Goal: Task Accomplishment & Management: Use online tool/utility

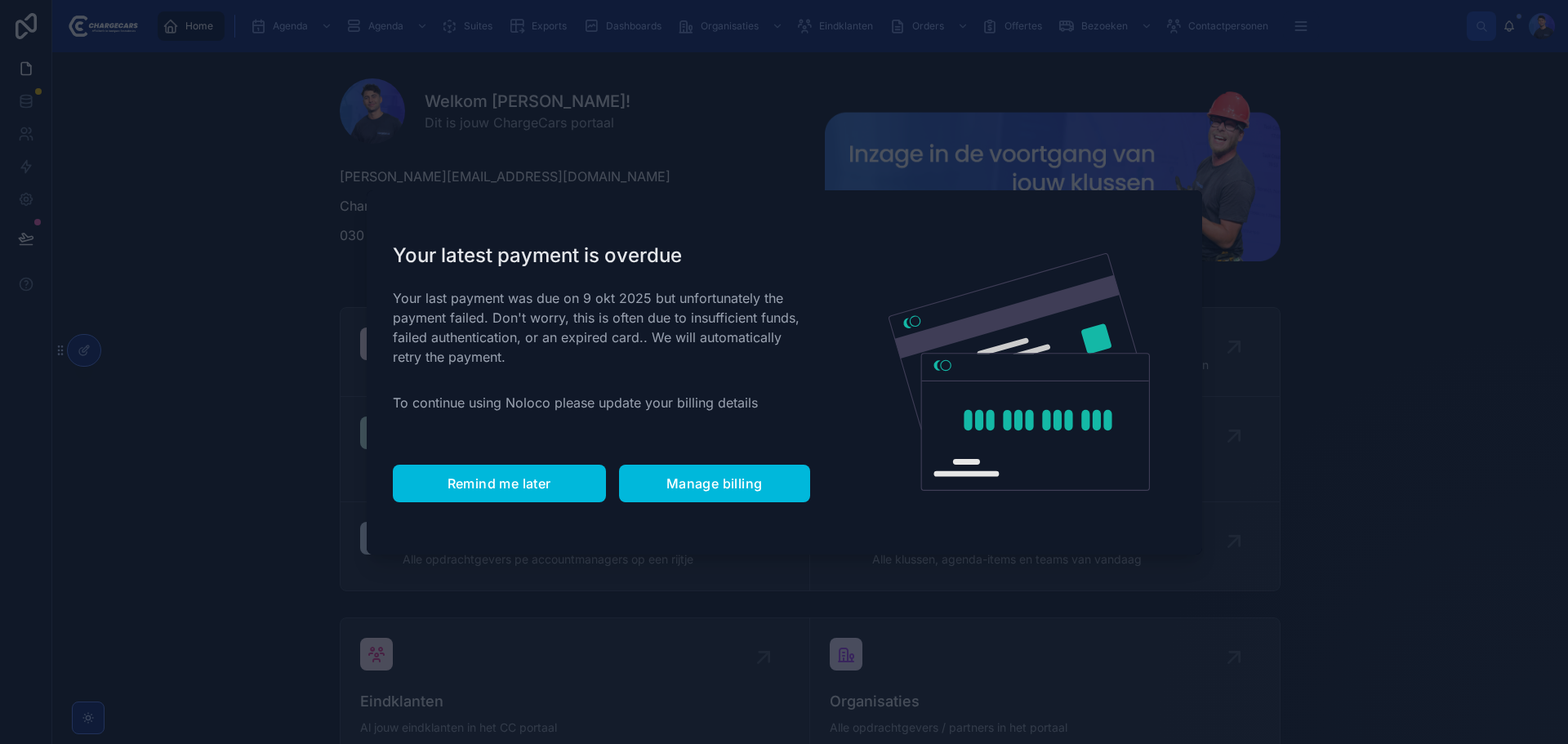
click at [511, 475] on span "Remind me later" at bounding box center [499, 483] width 103 height 16
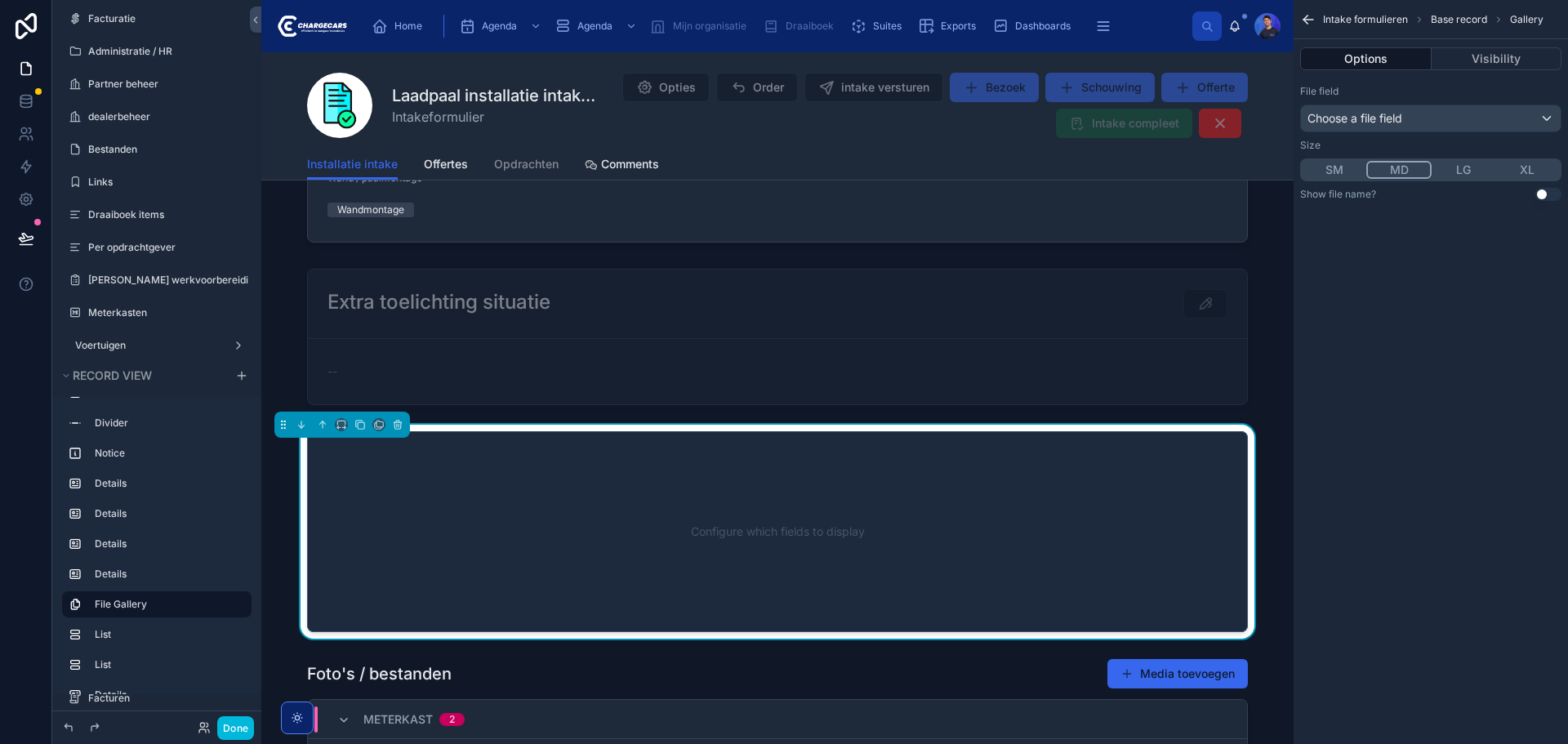
scroll to position [2042, 0]
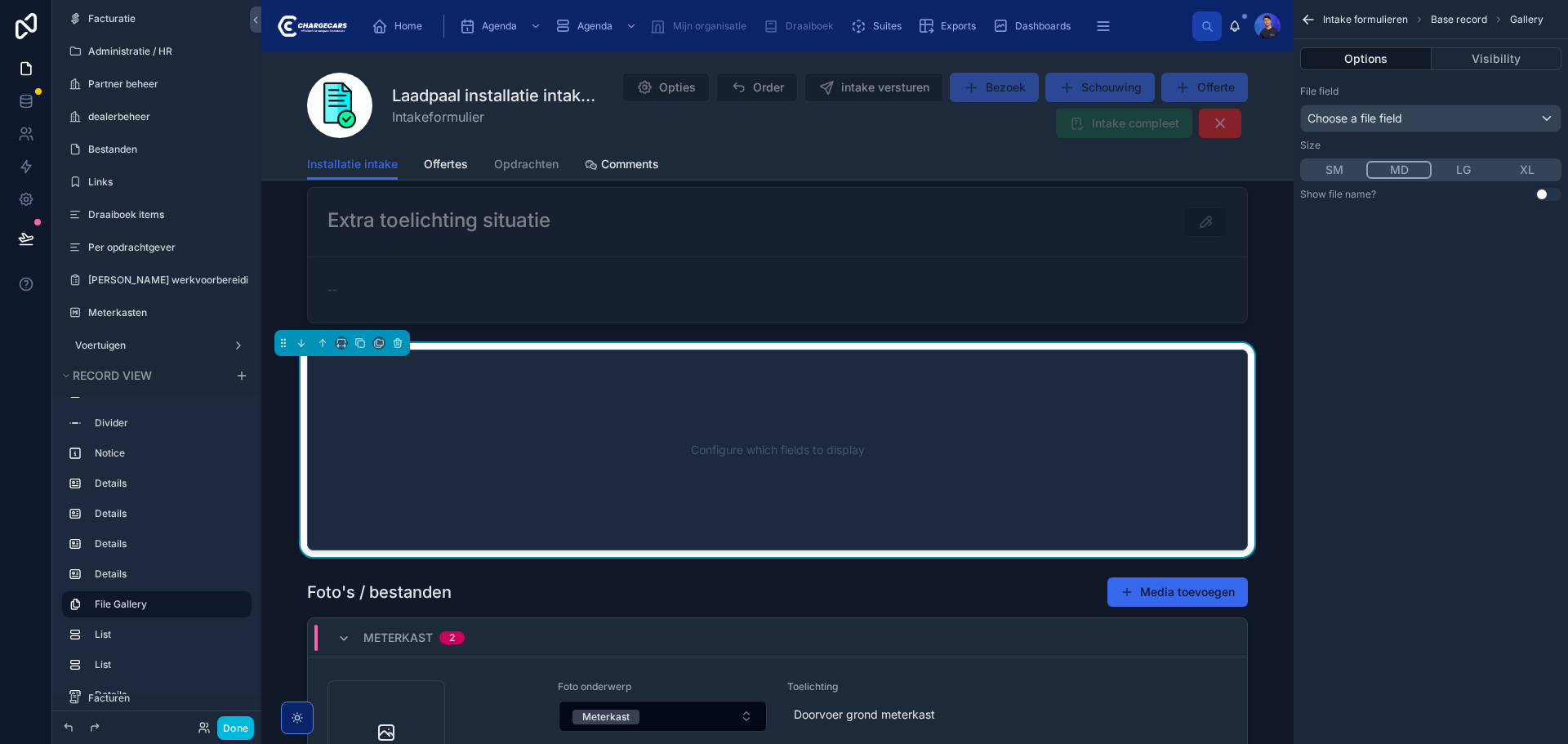
click at [709, 447] on div "Configure which fields to display" at bounding box center [777, 450] width 887 height 147
click at [1430, 109] on div "Choose a file field" at bounding box center [1431, 118] width 260 height 27
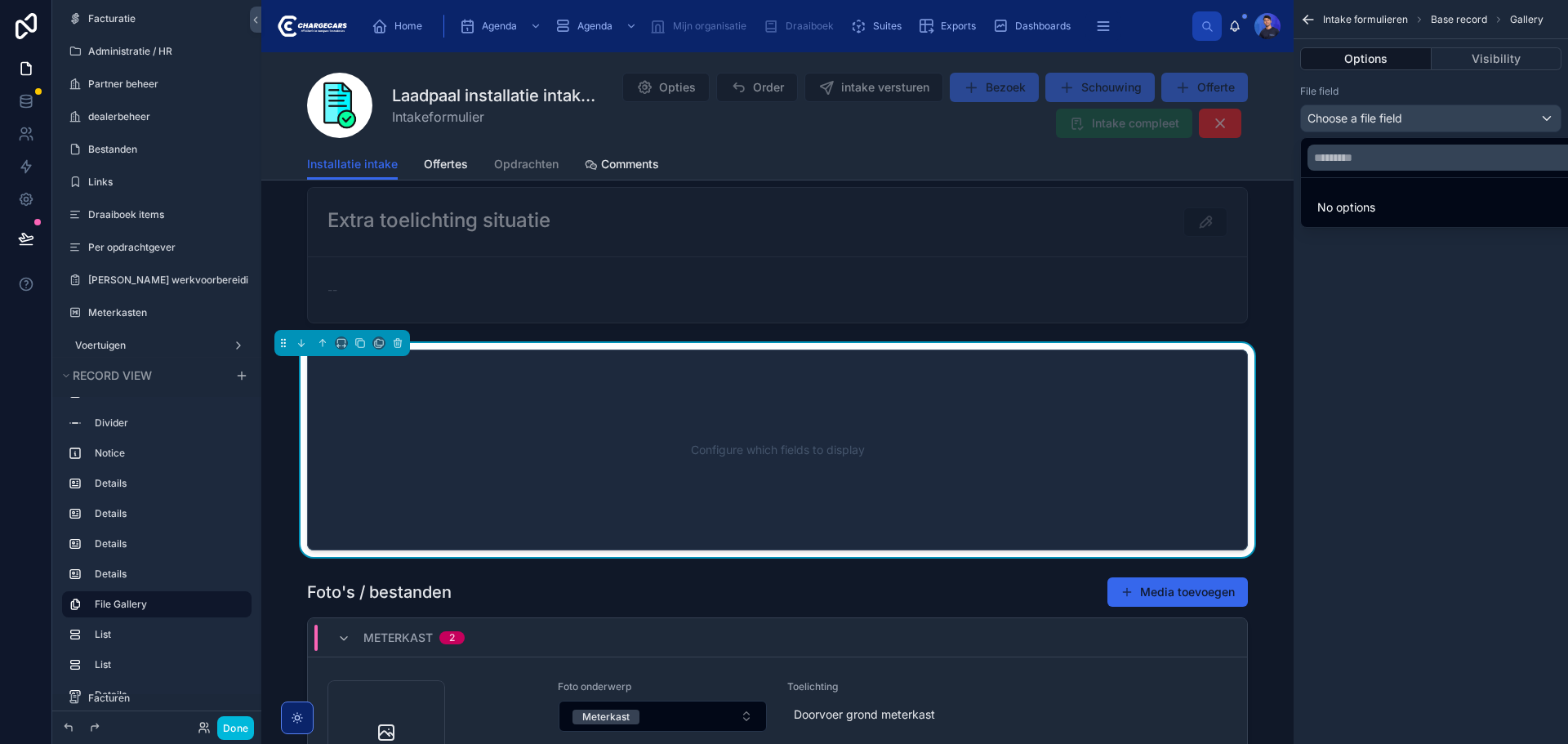
click at [26, 92] on div "scrollable content" at bounding box center [784, 372] width 1568 height 744
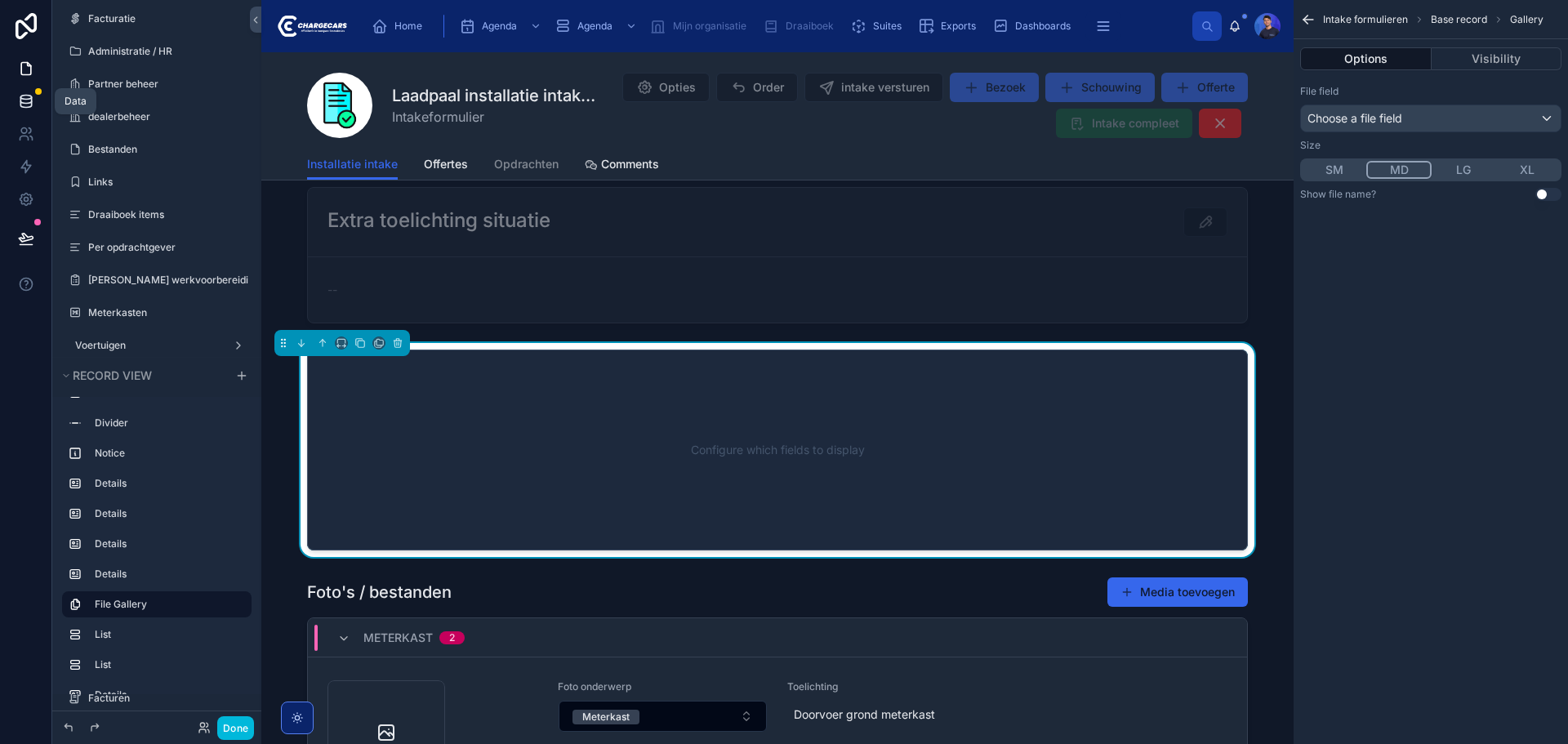
click at [27, 101] on icon at bounding box center [26, 101] width 16 height 16
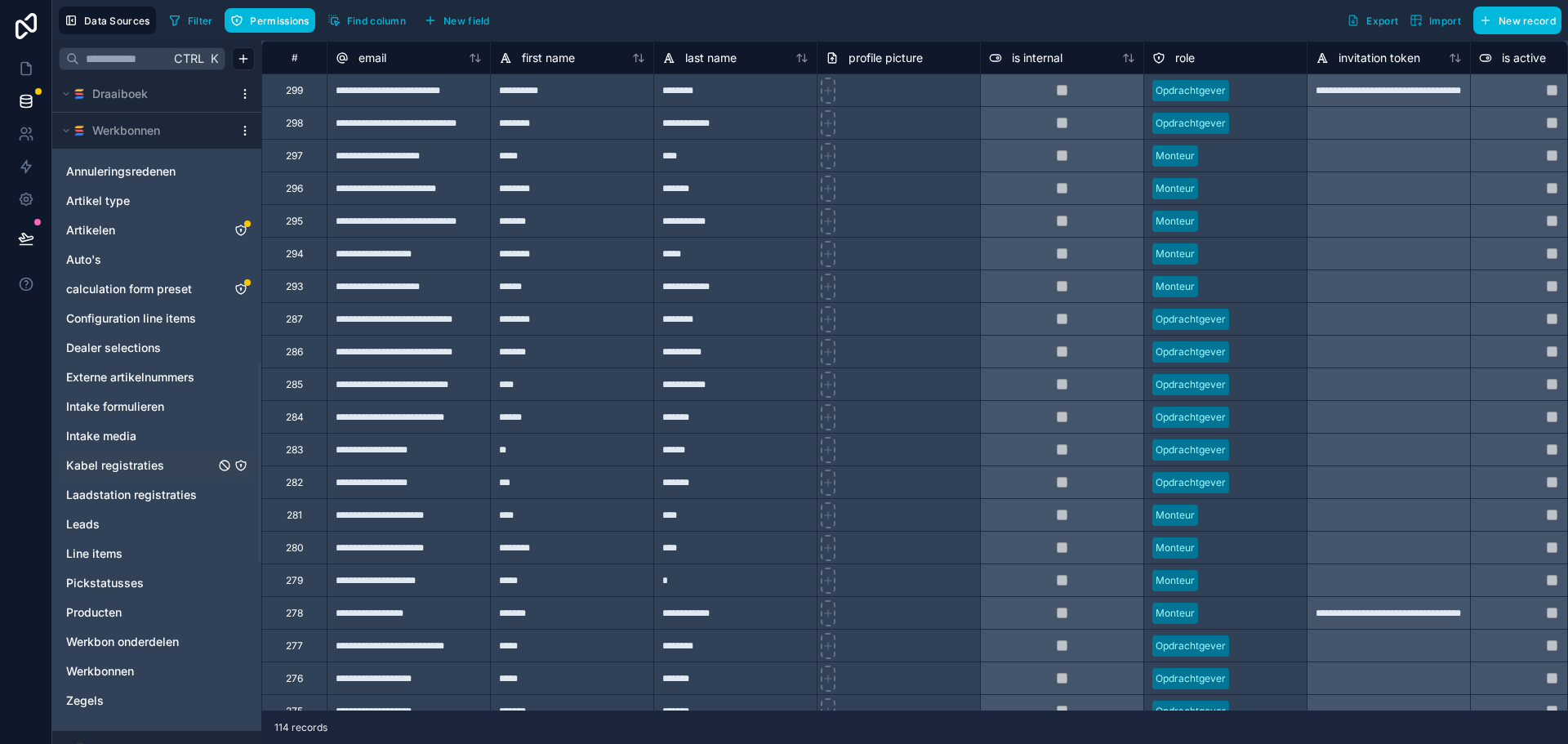
scroll to position [980, 0]
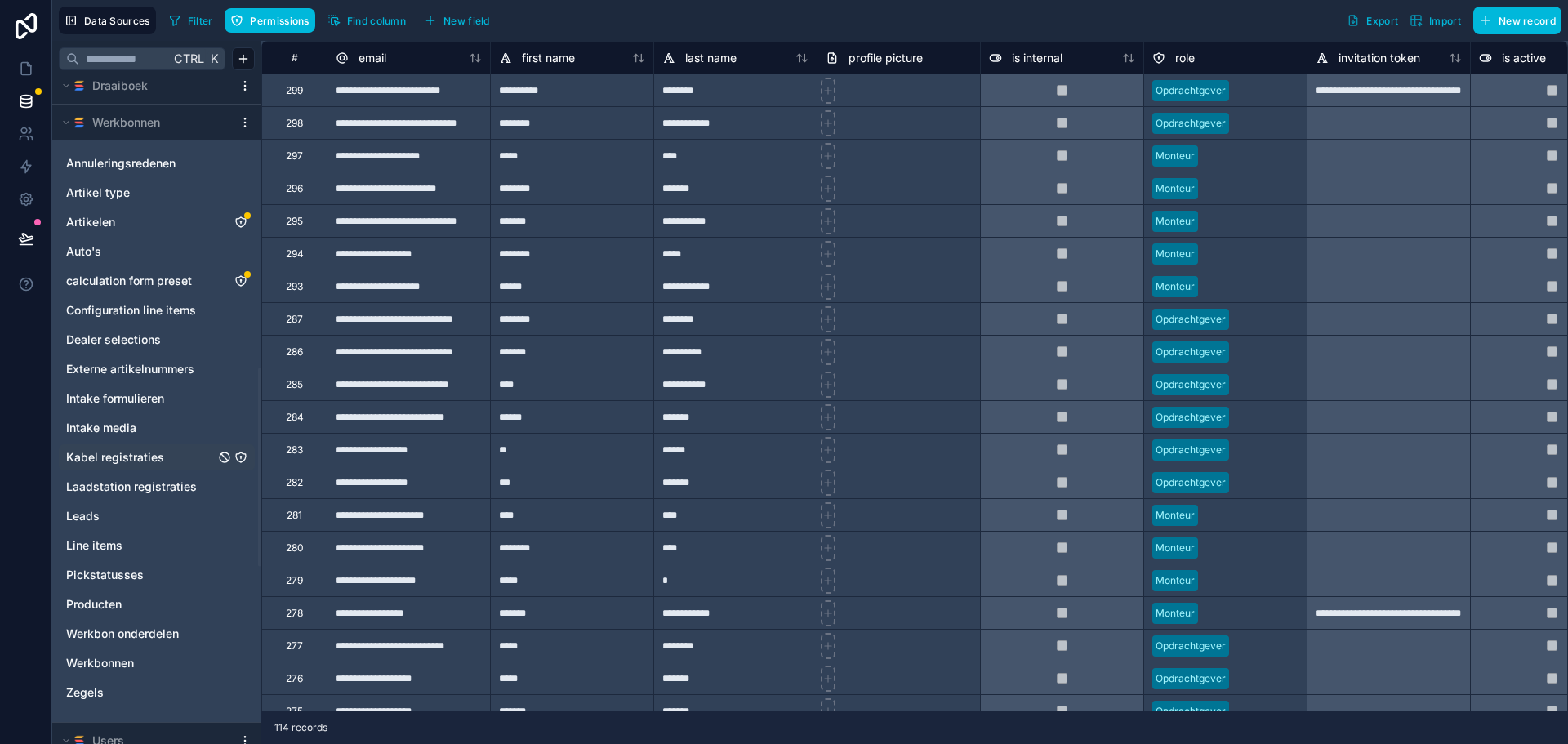
click at [198, 402] on link "Intake formulieren" at bounding box center [140, 399] width 148 height 16
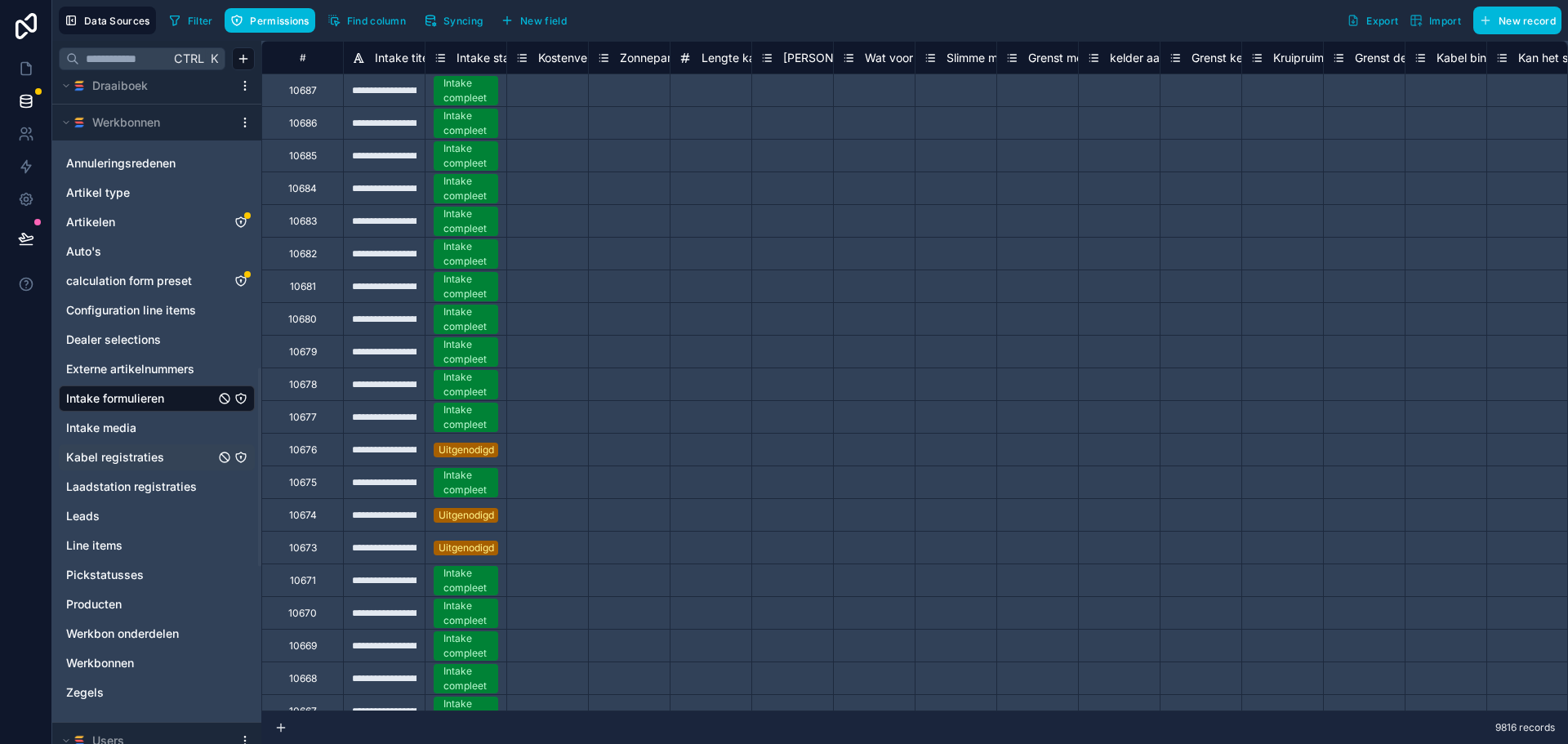
click at [453, 20] on span "Syncing" at bounding box center [463, 21] width 39 height 12
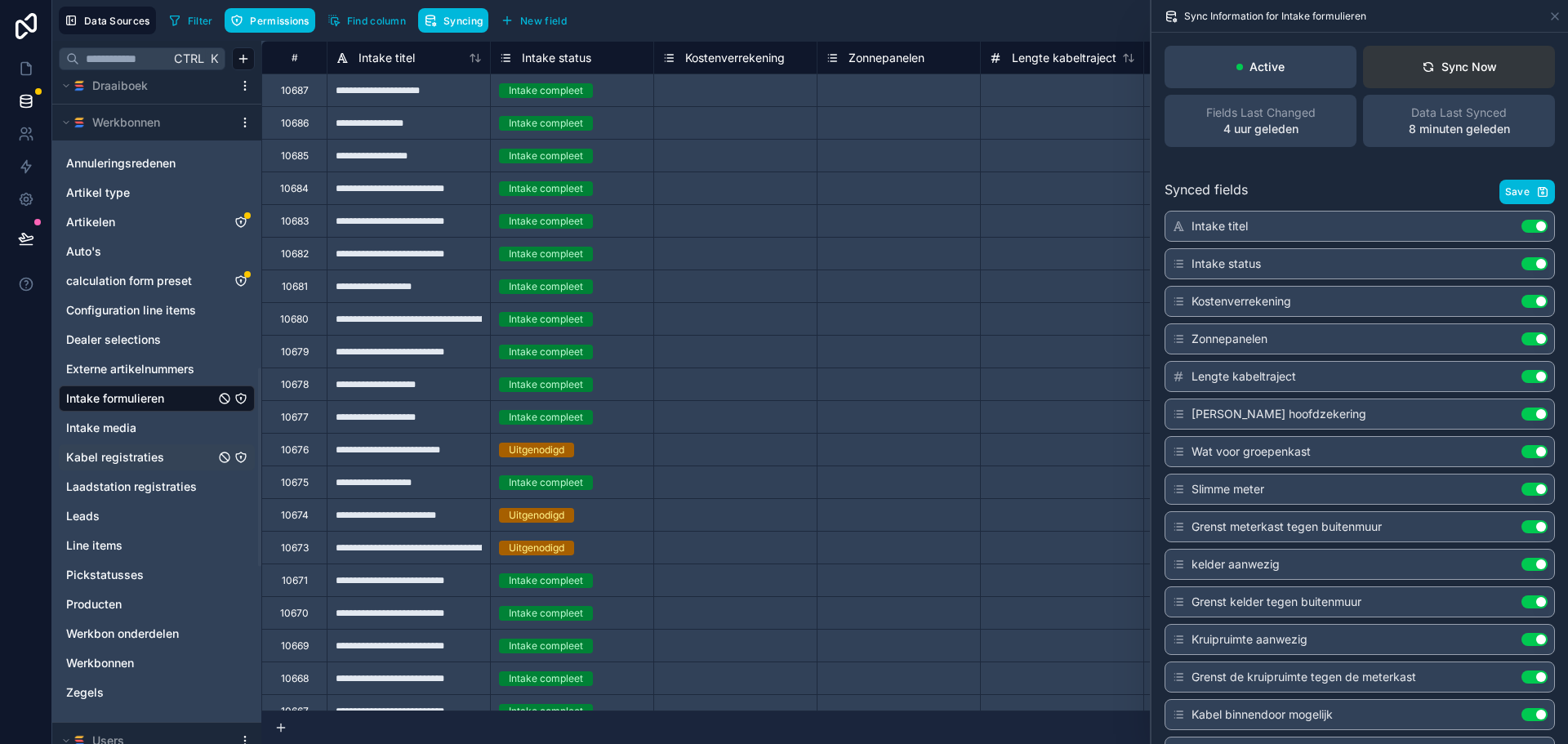
click at [1488, 59] on button "Sync Now" at bounding box center [1458, 67] width 192 height 42
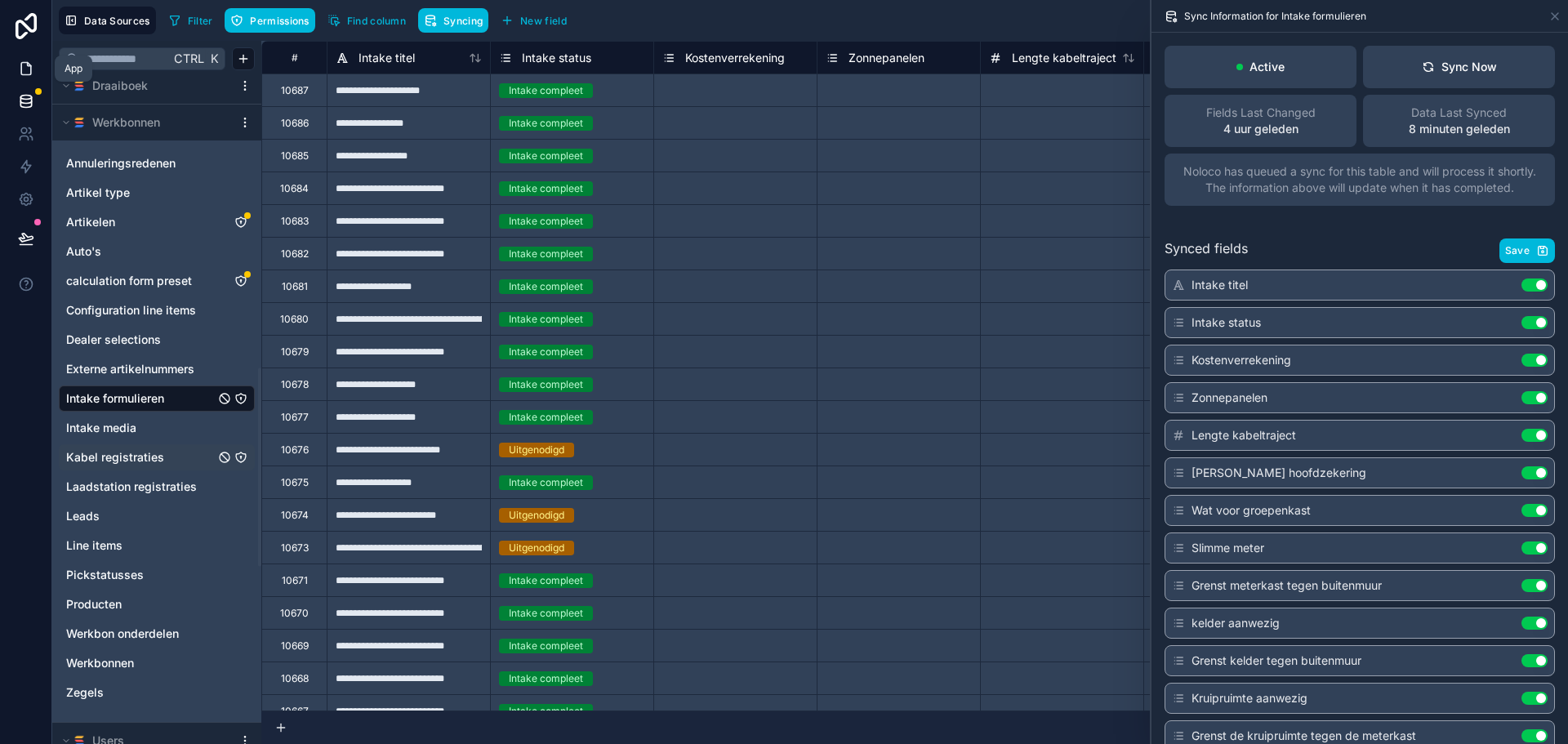
click at [28, 64] on icon at bounding box center [26, 69] width 10 height 12
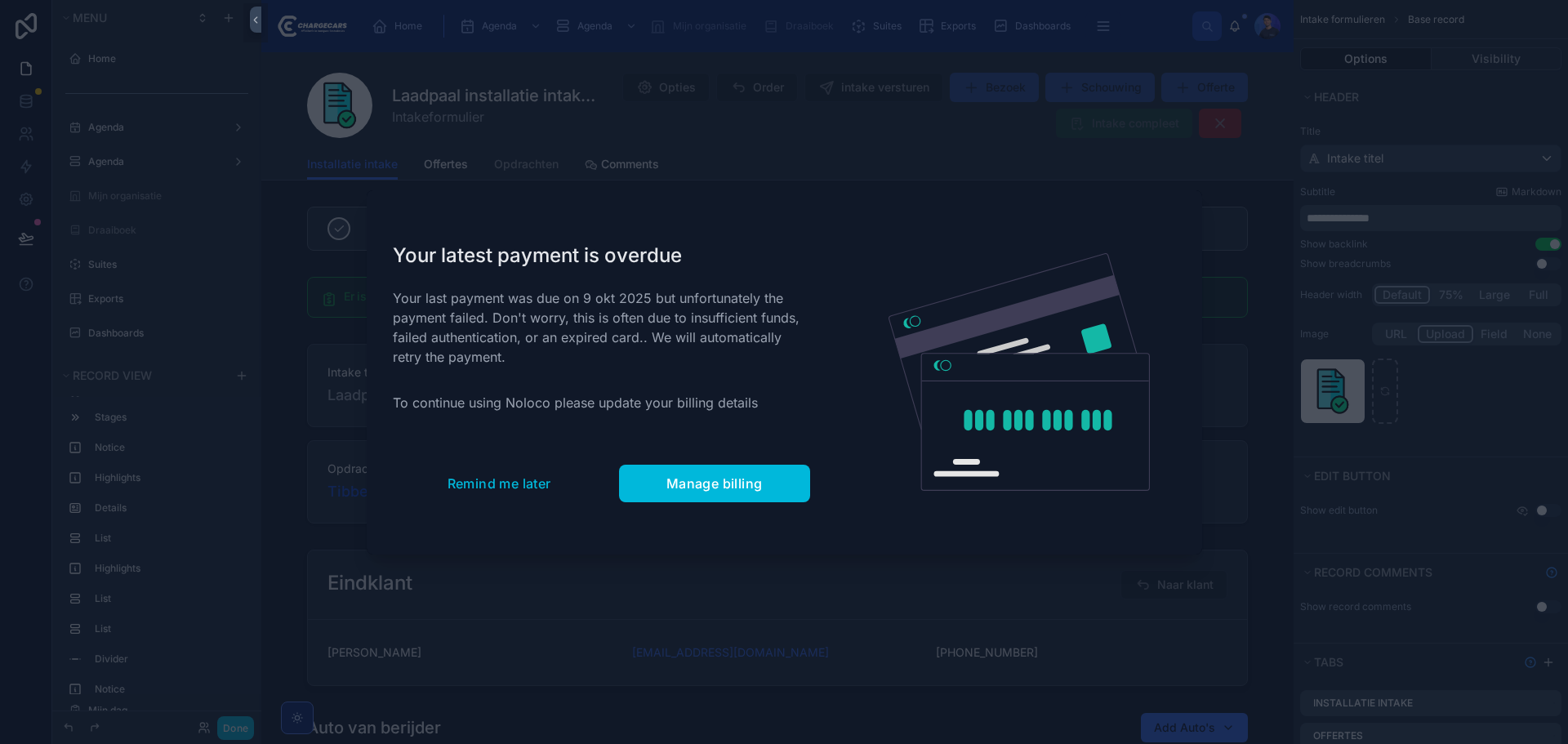
scroll to position [978, 0]
click at [456, 465] on button "Remind me later" at bounding box center [499, 483] width 213 height 38
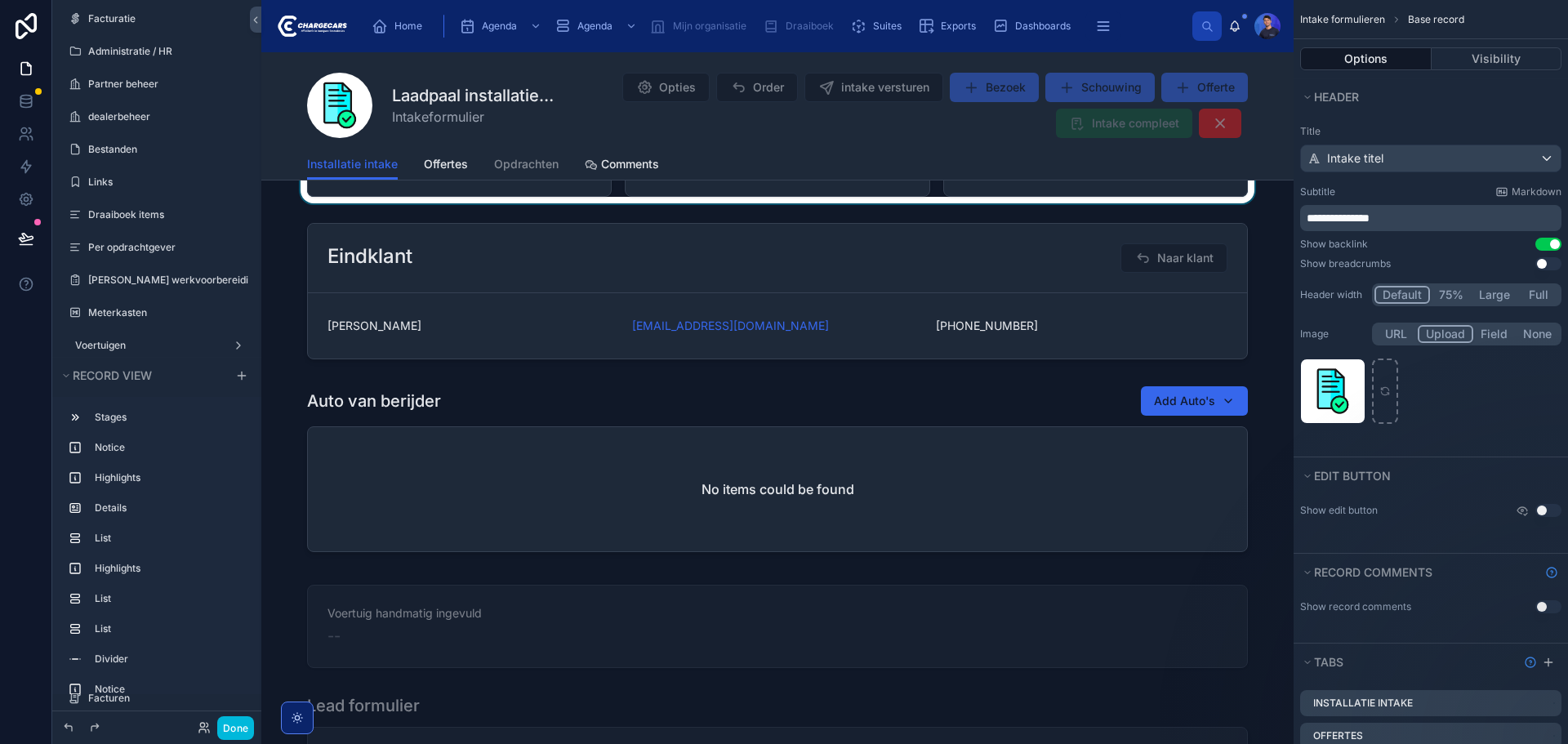
scroll to position [0, 0]
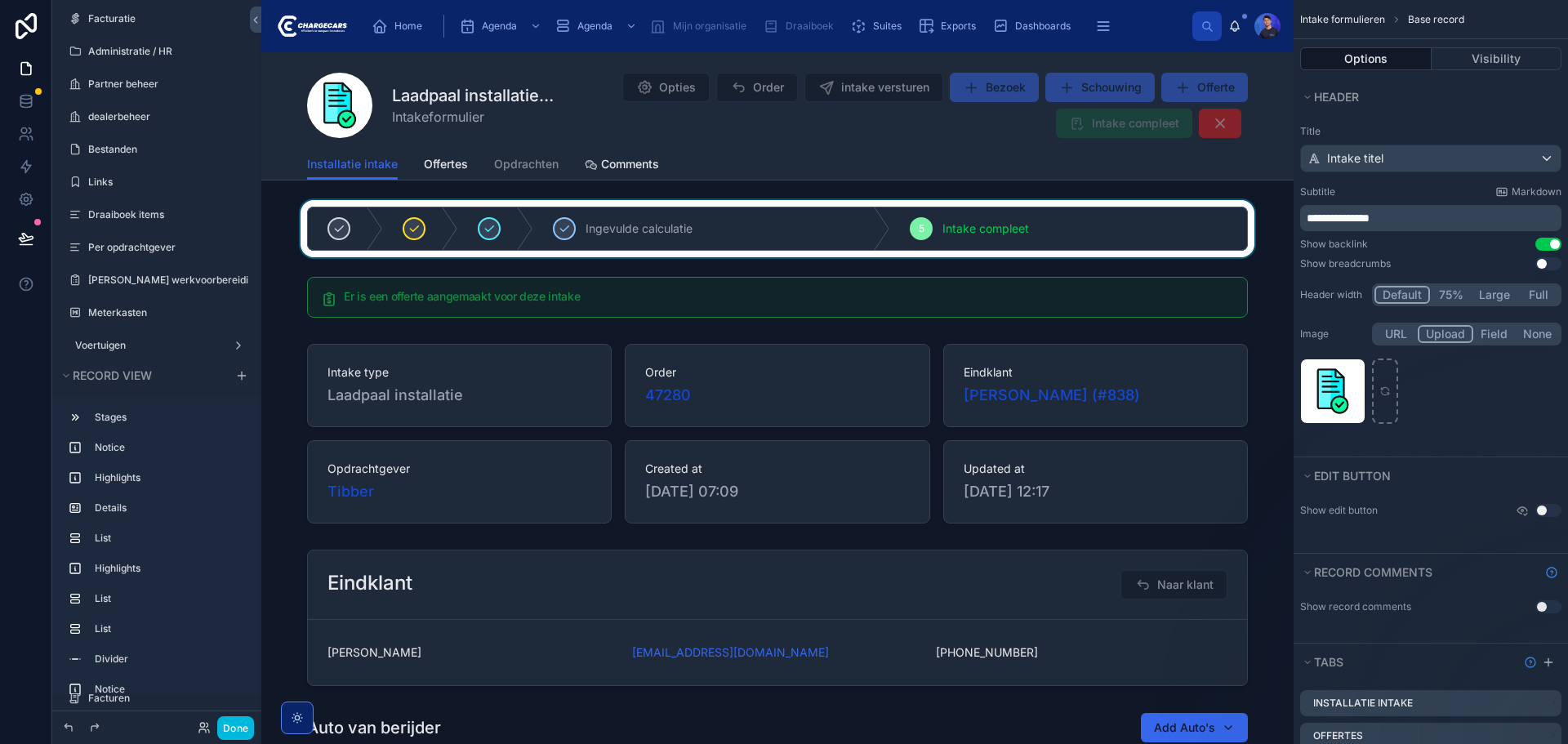
click at [284, 226] on div at bounding box center [777, 228] width 1032 height 57
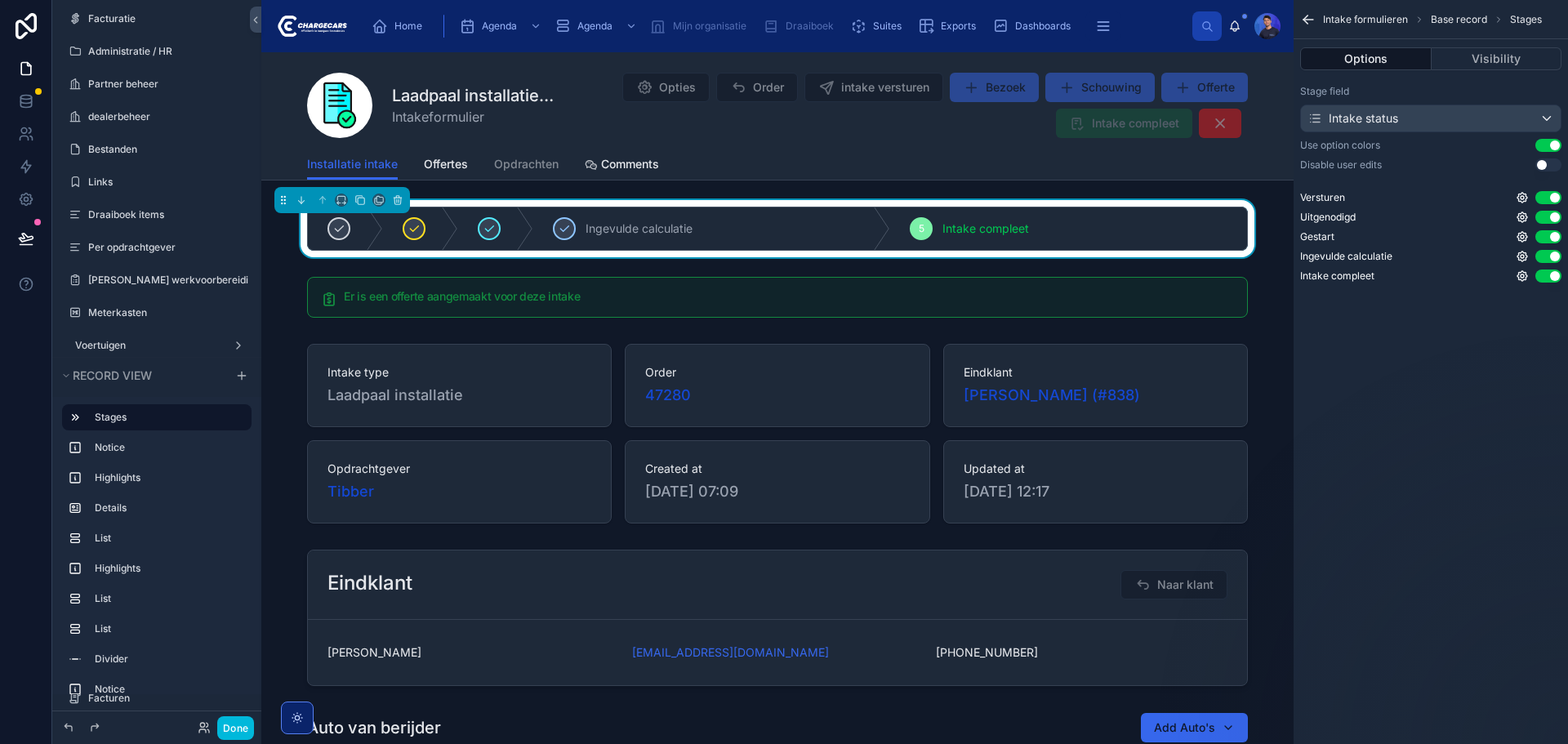
drag, startPoint x: 275, startPoint y: 271, endPoint x: 794, endPoint y: 2, distance: 584.6
click at [275, 271] on div at bounding box center [777, 297] width 1032 height 54
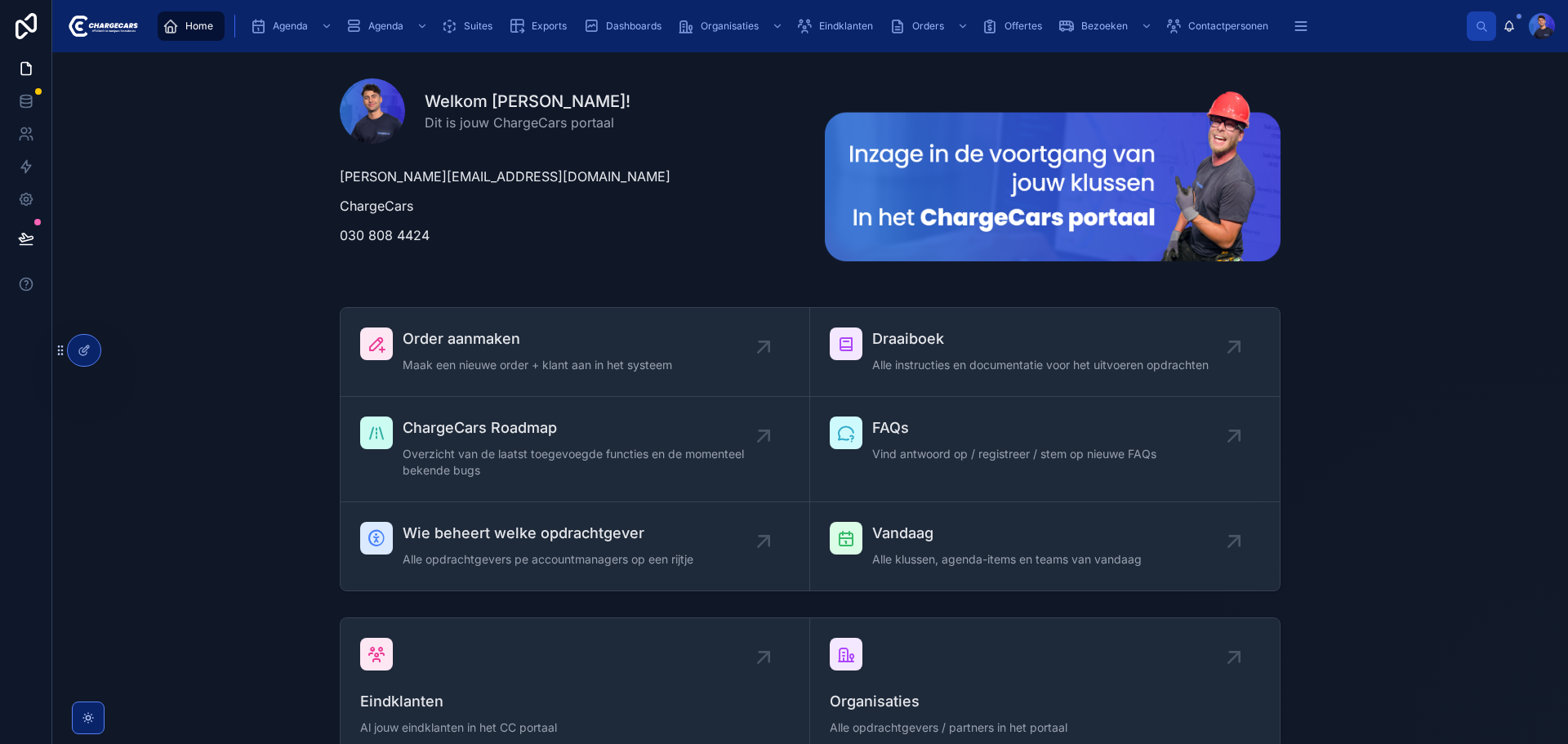
drag, startPoint x: 1532, startPoint y: 307, endPoint x: 230, endPoint y: 126, distance: 1314.5
click at [230, 128] on div "Welkom Lorenzo! Dit is jouw ChargeCars portaal lorenzo@chargecars.nl ChargeCars…" at bounding box center [810, 176] width 1489 height 222
click at [467, 18] on div "Suites" at bounding box center [470, 27] width 58 height 27
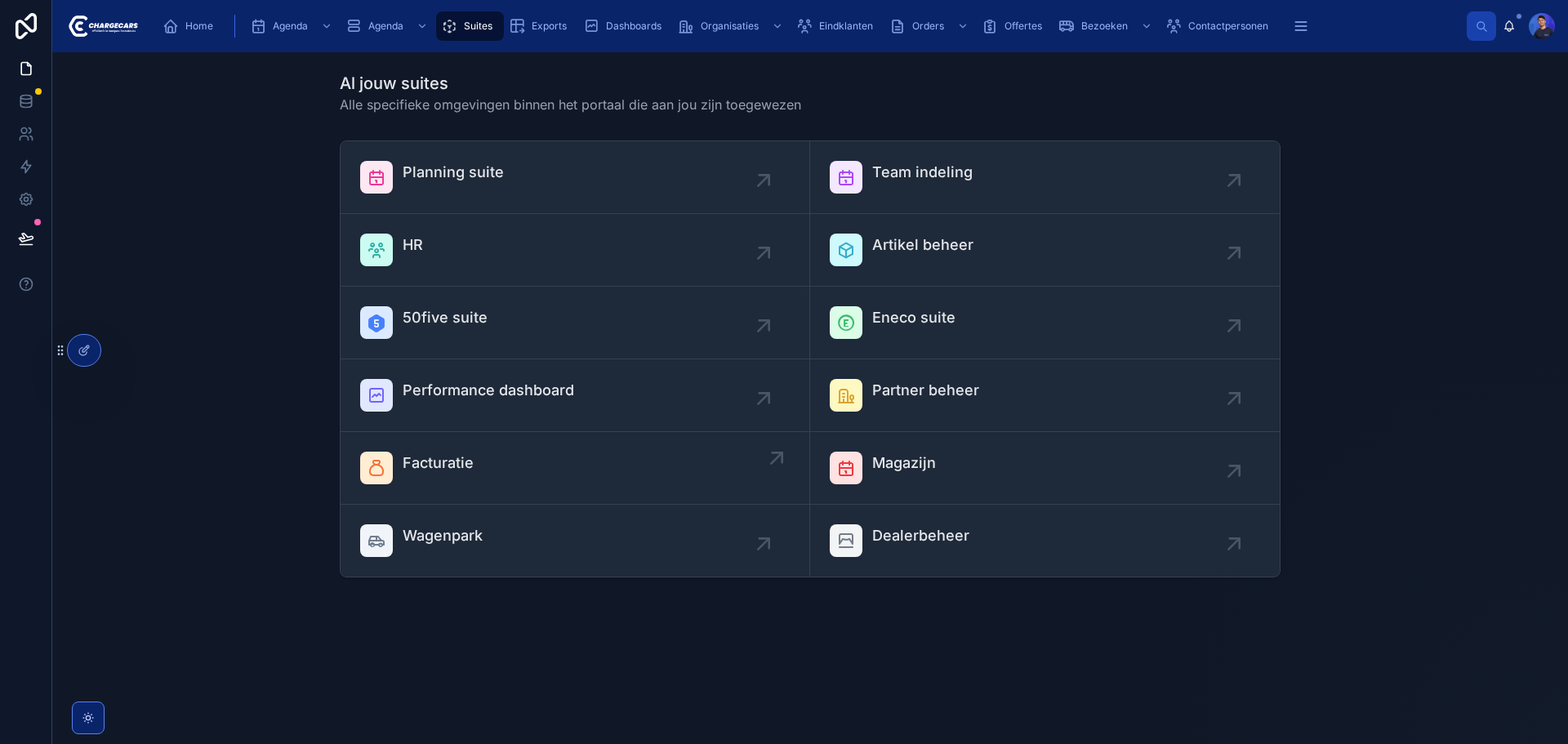
click at [553, 468] on div "Facturatie" at bounding box center [575, 467] width 429 height 33
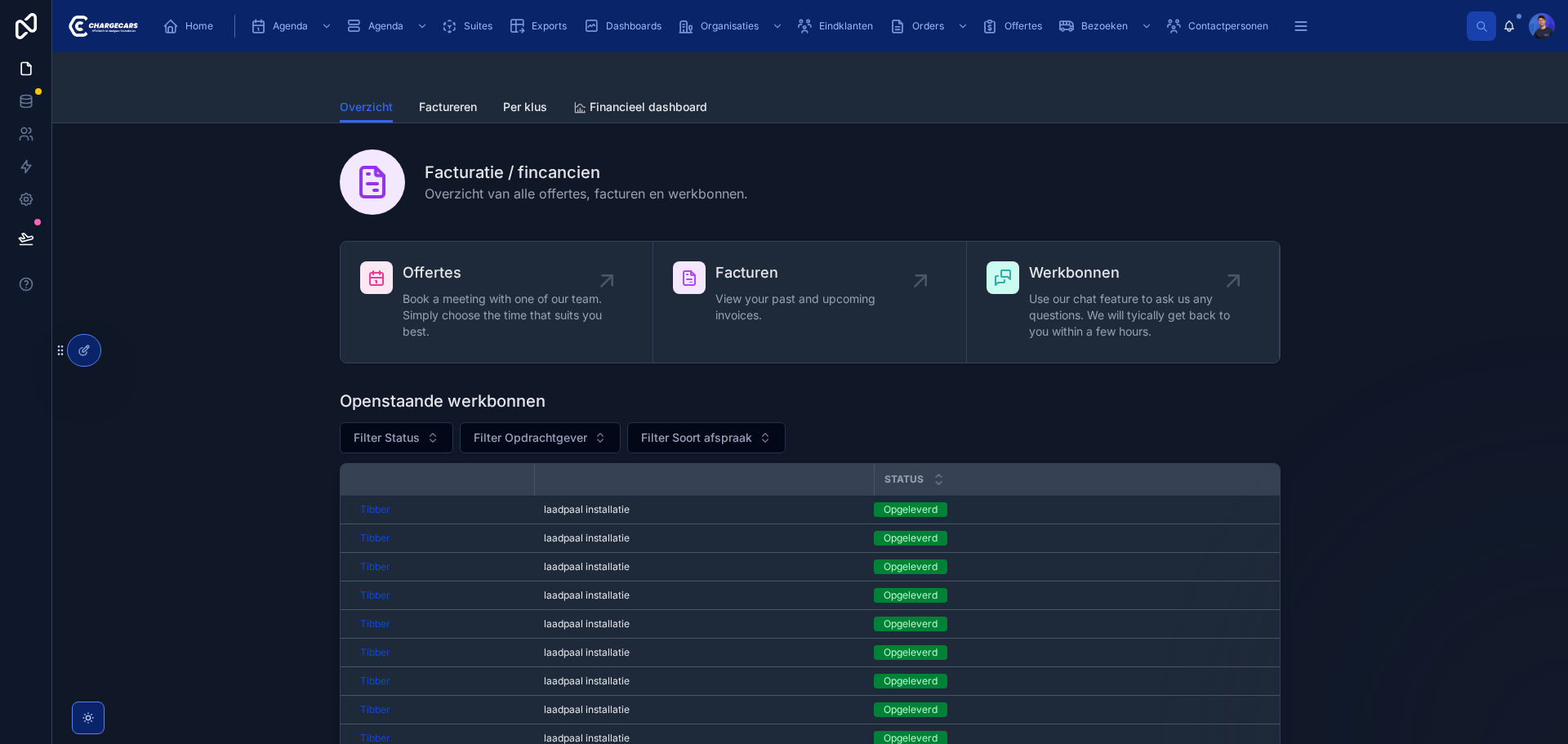
click at [515, 108] on span "Per klus" at bounding box center [525, 107] width 44 height 16
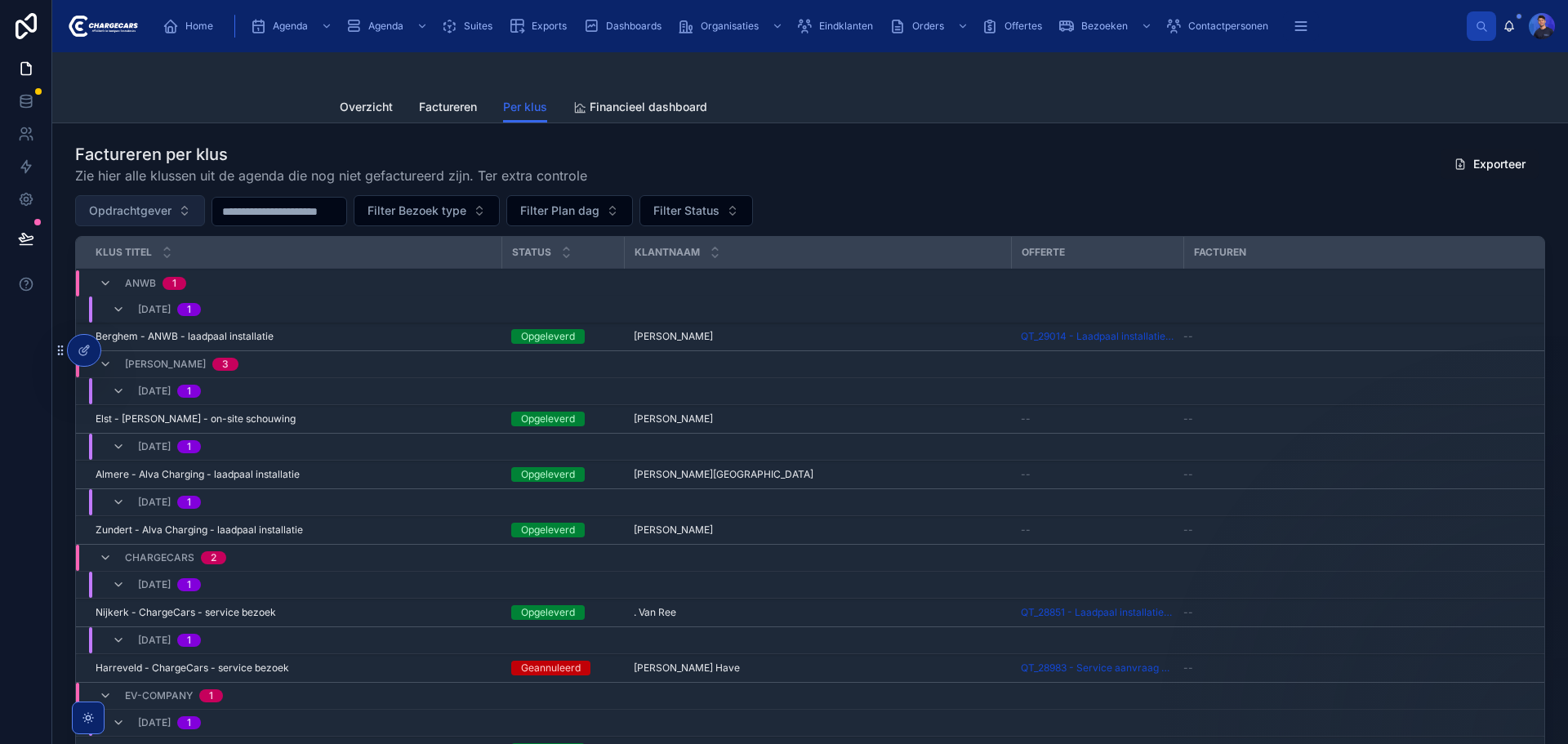
click at [170, 211] on span "Opdrachtgever" at bounding box center [130, 210] width 82 height 16
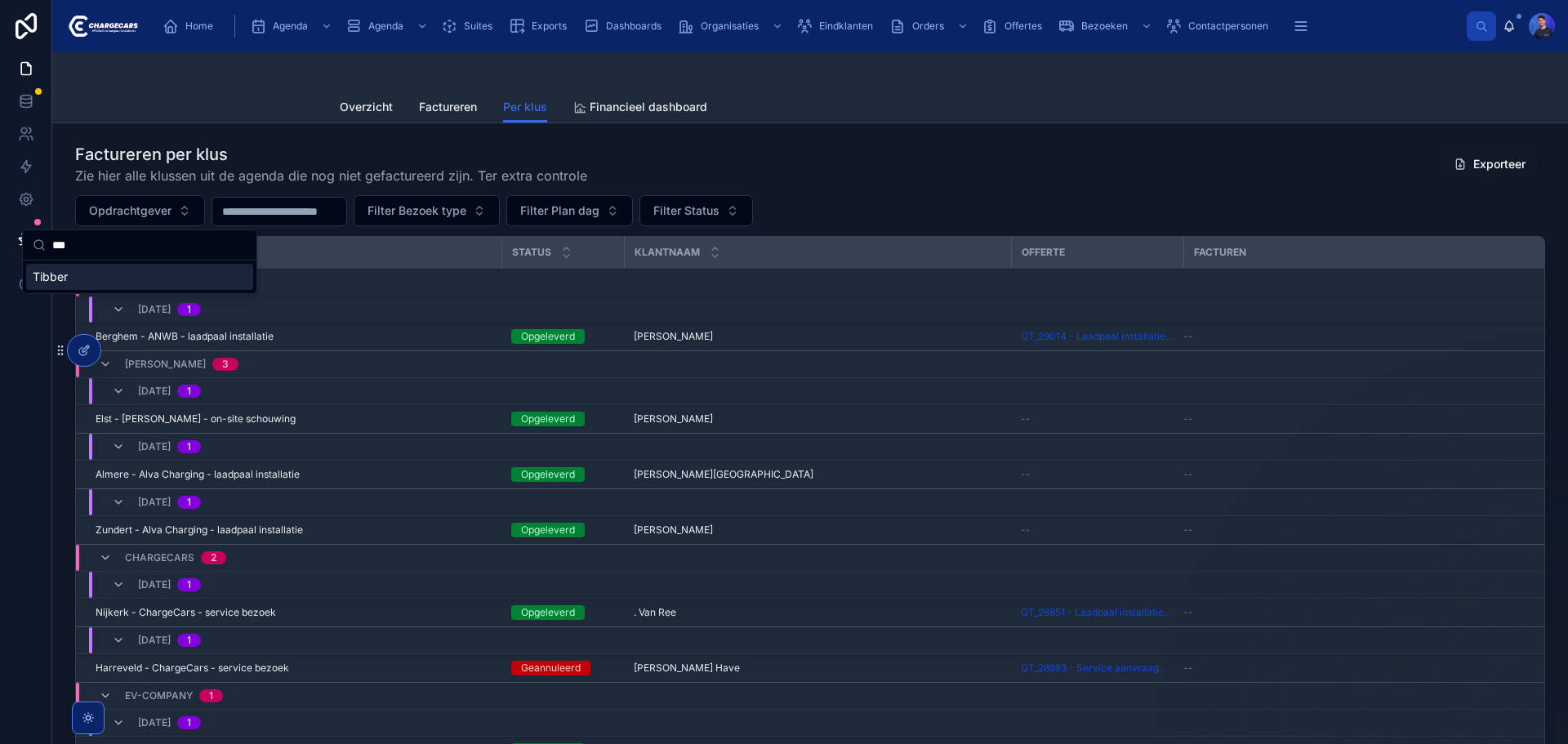
type input "***"
click at [133, 267] on div "Tibber" at bounding box center [140, 277] width 227 height 27
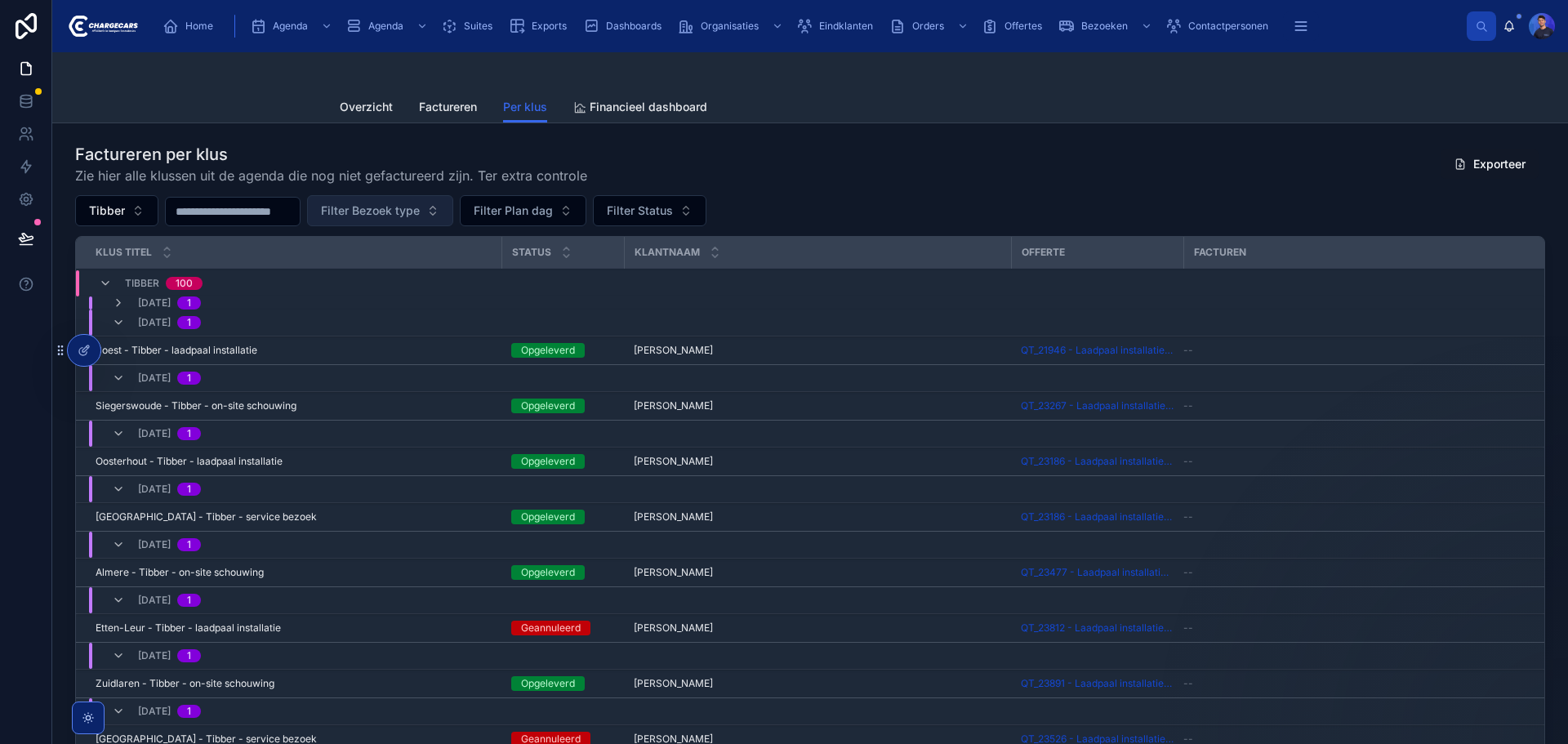
click at [420, 209] on span "Filter Bezoek type" at bounding box center [370, 210] width 99 height 16
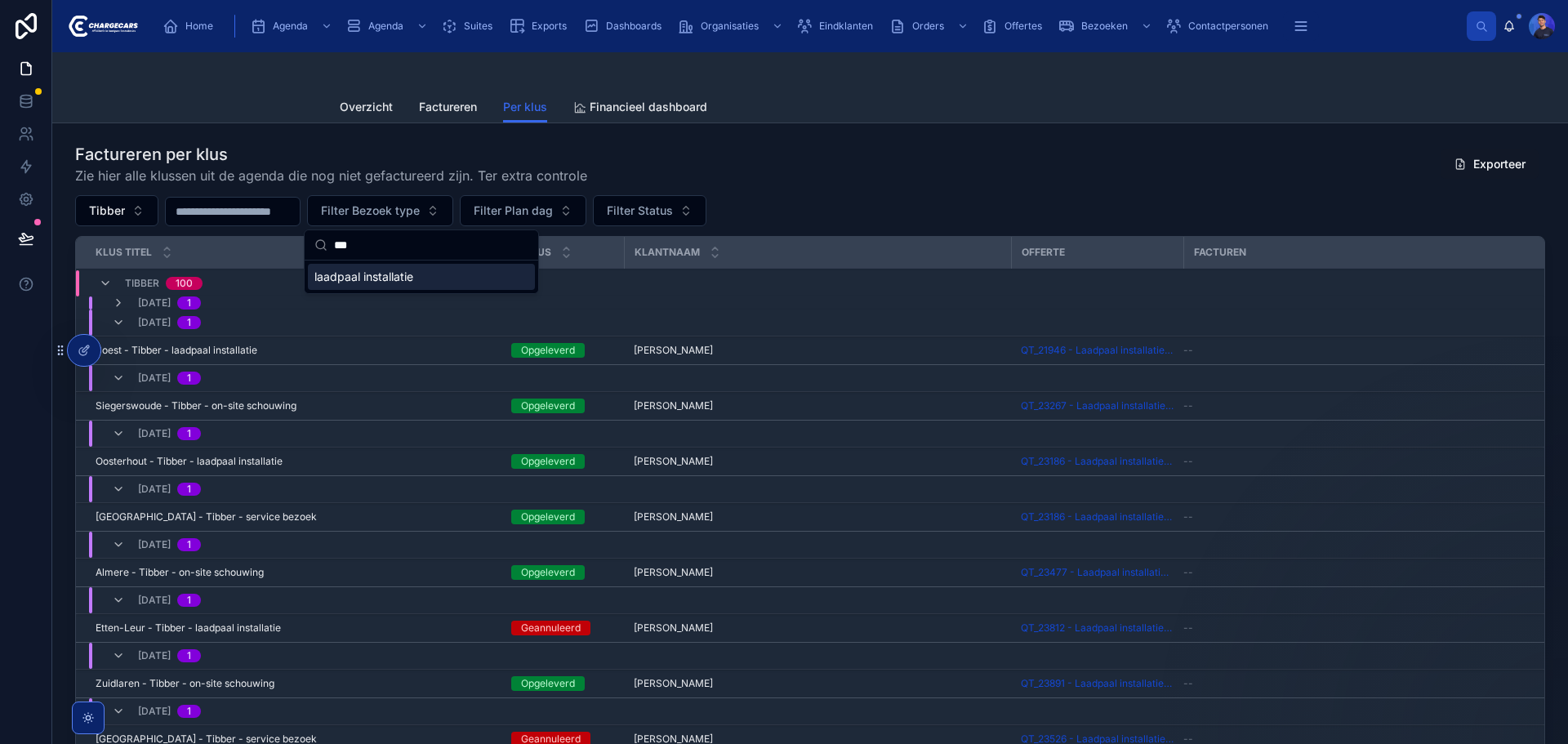
type input "***"
click at [413, 275] on span "laadpaal installatie" at bounding box center [364, 277] width 99 height 16
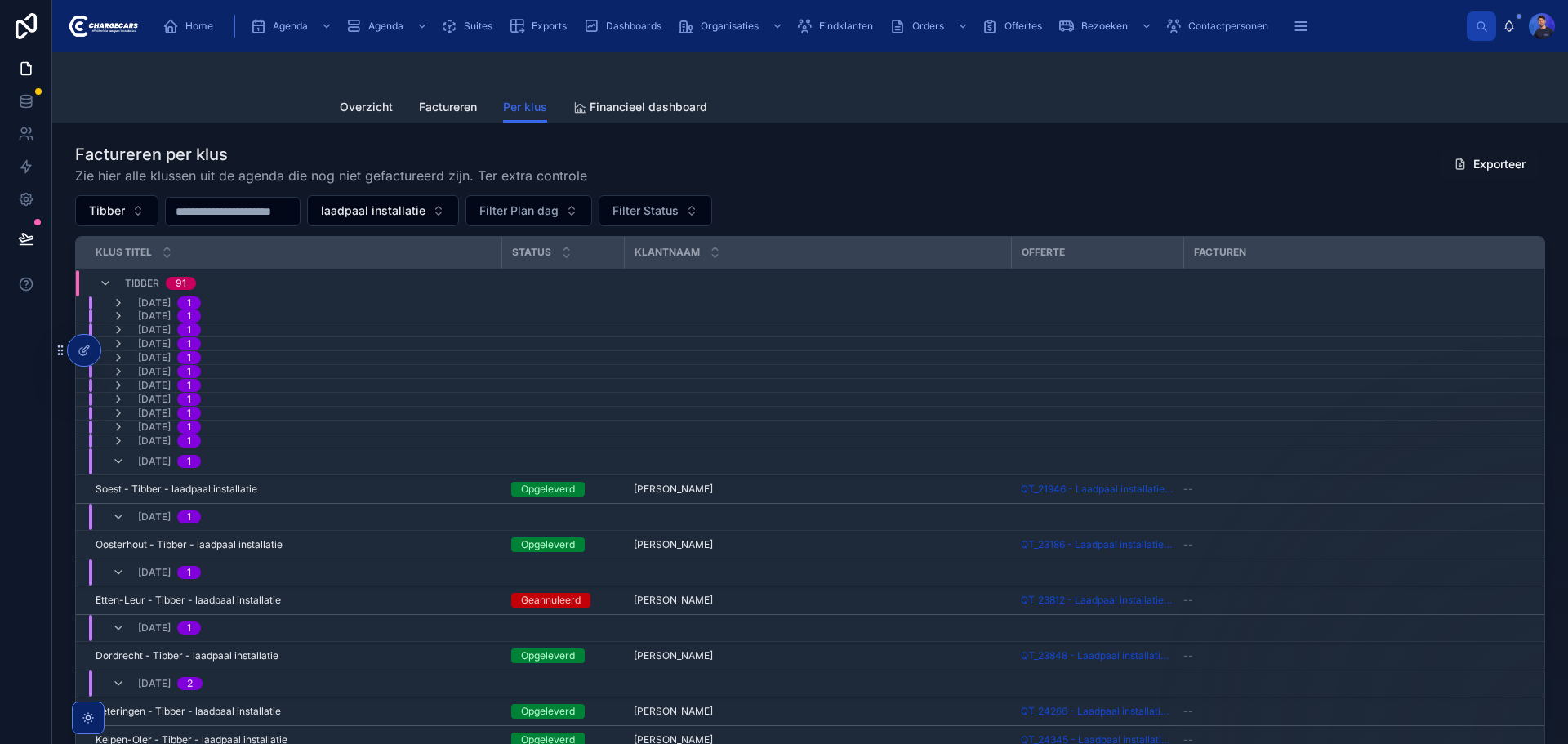
click at [298, 214] on input "text" at bounding box center [233, 211] width 134 height 23
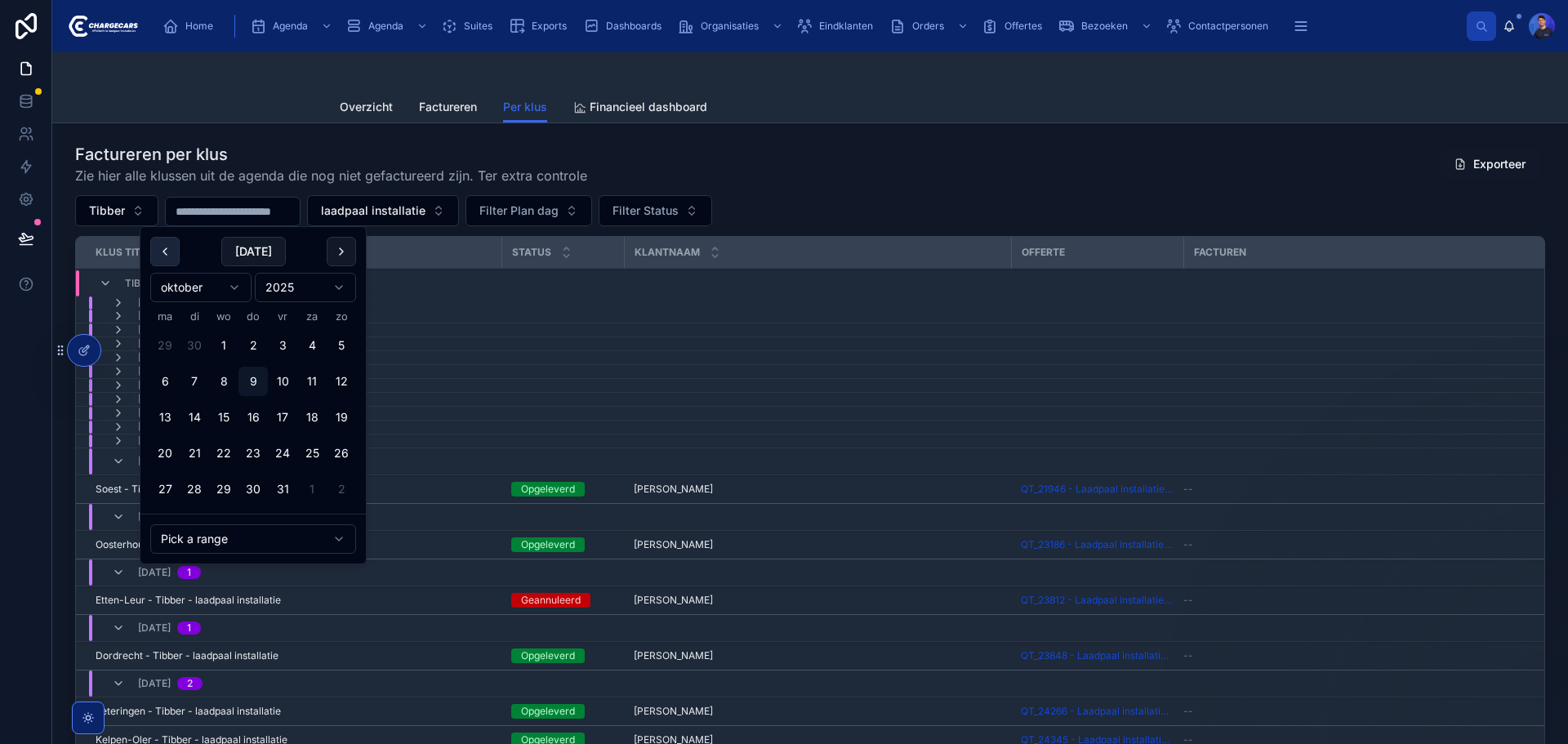
click at [168, 254] on button at bounding box center [164, 251] width 29 height 29
click at [167, 254] on button at bounding box center [164, 251] width 29 height 29
click at [167, 253] on button at bounding box center [164, 251] width 29 height 29
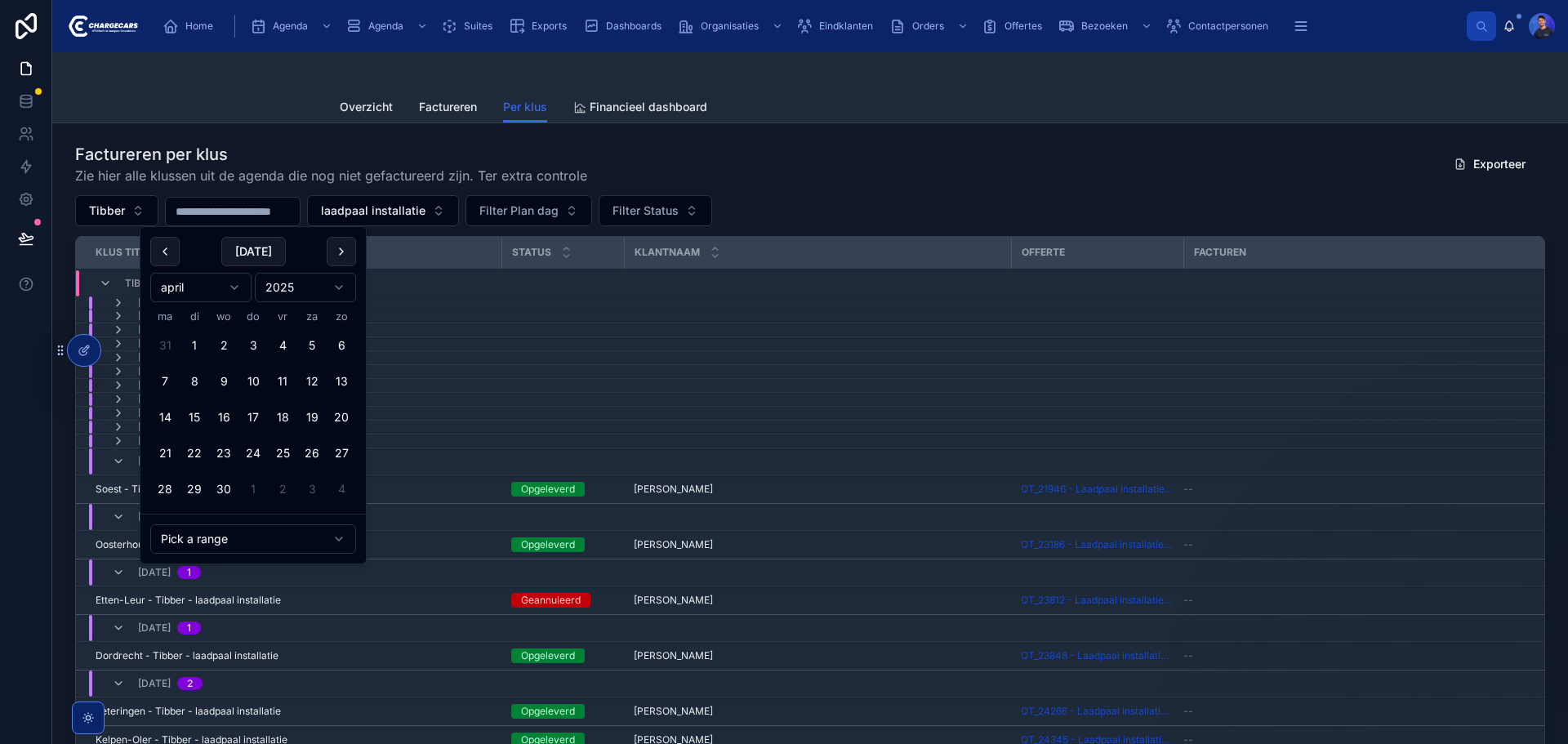
click at [167, 253] on button at bounding box center [164, 251] width 29 height 29
click at [334, 250] on button at bounding box center [341, 251] width 29 height 29
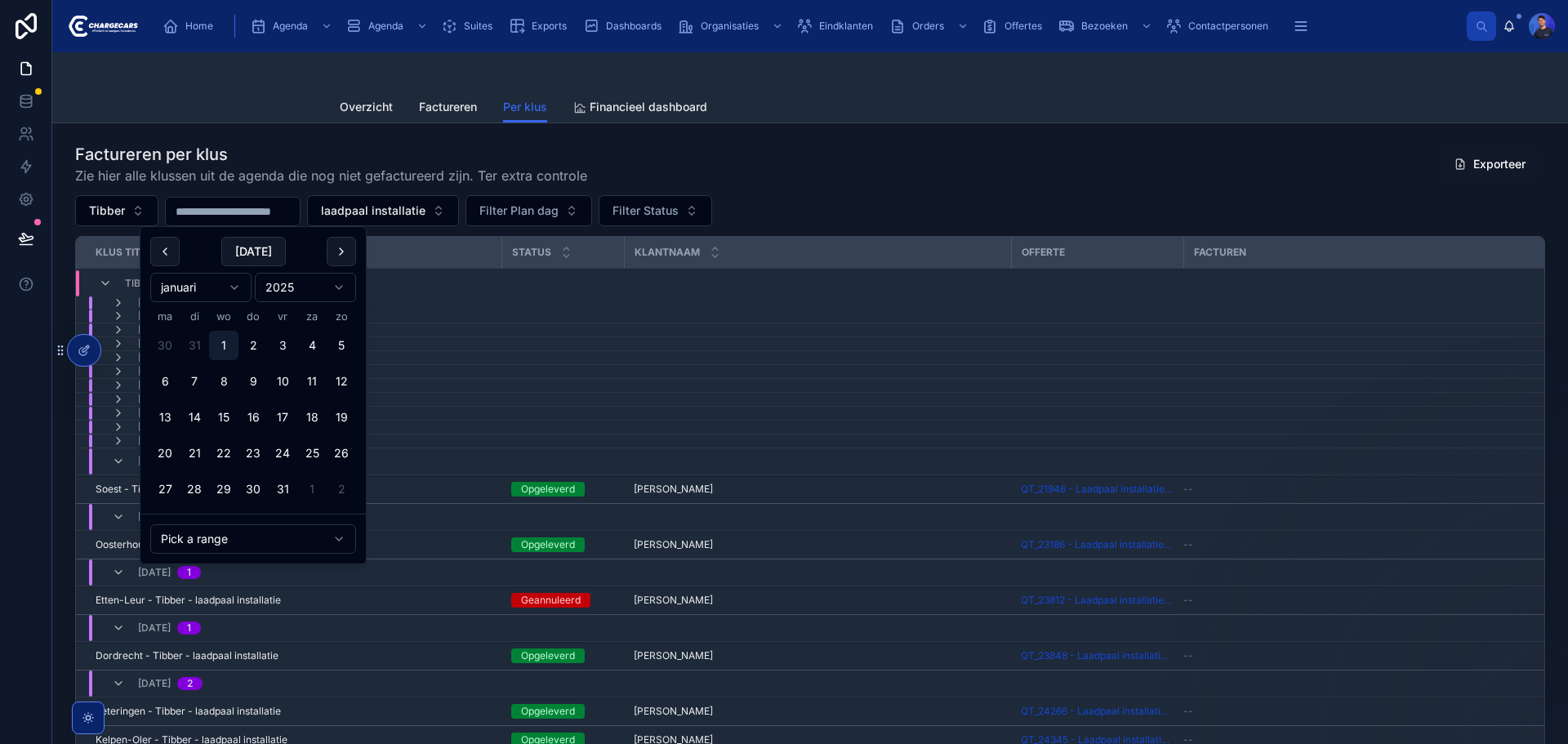
click at [223, 349] on button "1" at bounding box center [223, 345] width 29 height 29
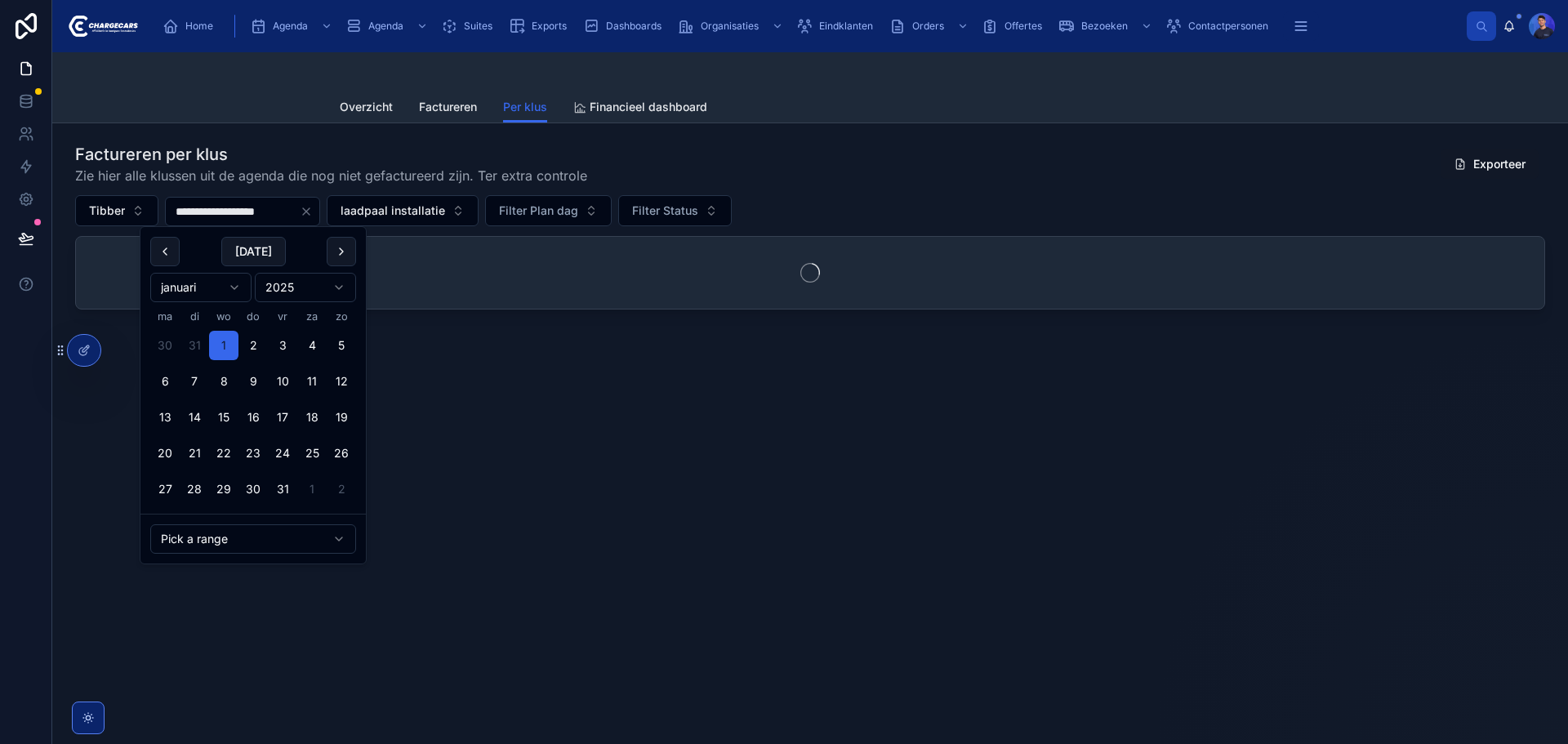
click at [341, 246] on button at bounding box center [341, 251] width 29 height 29
click at [341, 247] on button at bounding box center [341, 251] width 29 height 29
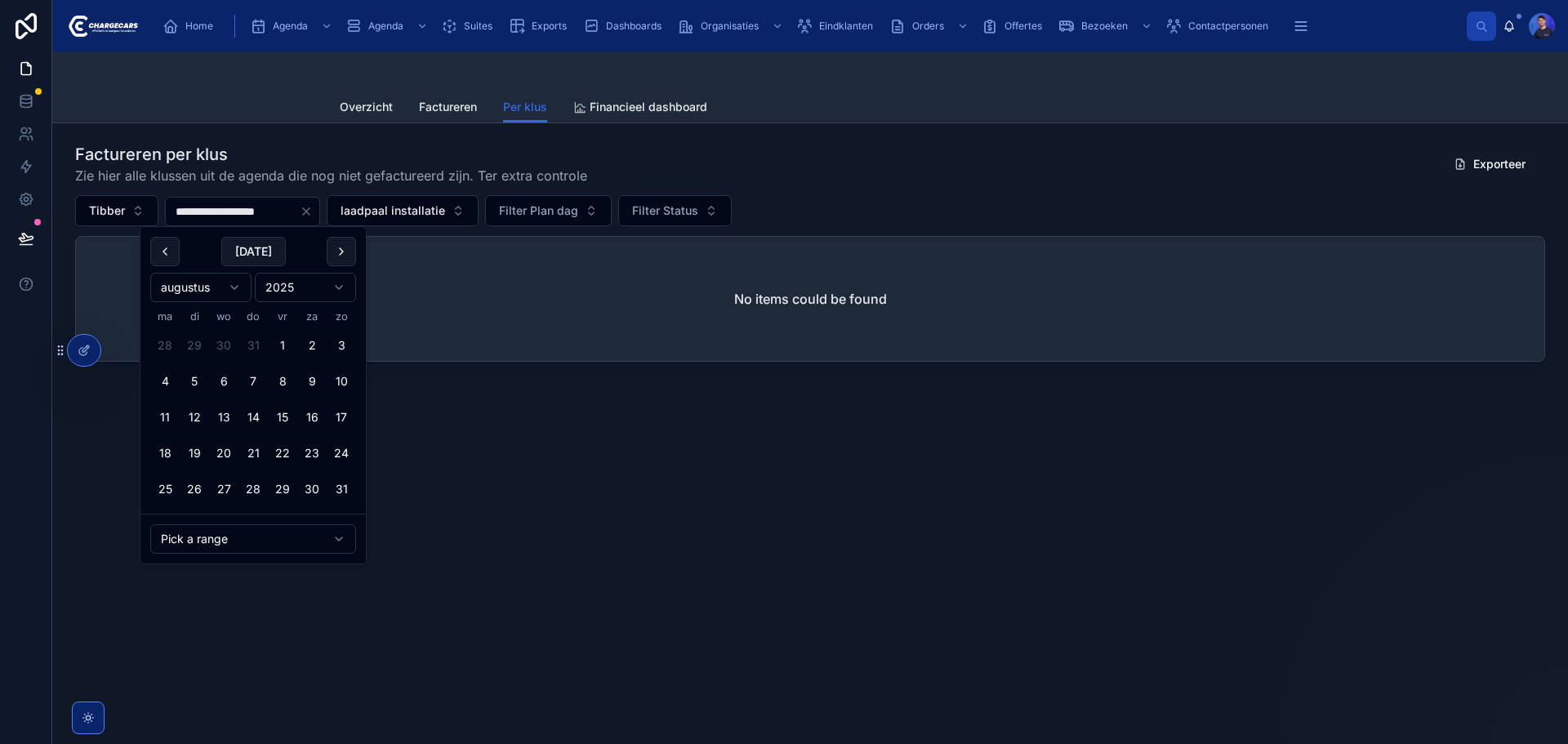
click at [341, 247] on button at bounding box center [341, 251] width 29 height 29
click at [222, 488] on button "31" at bounding box center [223, 489] width 29 height 29
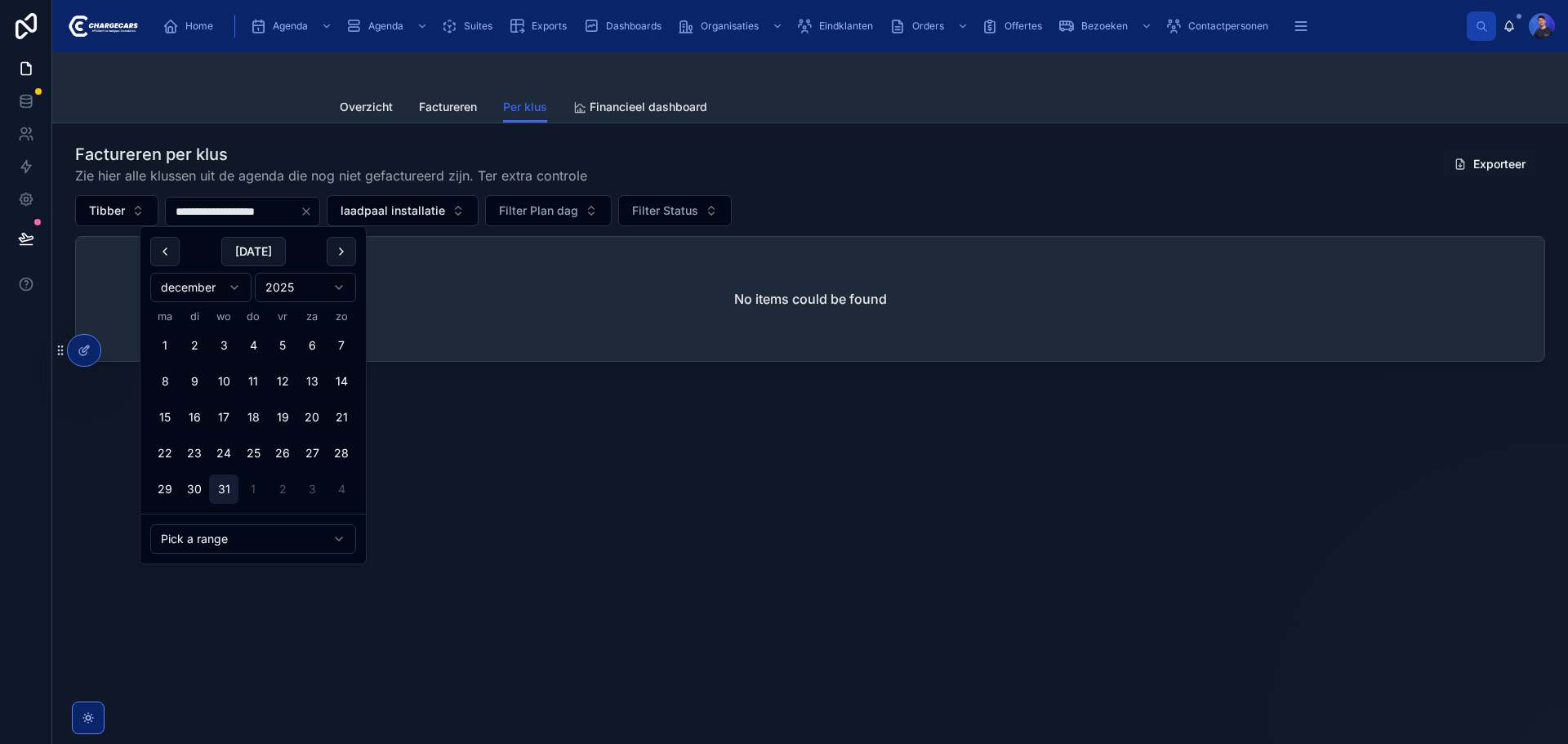
type input "**********"
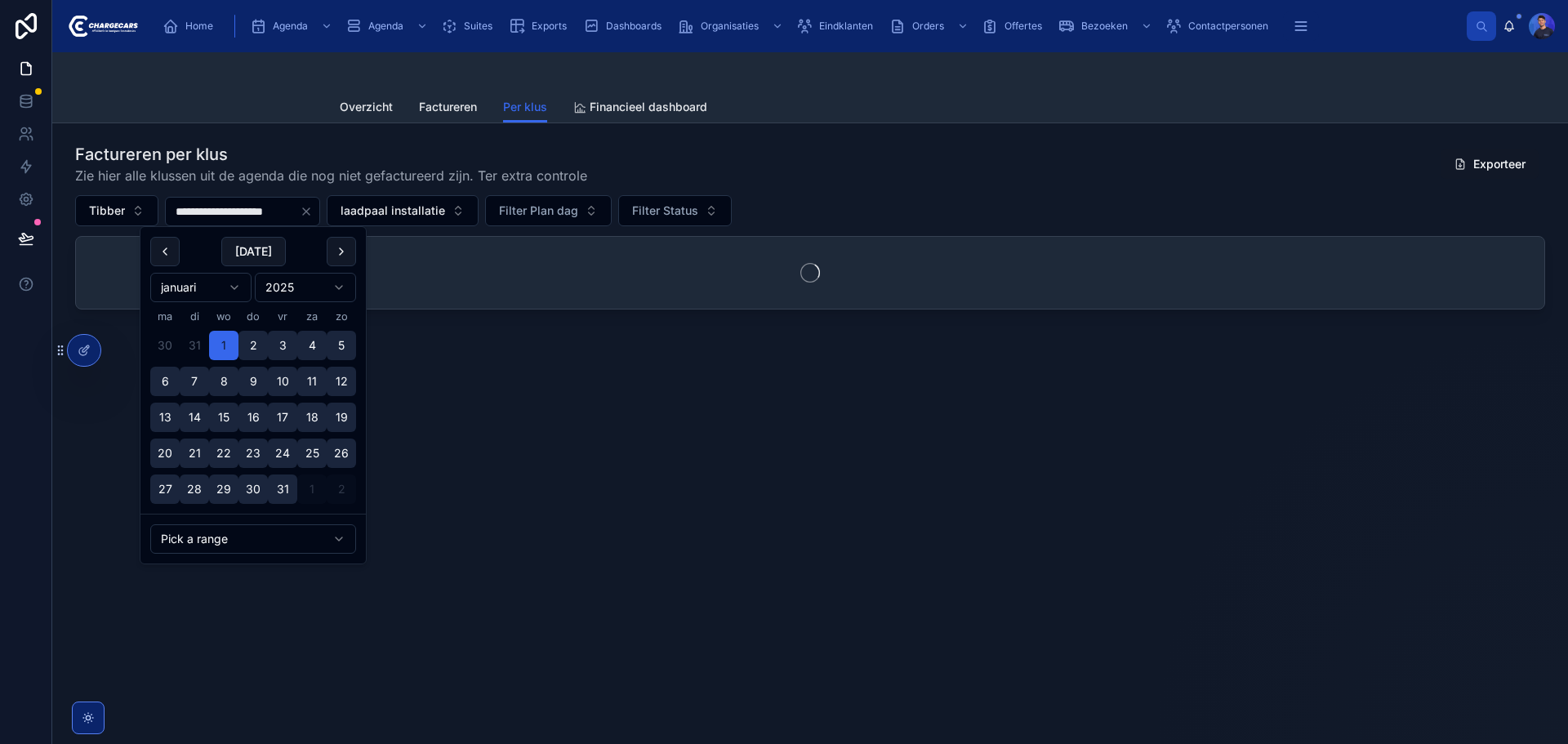
click at [907, 182] on div "Factureren per klus Zie hier alle klussen uit de agenda die nog niet gefacturee…" at bounding box center [810, 164] width 1470 height 42
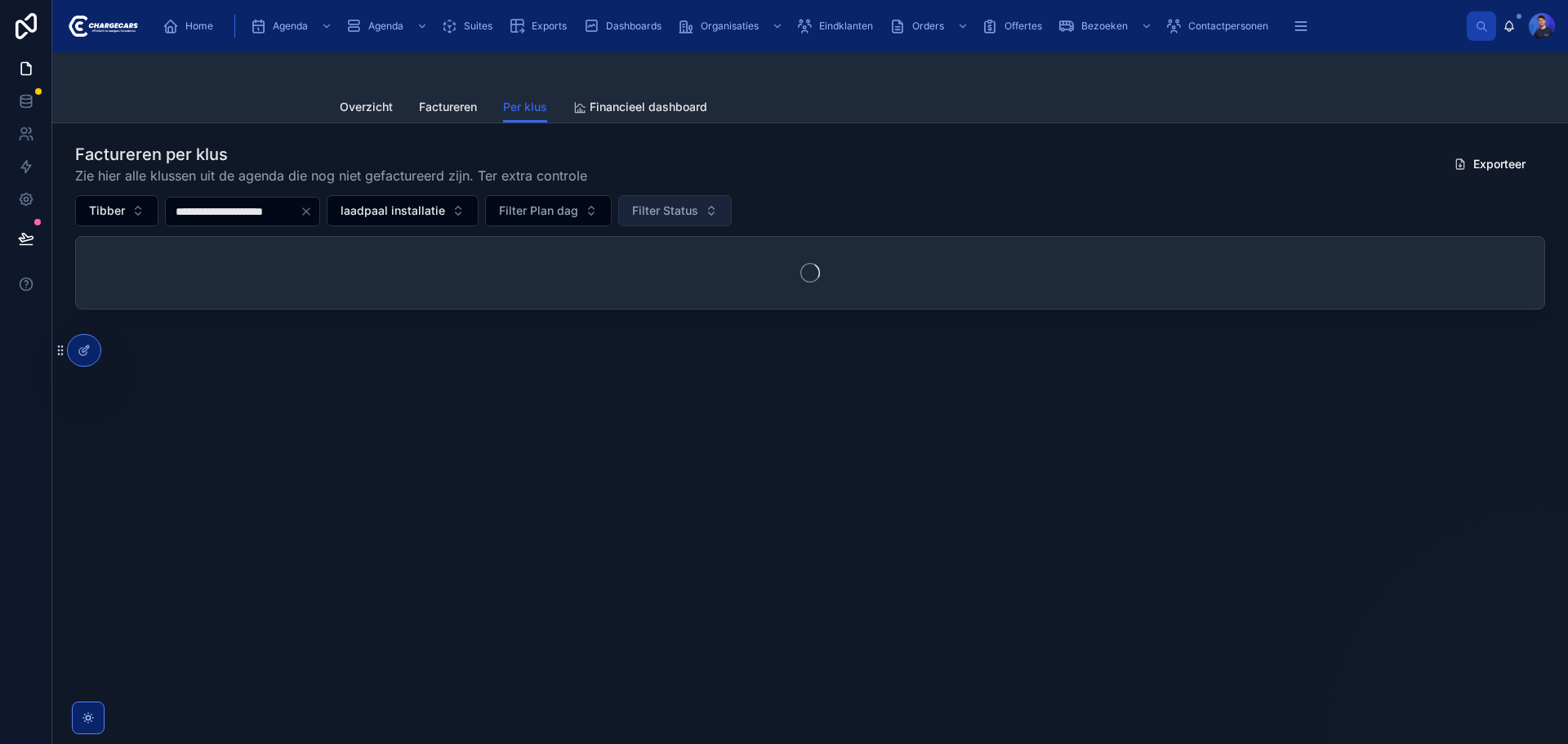
click at [731, 205] on button "Filter Status" at bounding box center [675, 210] width 113 height 31
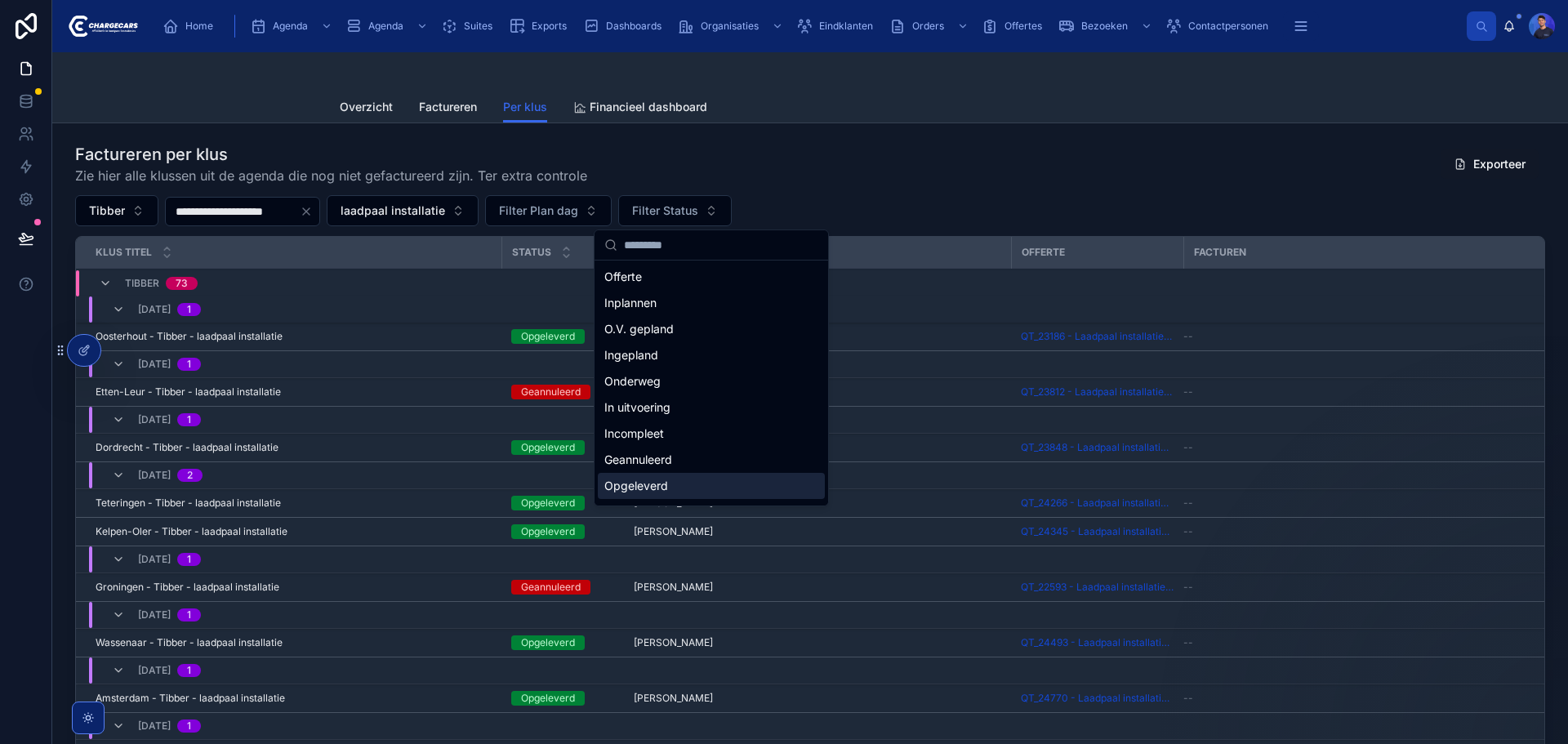
click at [669, 488] on div "Opgeleverd" at bounding box center [711, 486] width 227 height 27
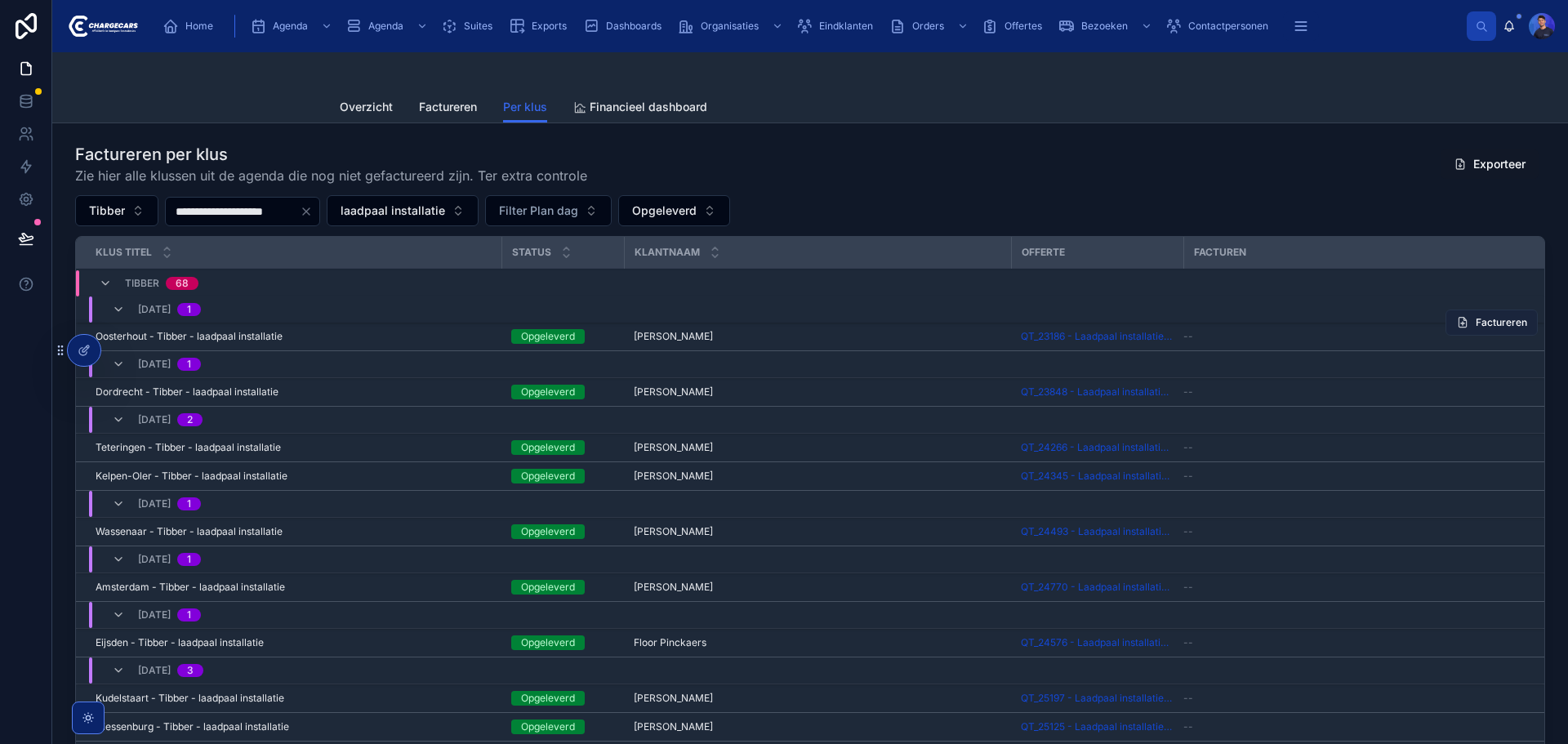
click at [1457, 328] on button "Factureren" at bounding box center [1491, 323] width 92 height 27
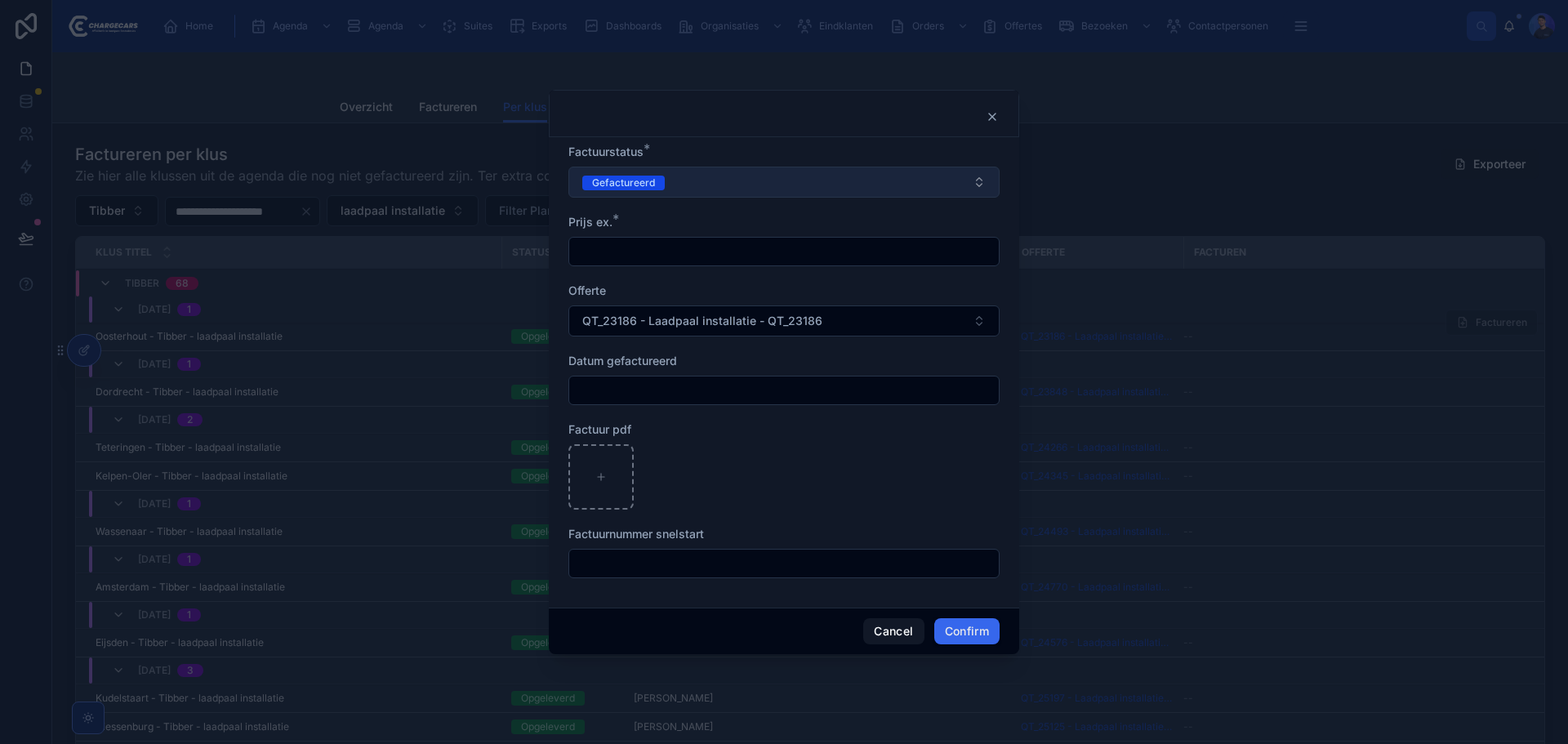
click at [663, 180] on span "Gefactureerd" at bounding box center [623, 183] width 82 height 15
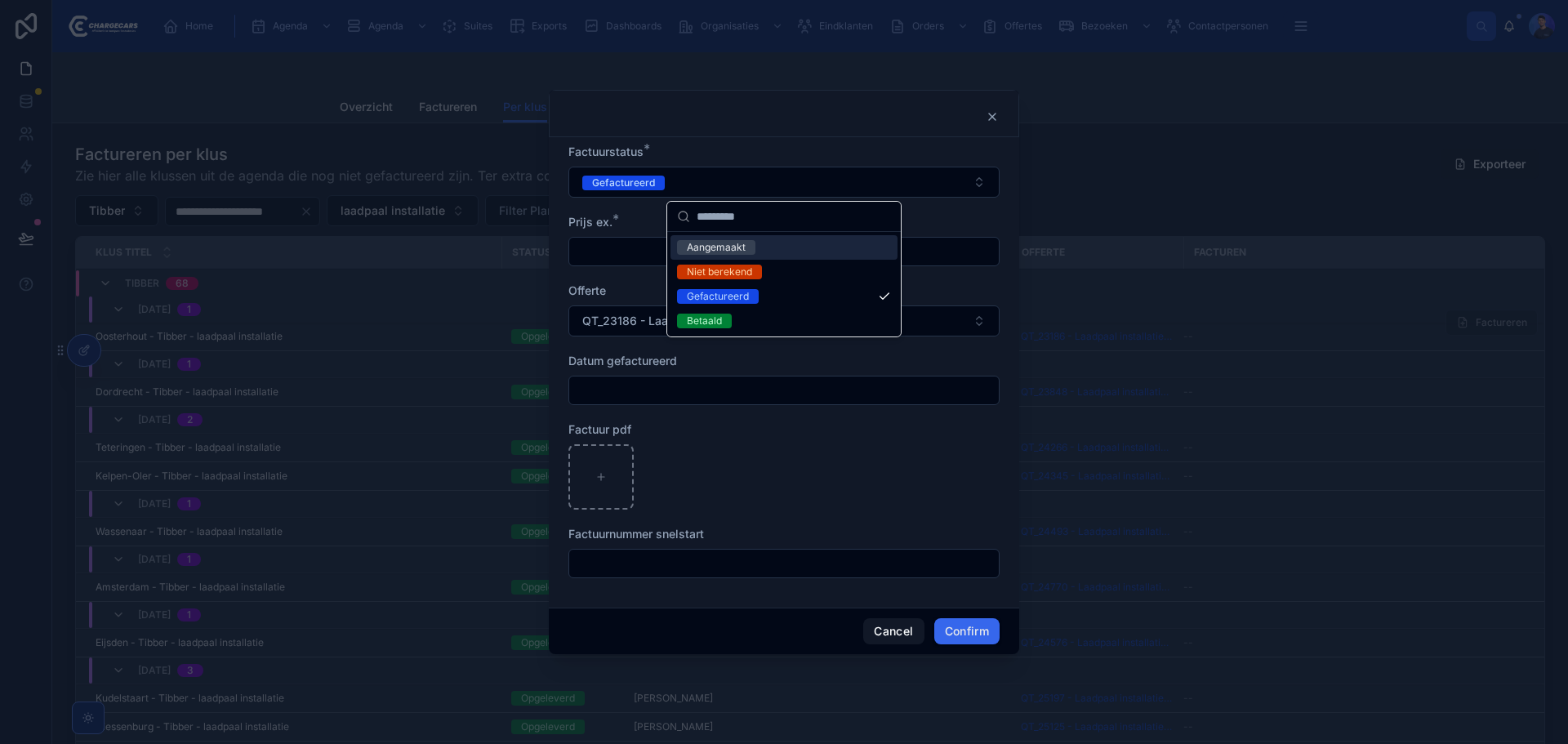
click at [956, 216] on div "Prijs ex. *" at bounding box center [784, 222] width 431 height 16
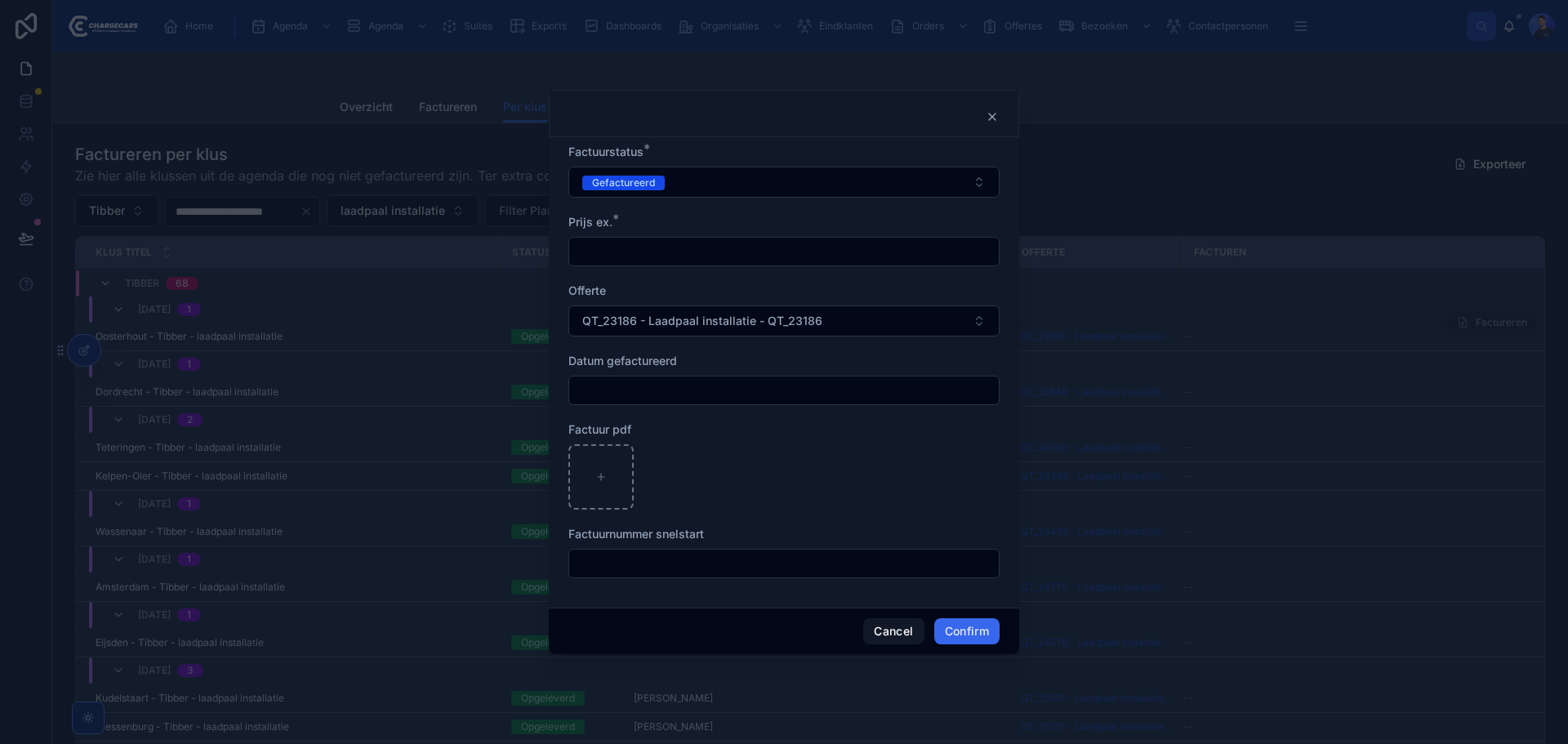
click at [679, 254] on input "text" at bounding box center [784, 252] width 429 height 23
click at [837, 283] on div "Offerte" at bounding box center [784, 291] width 431 height 16
click at [763, 254] on input "text" at bounding box center [784, 252] width 429 height 23
click at [817, 275] on form "Factuurstatus * Gefactureerd Prijs ex. * Offerte QT_23186 - Laadpaal installati…" at bounding box center [784, 369] width 431 height 451
click at [701, 328] on span "QT_23186 - Laadpaal installatie - QT_23186" at bounding box center [702, 321] width 240 height 16
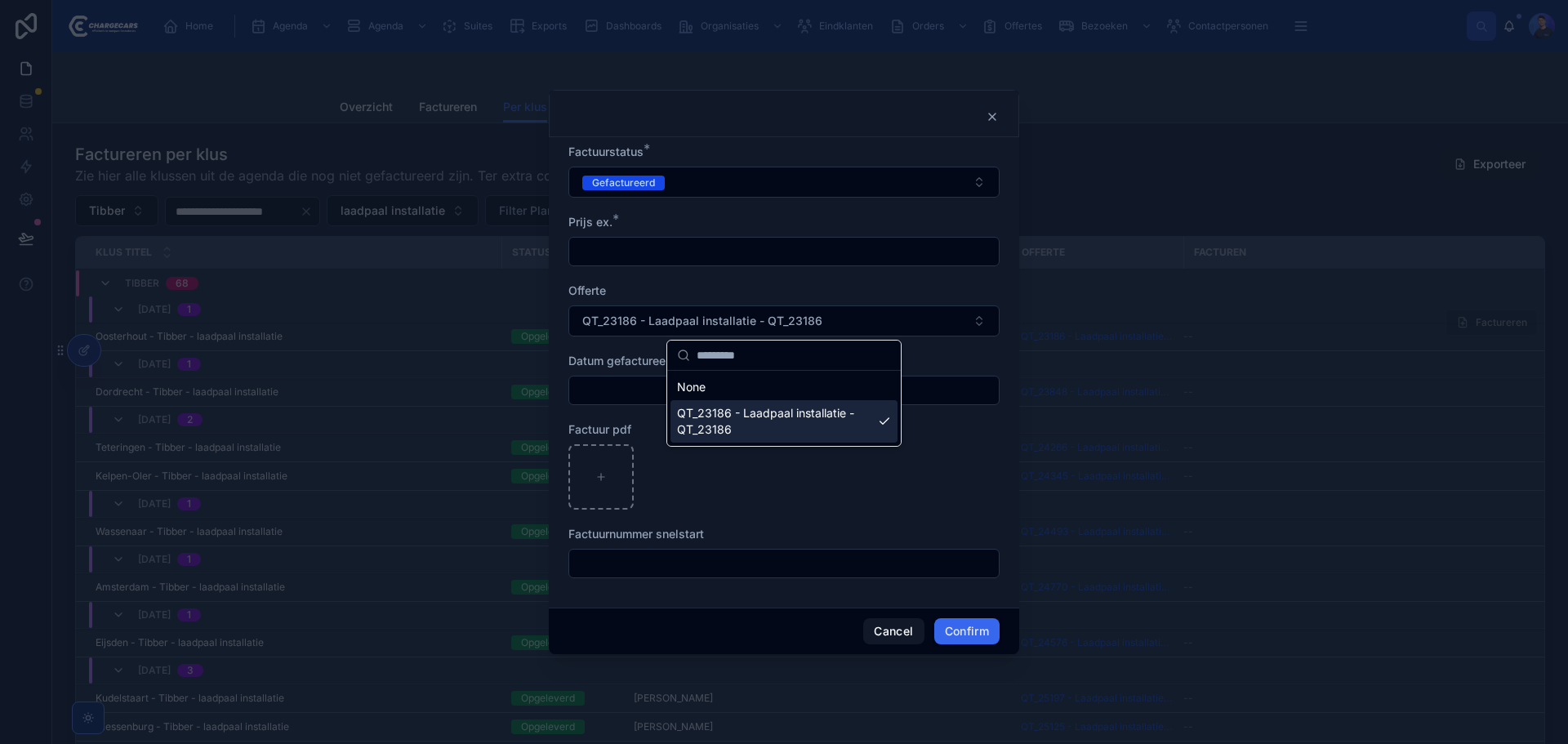
click at [759, 420] on span "QT_23186 - Laadpaal installatie - QT_23186" at bounding box center [774, 421] width 194 height 33
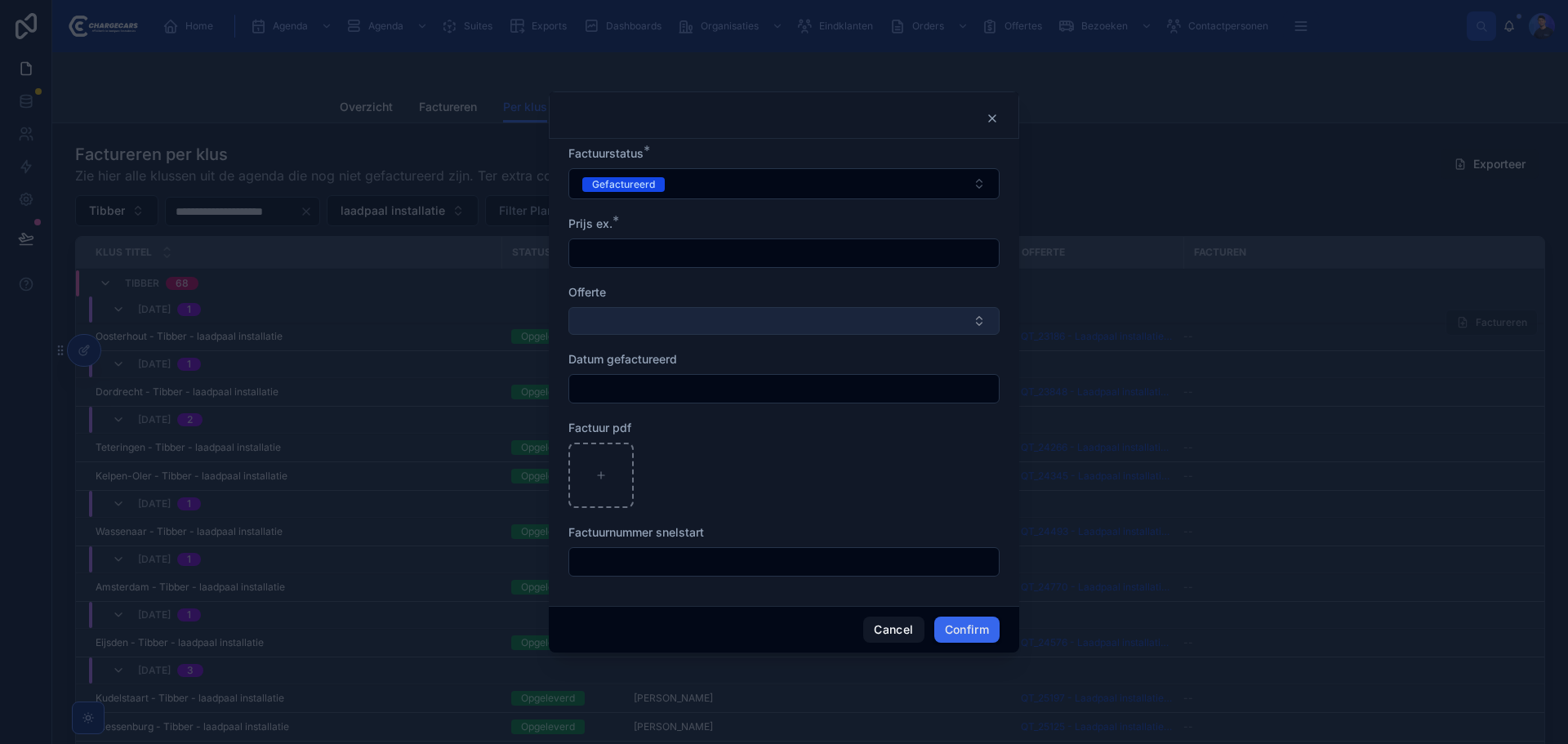
click at [821, 318] on button "Select Button" at bounding box center [784, 321] width 431 height 27
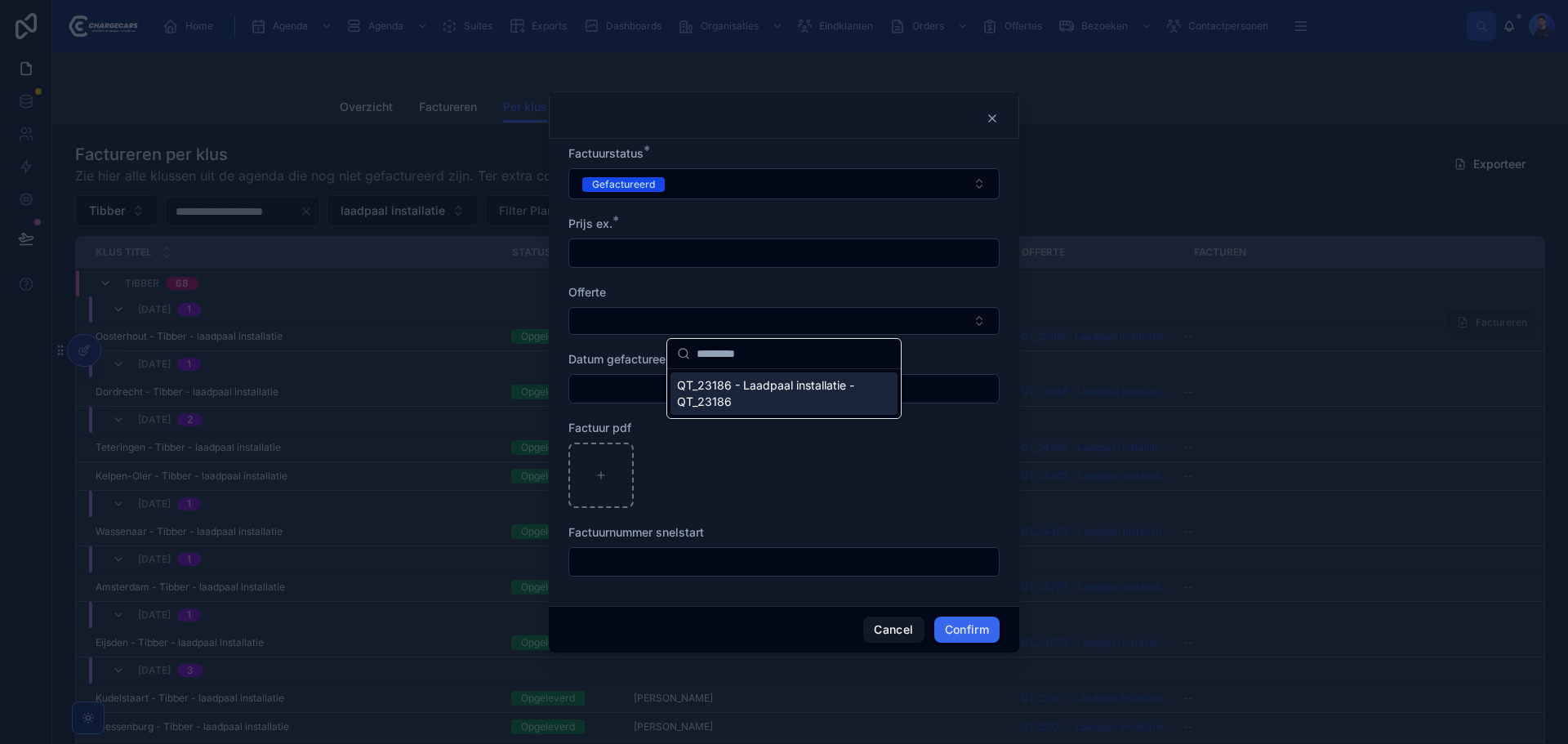
click at [770, 398] on span "QT_23186 - Laadpaal installatie - QT_23186" at bounding box center [774, 393] width 194 height 33
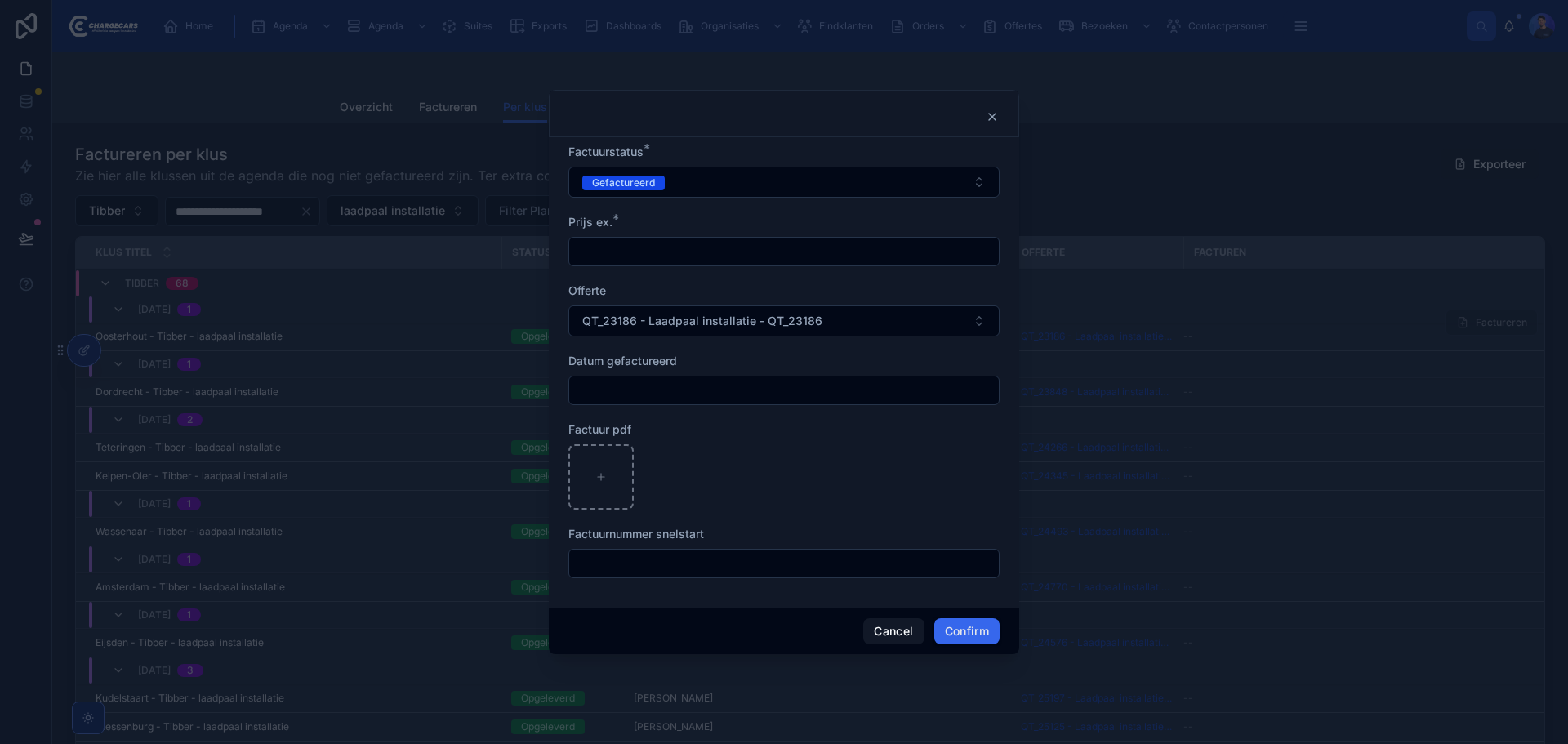
click at [852, 286] on div "Offerte" at bounding box center [784, 291] width 431 height 16
click at [701, 386] on input "text" at bounding box center [784, 391] width 429 height 23
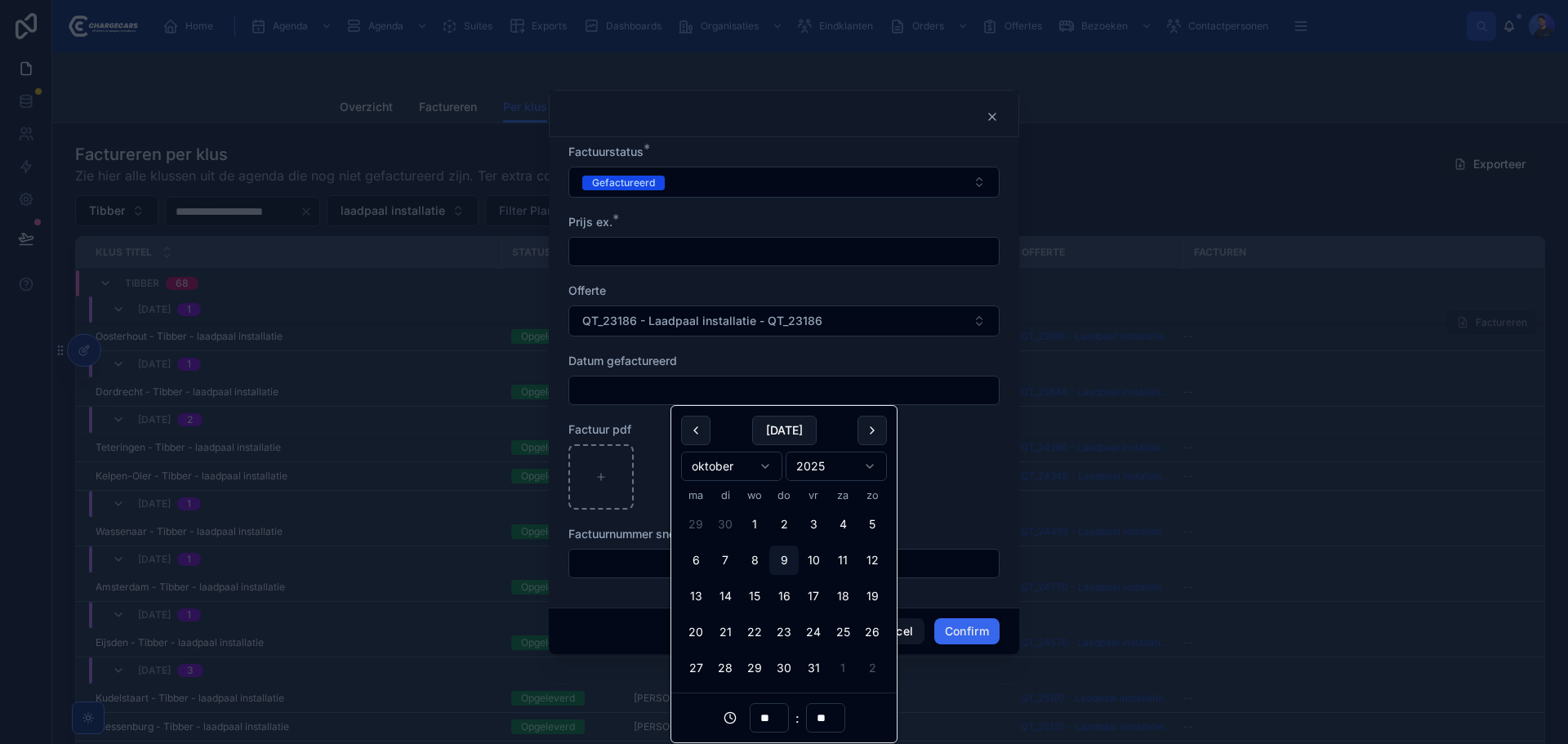
click at [778, 359] on div "Datum gefactureerd" at bounding box center [784, 361] width 431 height 16
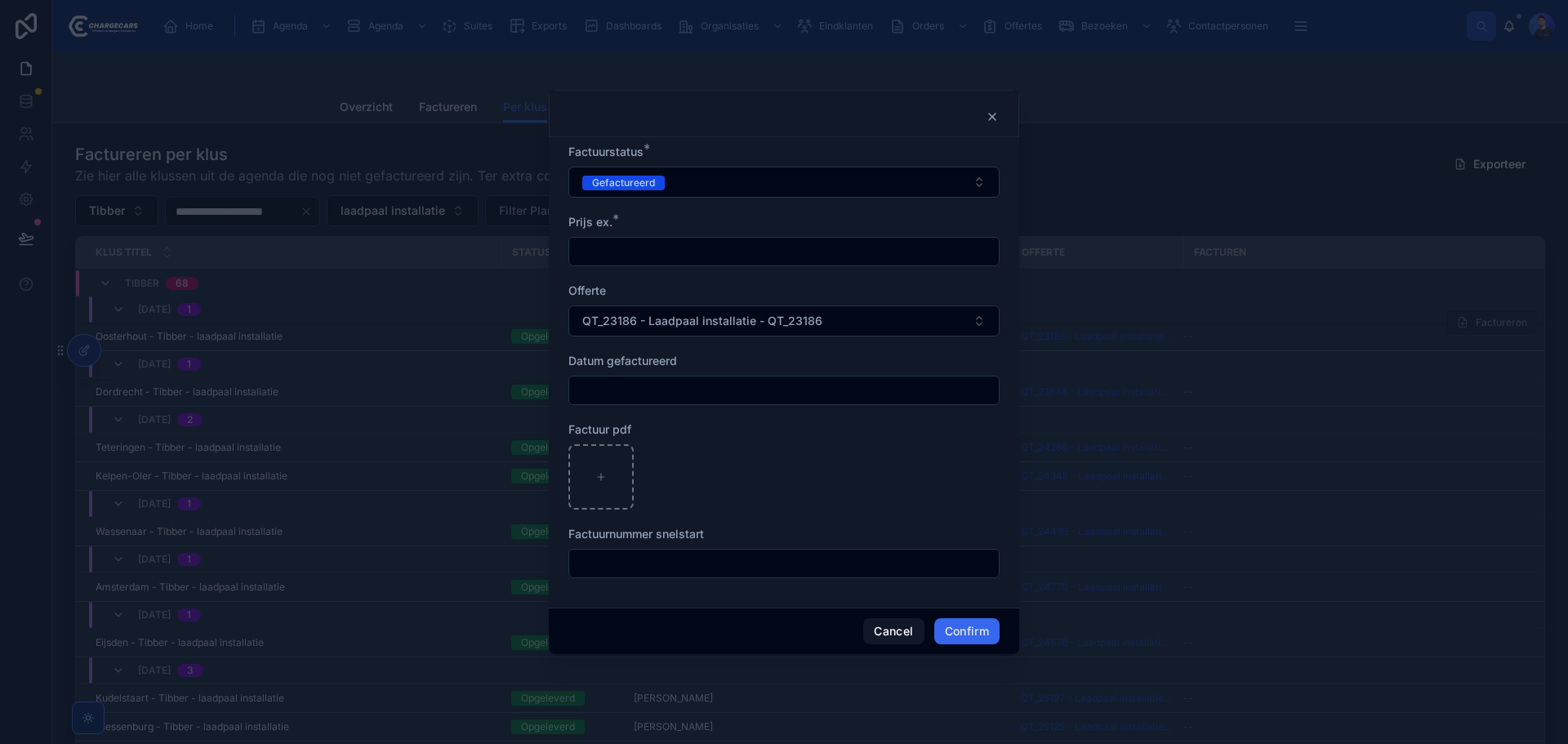
click at [664, 560] on input "text" at bounding box center [784, 564] width 429 height 23
click at [845, 512] on form "Factuurstatus * Gefactureerd Prijs ex. * Offerte QT_23186 - Laadpaal installati…" at bounding box center [784, 369] width 431 height 451
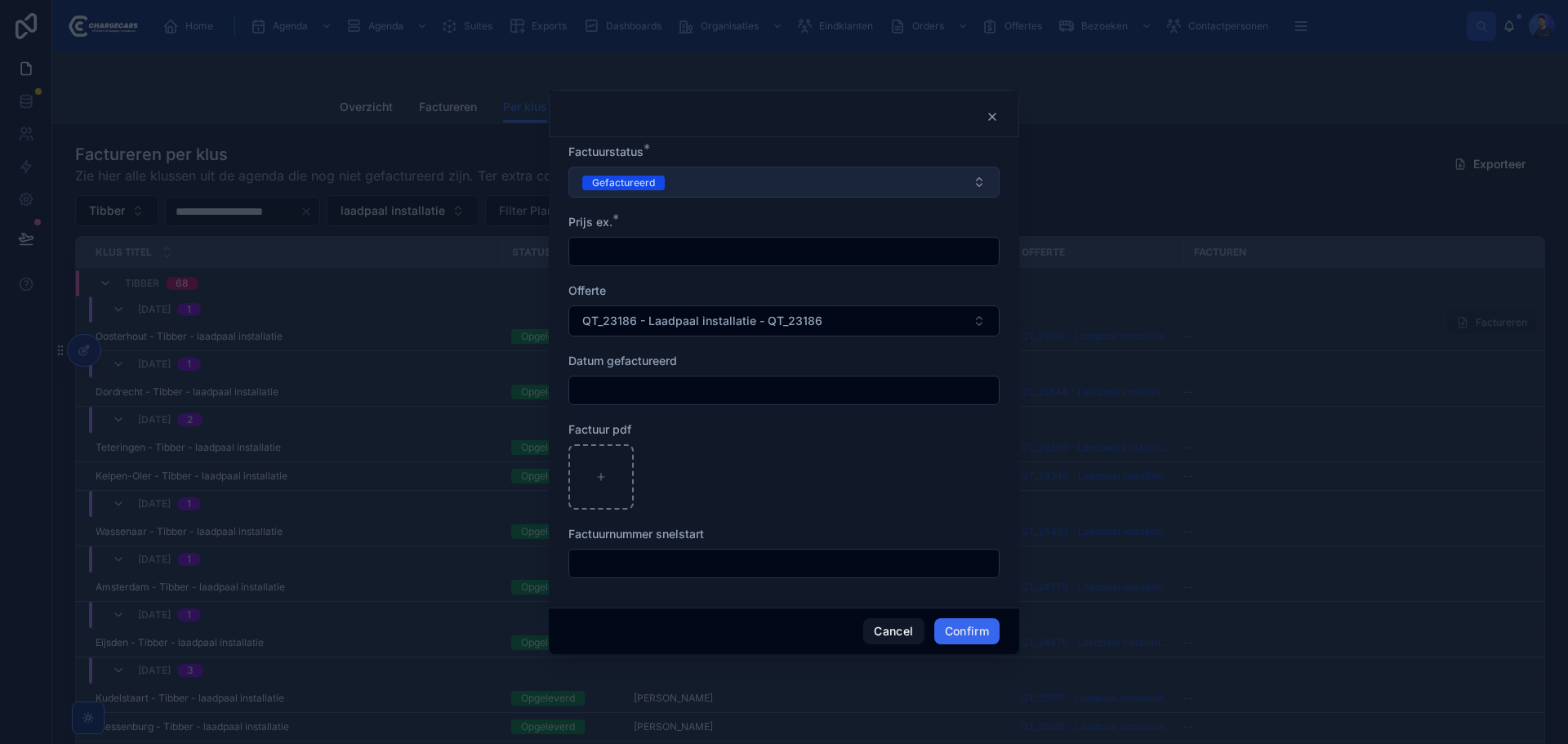
click at [733, 176] on button "Gefactureerd" at bounding box center [784, 182] width 431 height 31
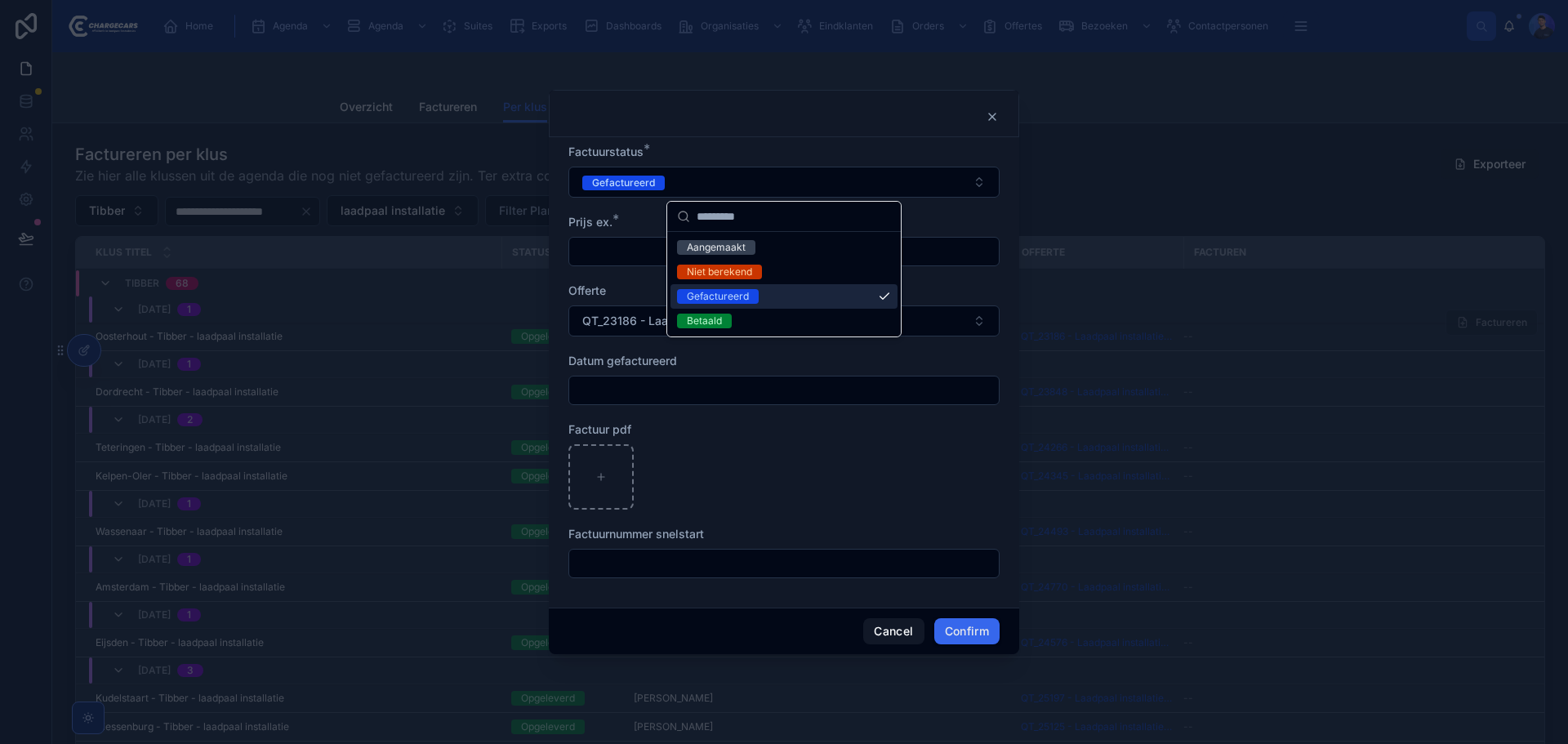
click at [973, 212] on form "Factuurstatus * Gefactureerd Prijs ex. * Offerte QT_23186 - Laadpaal installati…" at bounding box center [784, 369] width 431 height 451
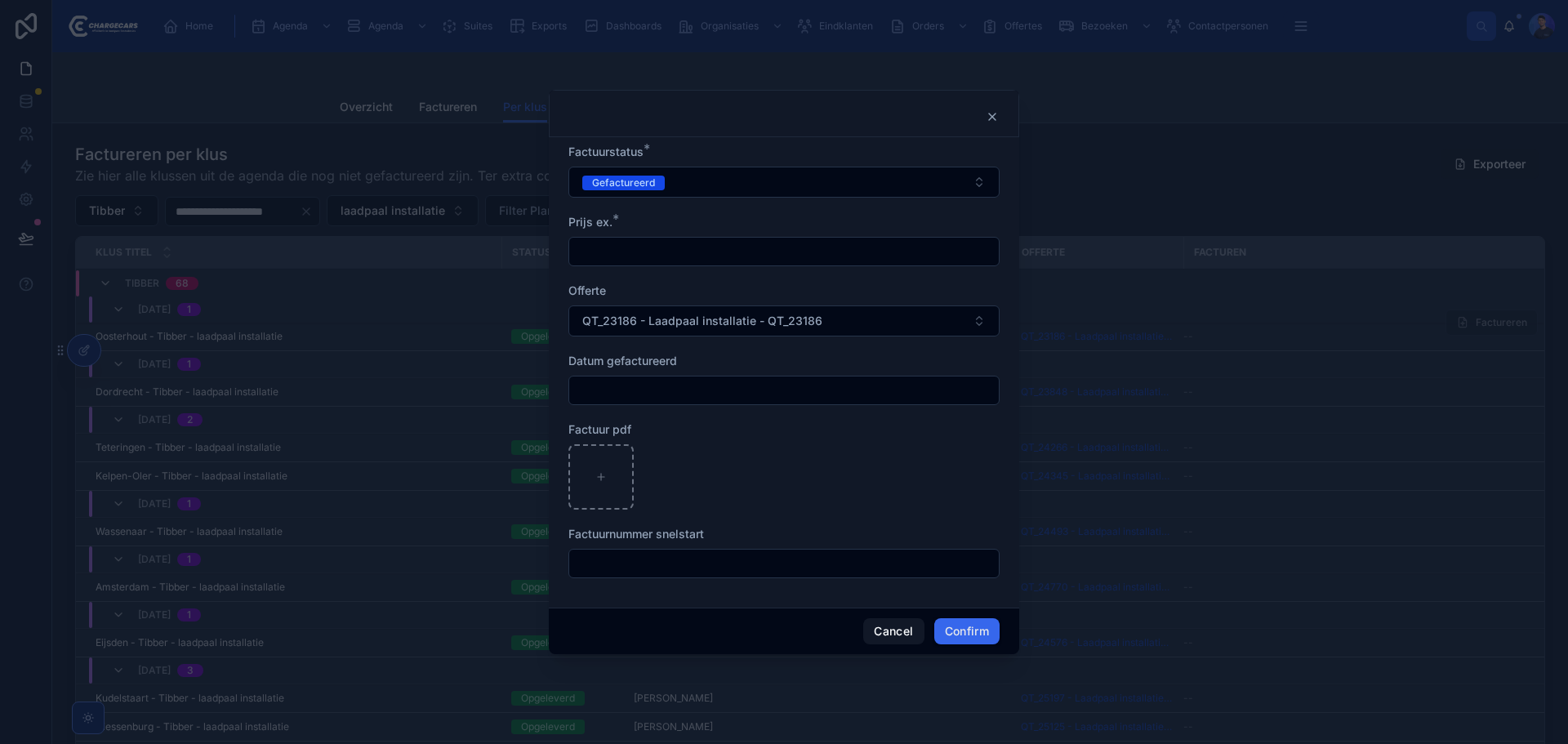
click at [996, 109] on div at bounding box center [784, 114] width 470 height 48
click at [995, 114] on icon at bounding box center [991, 116] width 6 height 6
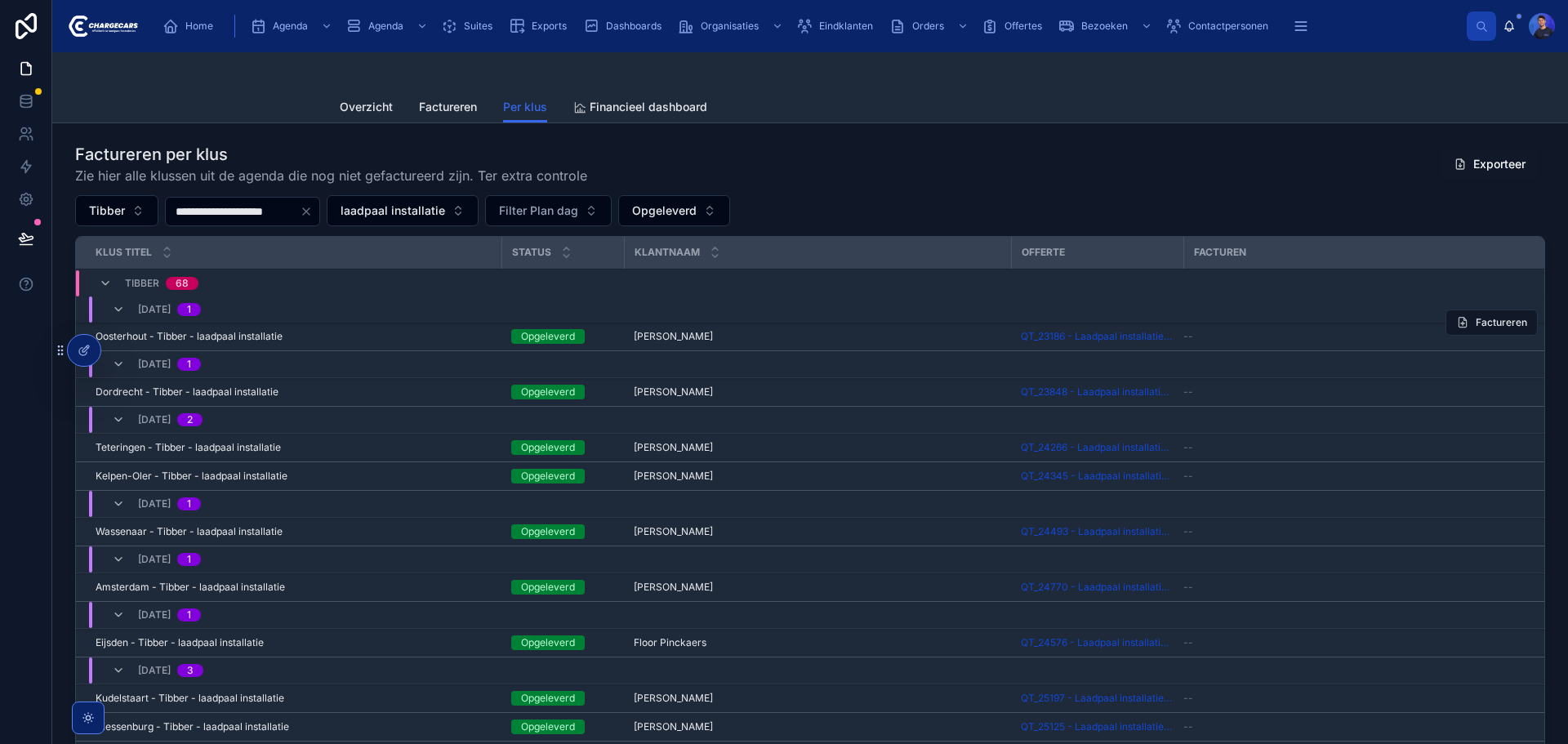
drag, startPoint x: 1084, startPoint y: 153, endPoint x: 734, endPoint y: 122, distance: 351.4
click at [1084, 153] on div "Factureren per klus Zie hier alle klussen uit de agenda die nog niet gefacturee…" at bounding box center [810, 164] width 1470 height 42
click at [1087, 107] on div "Overzicht Factureren Per klus Financieel dashboard" at bounding box center [810, 107] width 941 height 31
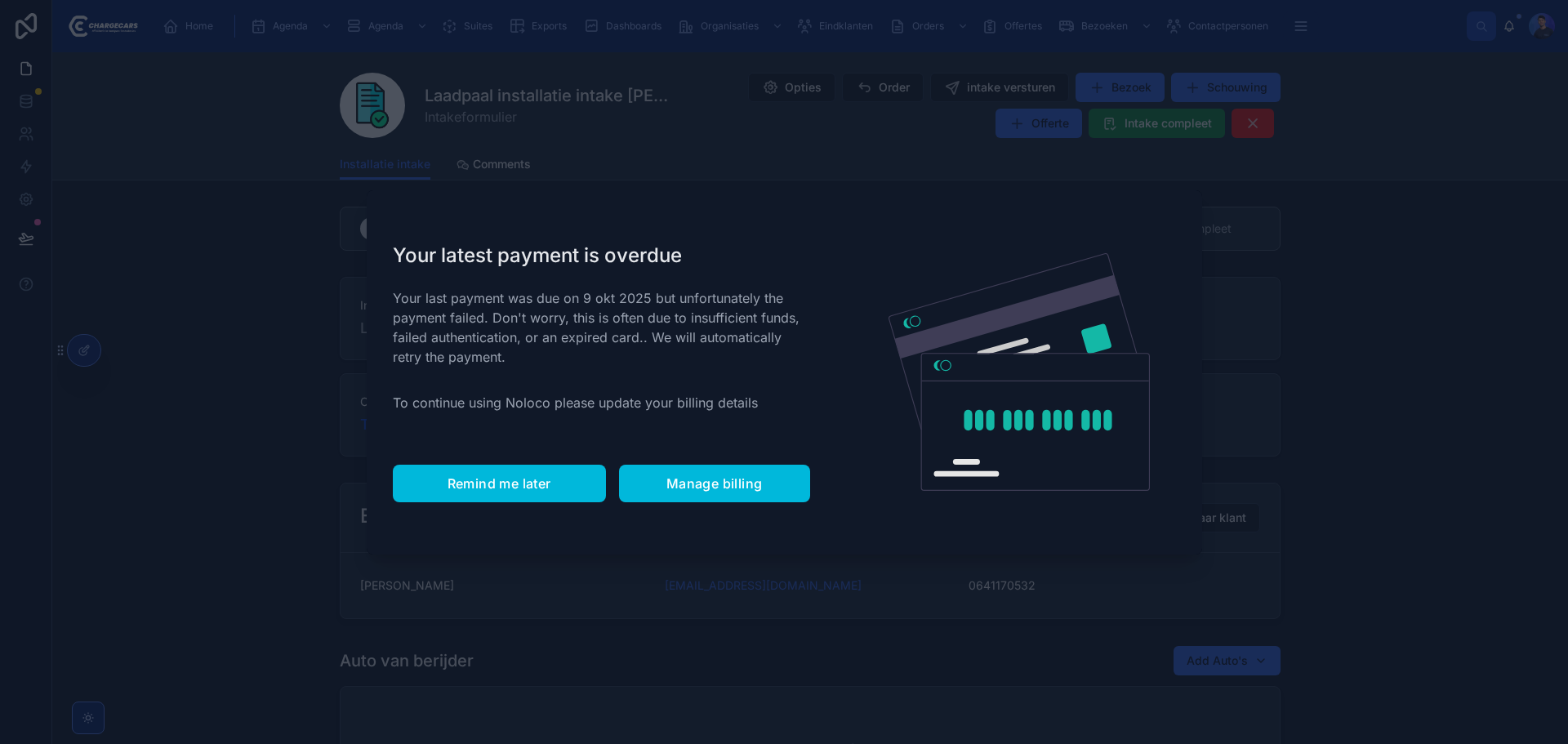
click at [513, 492] on button "Remind me later" at bounding box center [499, 483] width 213 height 38
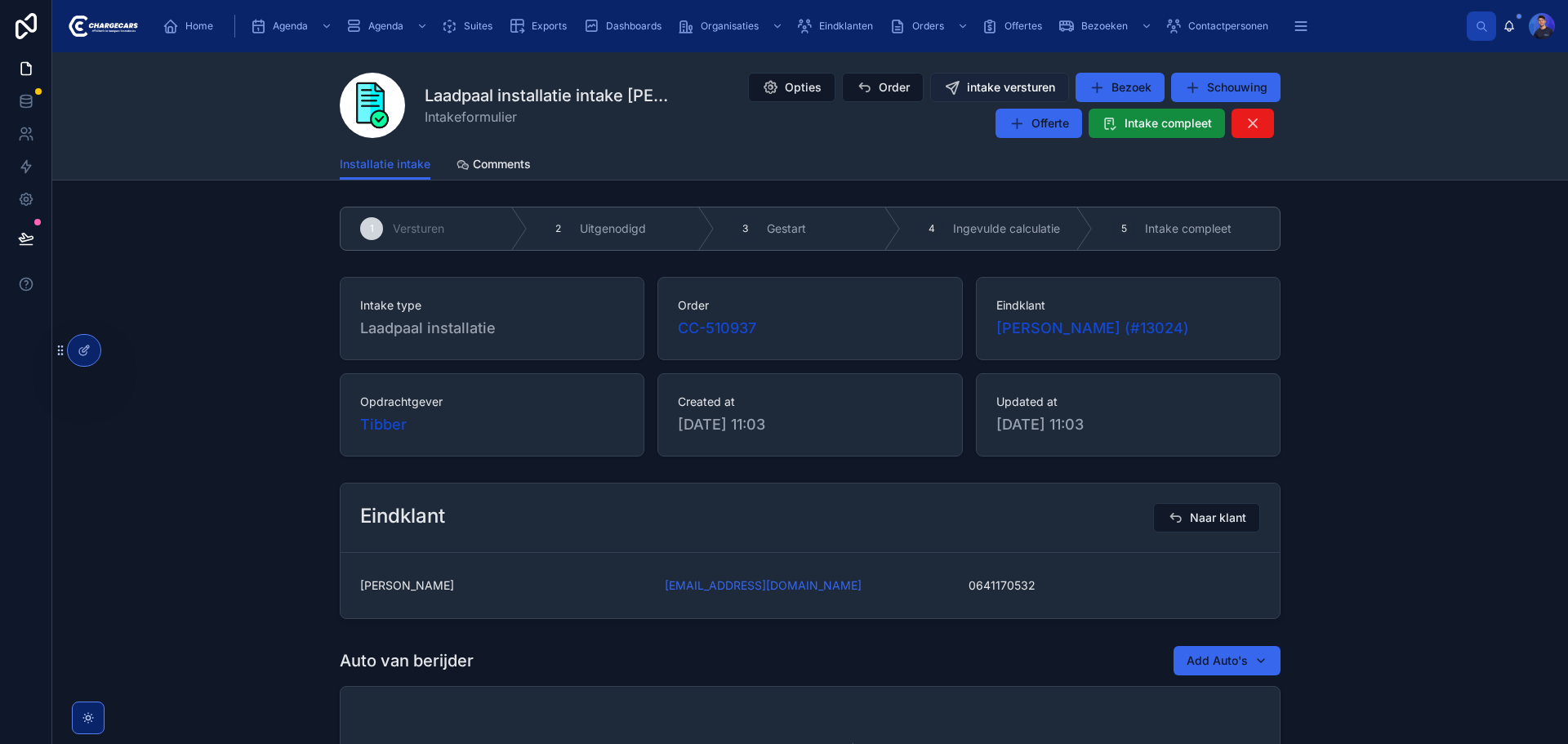
click at [1005, 89] on span "intake versturen" at bounding box center [1011, 87] width 88 height 16
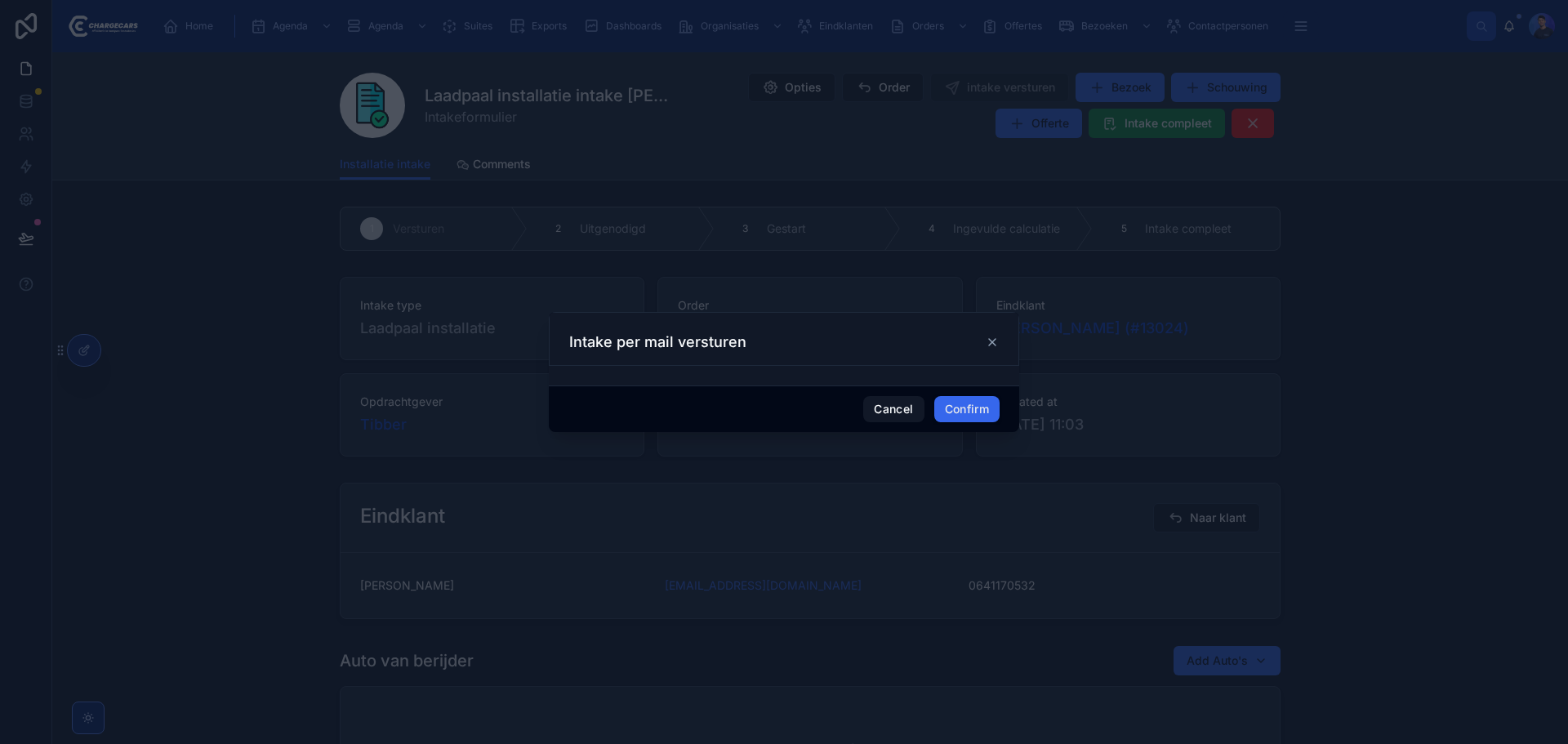
click at [143, 330] on div at bounding box center [784, 372] width 1568 height 744
click at [989, 349] on icon at bounding box center [992, 342] width 13 height 13
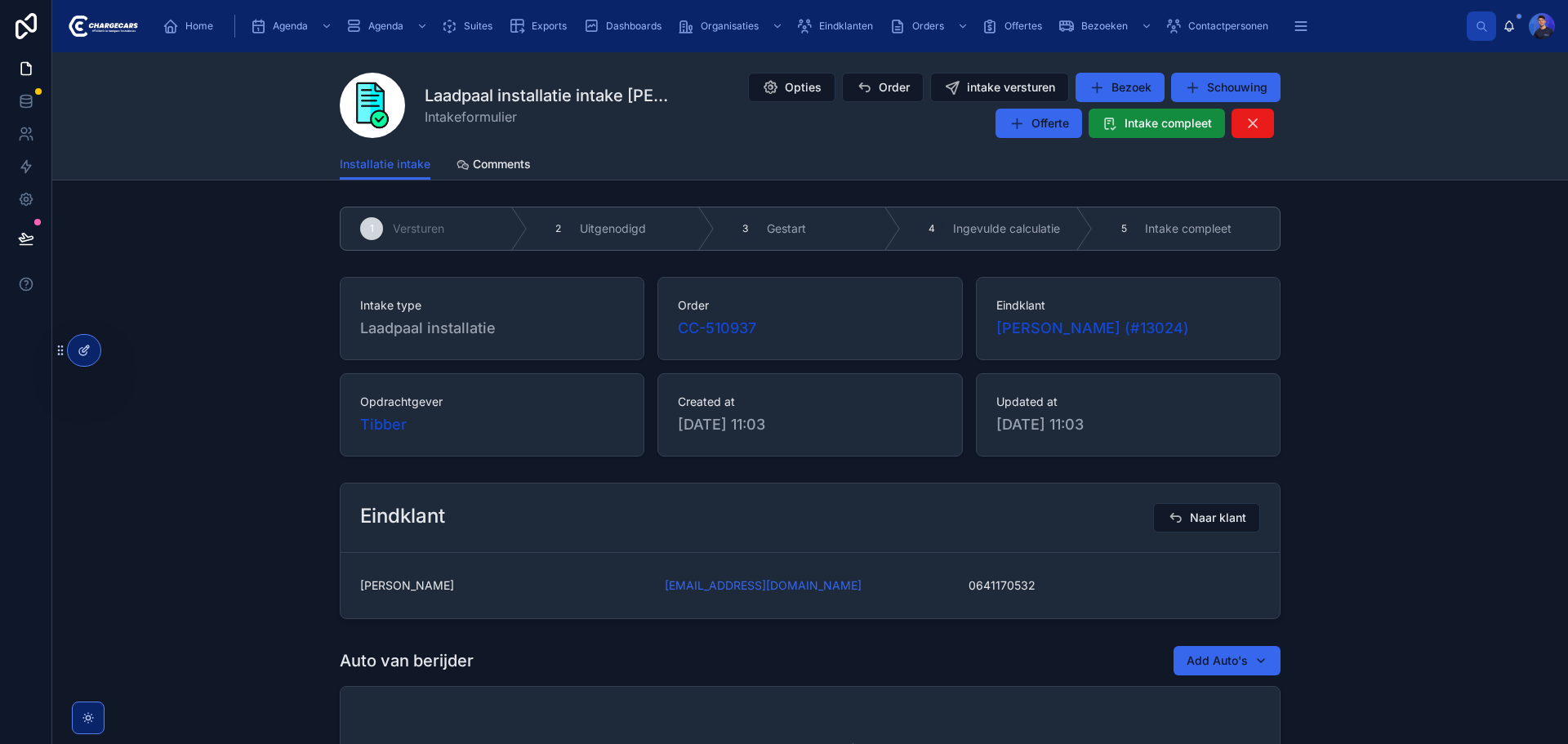
click at [81, 354] on icon at bounding box center [84, 350] width 13 height 13
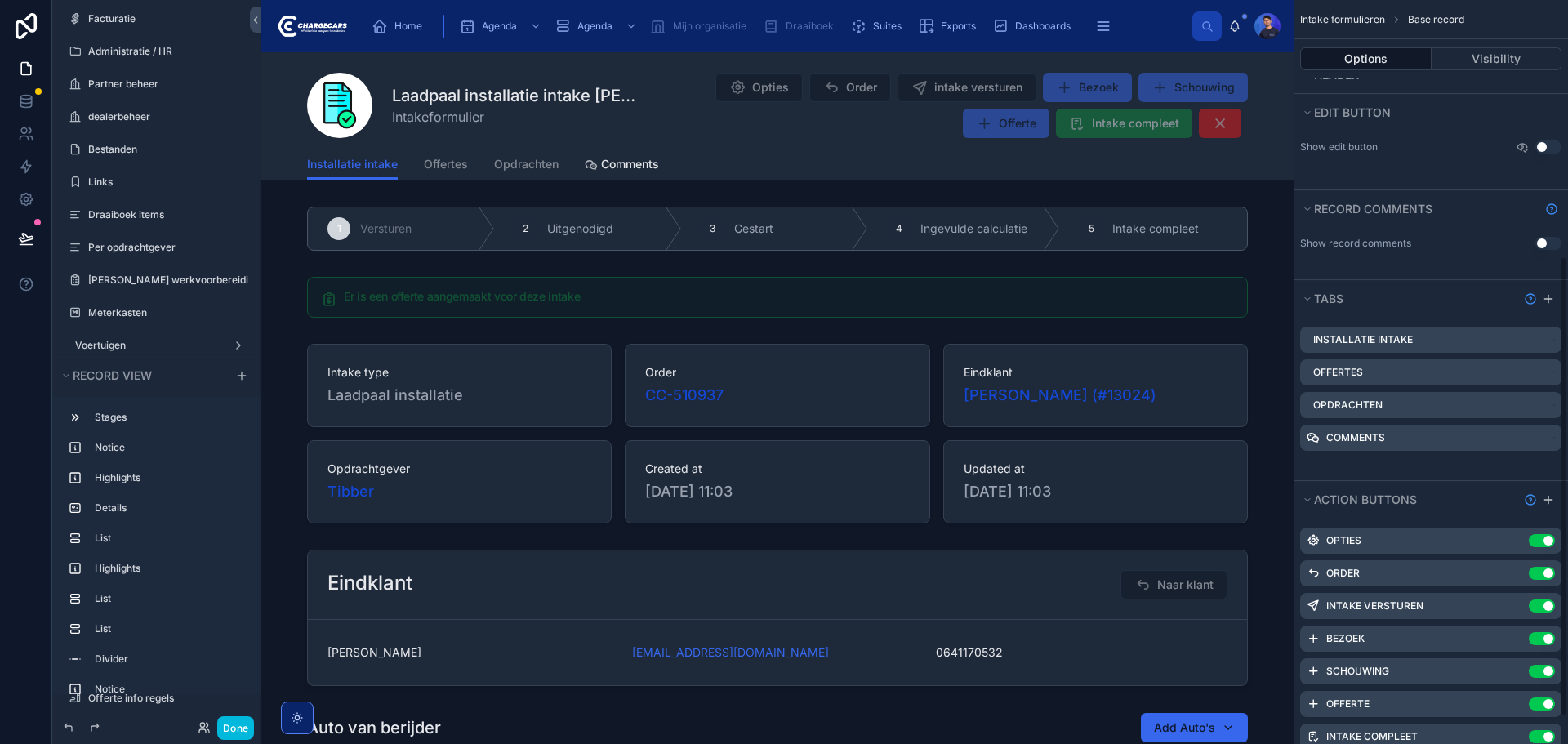
scroll to position [459, 0]
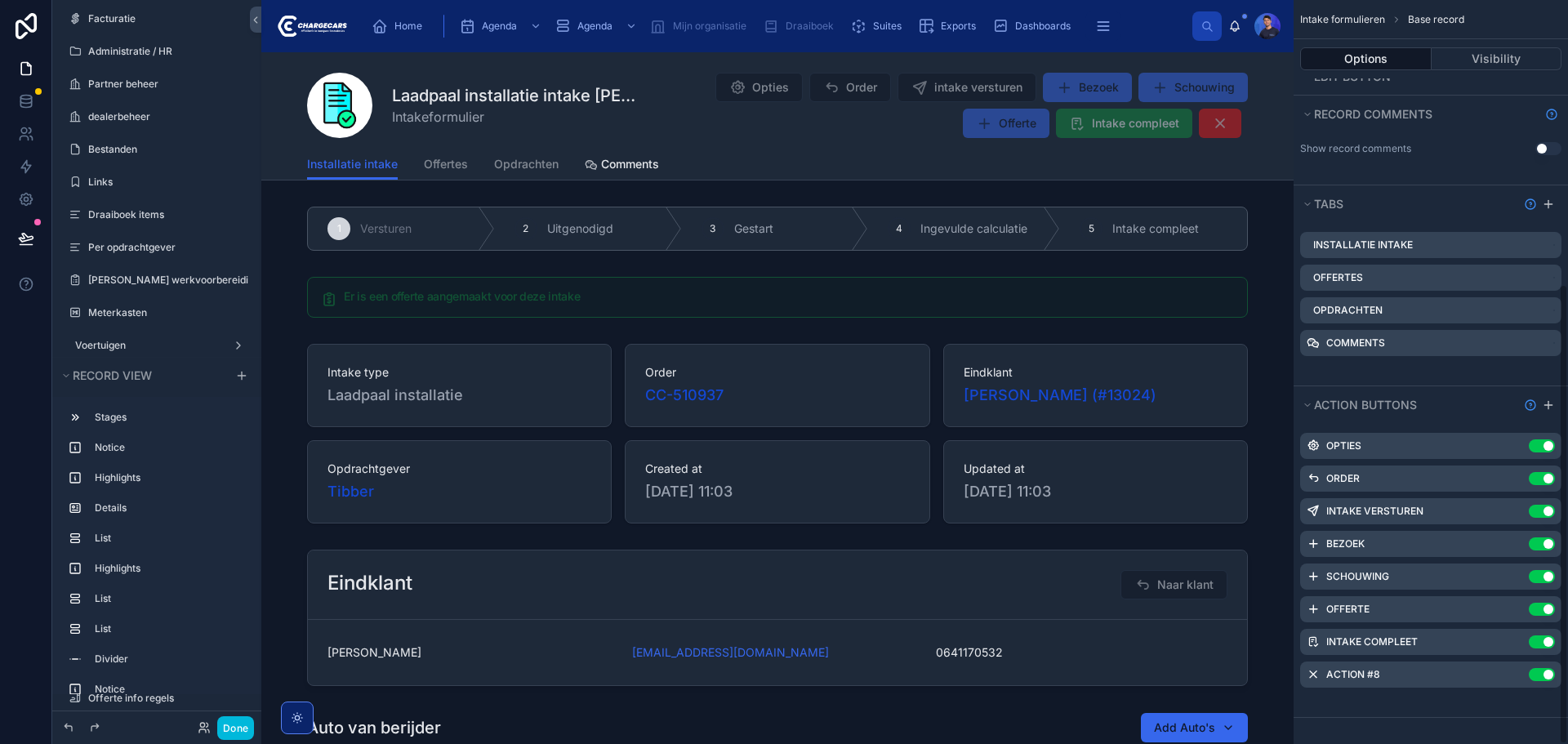
click at [0, 0] on icon "scrollable content" at bounding box center [0, 0] width 0 height 0
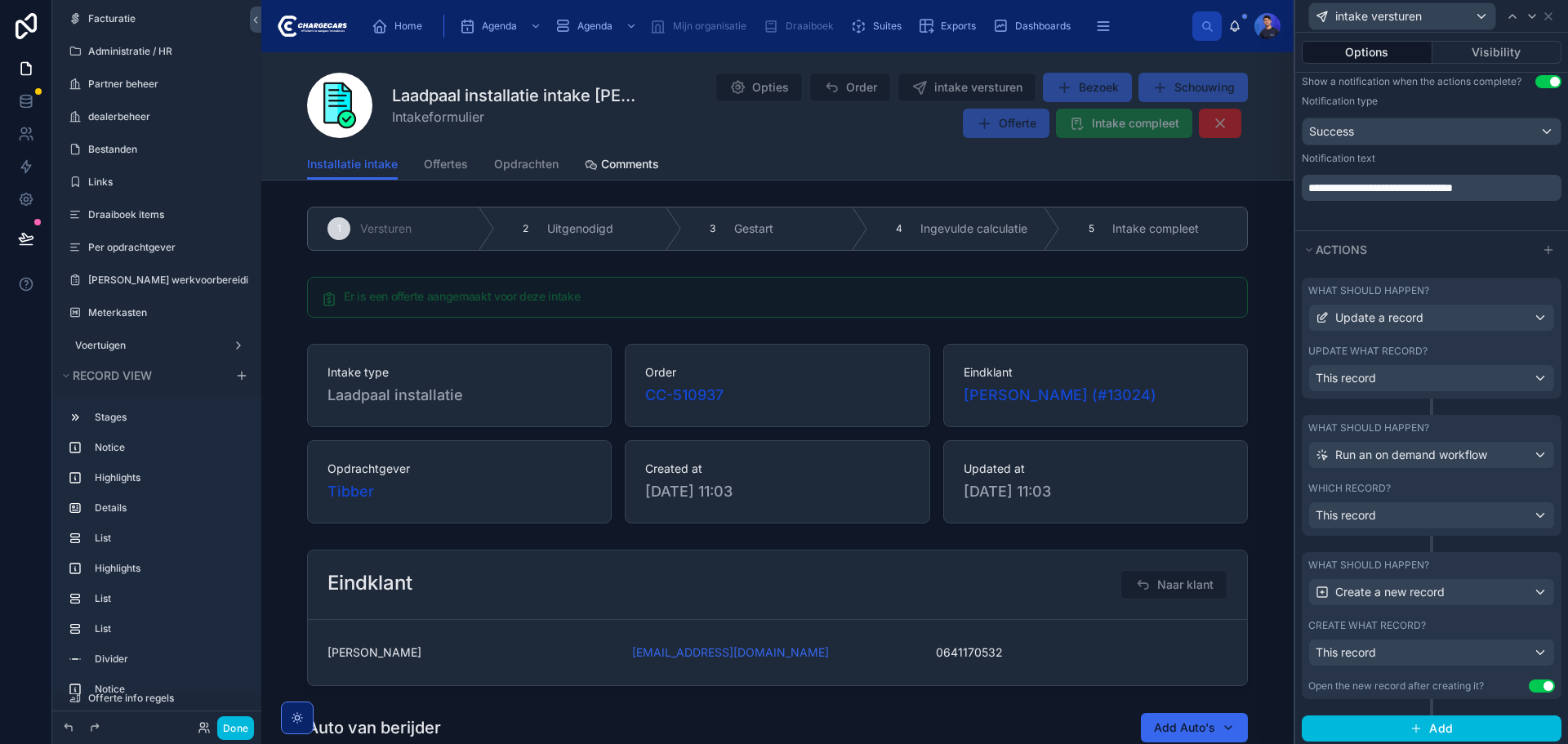
scroll to position [530, 0]
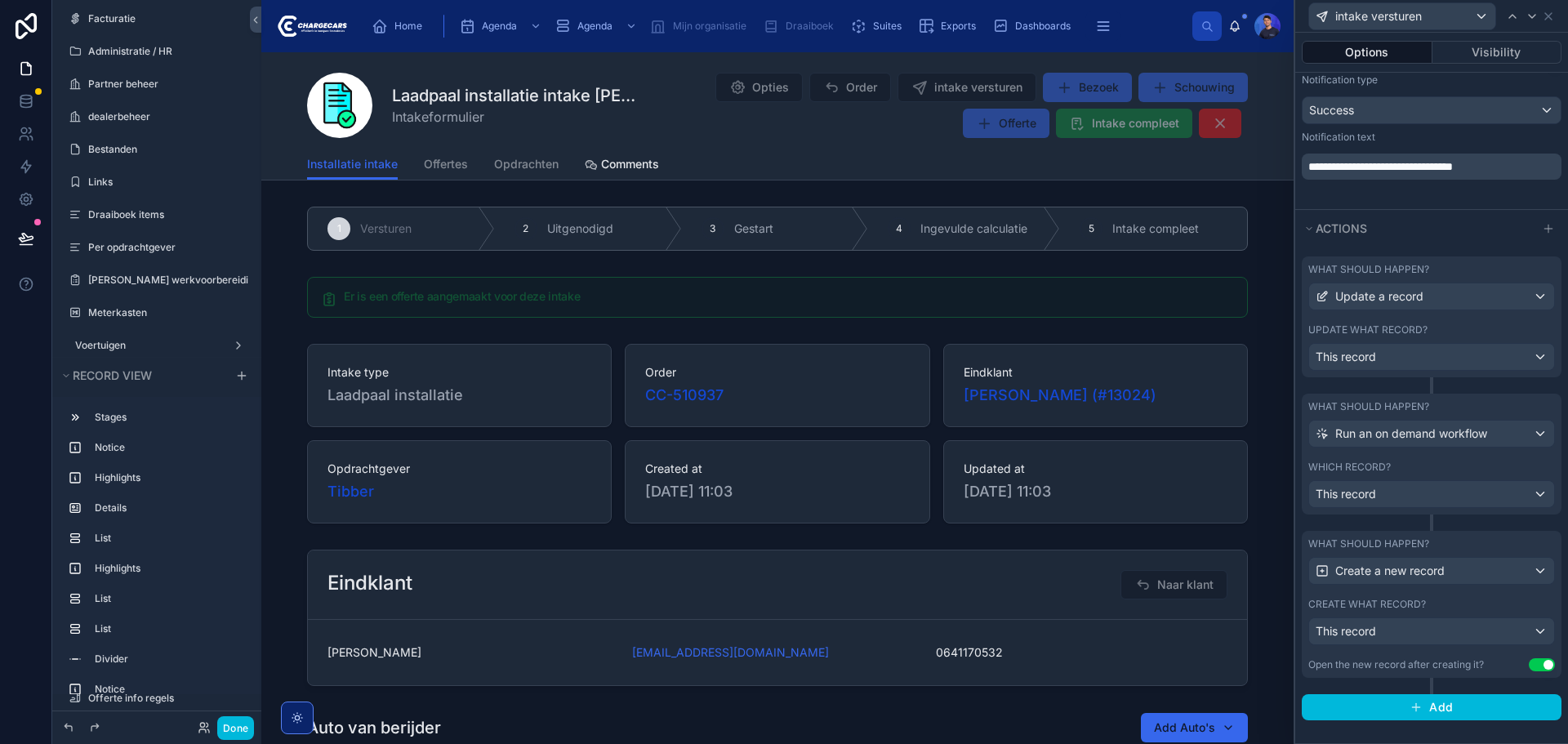
click at [1466, 325] on div "Update what record?" at bounding box center [1431, 330] width 246 height 13
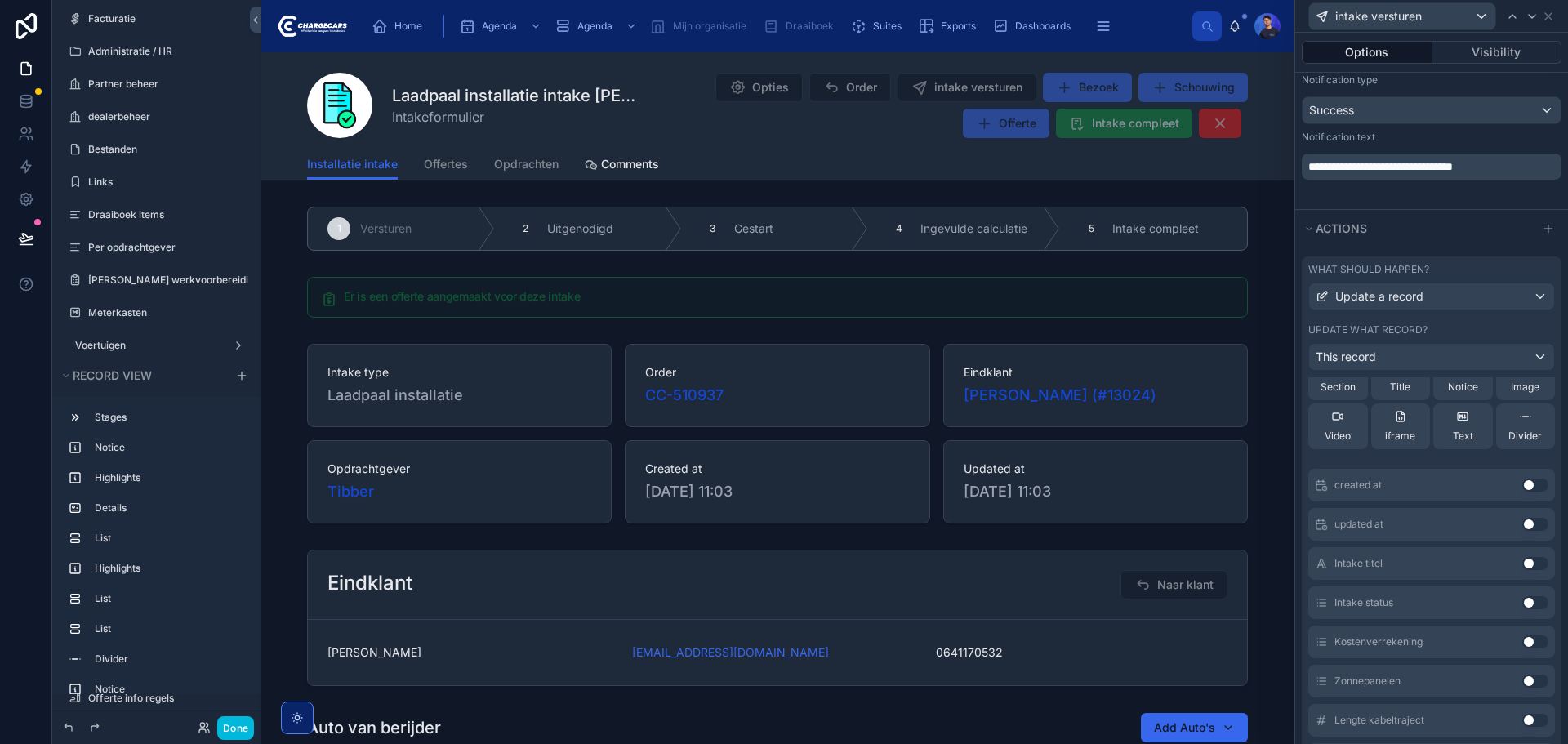
scroll to position [0, 0]
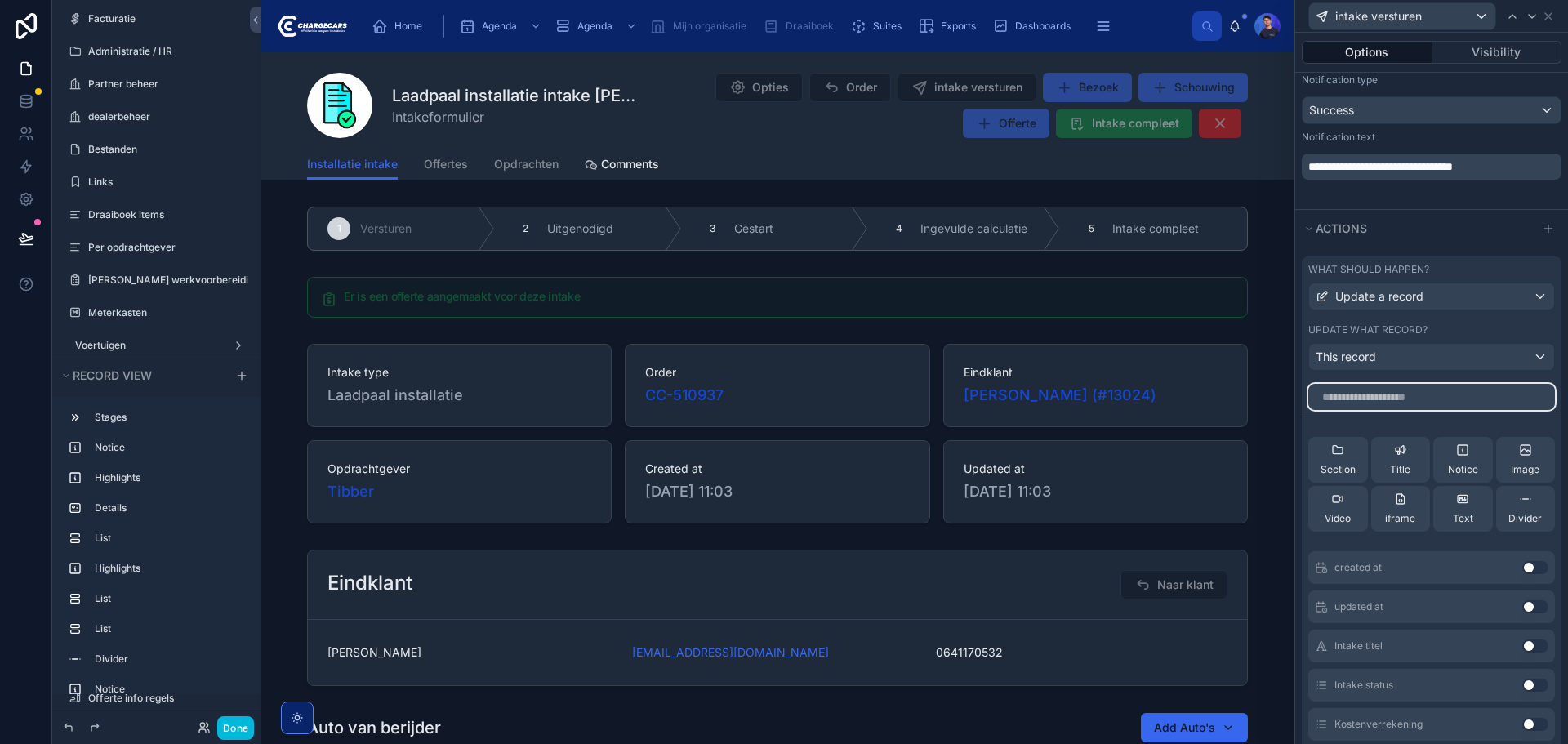
click at [1418, 399] on input "text" at bounding box center [1431, 397] width 246 height 27
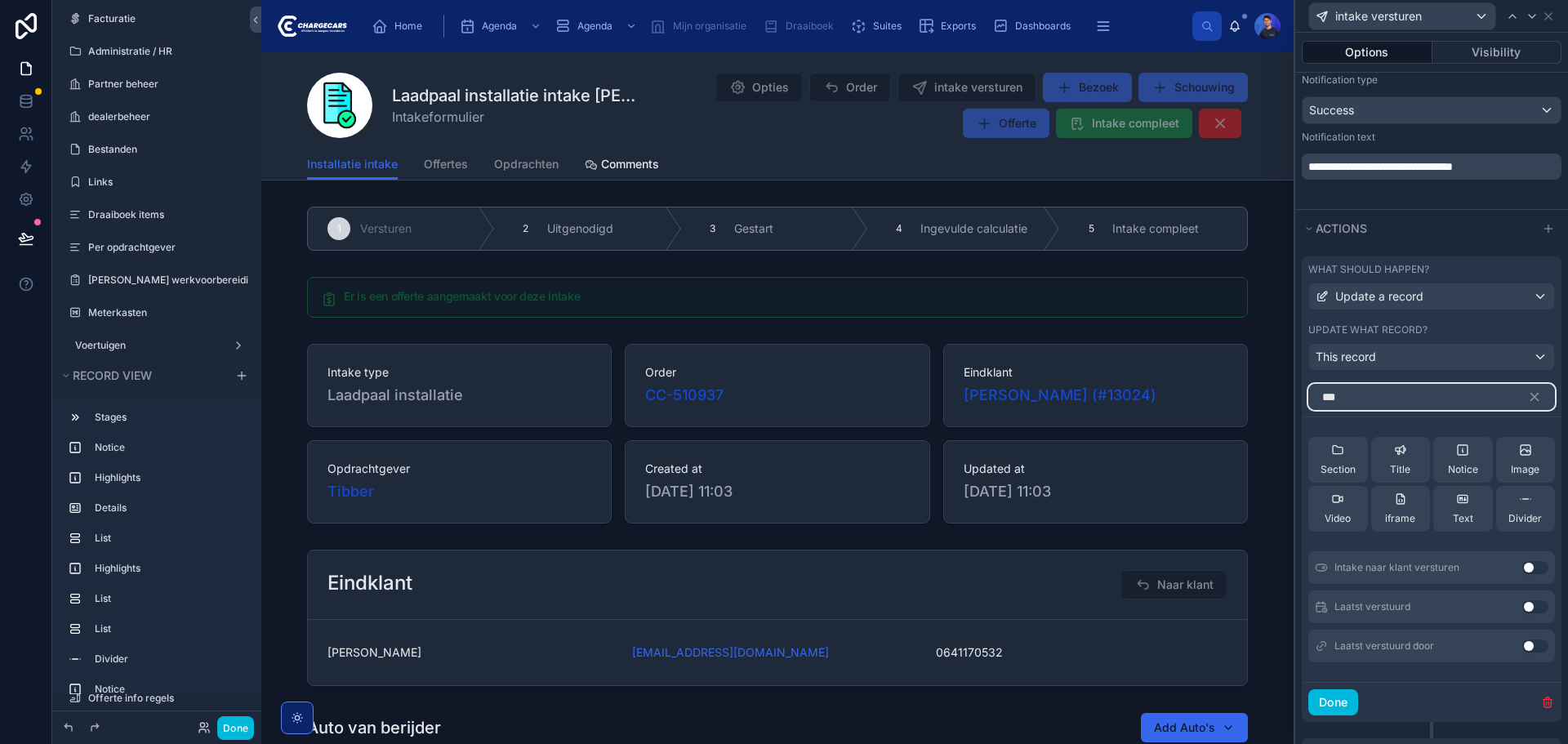
type input "***"
click at [1522, 566] on button "Use setting" at bounding box center [1535, 567] width 27 height 13
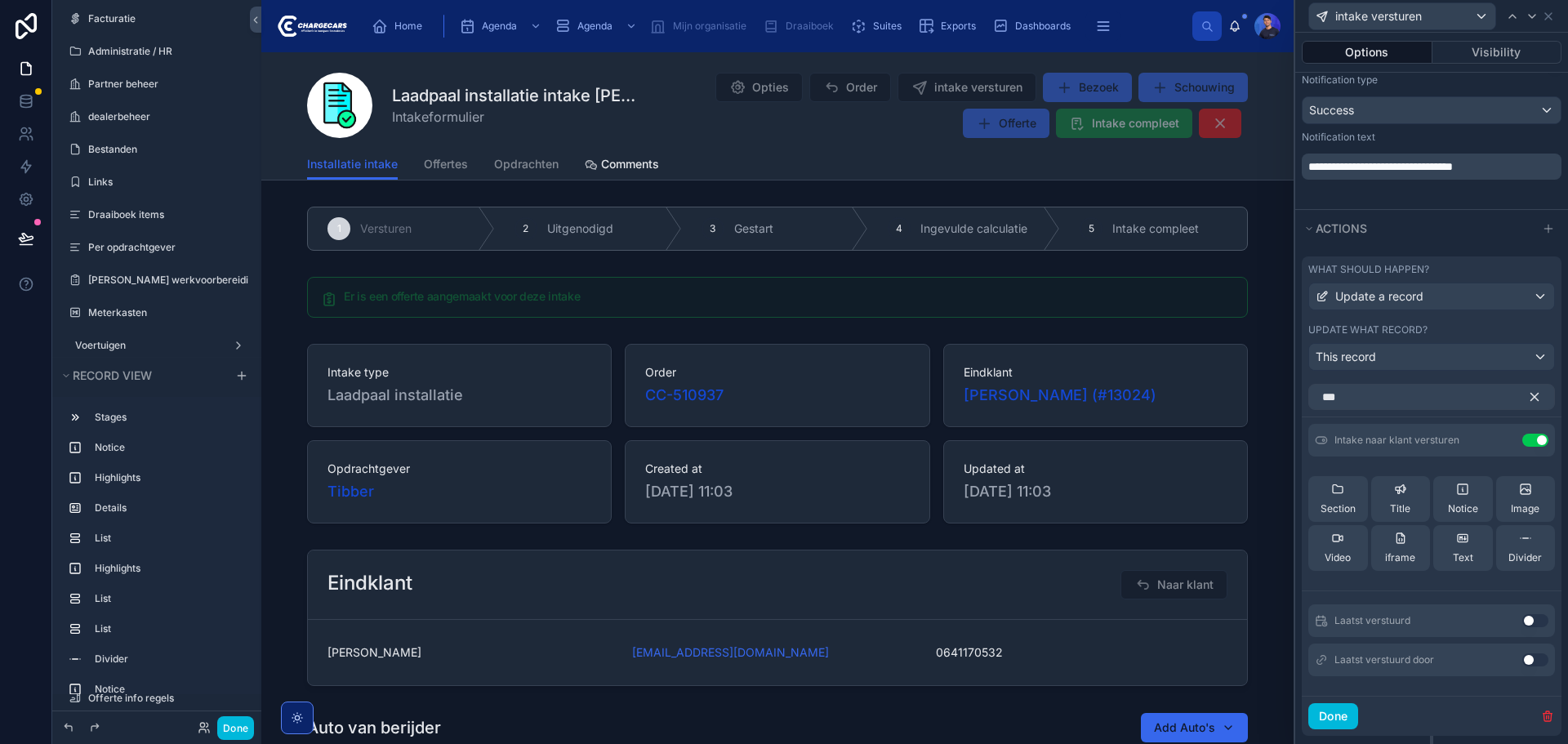
click at [1531, 398] on icon "button" at bounding box center [1534, 398] width 7 height 7
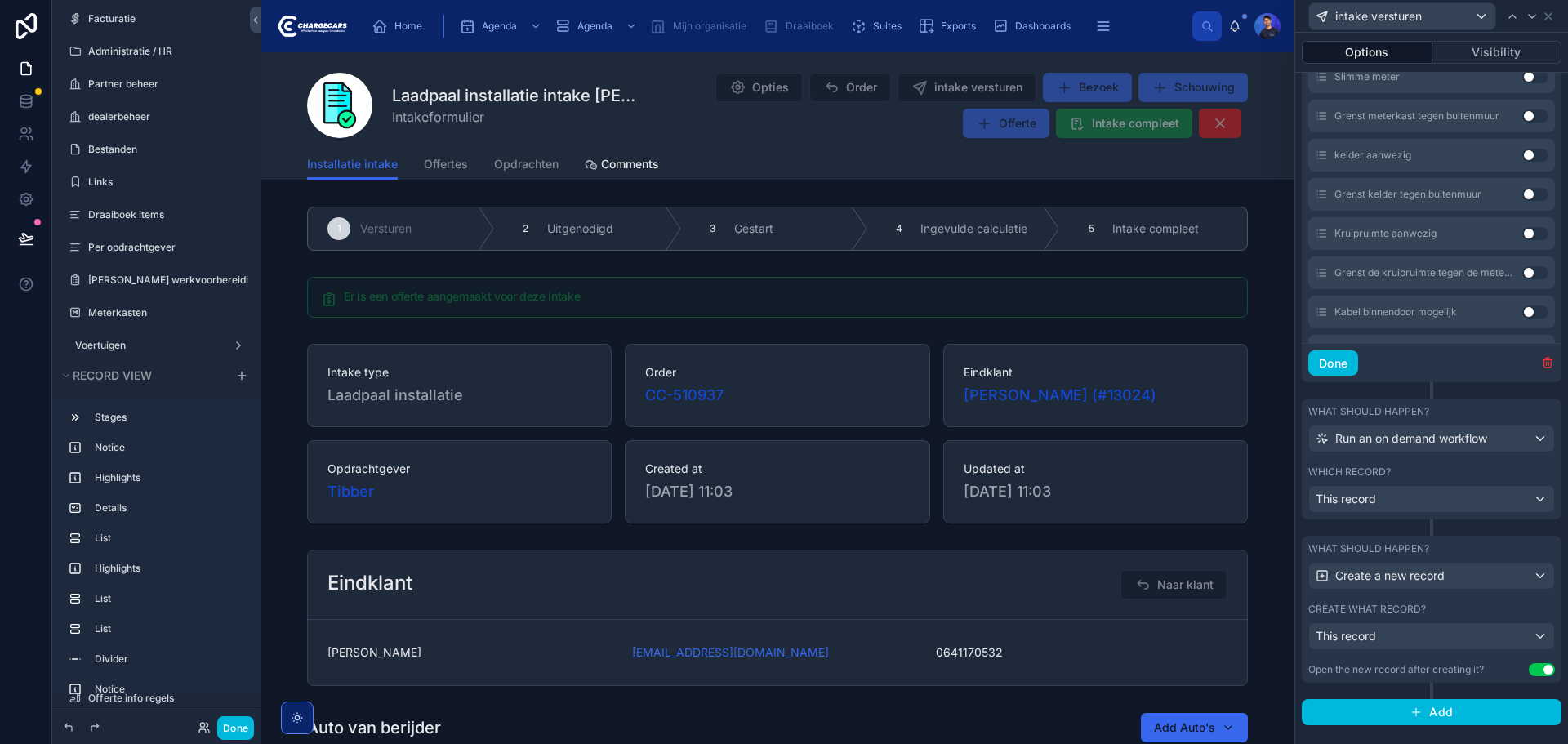
scroll to position [938, 0]
click at [1473, 468] on div "Which record?" at bounding box center [1431, 470] width 246 height 13
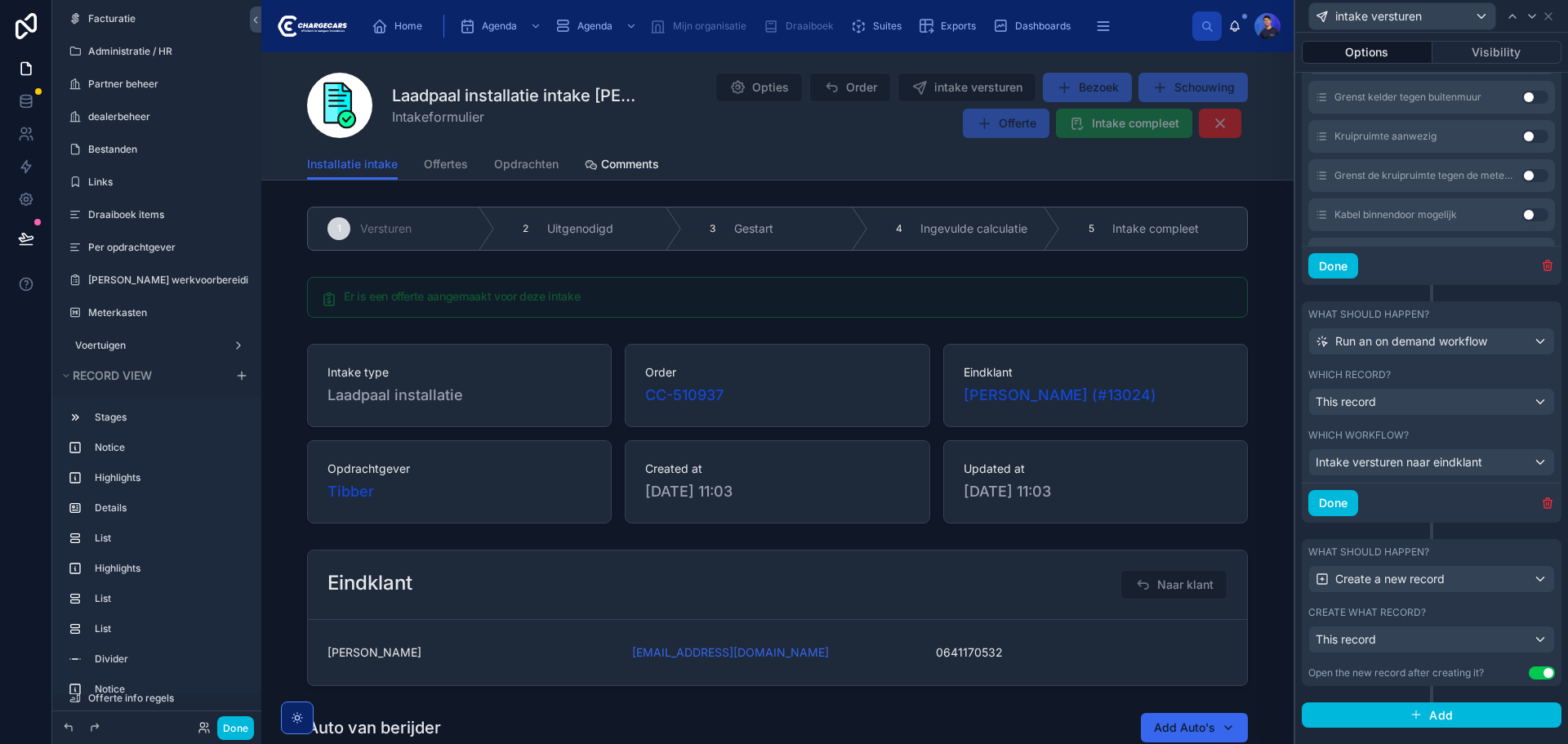
scroll to position [1042, 0]
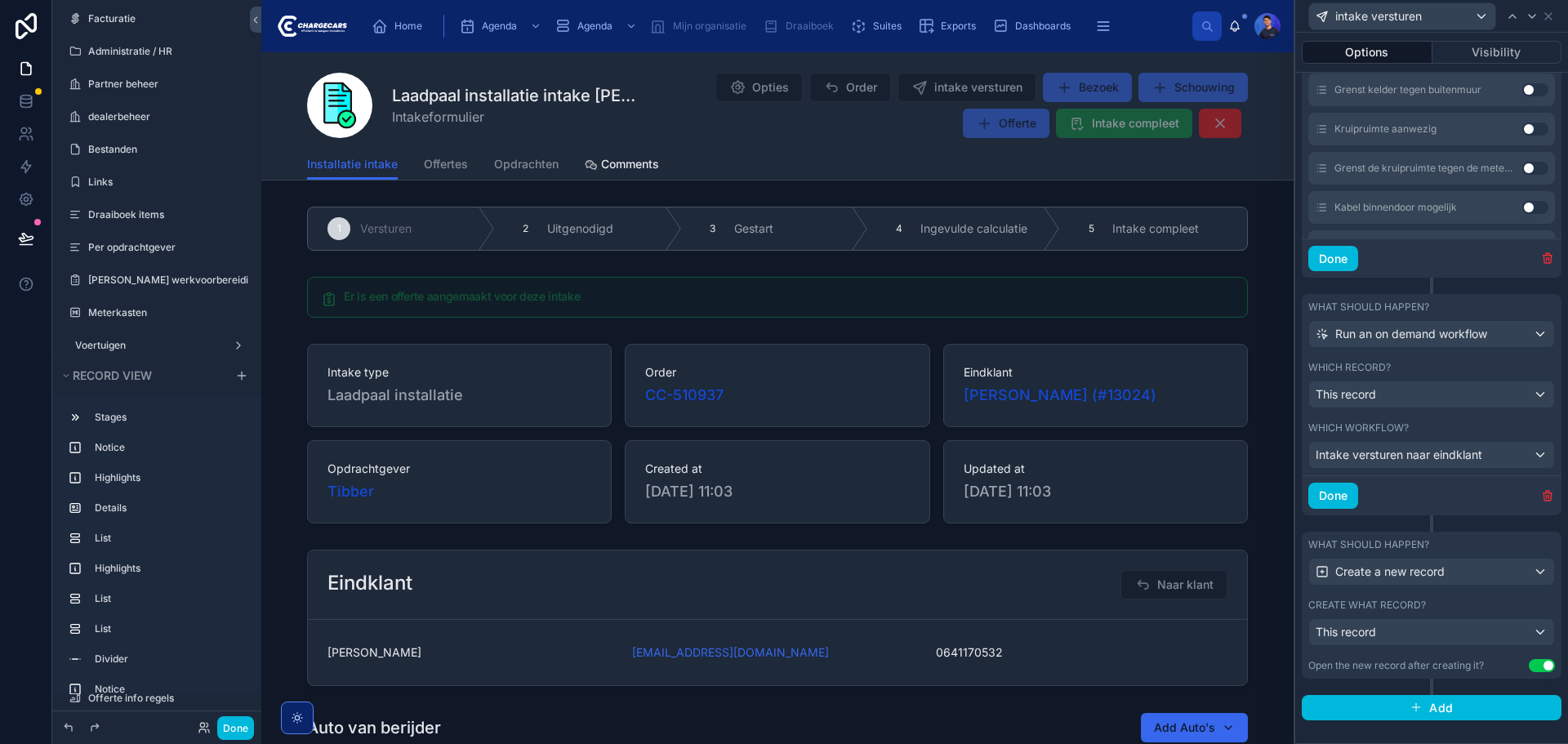
click at [1458, 608] on div "Create what record?" at bounding box center [1431, 605] width 246 height 13
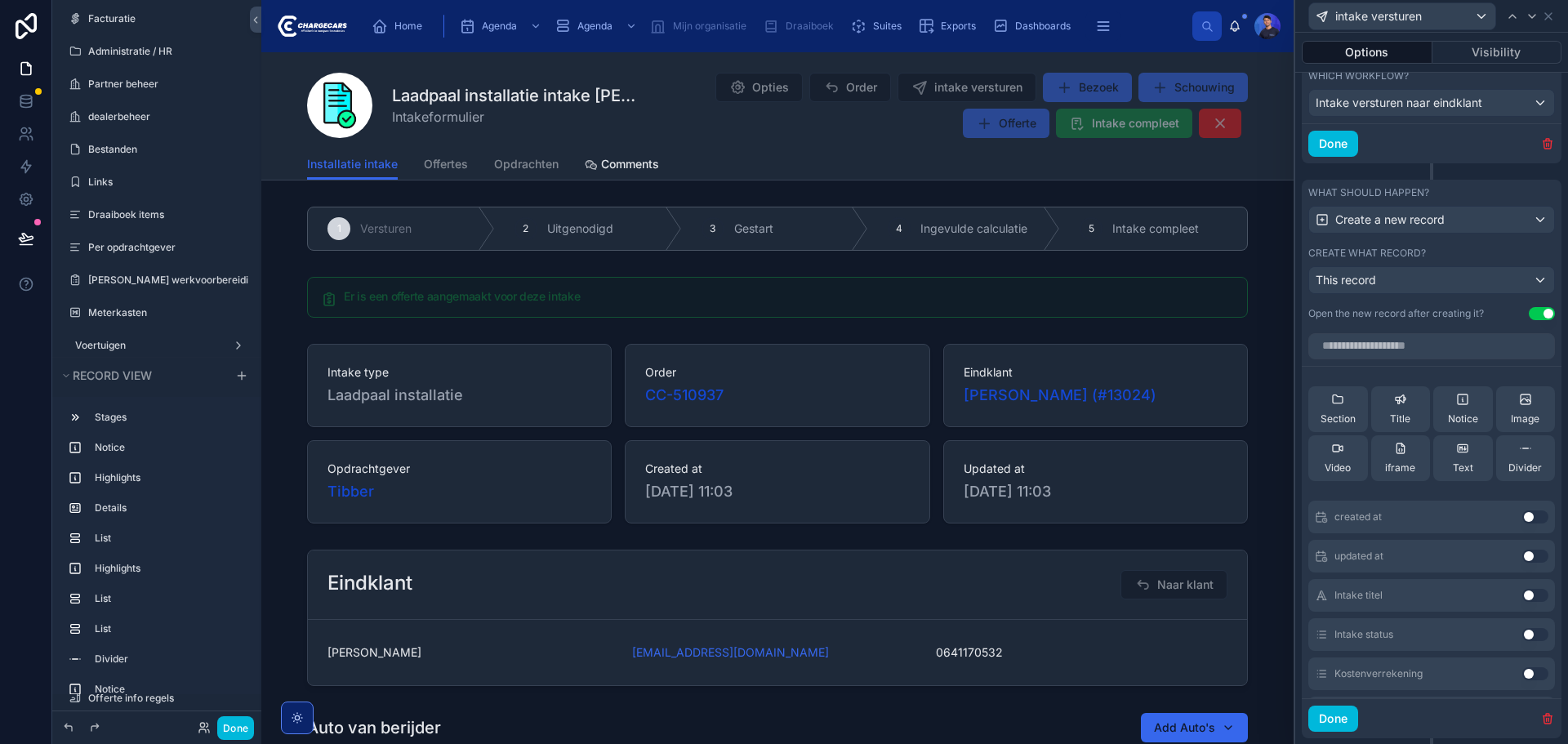
scroll to position [1450, 0]
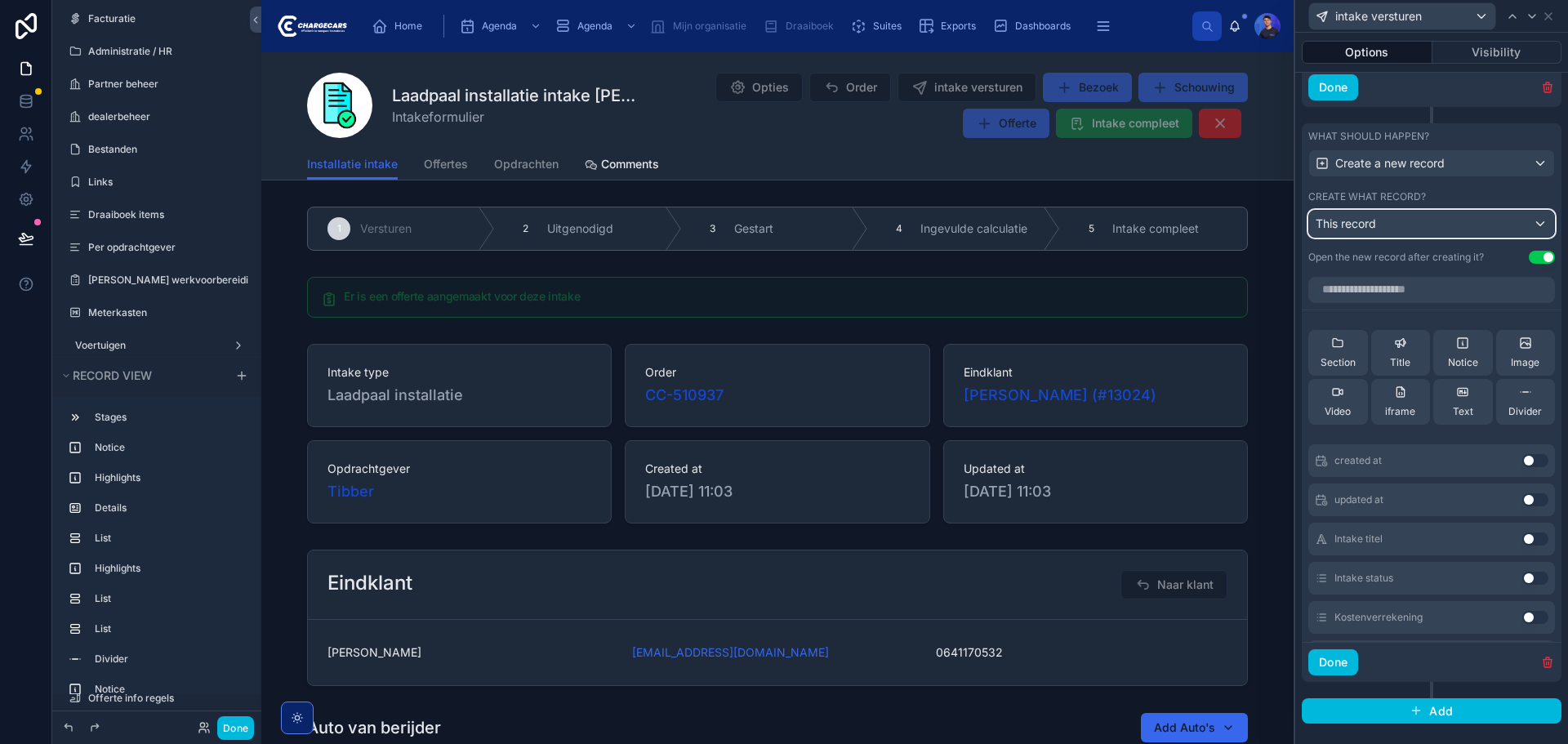
click at [1443, 232] on div "This record" at bounding box center [1431, 224] width 245 height 27
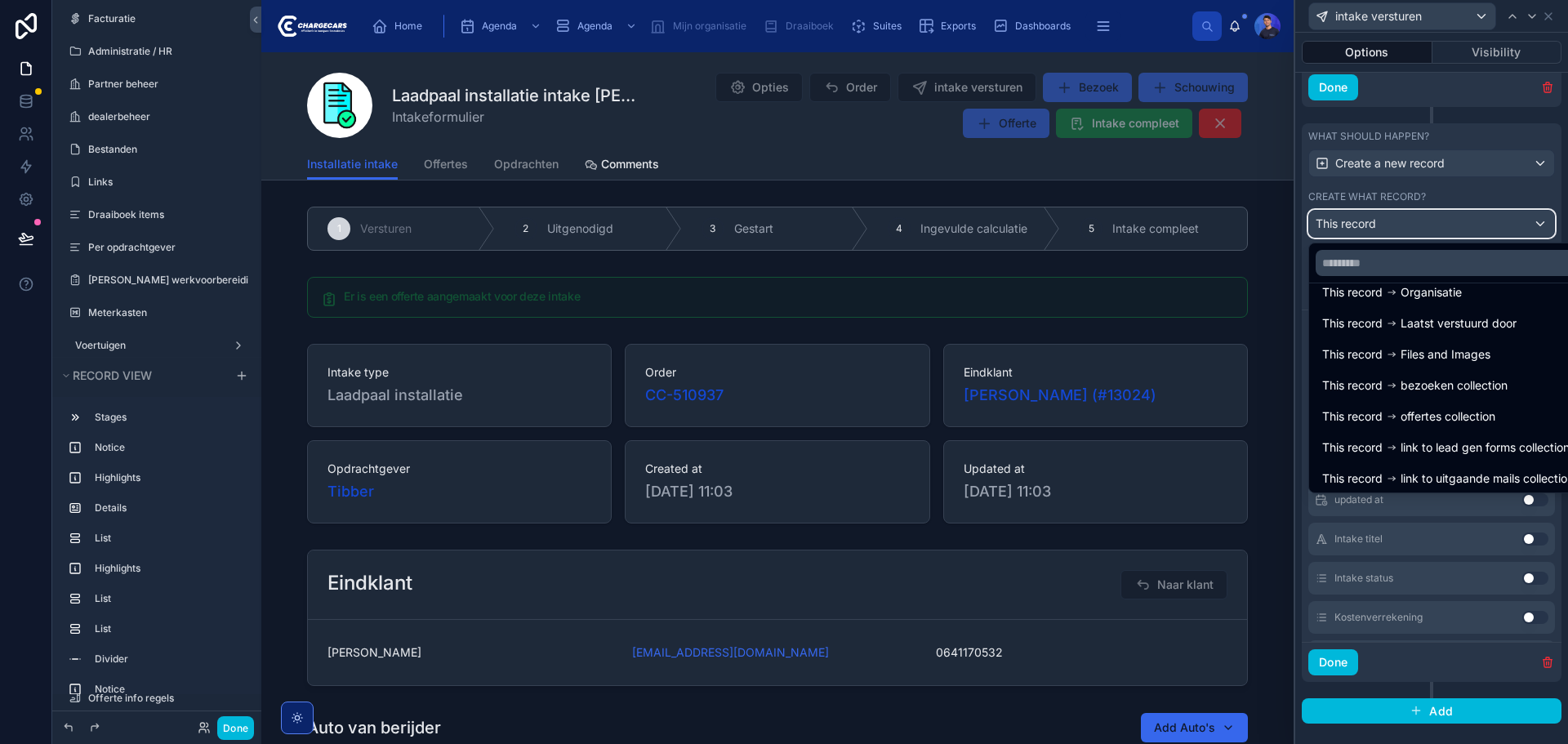
scroll to position [178, 0]
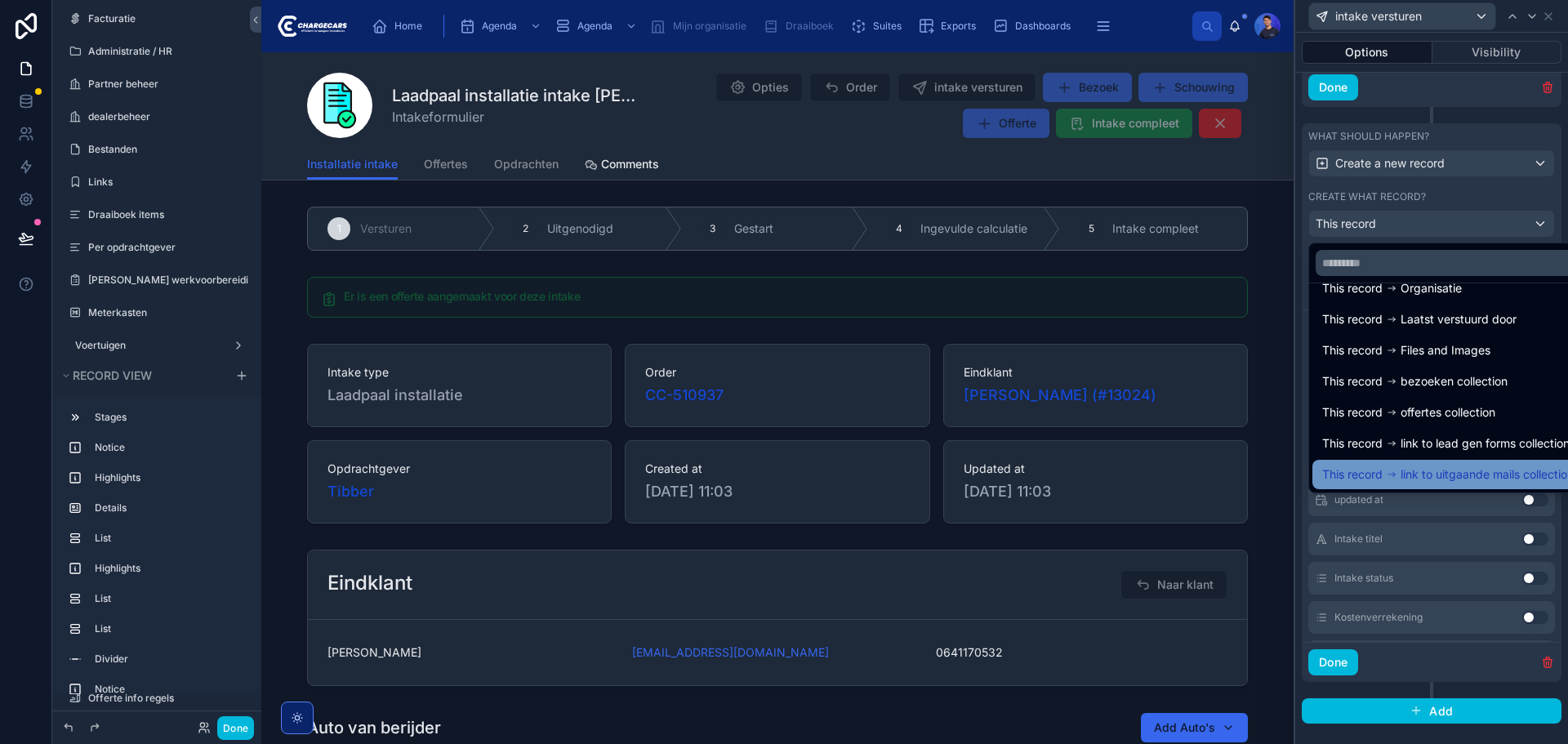
click at [1443, 477] on span "link to uitgaande mails collection" at bounding box center [1487, 474] width 173 height 19
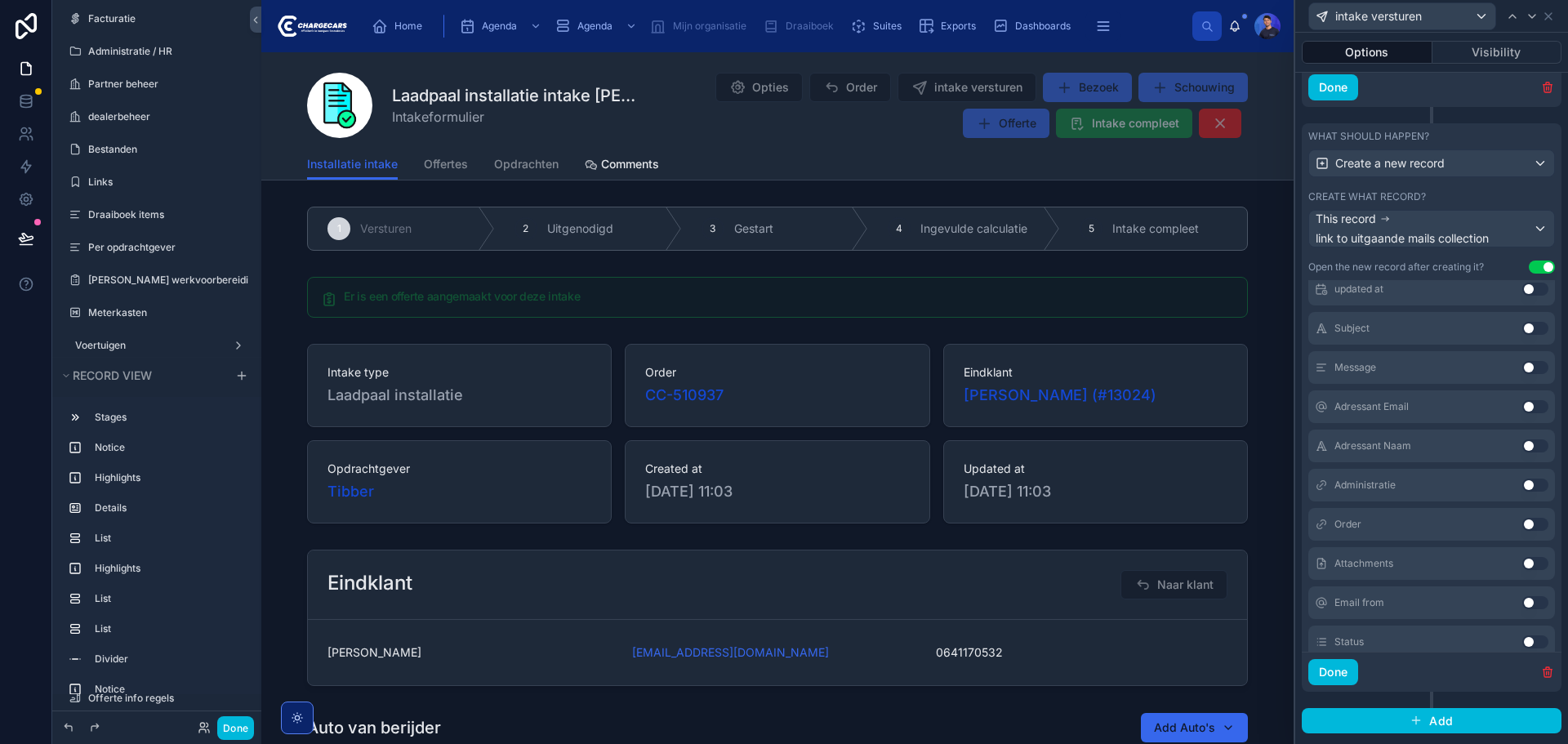
scroll to position [163, 0]
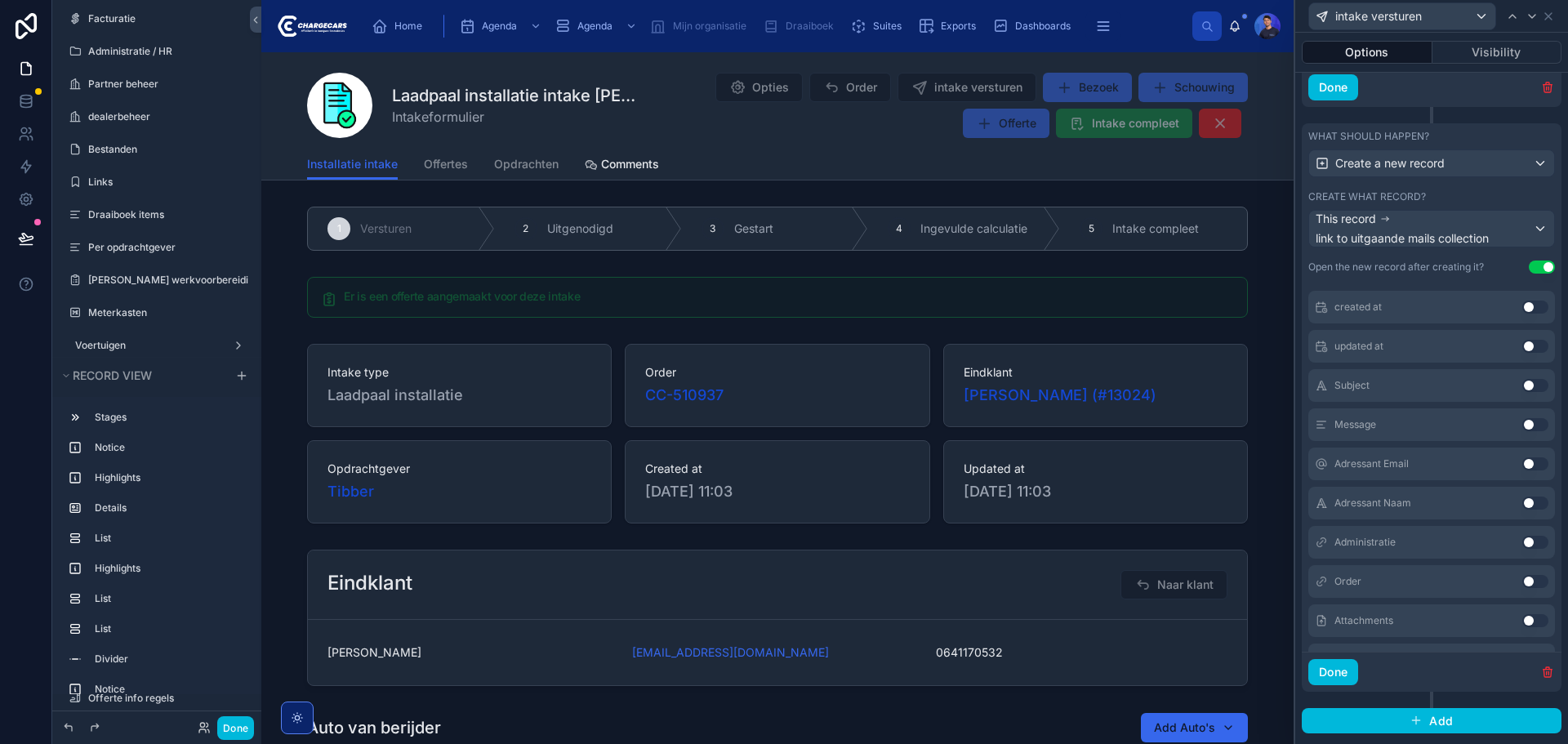
drag, startPoint x: 1503, startPoint y: 388, endPoint x: 1510, endPoint y: 406, distance: 19.3
click at [1522, 387] on button "Use setting" at bounding box center [1535, 385] width 27 height 13
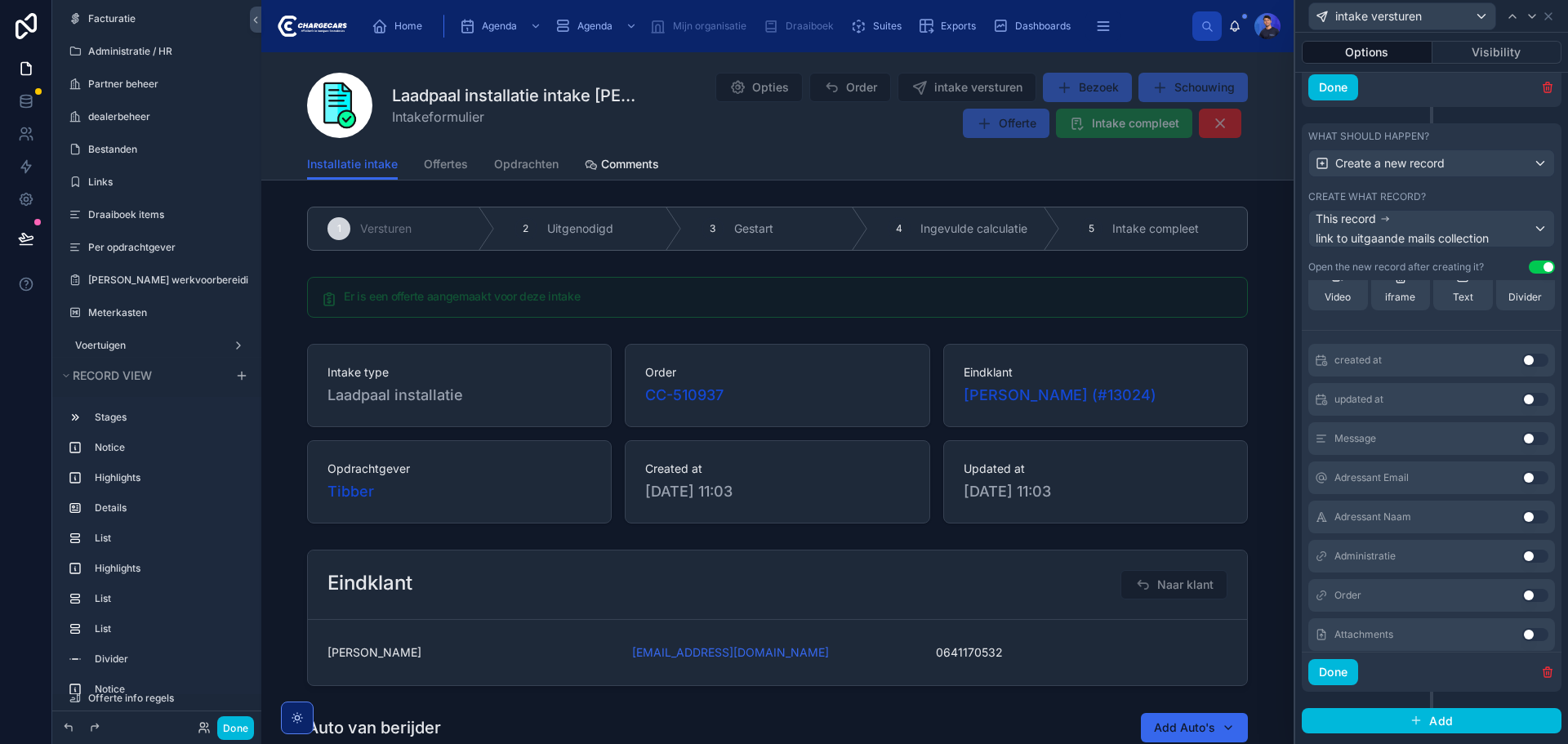
scroll to position [202, 0]
click at [1522, 393] on button "Use setting" at bounding box center [1535, 399] width 27 height 13
click at [1522, 402] on button "Use setting" at bounding box center [1535, 399] width 27 height 13
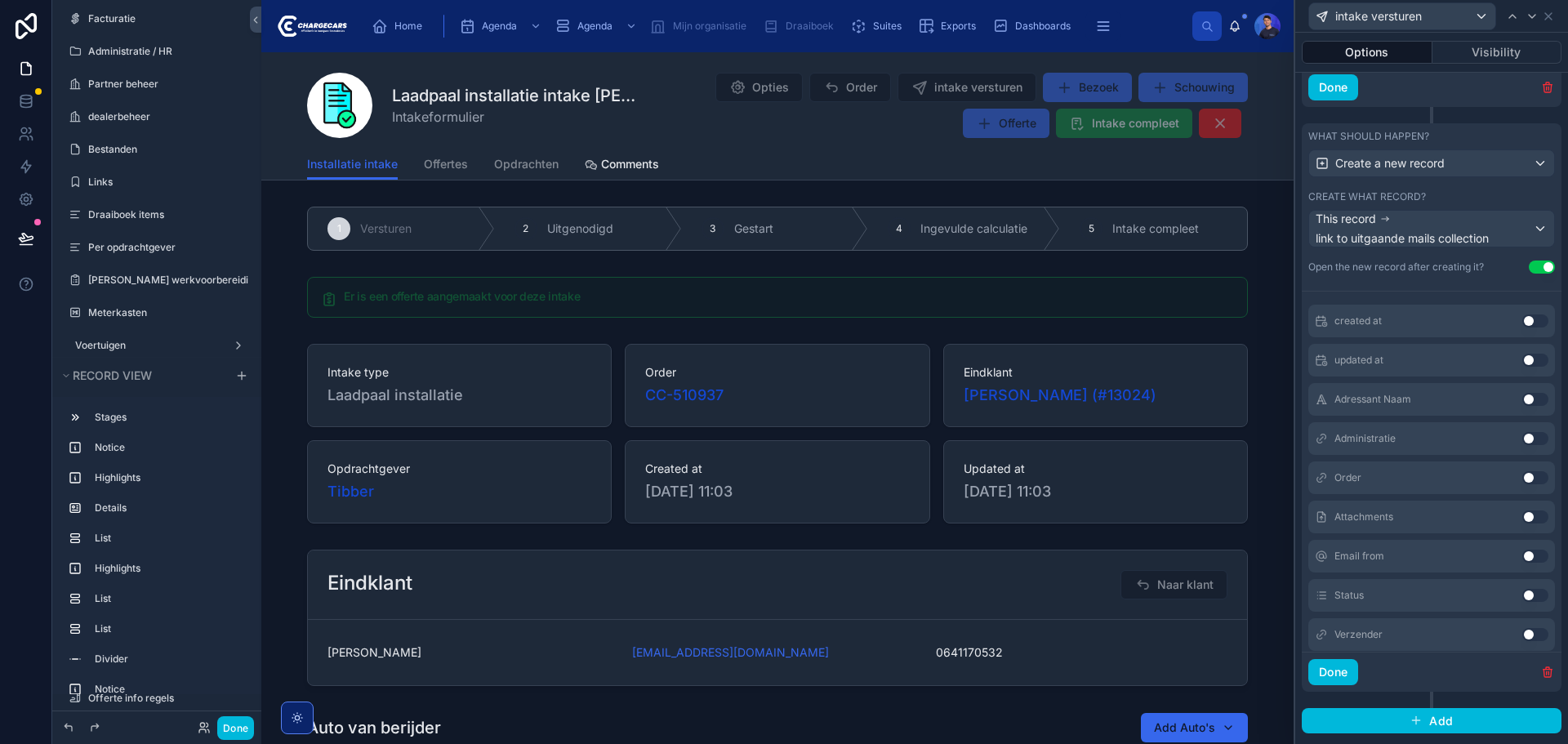
click at [1522, 403] on button "Use setting" at bounding box center [1535, 399] width 27 height 13
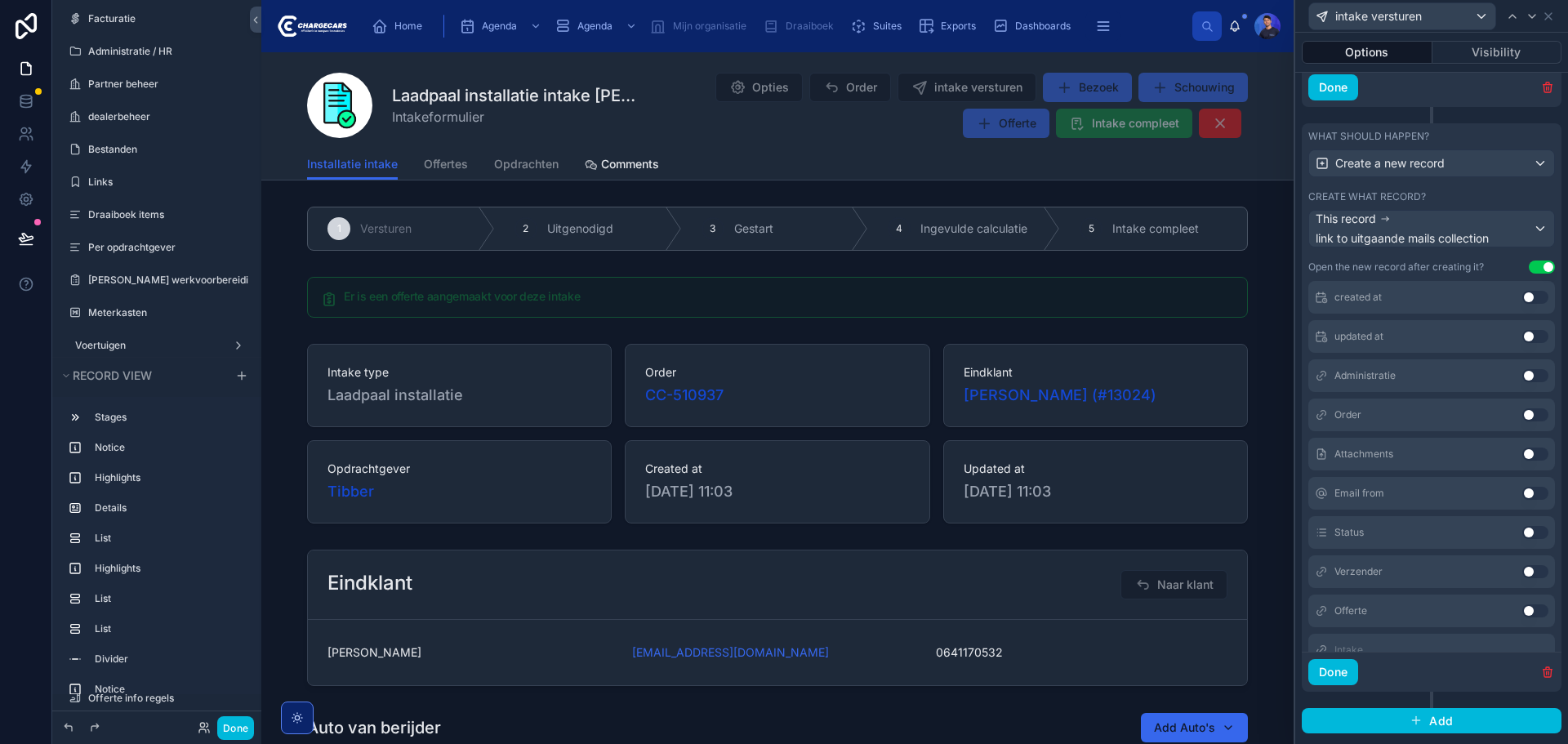
scroll to position [377, 0]
click at [1522, 537] on button "Use setting" at bounding box center [1535, 538] width 27 height 13
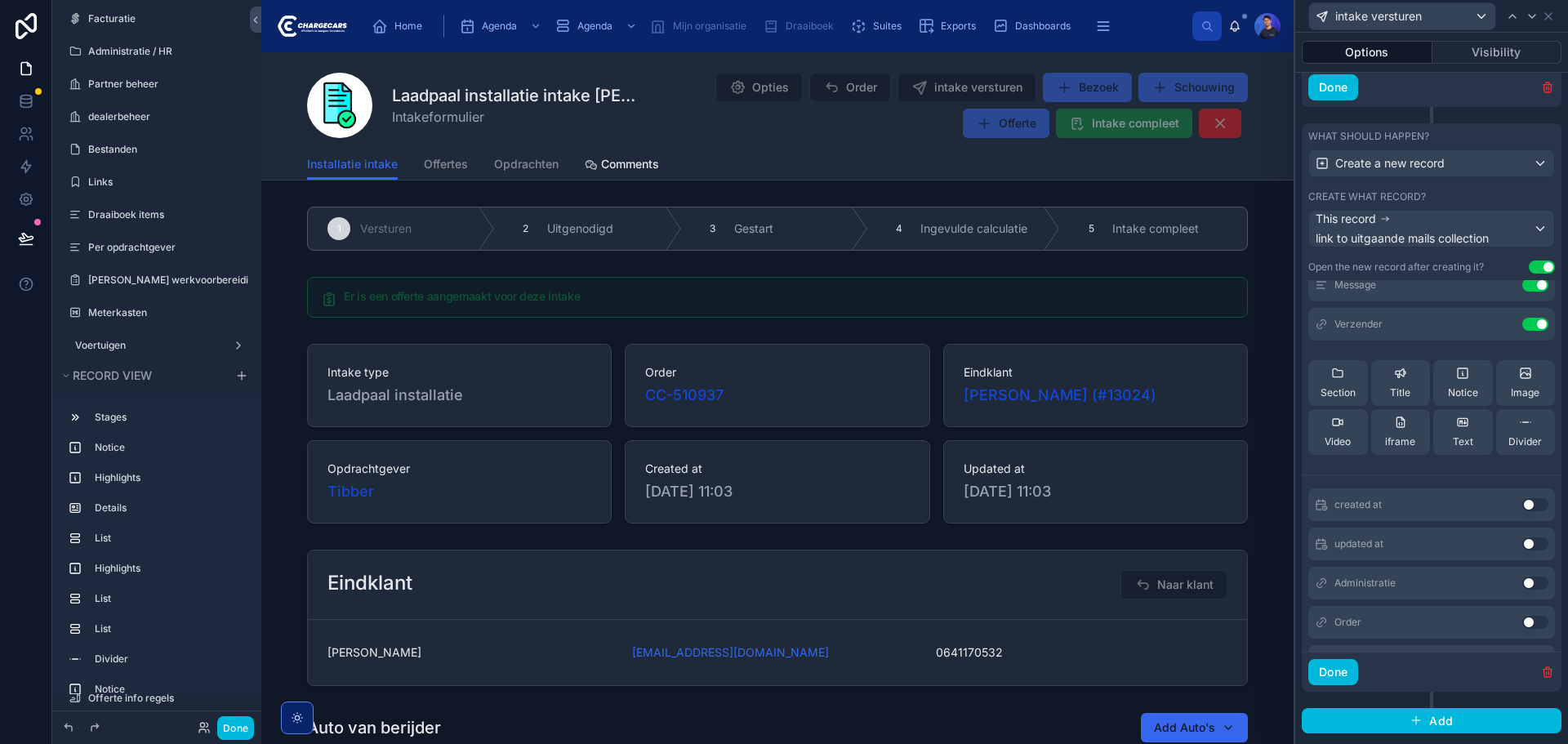
scroll to position [0, 0]
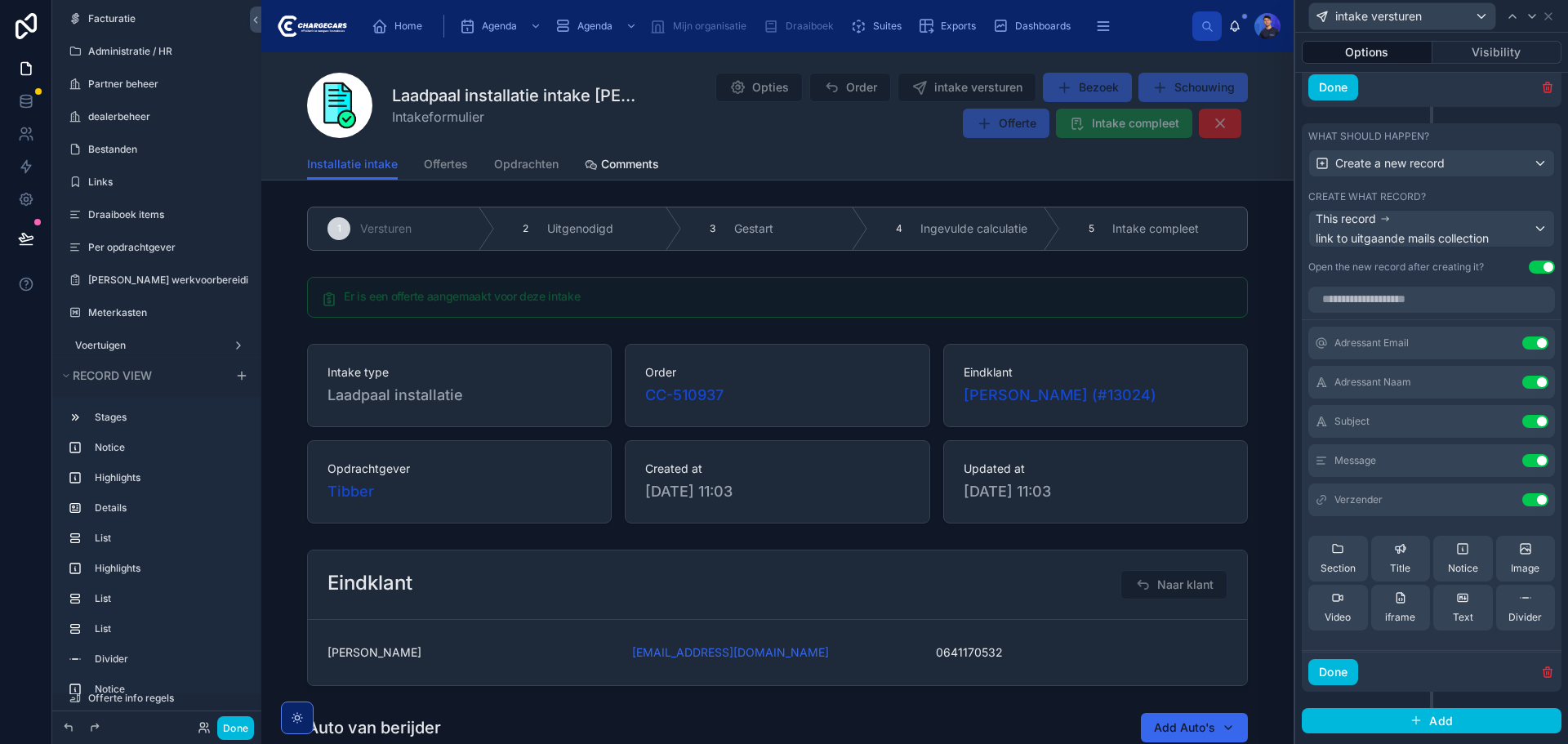
click at [0, 0] on icon at bounding box center [0, 0] width 0 height 0
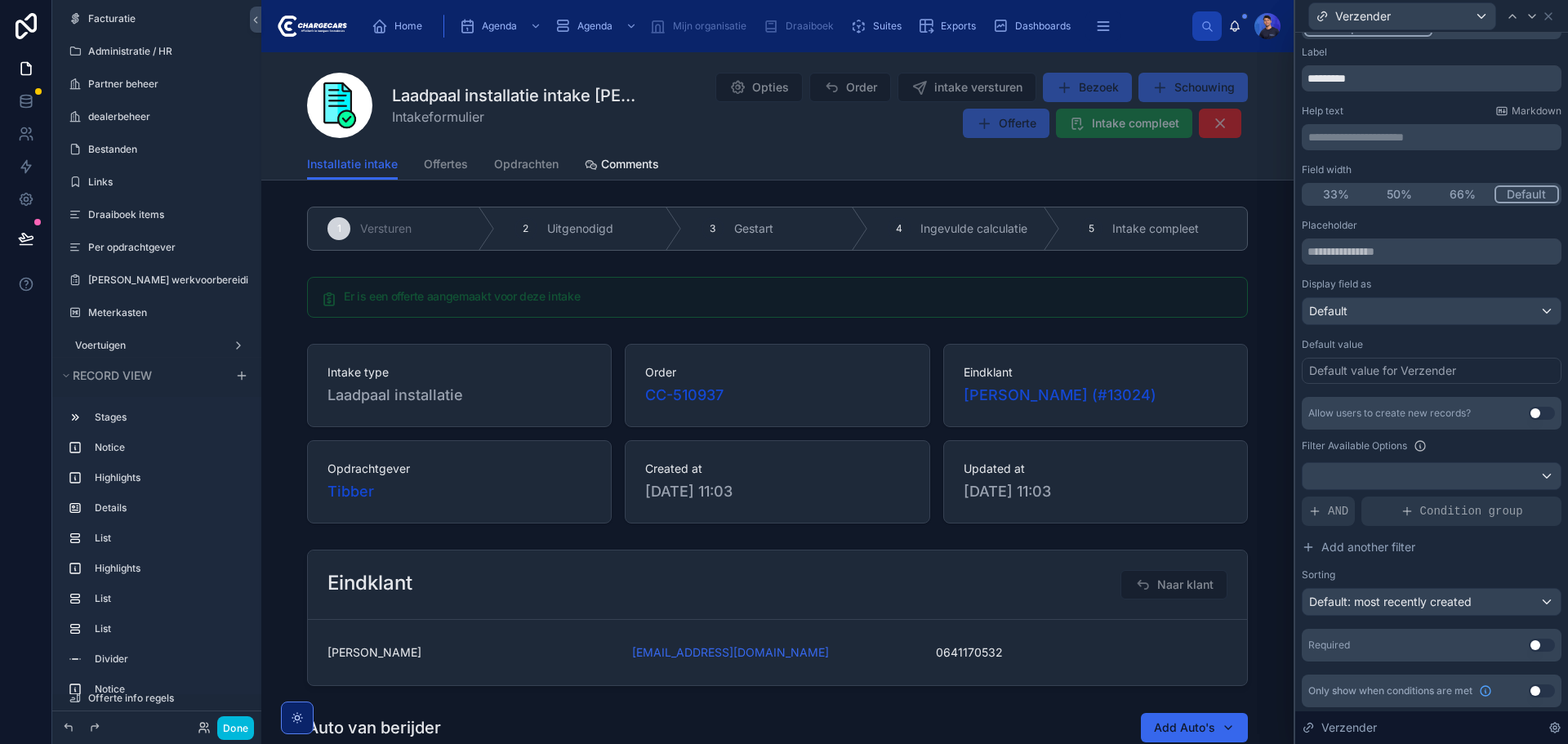
scroll to position [26, 0]
click at [1349, 499] on div "AND" at bounding box center [1329, 508] width 53 height 29
click at [0, 0] on div at bounding box center [0, 0] width 0 height 0
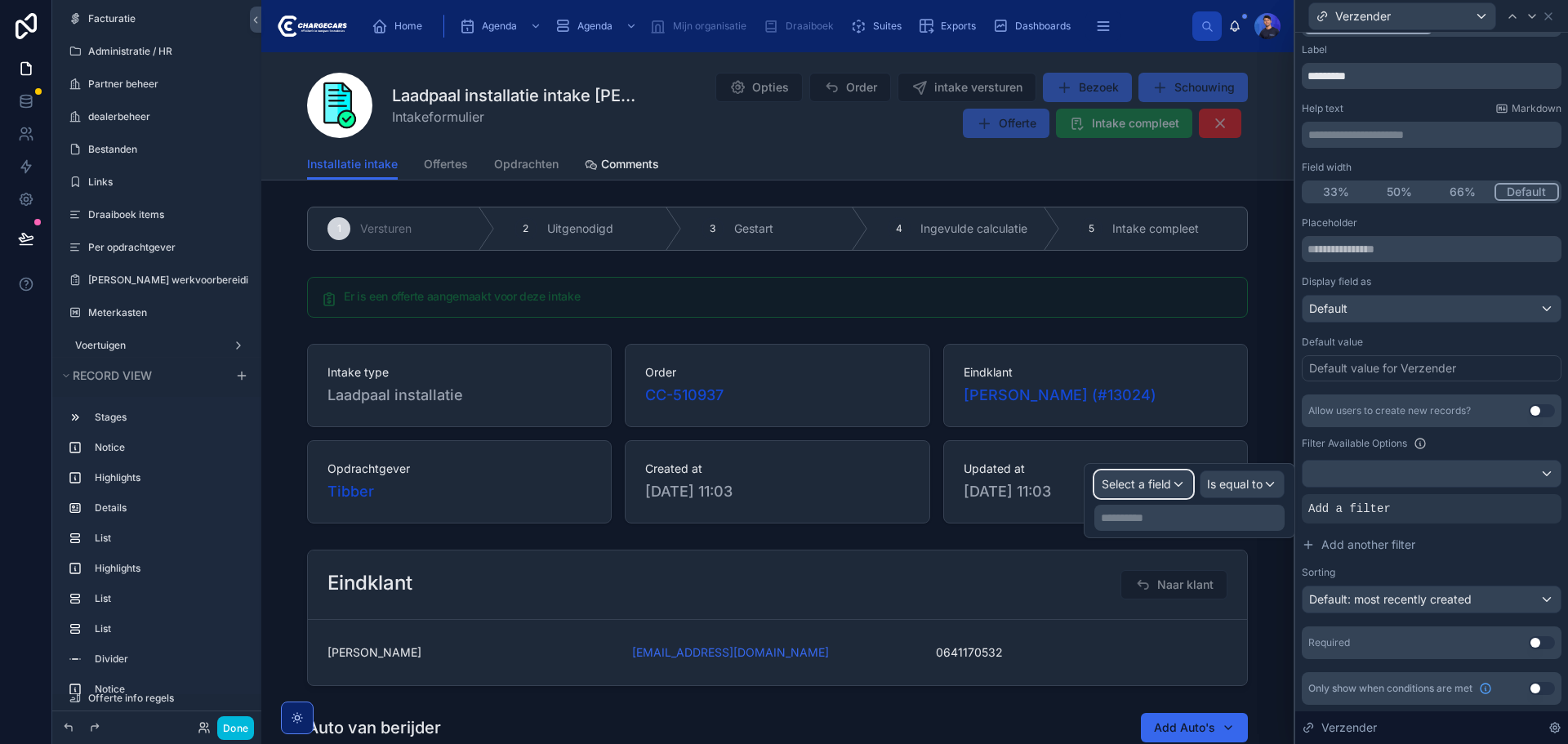
click at [1158, 481] on span "Select a field" at bounding box center [1136, 484] width 70 height 14
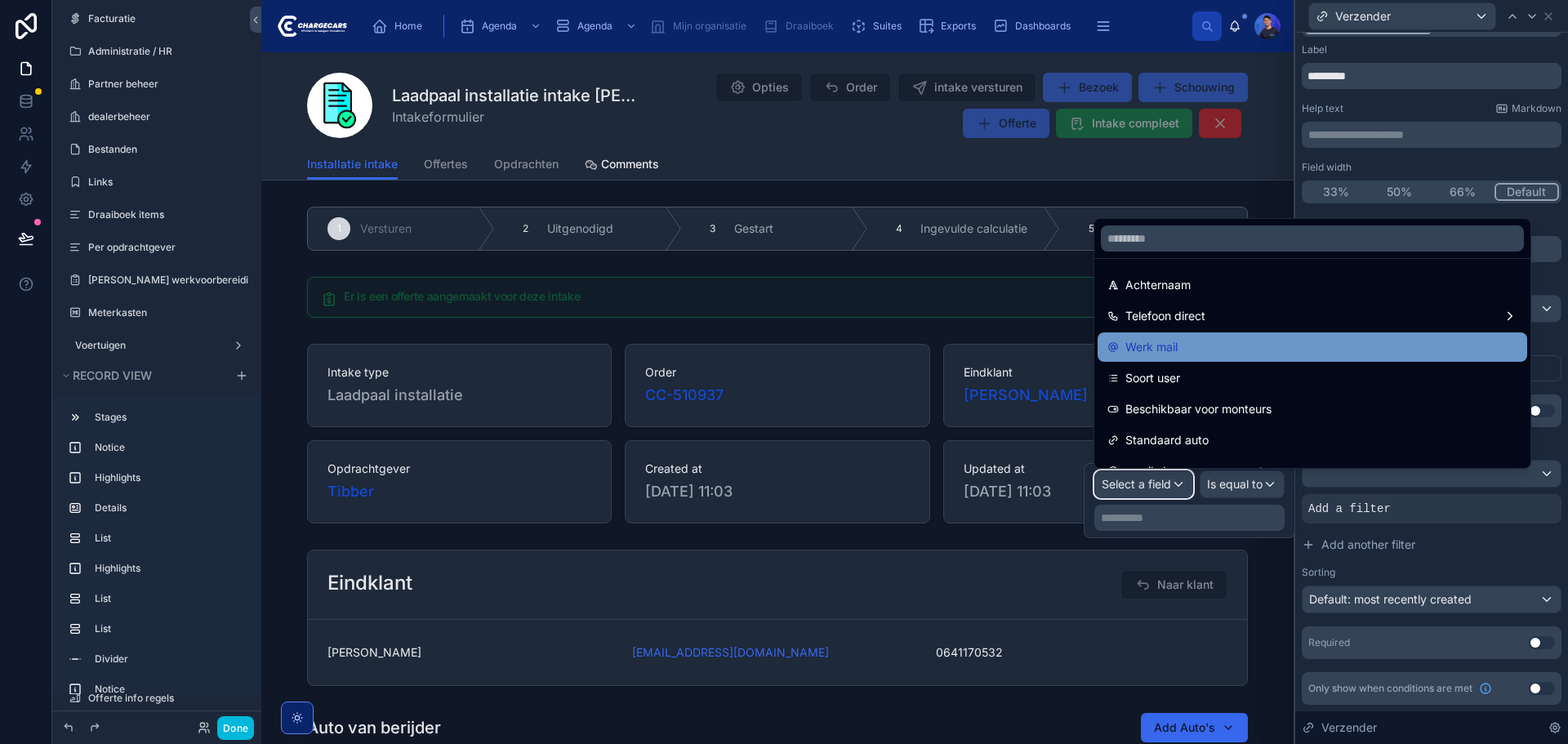
scroll to position [245, 0]
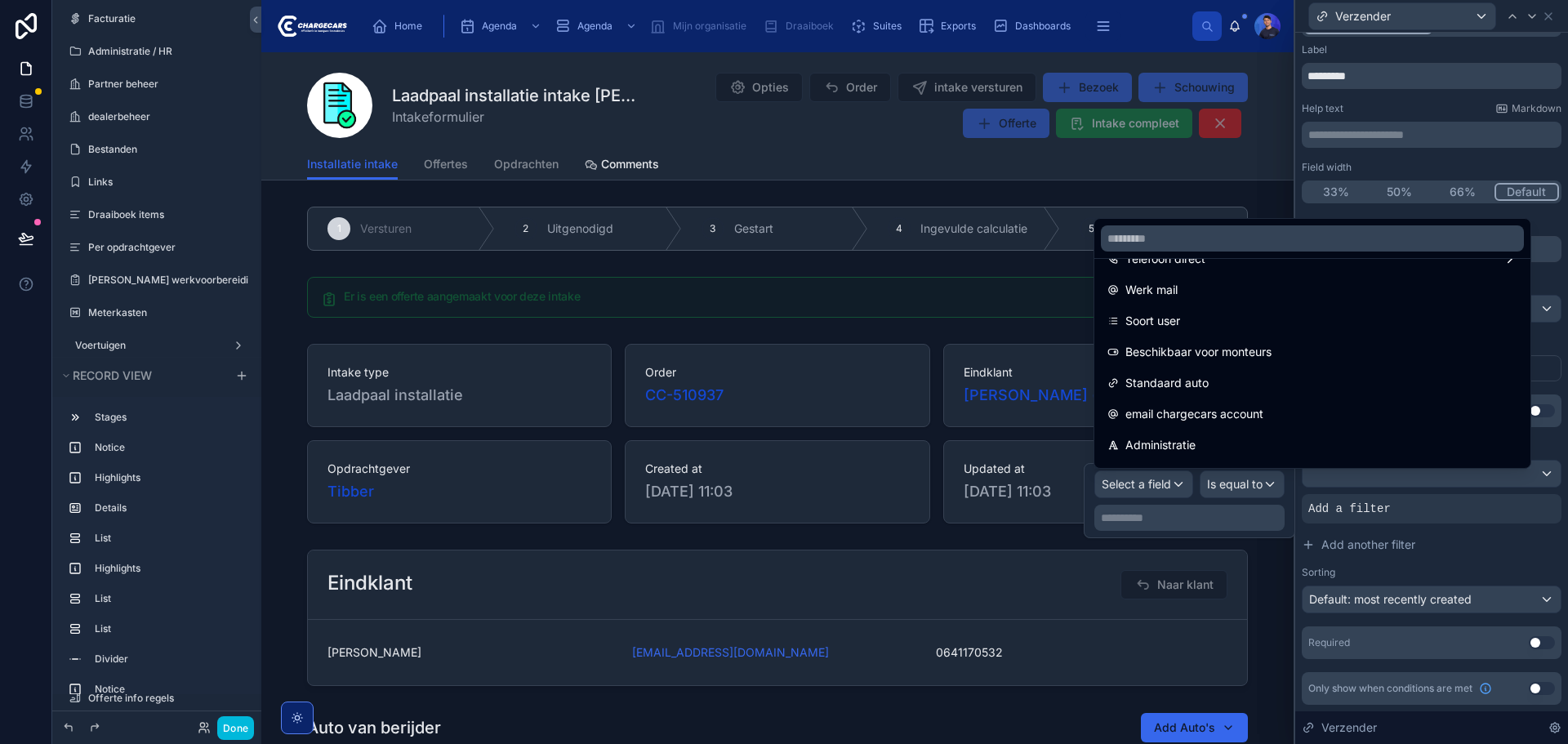
drag, startPoint x: 1237, startPoint y: 323, endPoint x: 1270, endPoint y: 484, distance: 164.3
click at [1237, 323] on div "Soort user" at bounding box center [1313, 321] width 410 height 19
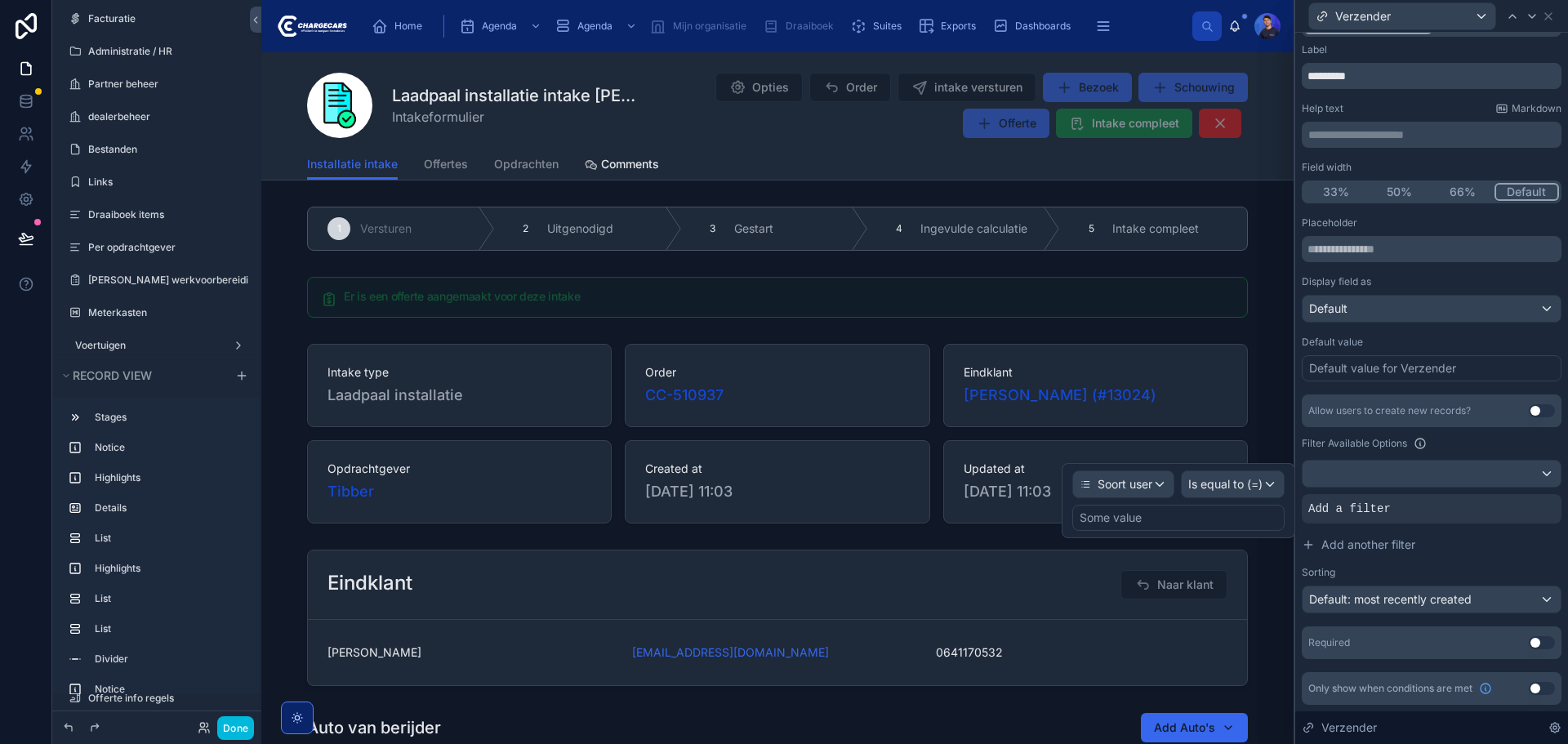
click at [1223, 525] on div "Some value" at bounding box center [1178, 518] width 212 height 27
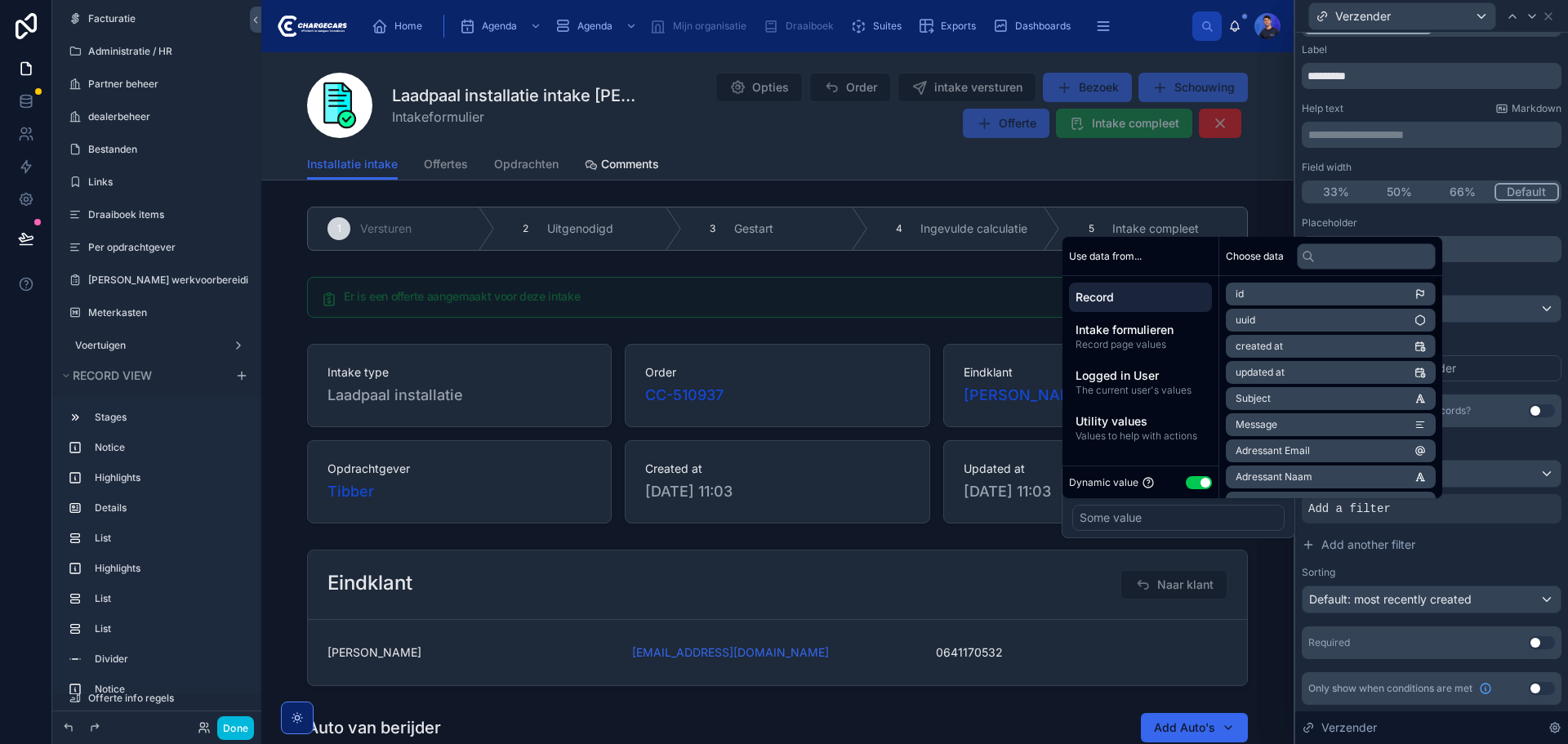
click at [1206, 481] on button "Use setting" at bounding box center [1199, 482] width 27 height 13
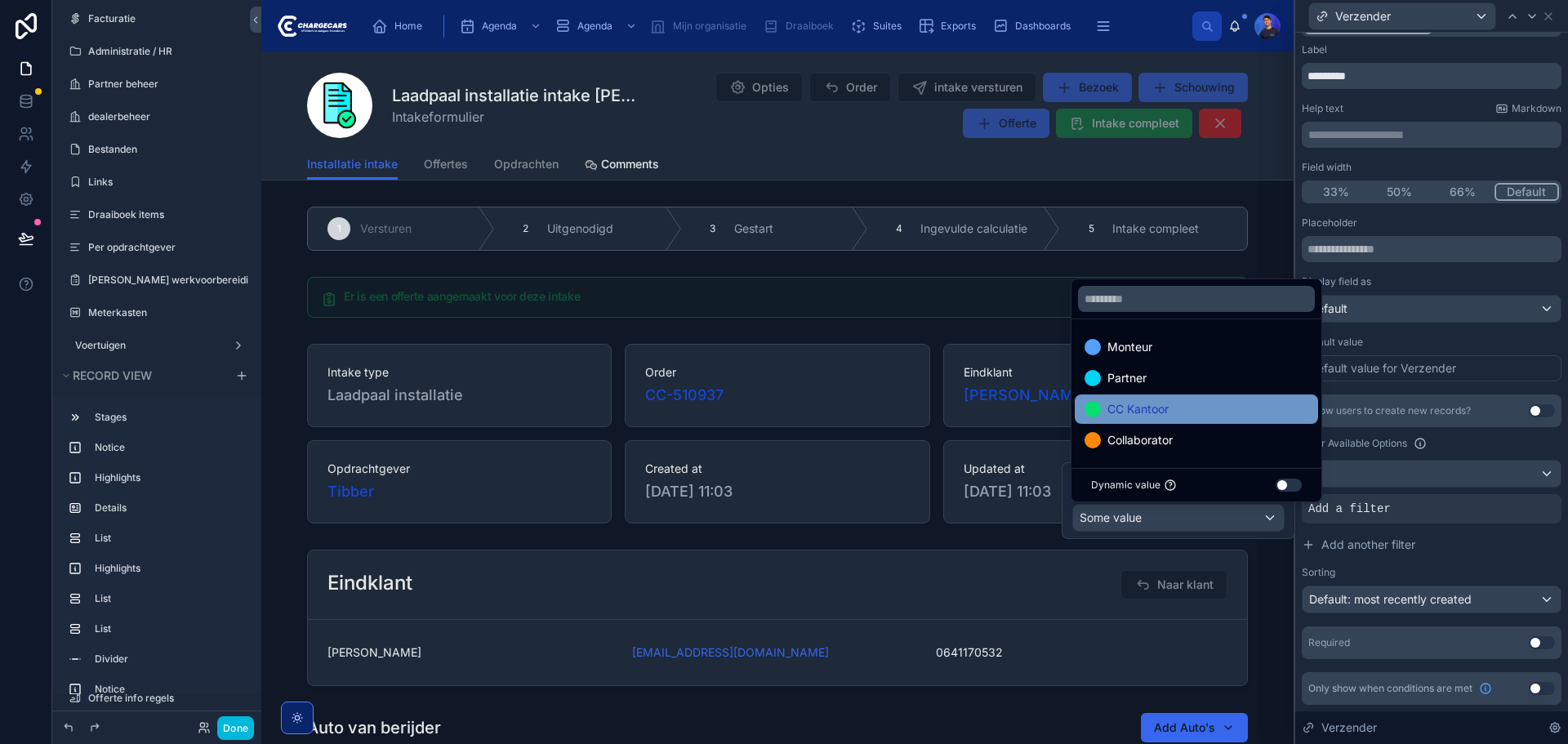
click at [1172, 411] on div "CC Kantoor" at bounding box center [1196, 409] width 223 height 19
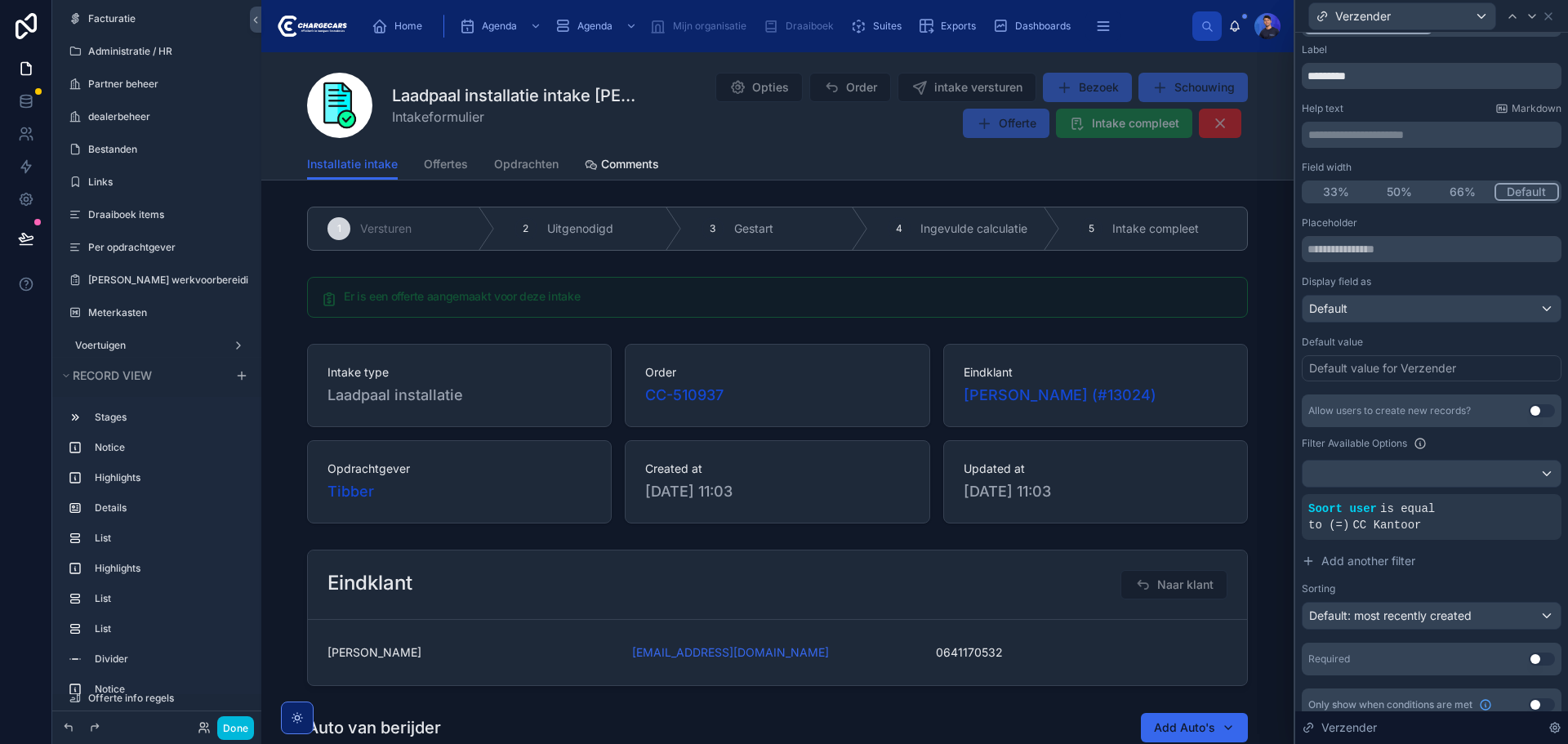
click at [1507, 444] on div "Filter Available Options" at bounding box center [1432, 444] width 260 height 19
click at [1367, 372] on div "Default value for Verzender" at bounding box center [1382, 368] width 147 height 16
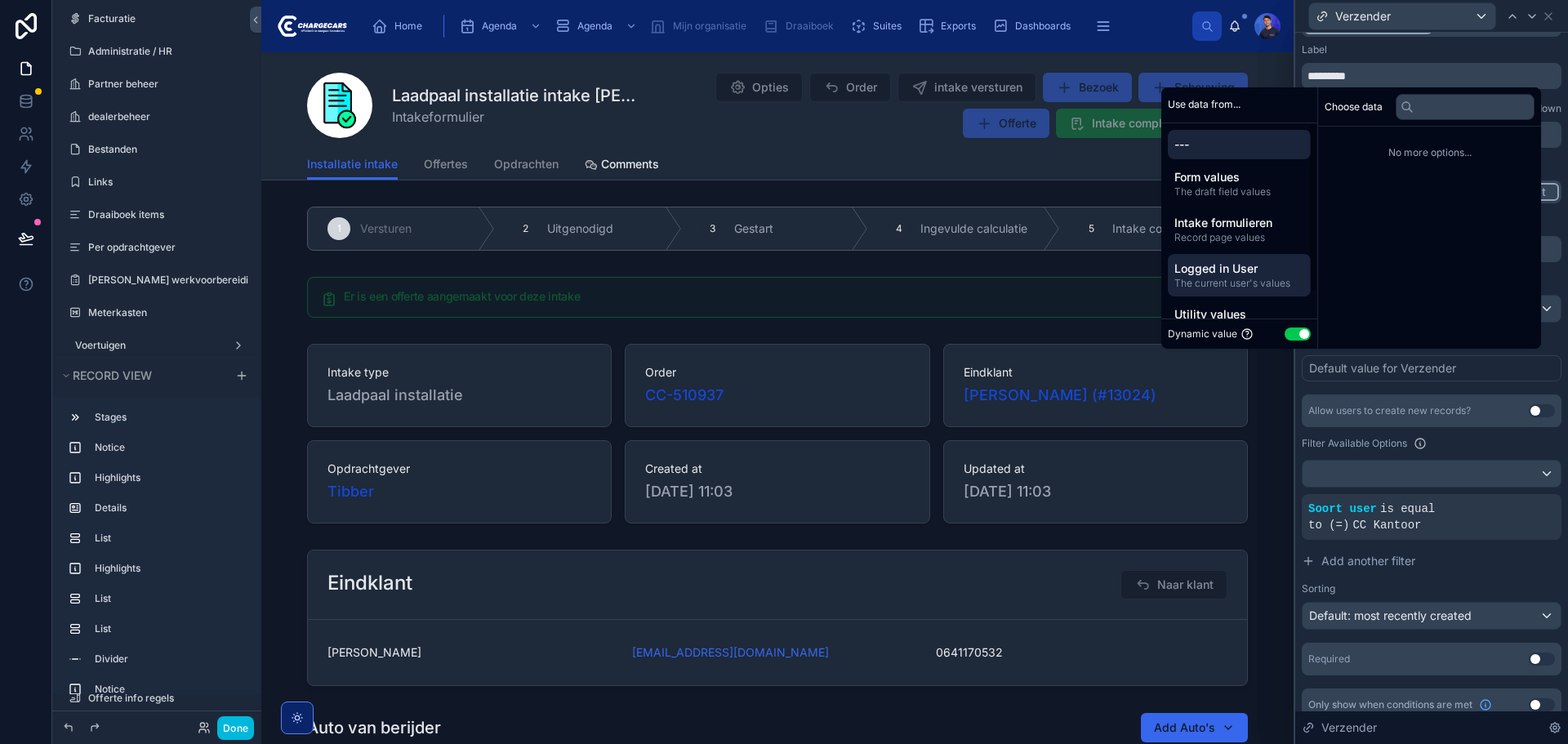
click at [1239, 272] on span "Logged in User" at bounding box center [1238, 269] width 130 height 16
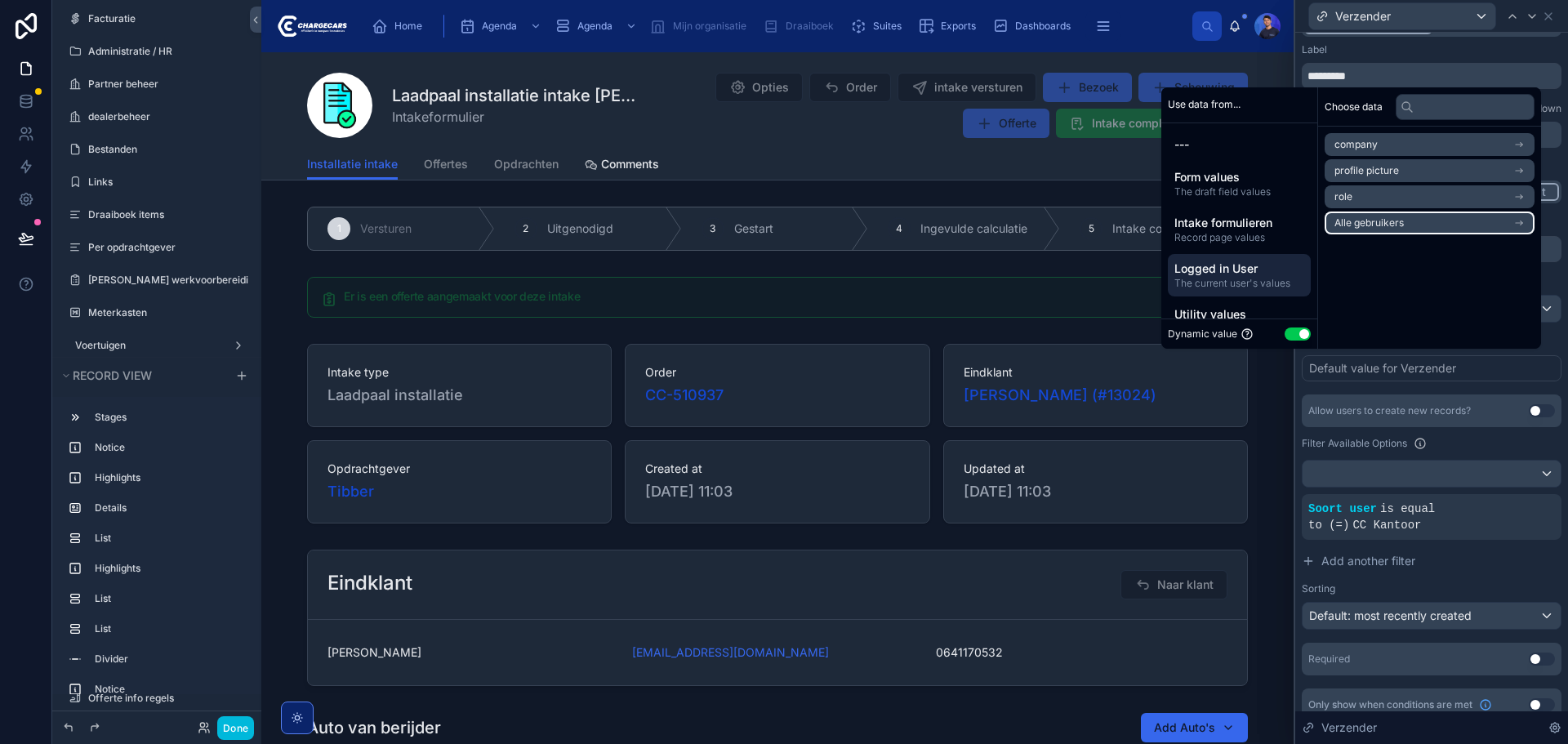
click at [1411, 216] on li "Alle gebruikers" at bounding box center [1429, 223] width 210 height 23
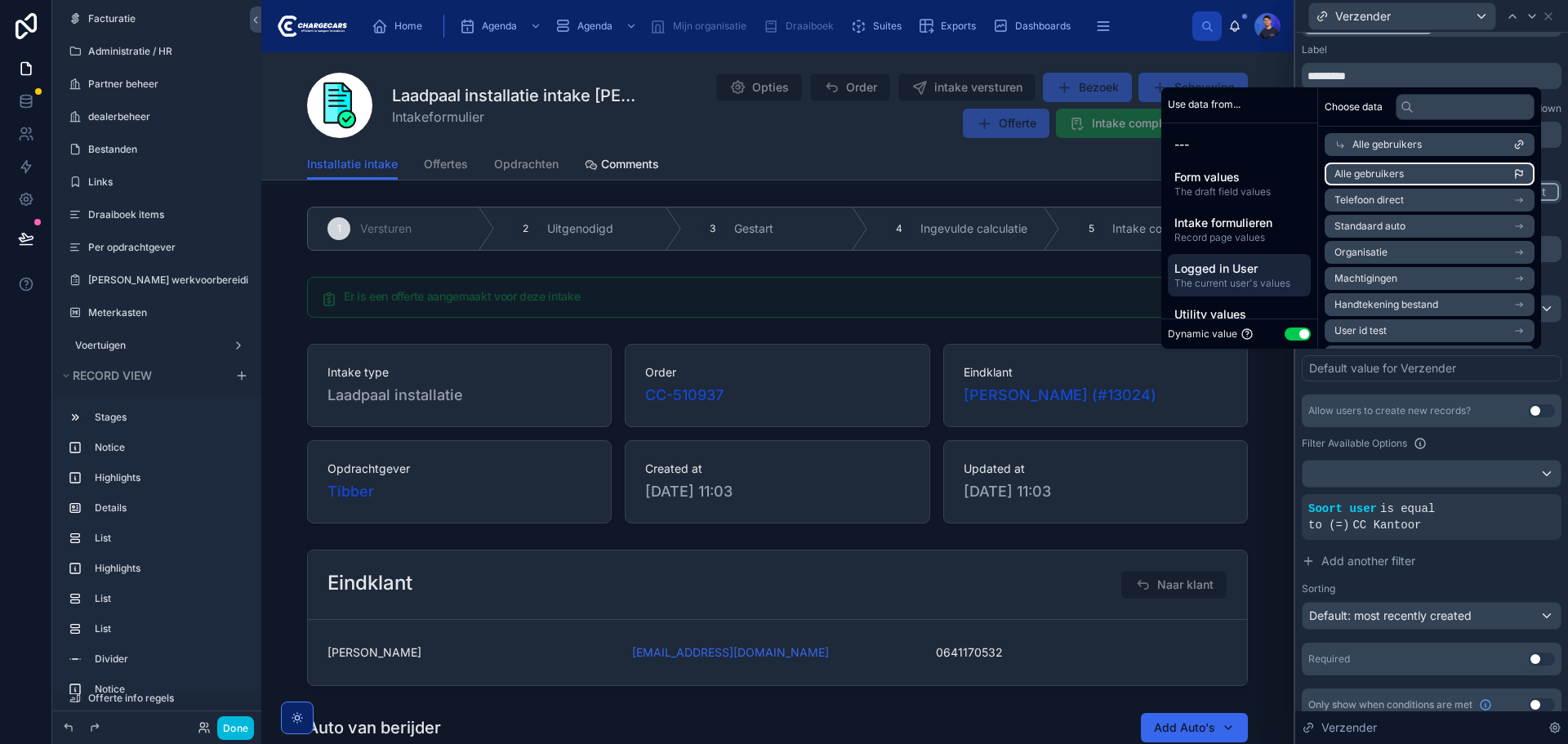
click at [1391, 171] on span "Alle gebruikers" at bounding box center [1369, 174] width 70 height 13
click at [1411, 384] on div "**********" at bounding box center [1432, 446] width 260 height 459
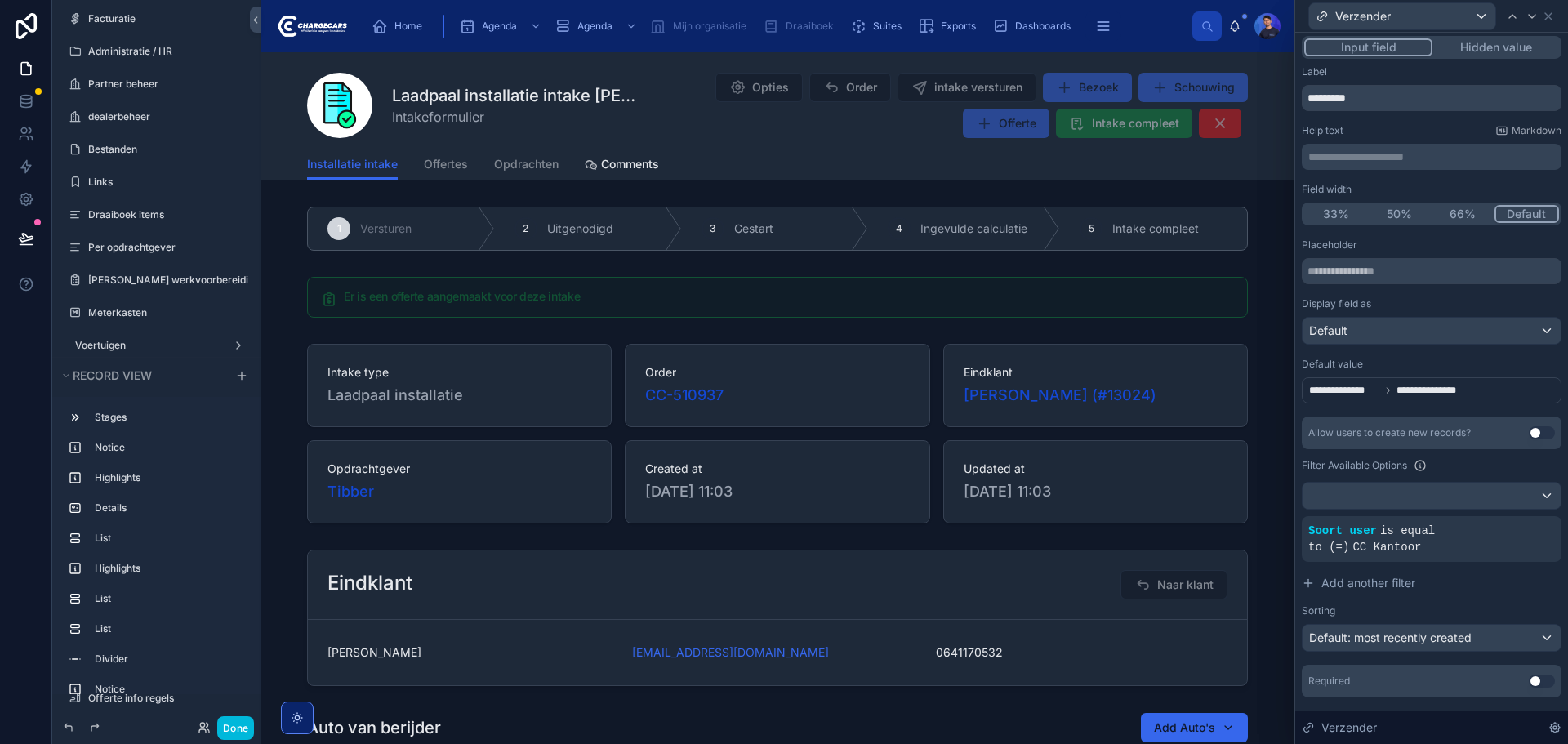
scroll to position [0, 0]
click at [1479, 59] on button "Hidden value" at bounding box center [1495, 50] width 126 height 18
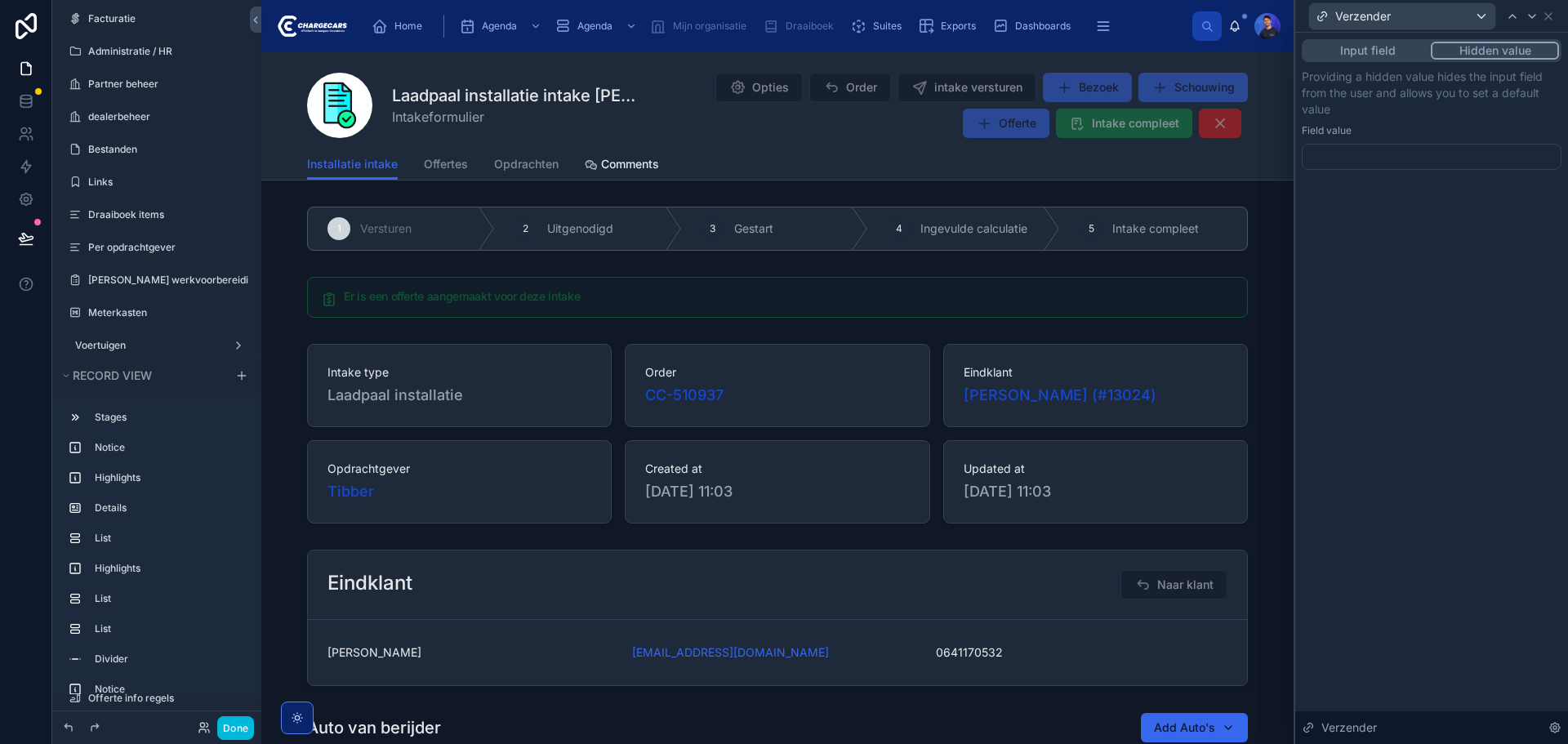
click at [1422, 145] on div at bounding box center [1432, 157] width 260 height 27
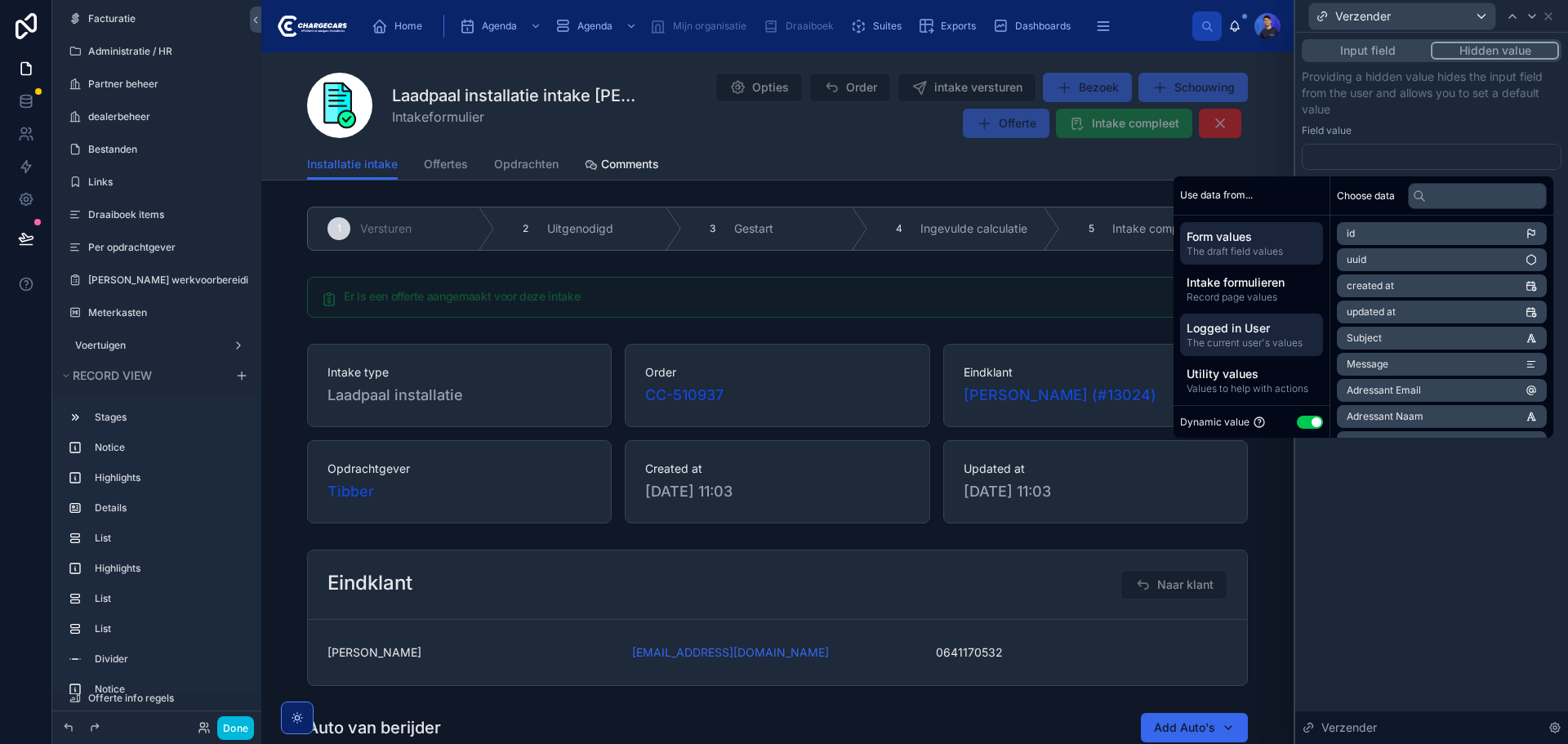
click at [1256, 342] on span "The current user's values" at bounding box center [1251, 343] width 130 height 13
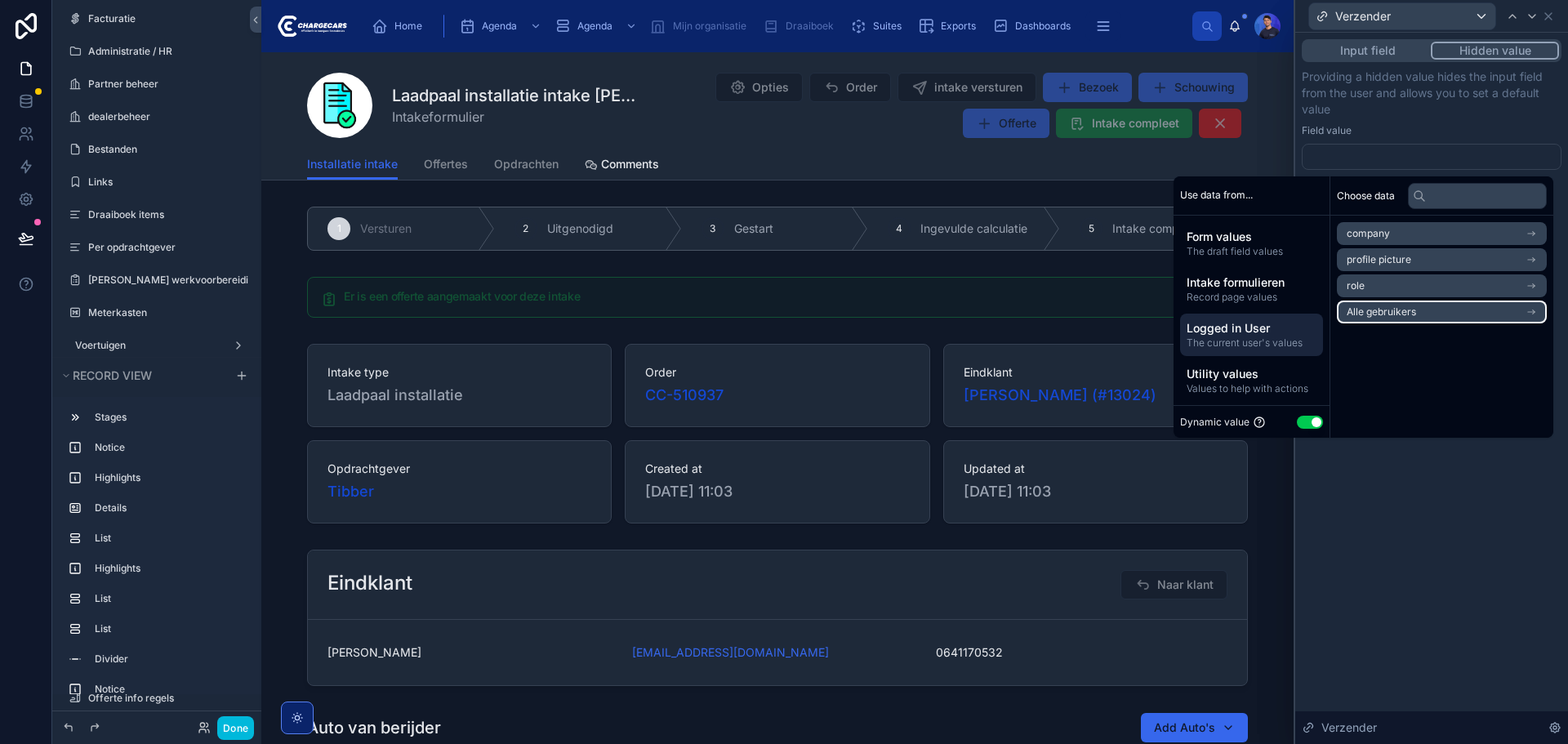
click at [1392, 312] on span "Alle gebruikers" at bounding box center [1381, 312] width 70 height 13
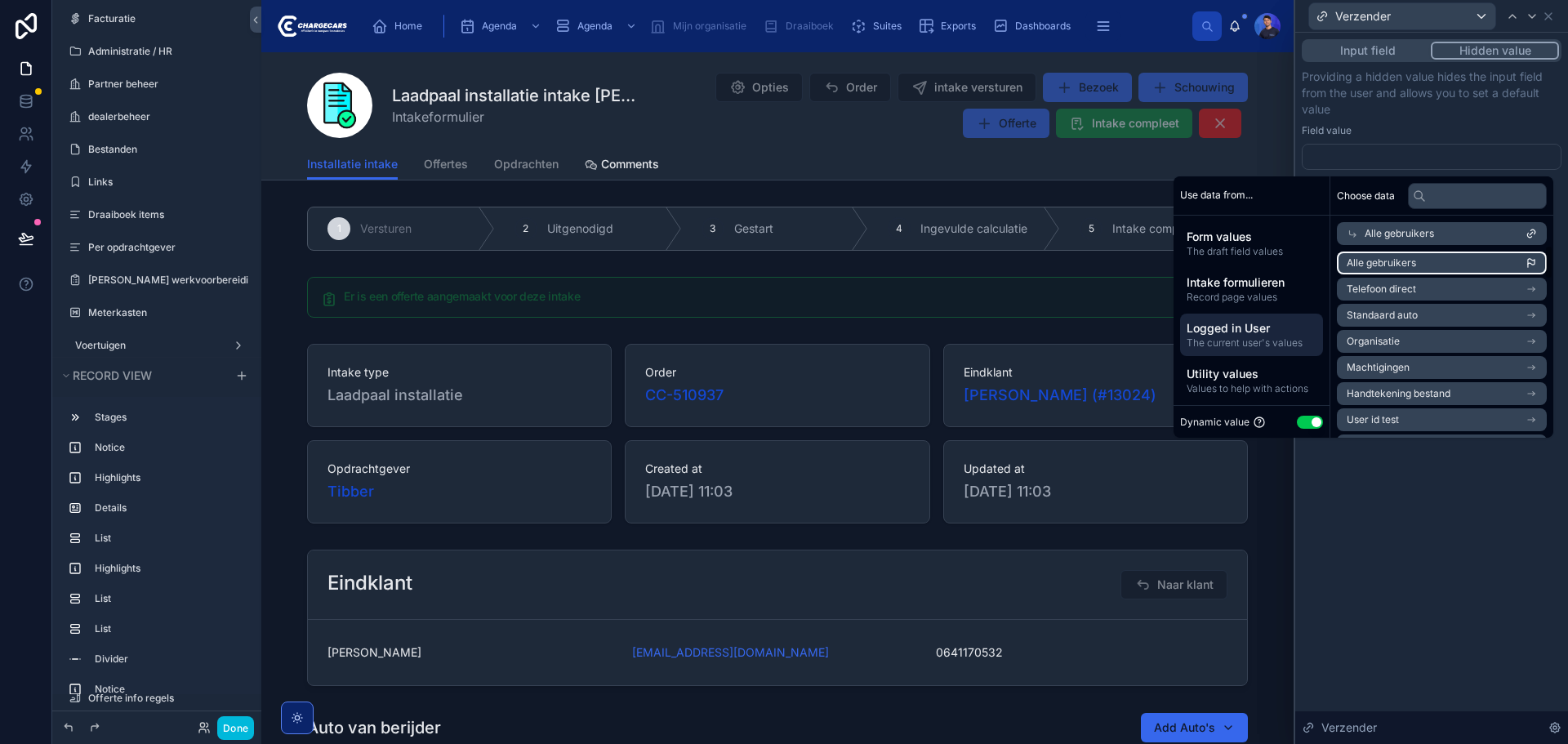
click at [1432, 259] on li "Alle gebruikers" at bounding box center [1442, 263] width 210 height 23
click at [1452, 511] on div "**********" at bounding box center [1431, 388] width 273 height 711
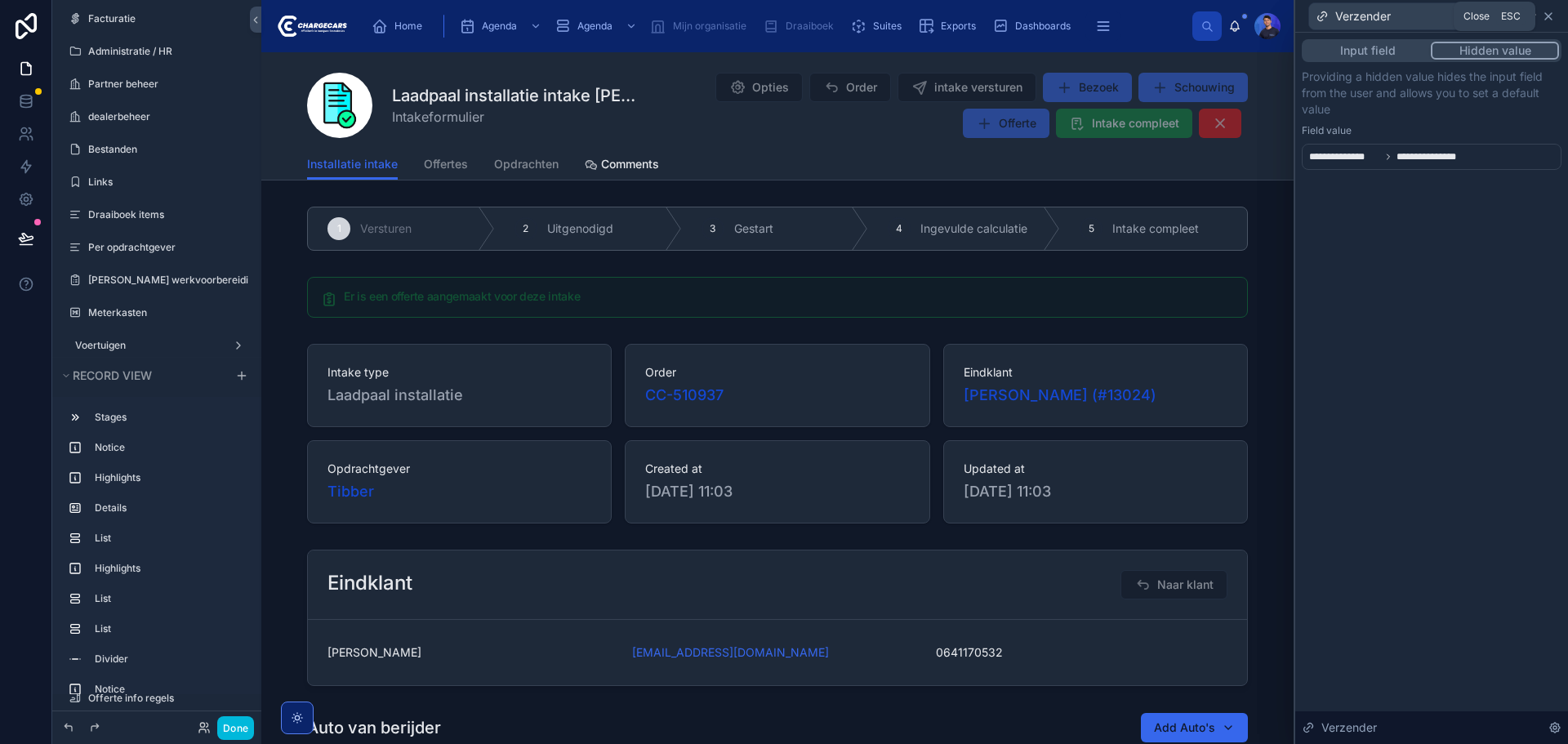
click at [1550, 11] on icon at bounding box center [1548, 16] width 13 height 13
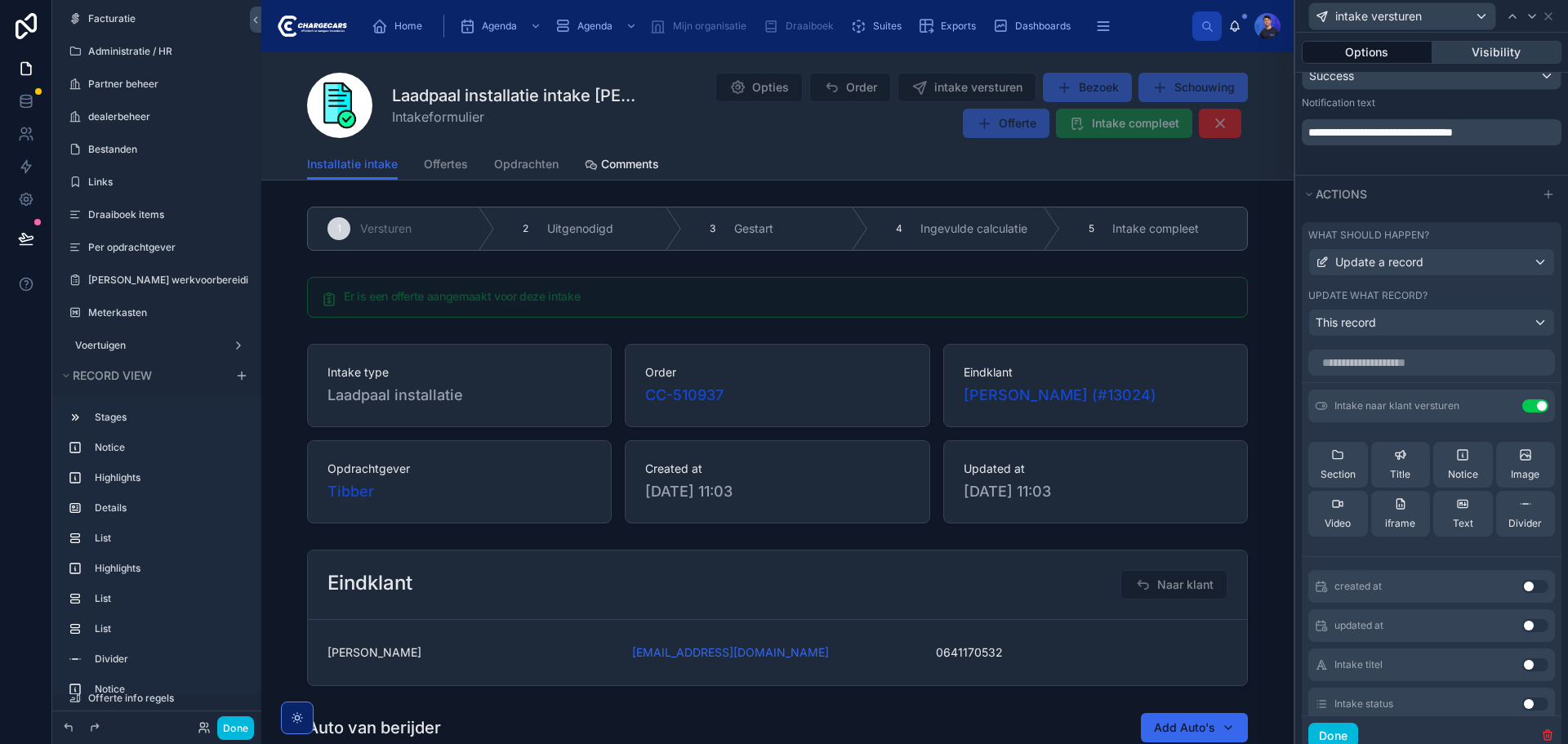
click at [1474, 54] on button "Visibility" at bounding box center [1496, 52] width 130 height 23
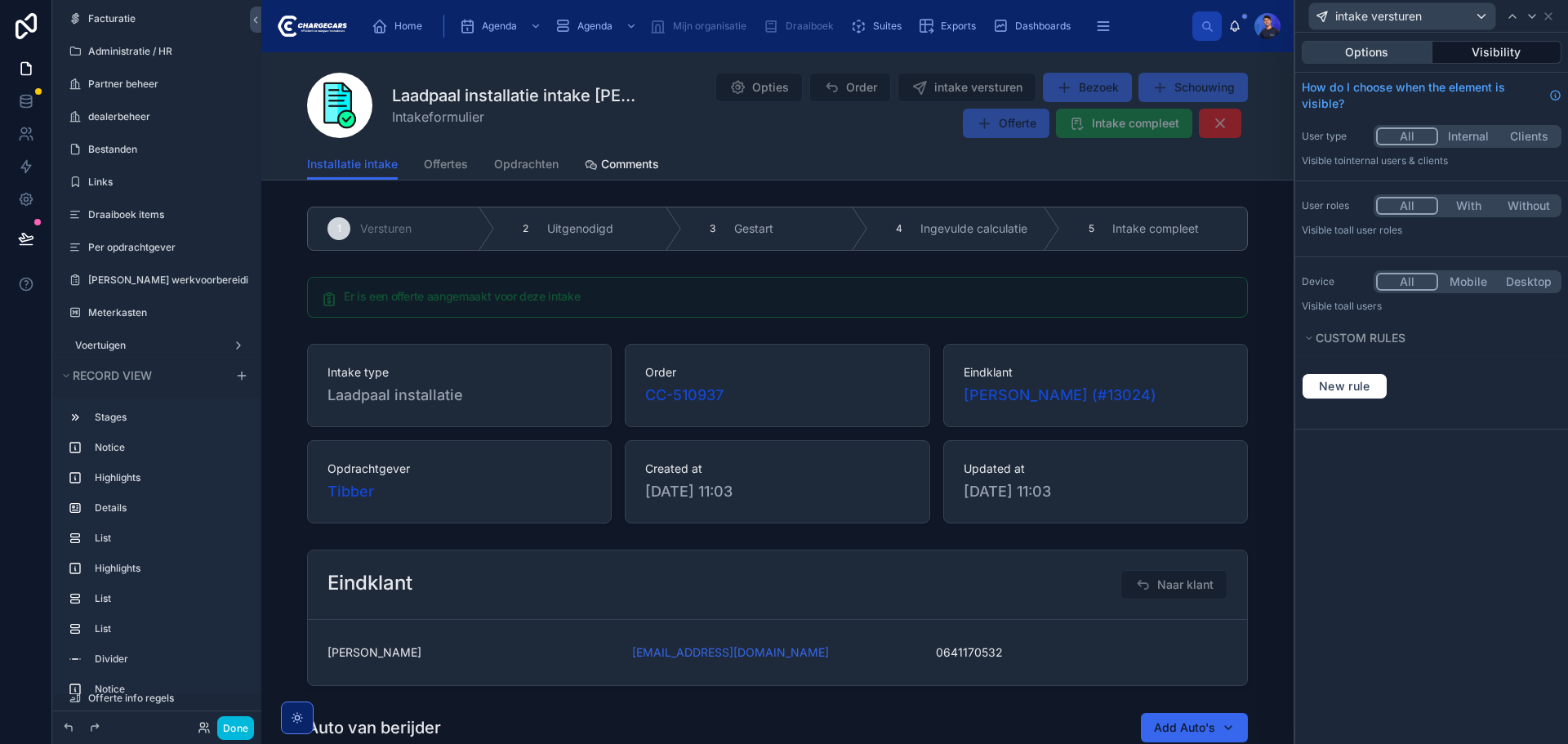
click at [1383, 55] on button "Options" at bounding box center [1367, 52] width 131 height 23
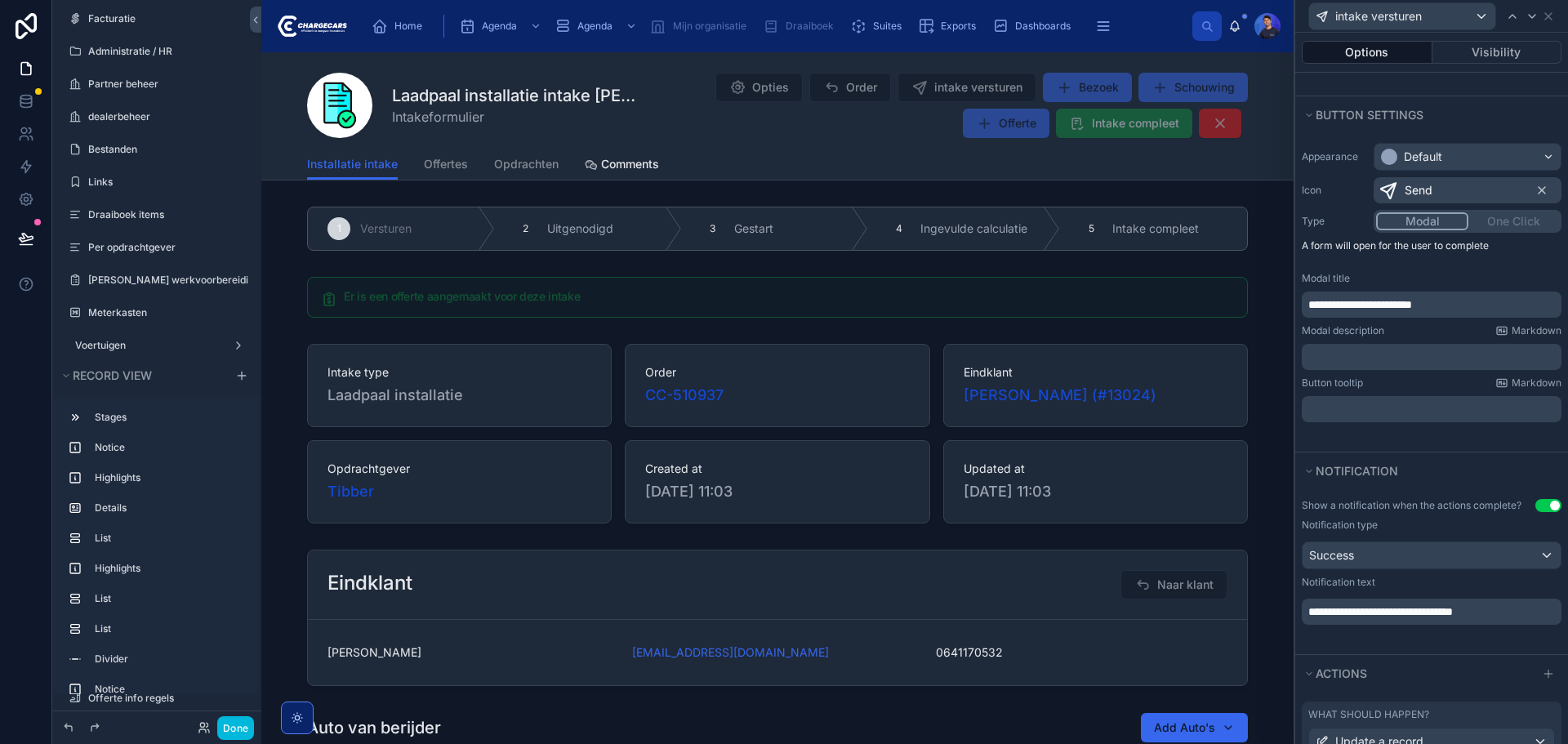
scroll to position [540, 0]
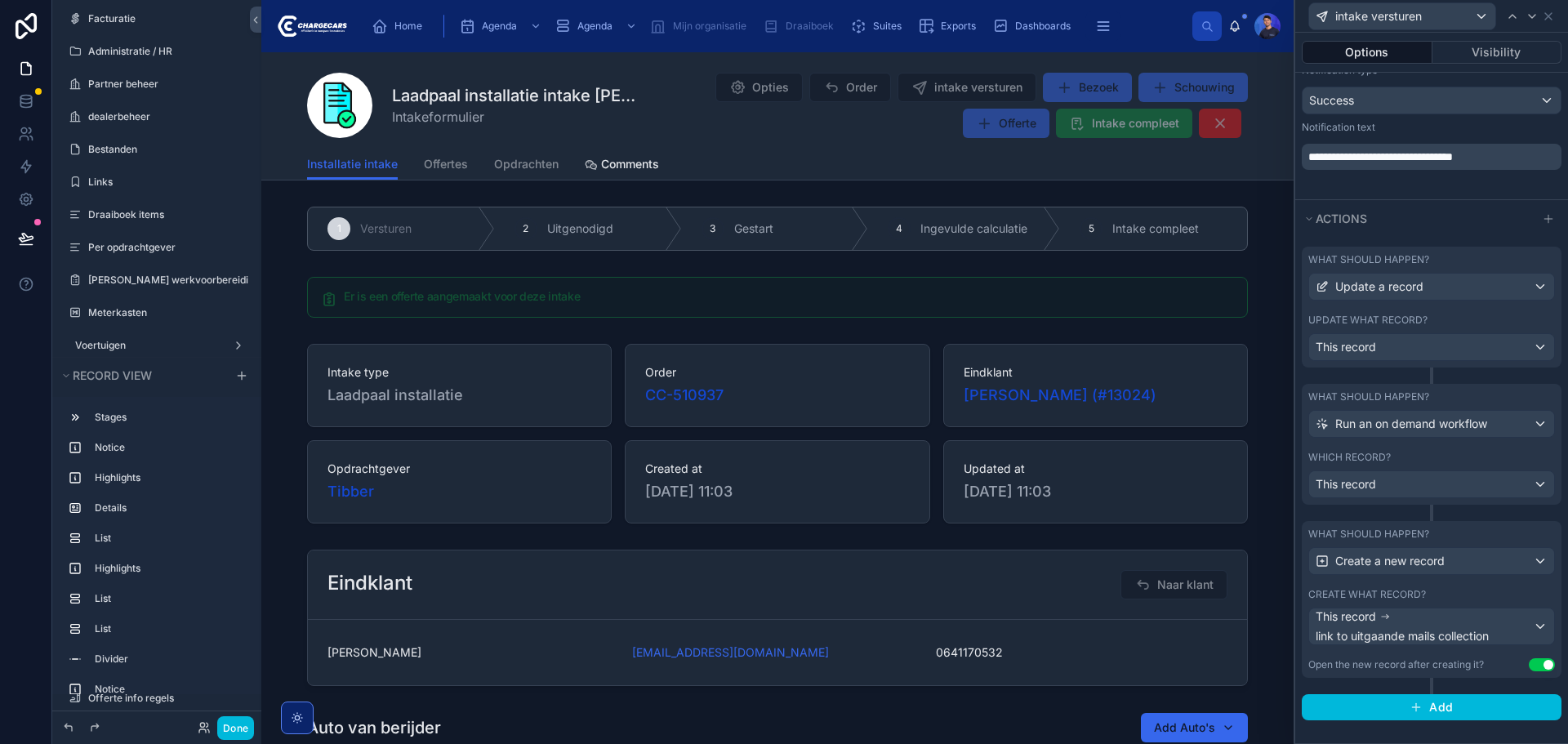
click at [1445, 589] on div "Create what record?" at bounding box center [1431, 595] width 246 height 13
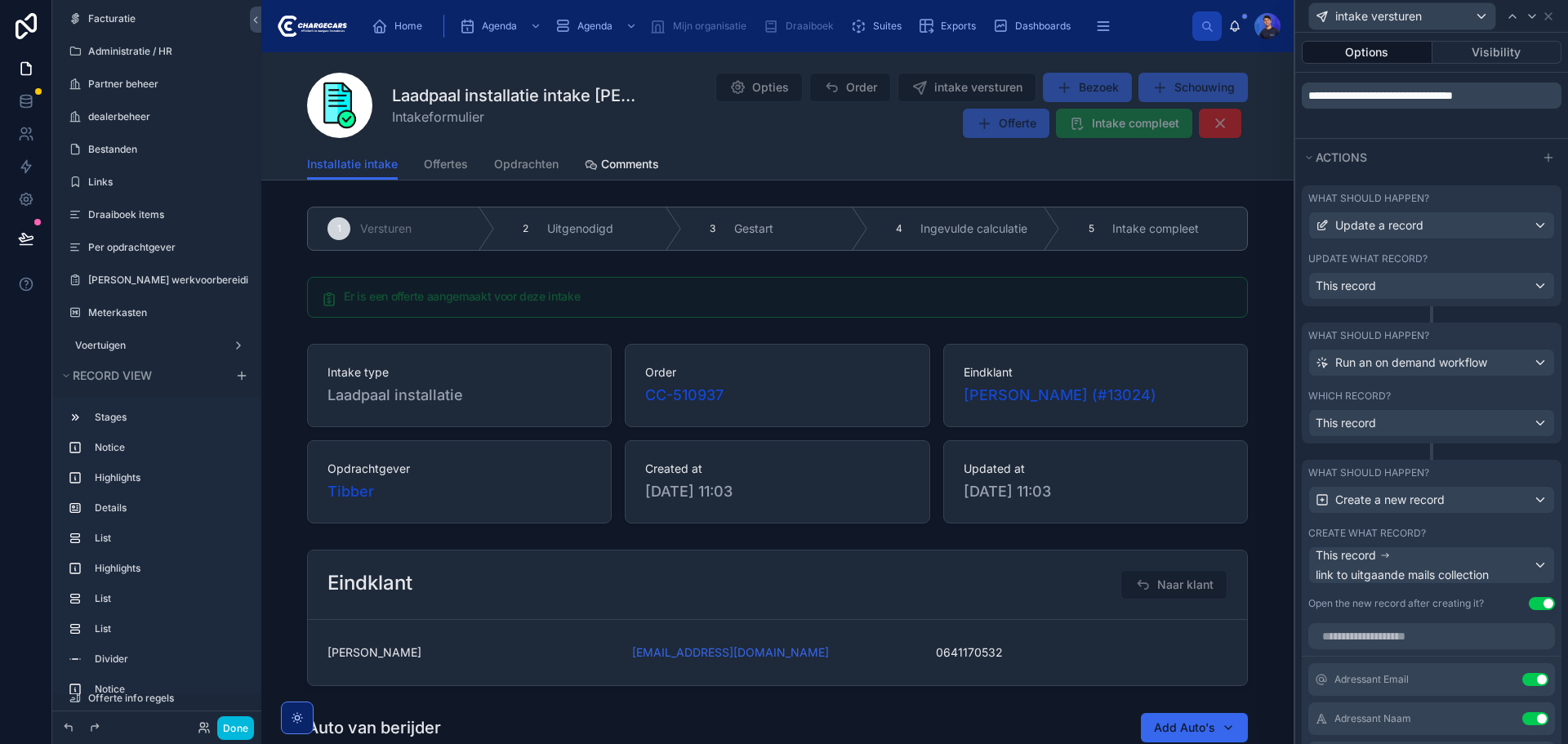
scroll to position [948, 0]
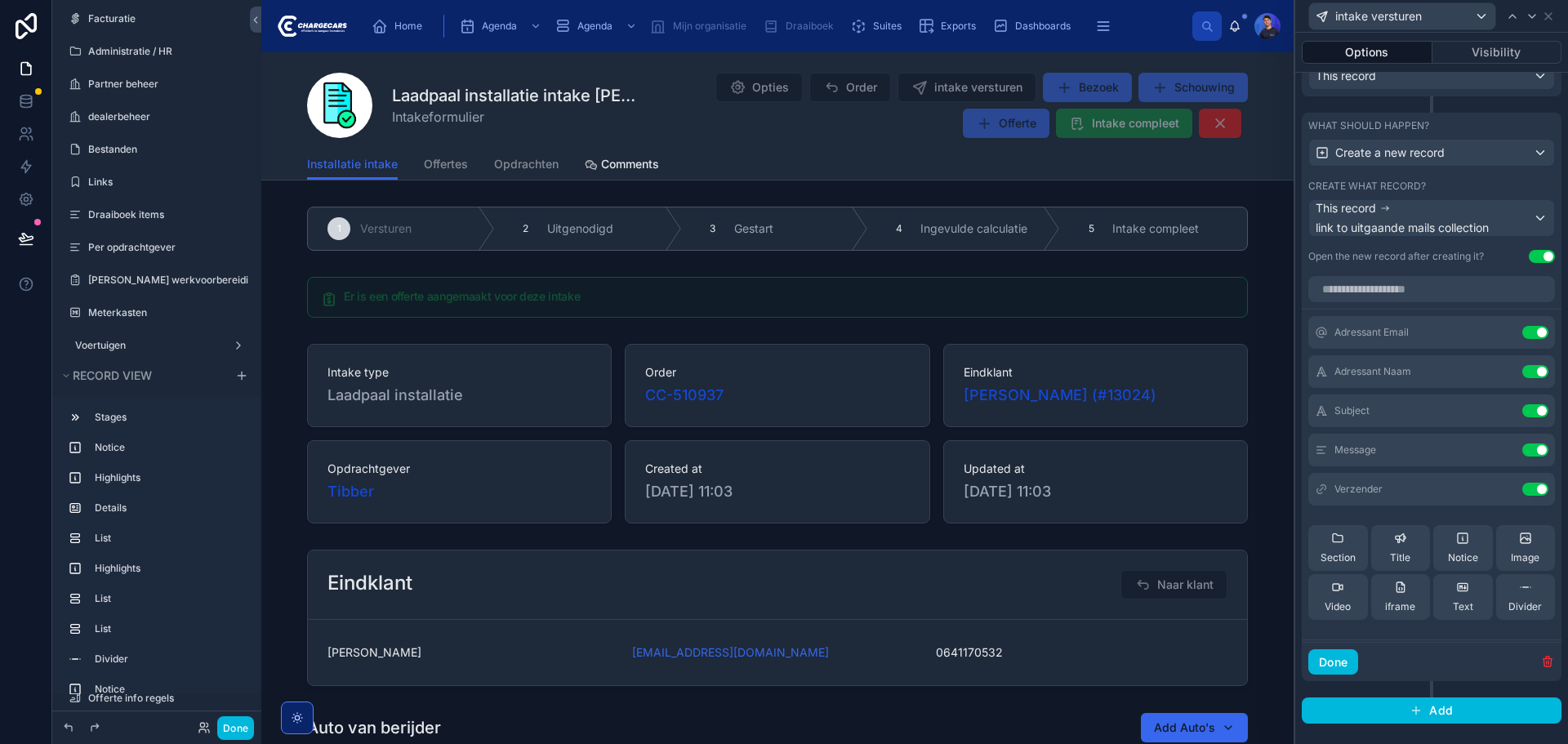
click at [0, 0] on icon at bounding box center [0, 0] width 0 height 0
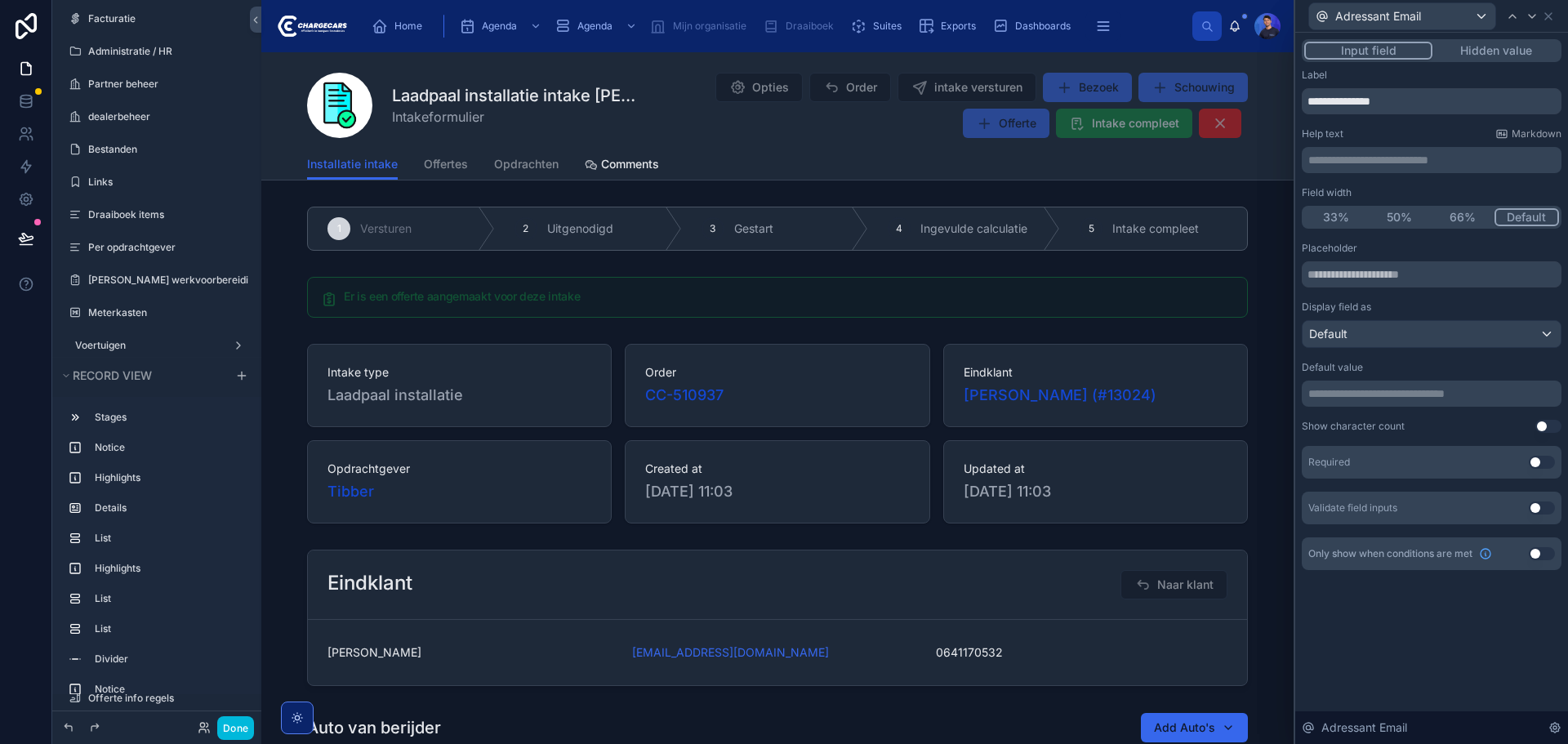
click at [1435, 153] on p "**********" at bounding box center [1433, 160] width 250 height 16
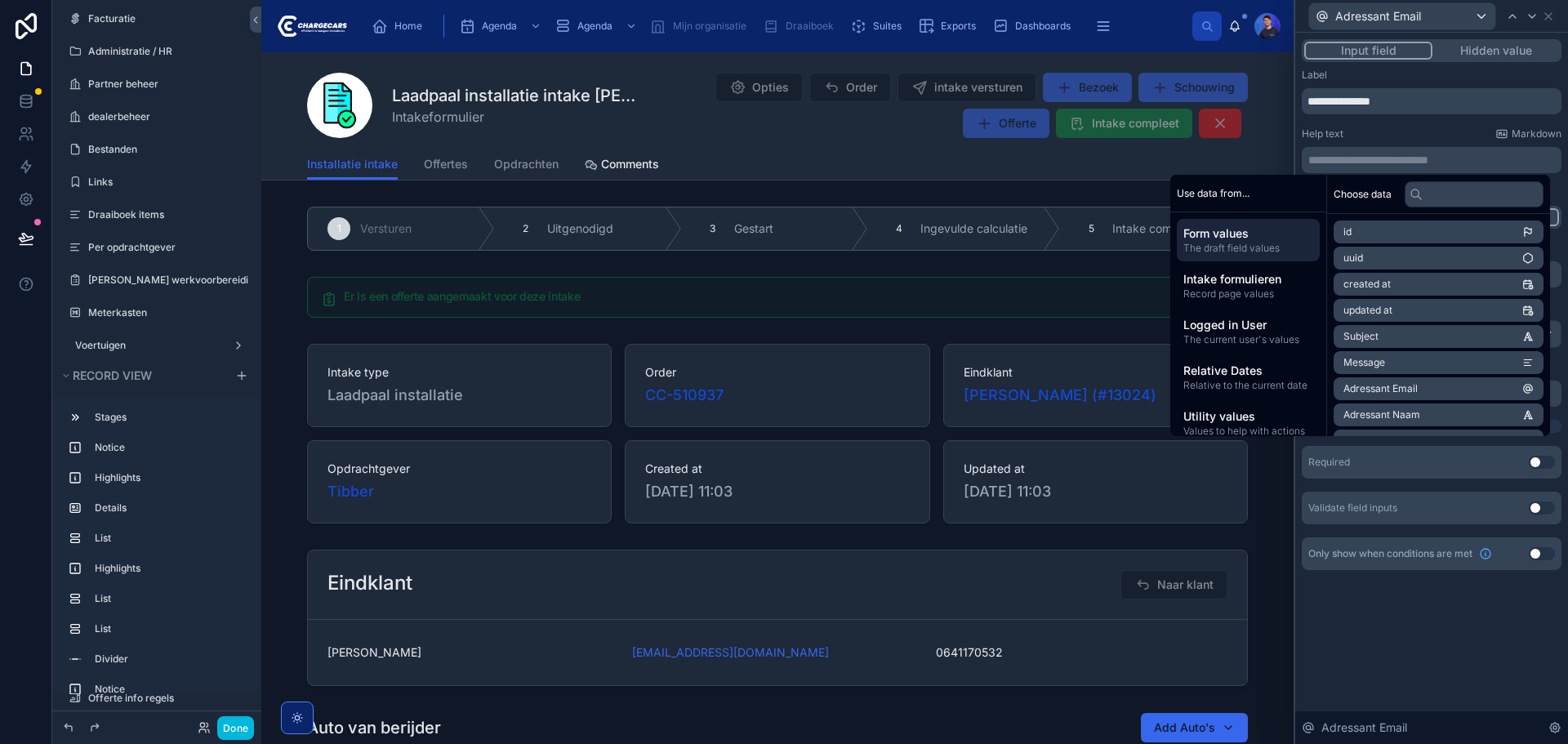
click at [1435, 154] on p "**********" at bounding box center [1433, 160] width 250 height 16
click at [1435, 138] on div "Help text Markdown" at bounding box center [1432, 133] width 260 height 13
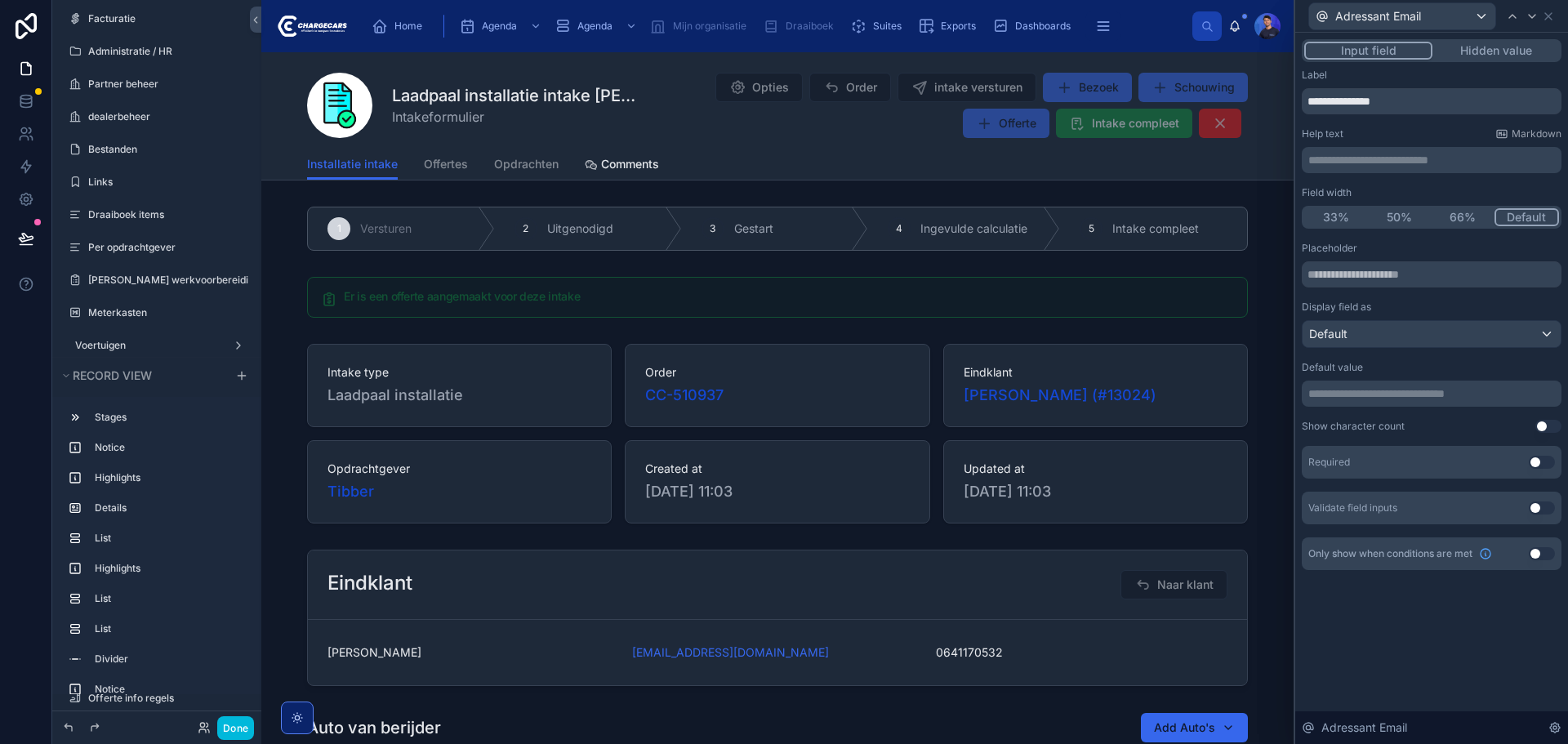
click at [1389, 395] on p "**********" at bounding box center [1433, 393] width 250 height 16
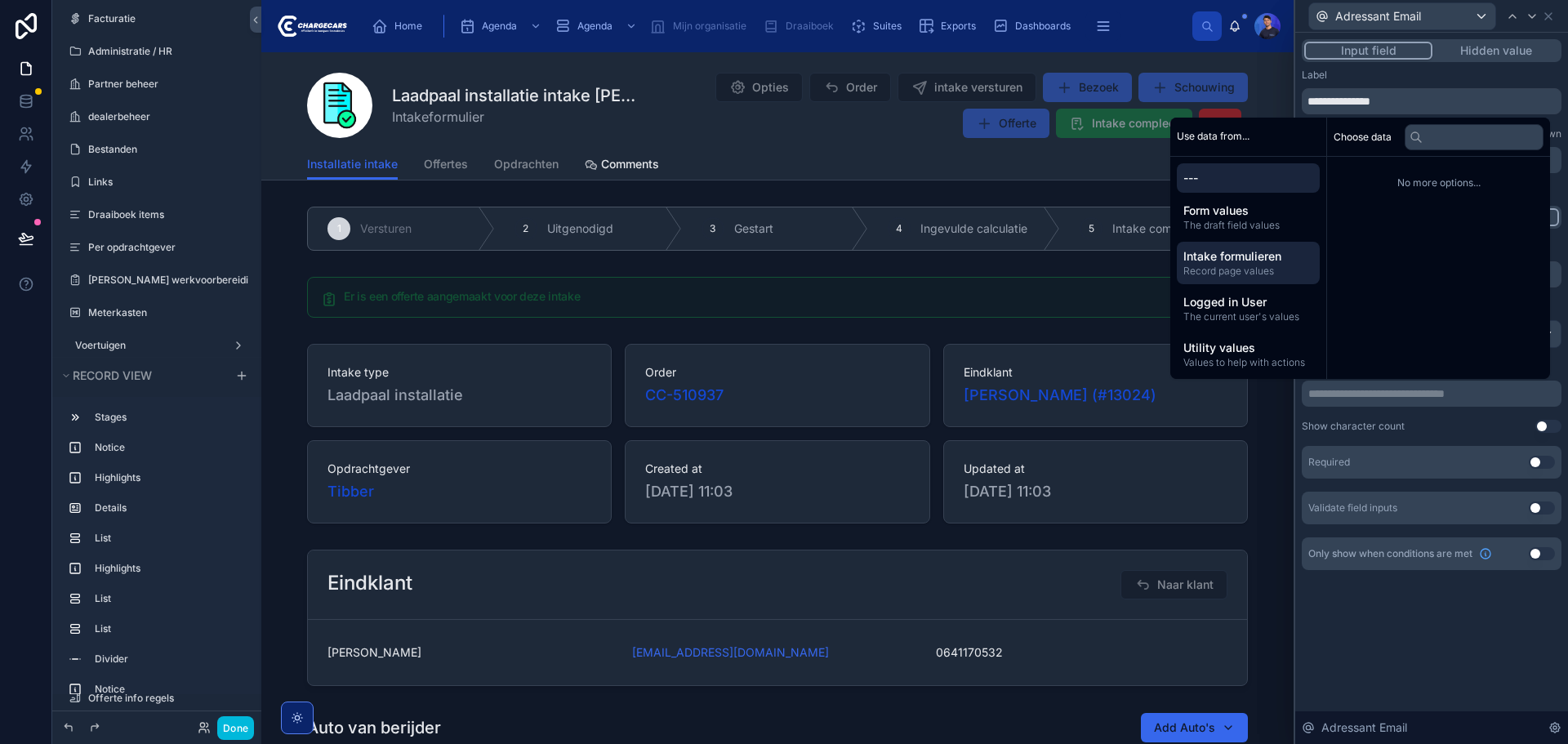
click at [1253, 259] on span "Intake formulieren" at bounding box center [1248, 256] width 130 height 16
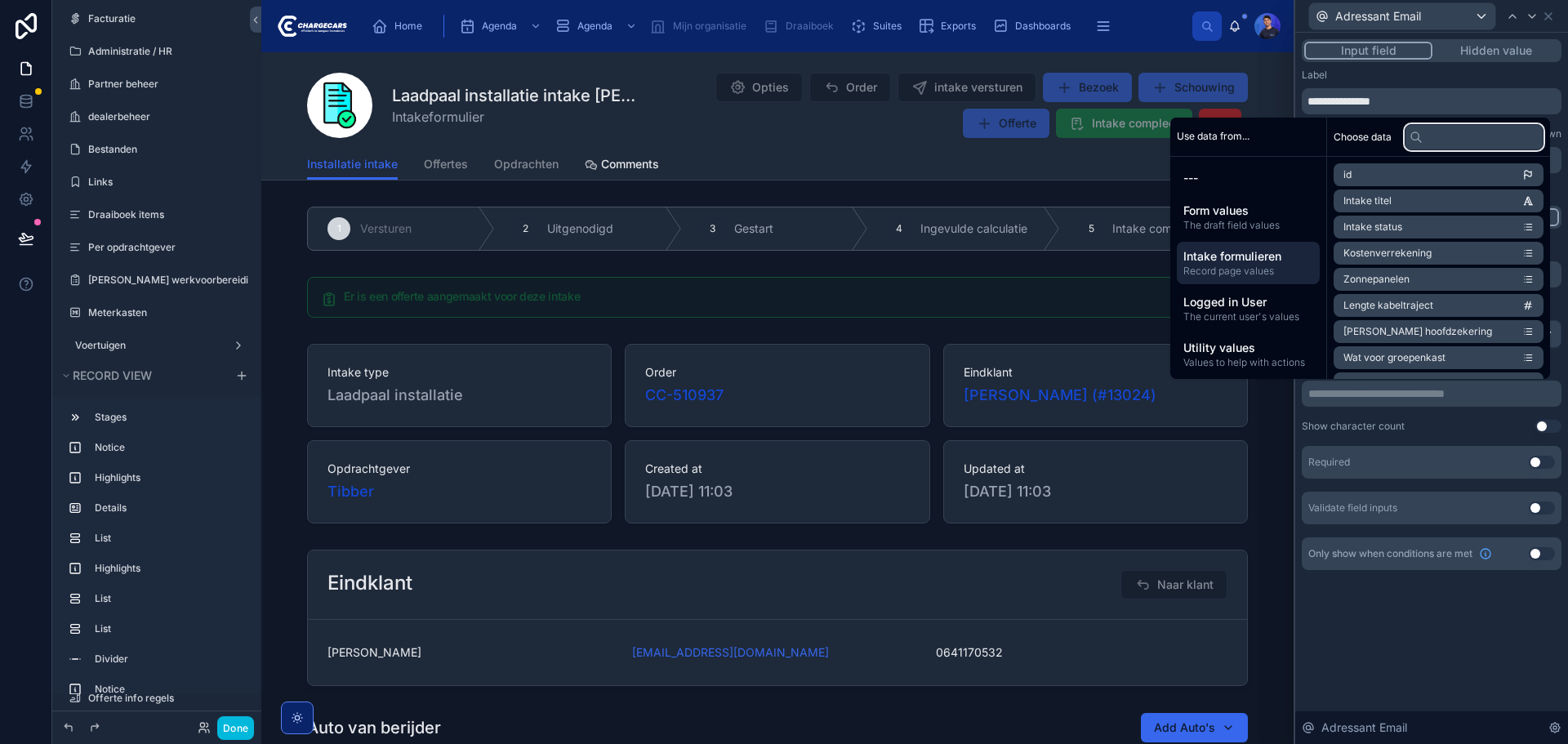
click at [1455, 138] on input "text" at bounding box center [1473, 138] width 139 height 27
type input "***"
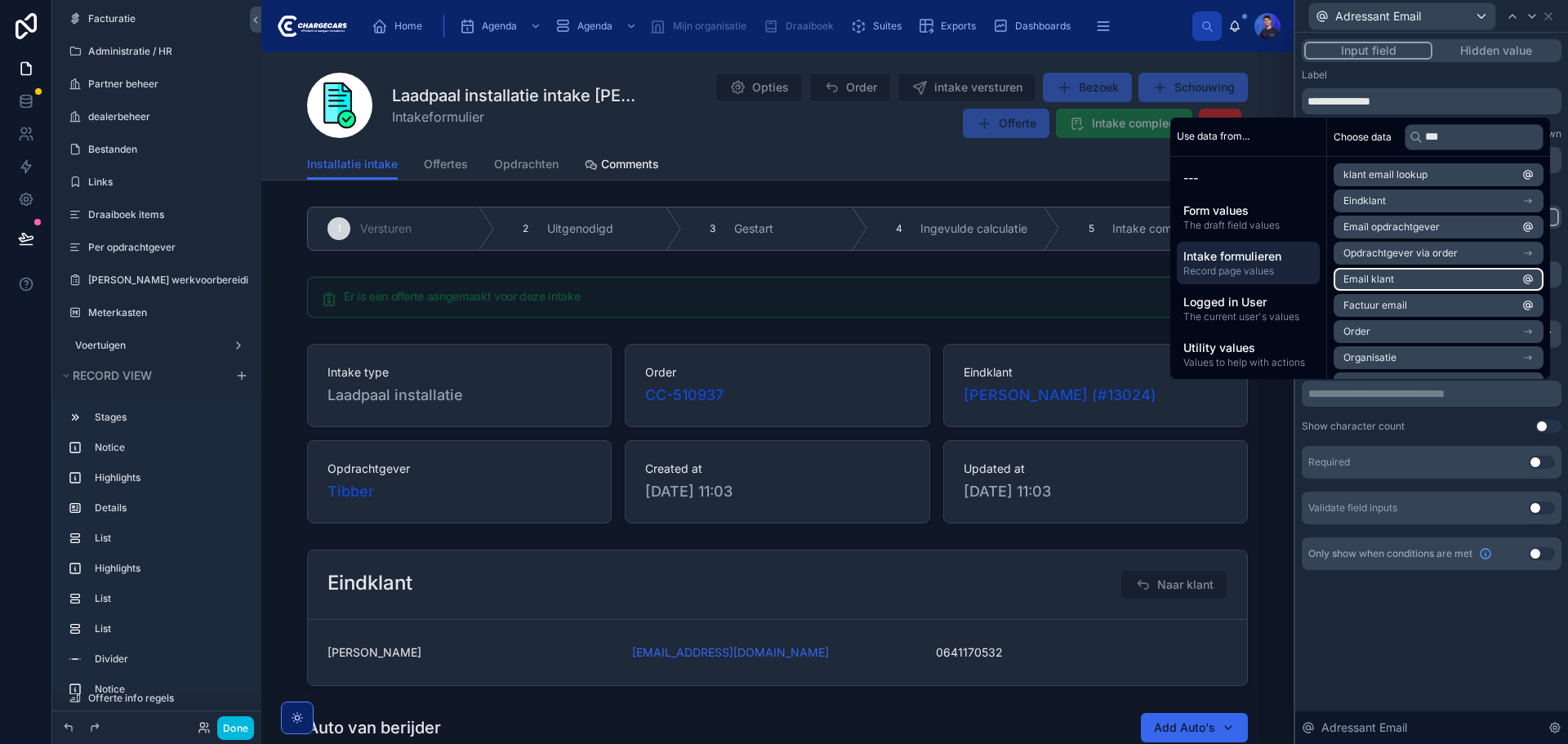
click at [1423, 282] on li "Email klant" at bounding box center [1439, 279] width 210 height 23
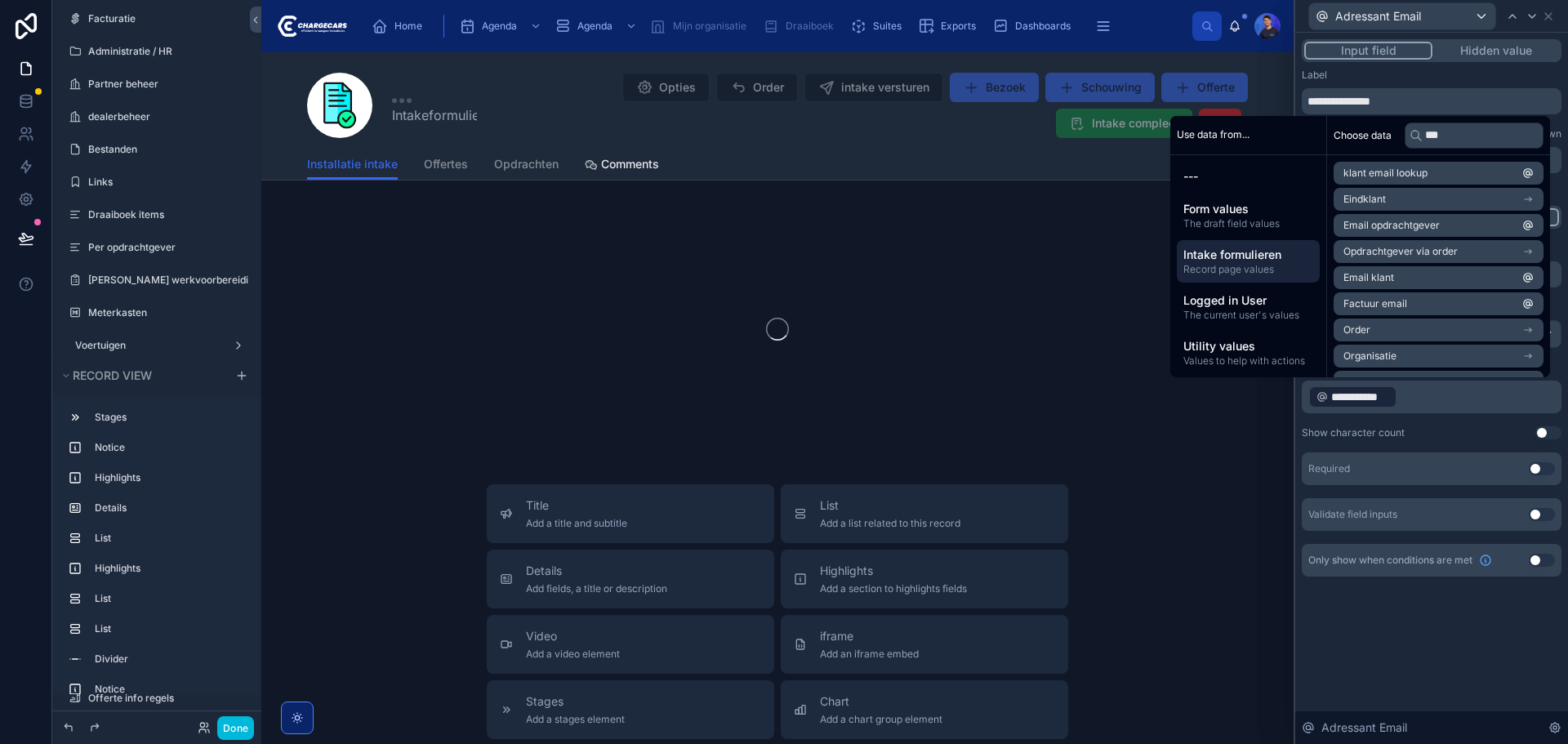
click at [1435, 649] on div "**********" at bounding box center [1431, 388] width 273 height 711
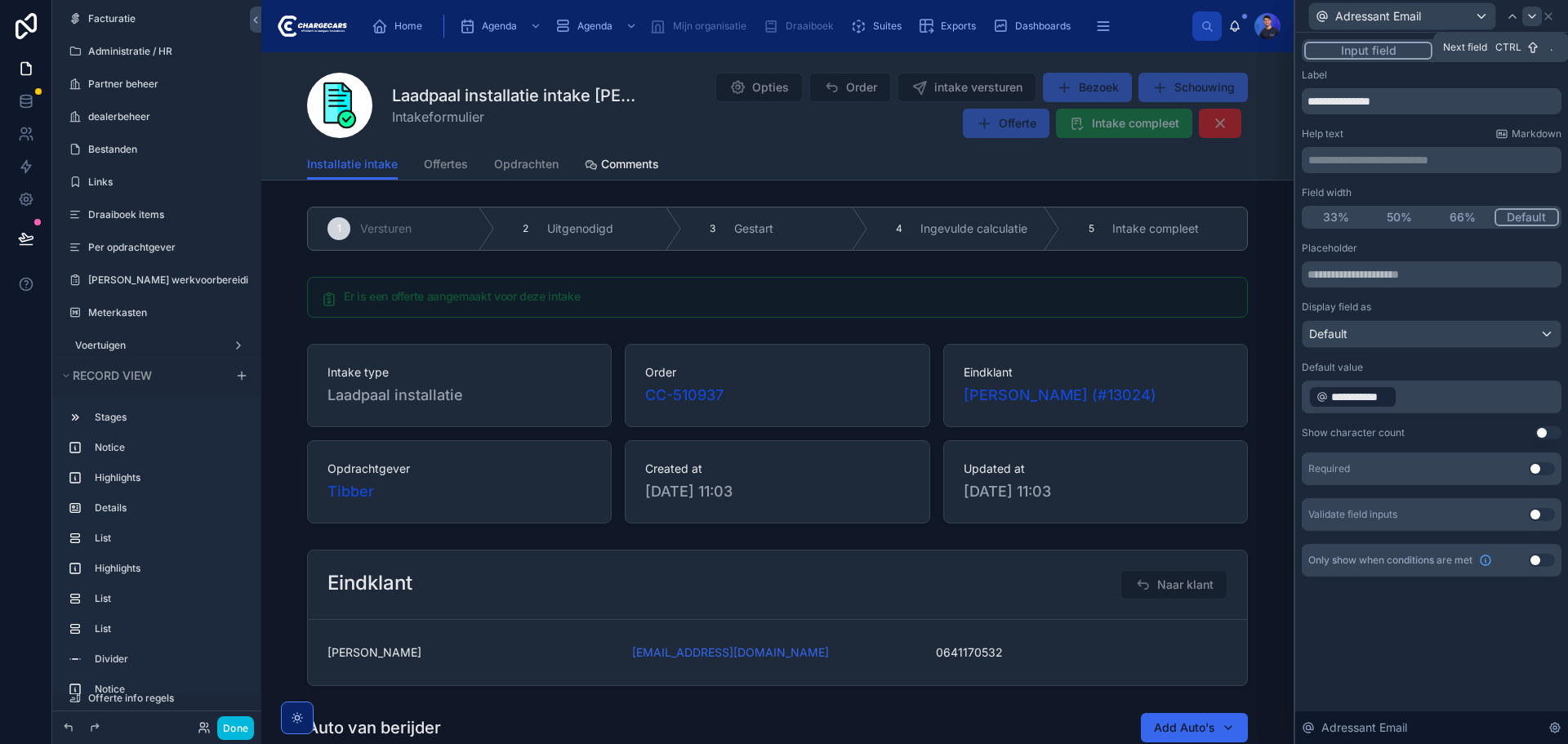
click at [1531, 14] on icon at bounding box center [1532, 16] width 13 height 13
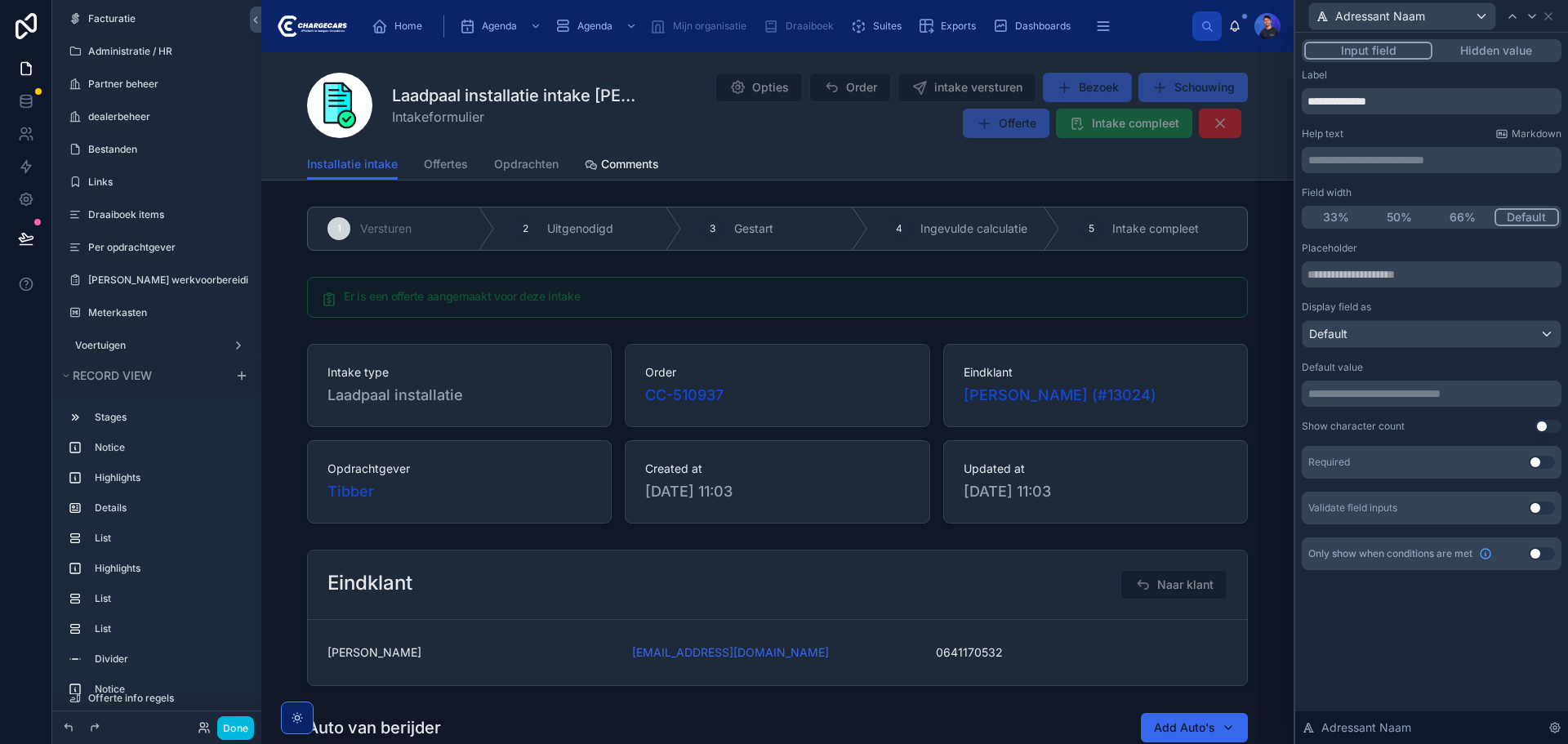
click at [1384, 397] on p "**********" at bounding box center [1433, 393] width 250 height 16
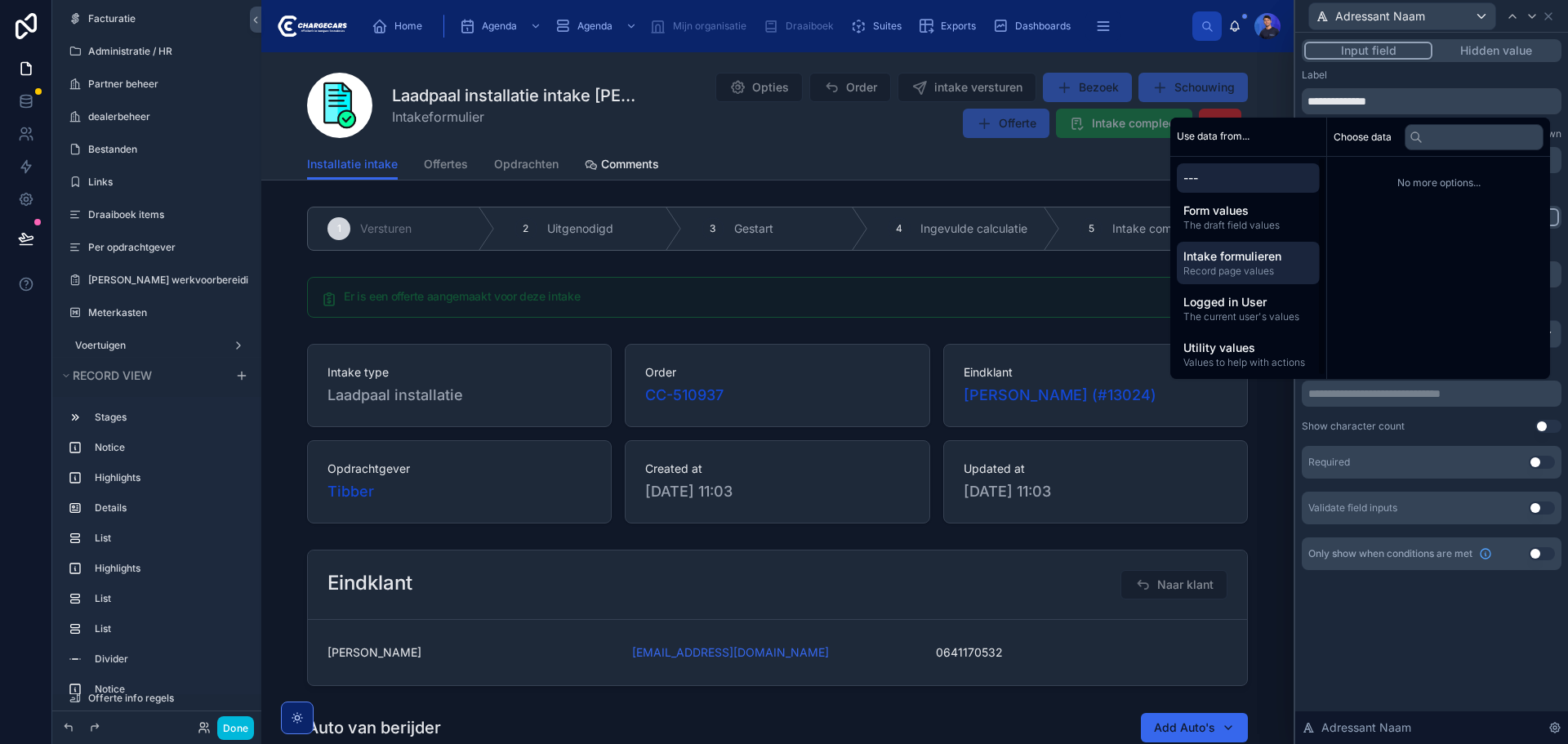
click at [1246, 252] on span "Intake formulieren" at bounding box center [1248, 256] width 130 height 16
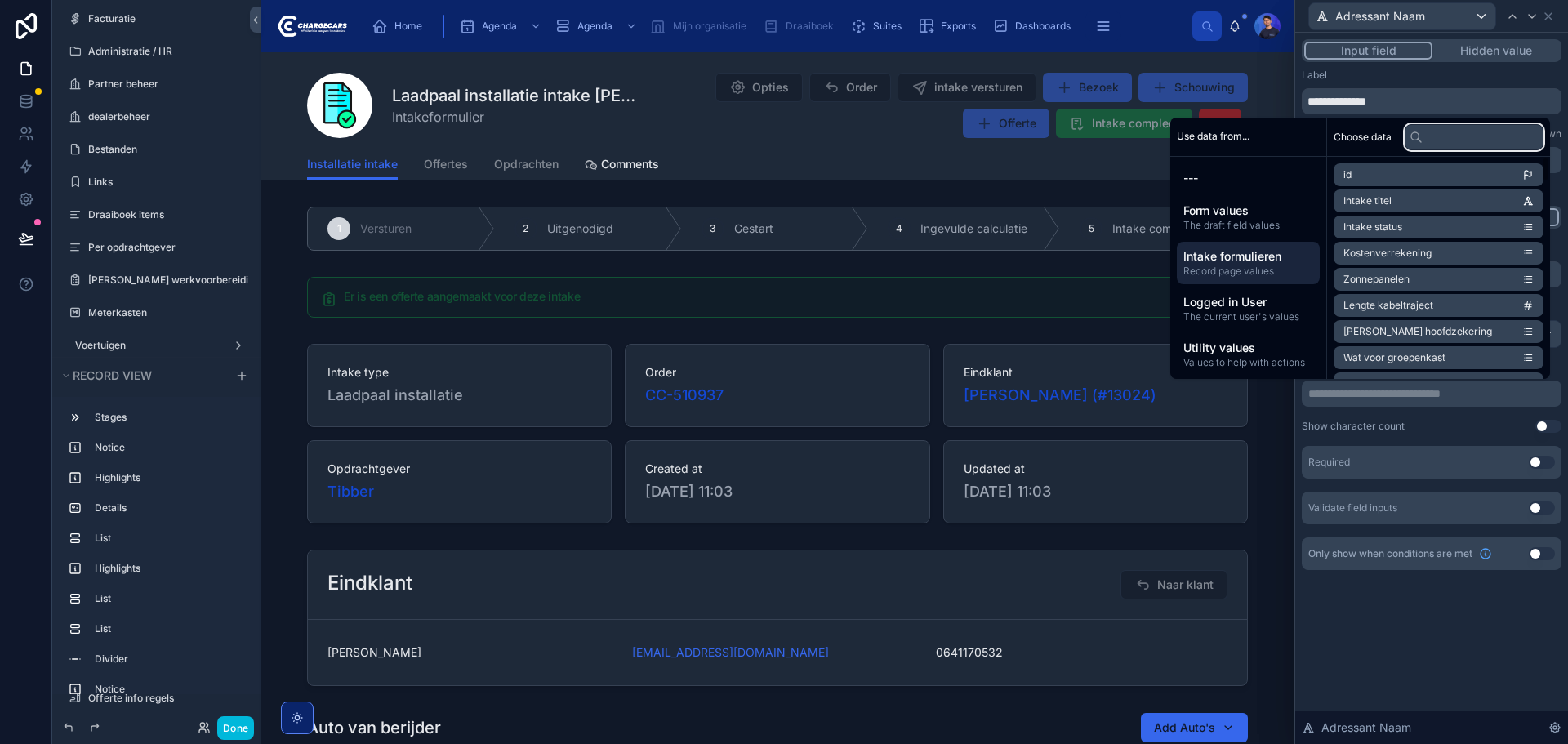
click at [1447, 137] on input "text" at bounding box center [1473, 138] width 139 height 27
type input "****"
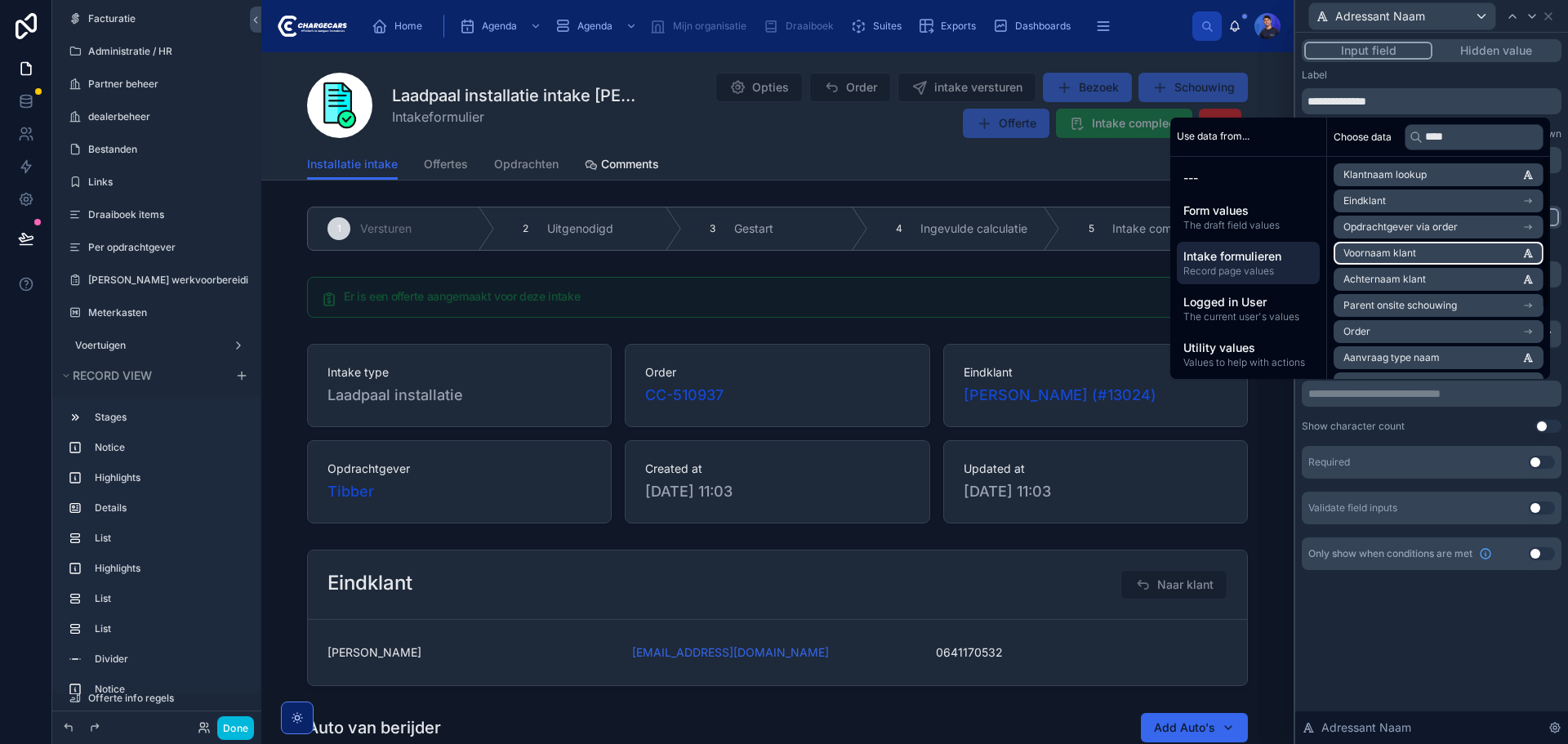
click at [1419, 248] on li "Voornaam klant" at bounding box center [1439, 254] width 210 height 23
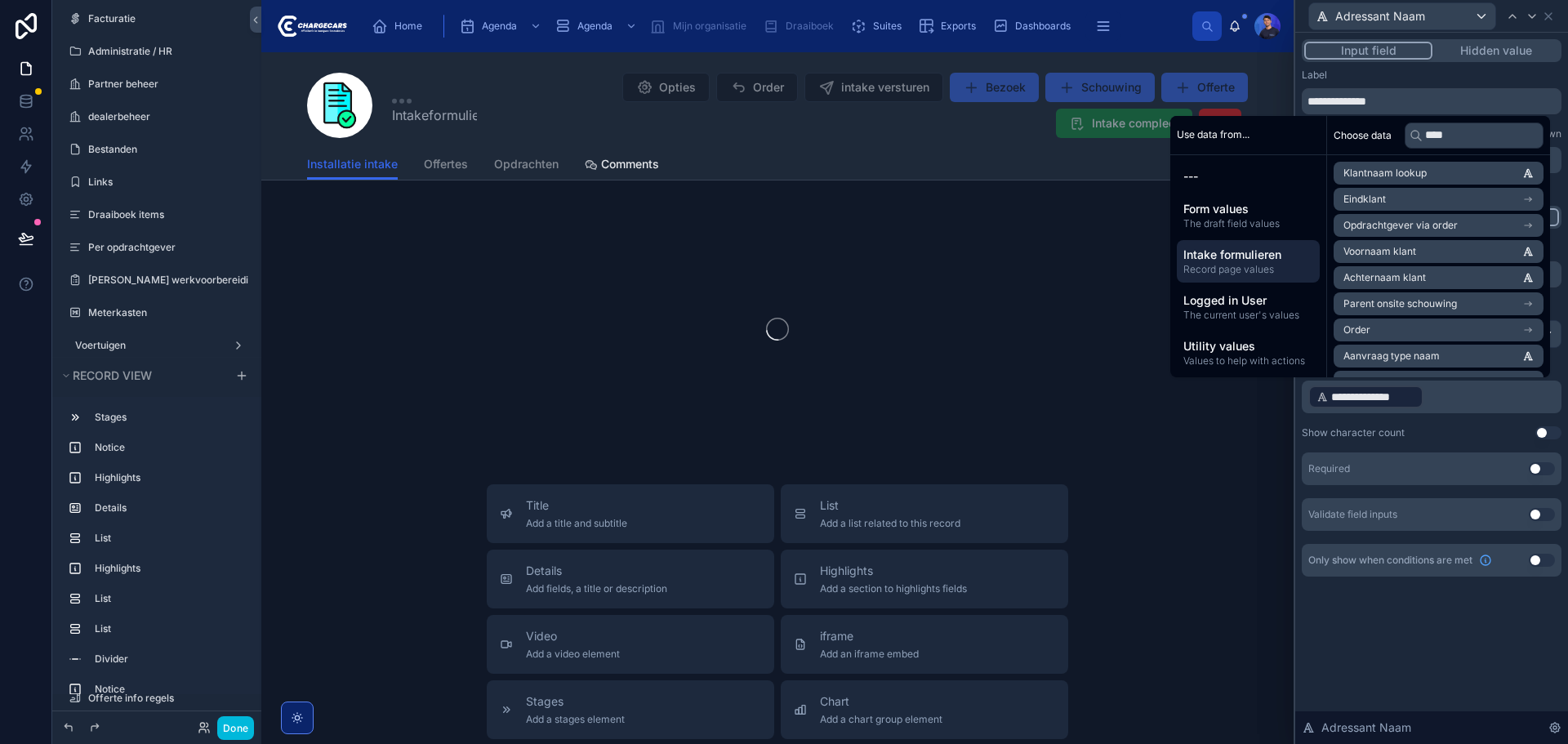
click at [1456, 660] on div "**********" at bounding box center [1431, 388] width 273 height 711
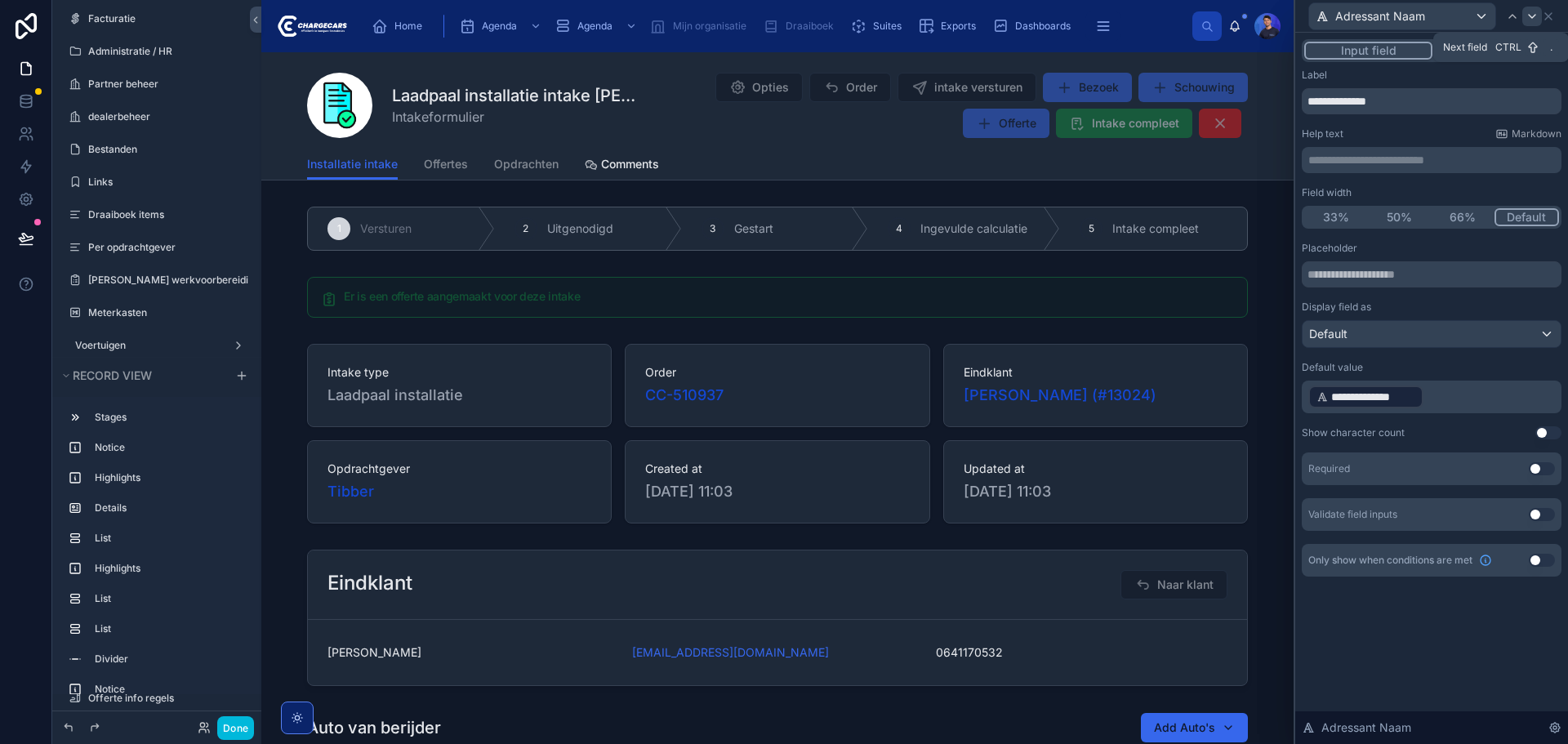
click at [1528, 16] on icon at bounding box center [1532, 16] width 13 height 13
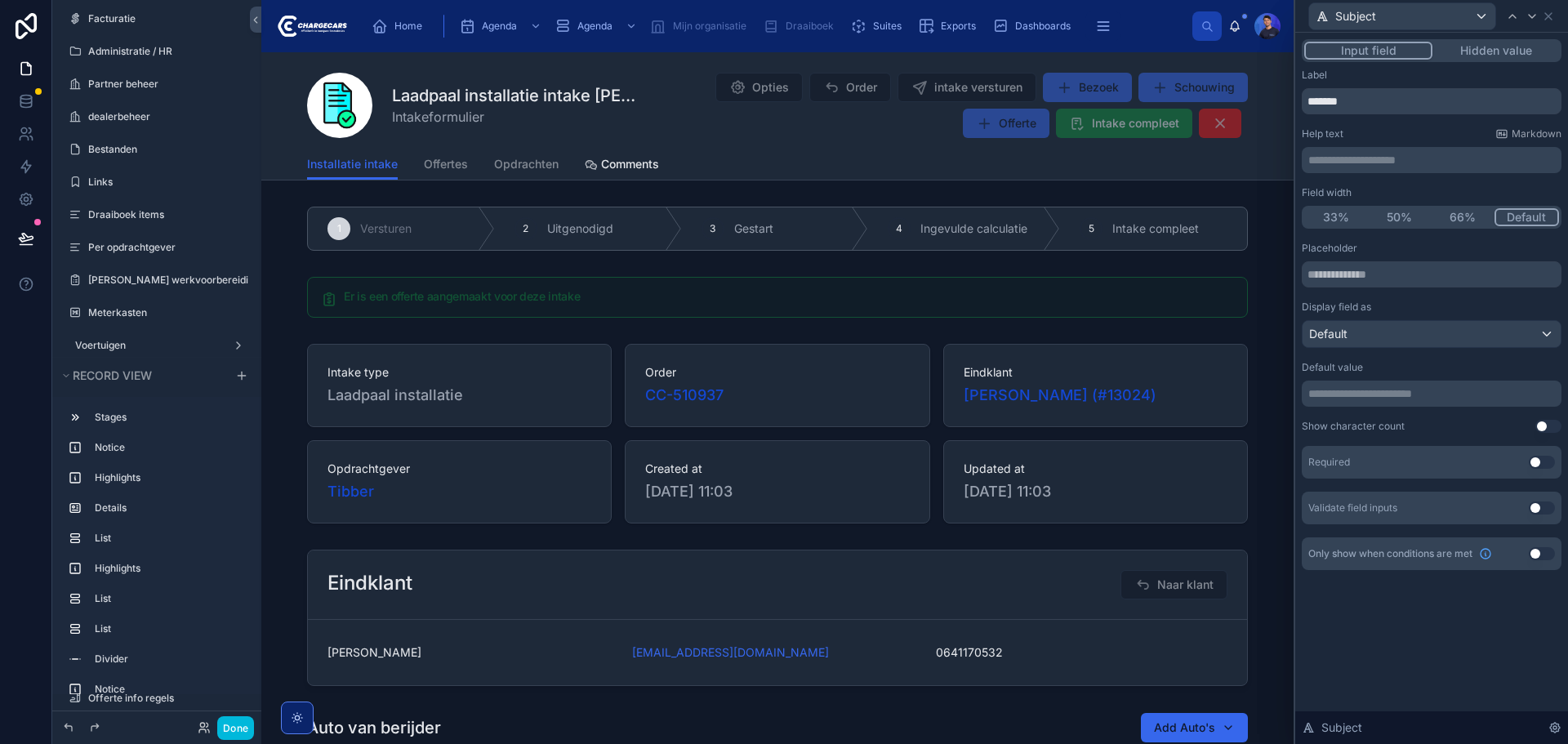
click at [1541, 461] on button "Use setting" at bounding box center [1542, 462] width 27 height 13
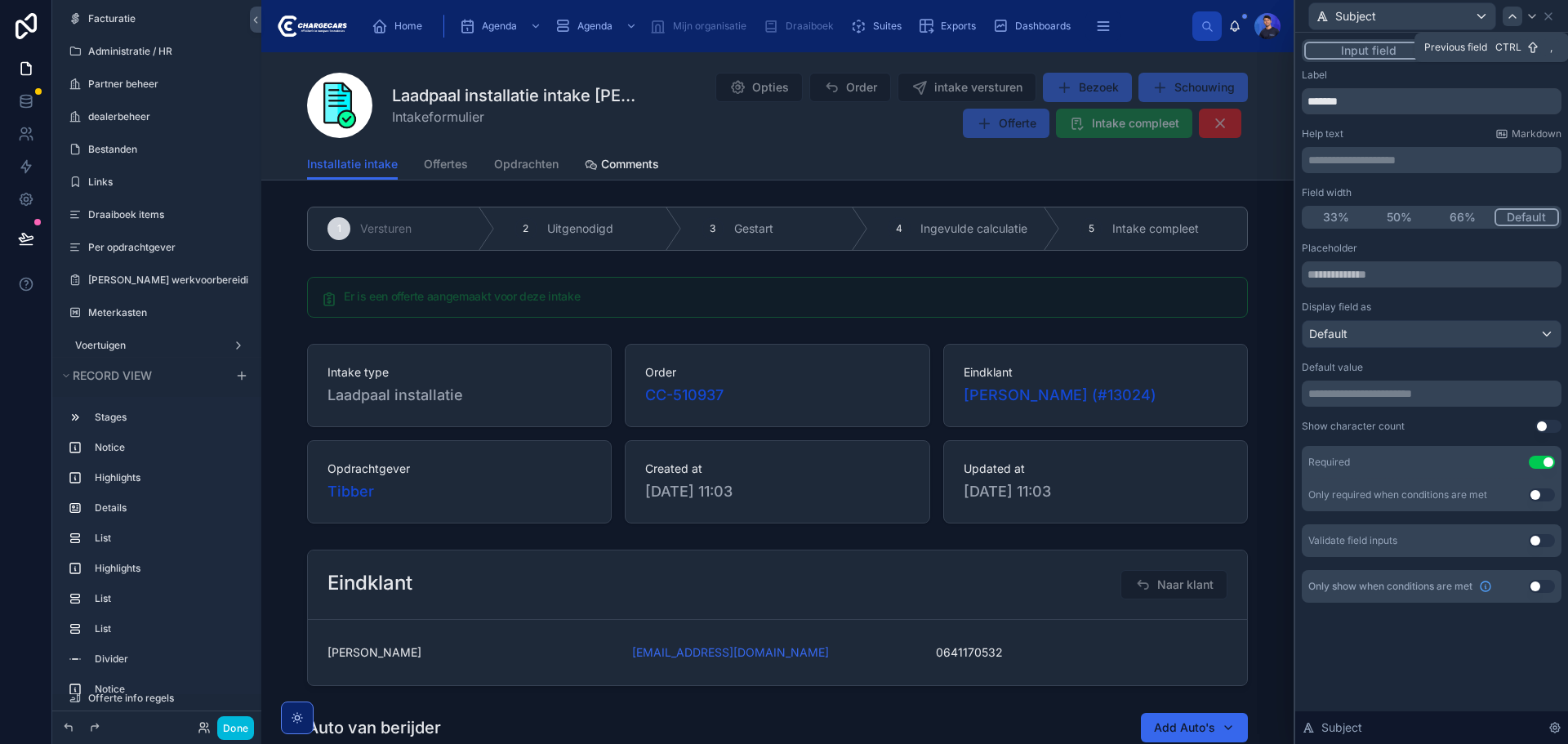
click at [1504, 17] on div at bounding box center [1512, 16] width 19 height 19
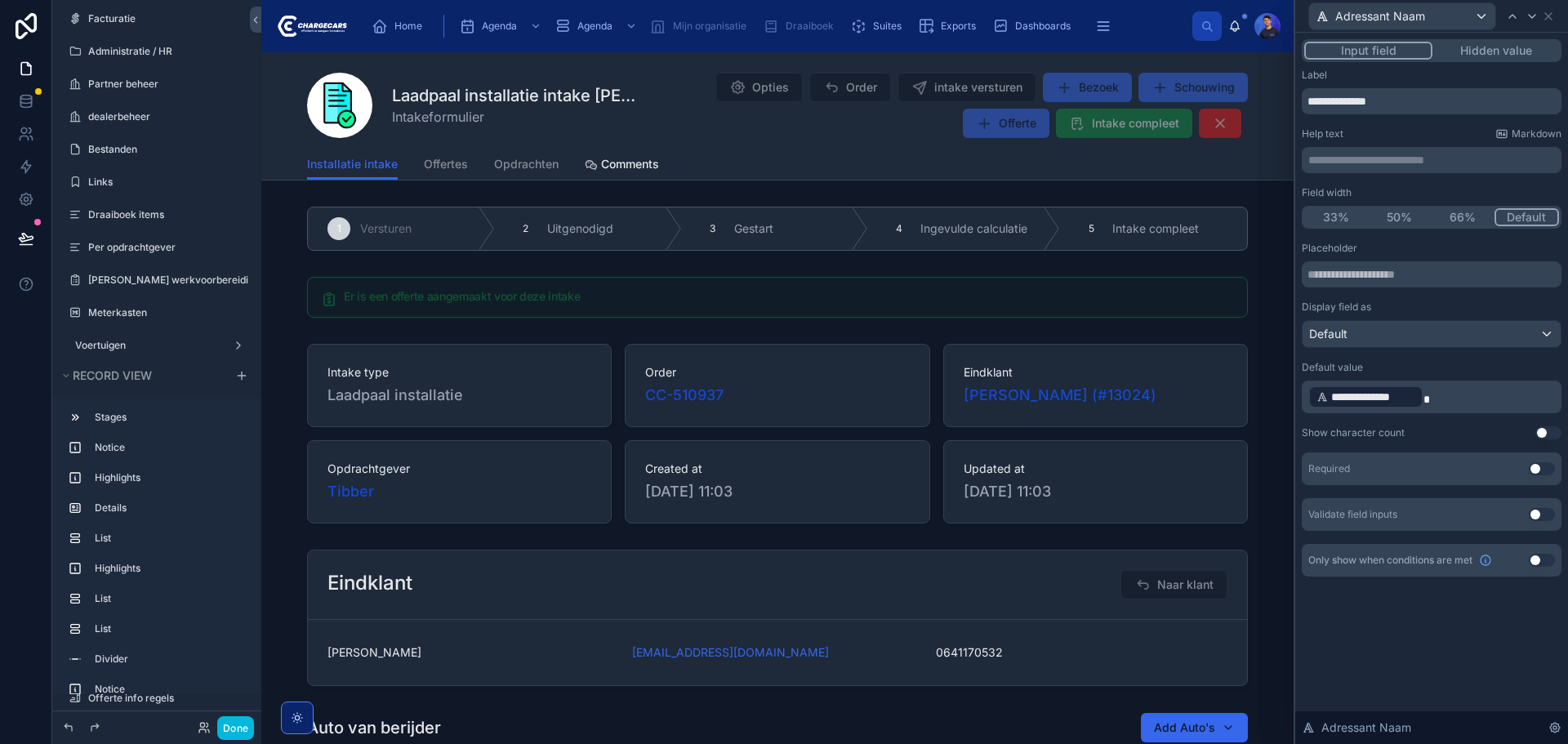
click at [1543, 467] on button "Use setting" at bounding box center [1542, 468] width 27 height 13
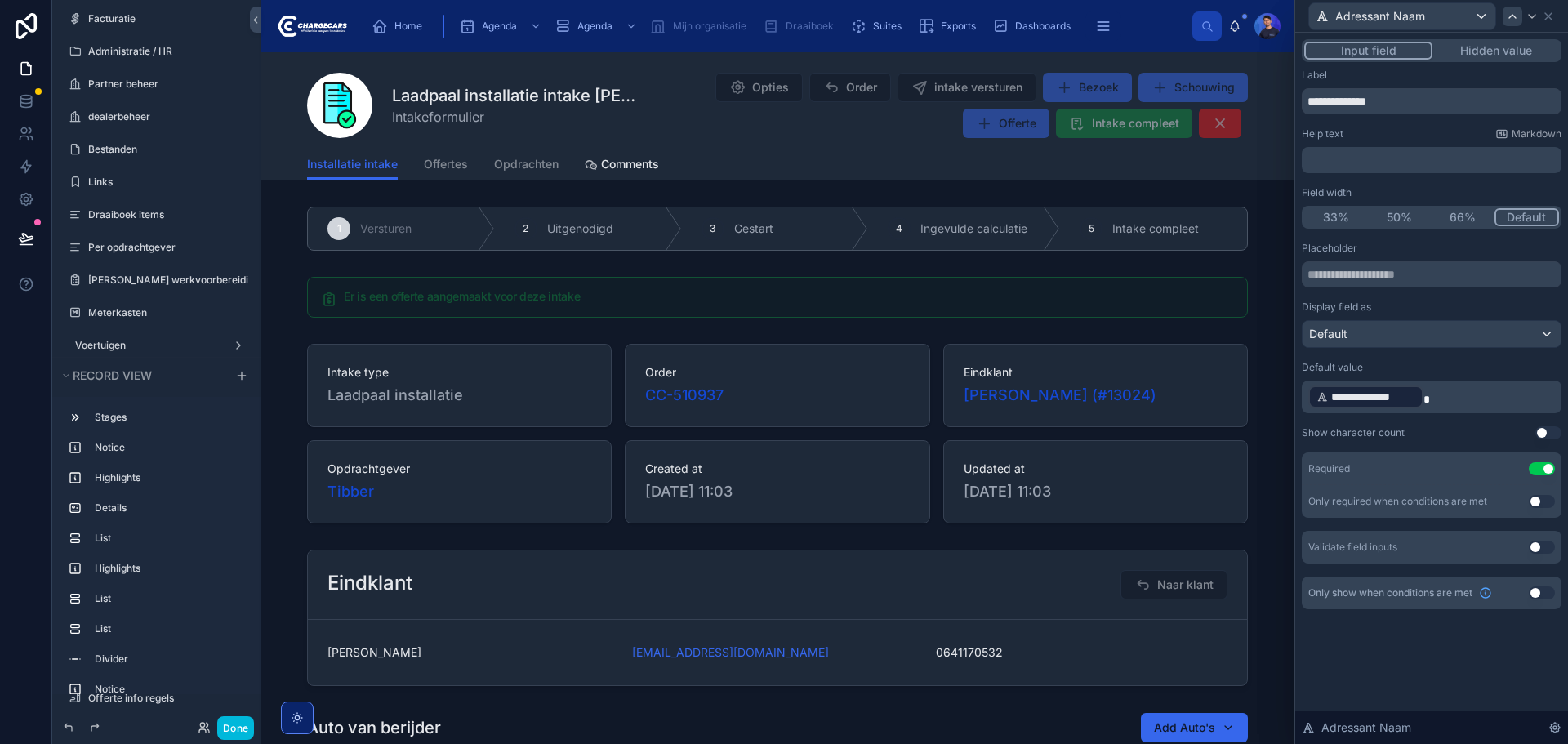
click at [1508, 16] on icon at bounding box center [1512, 16] width 13 height 13
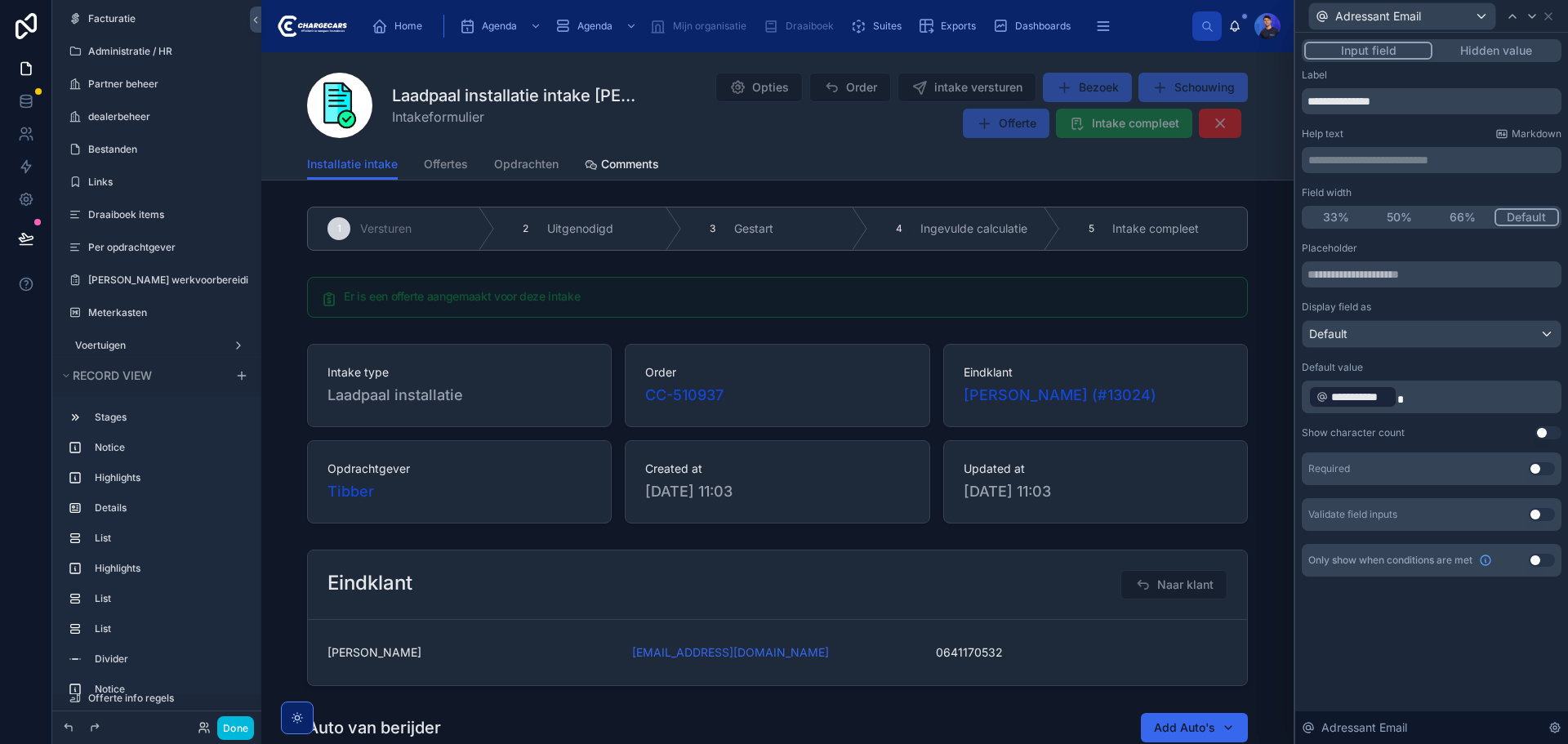
click at [1540, 470] on button "Use setting" at bounding box center [1542, 468] width 27 height 13
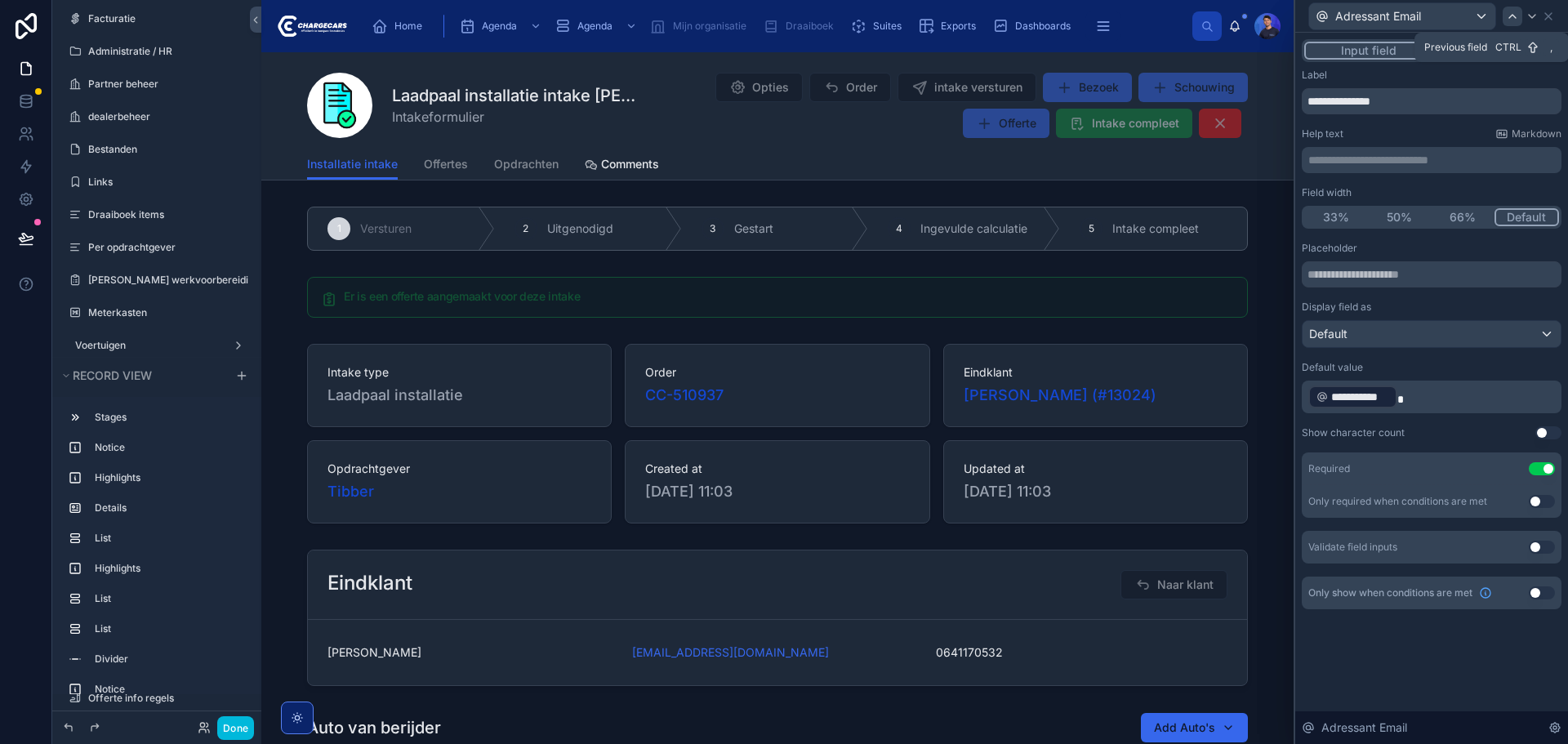
click at [1512, 24] on div at bounding box center [1512, 16] width 19 height 19
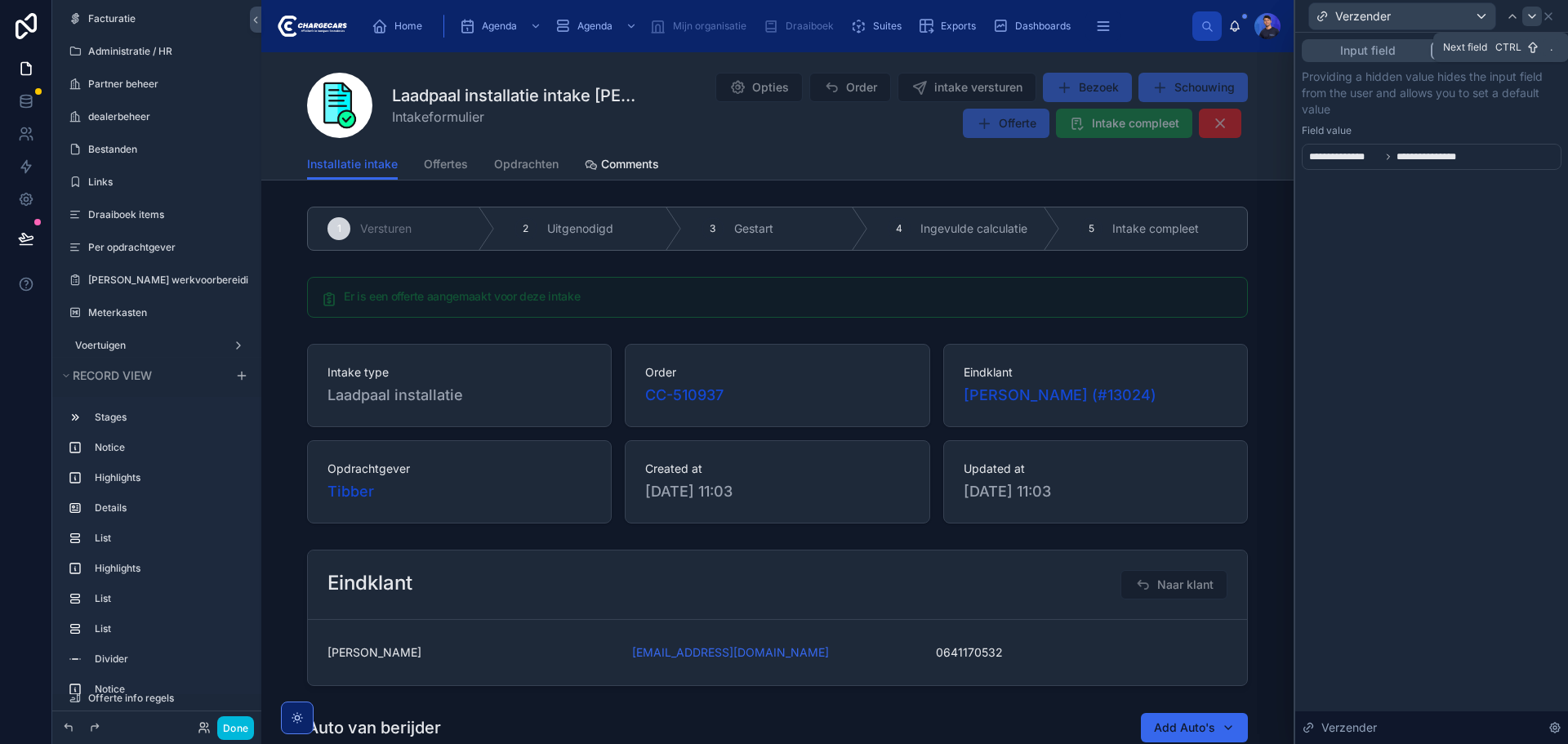
click at [1527, 19] on icon at bounding box center [1532, 16] width 13 height 13
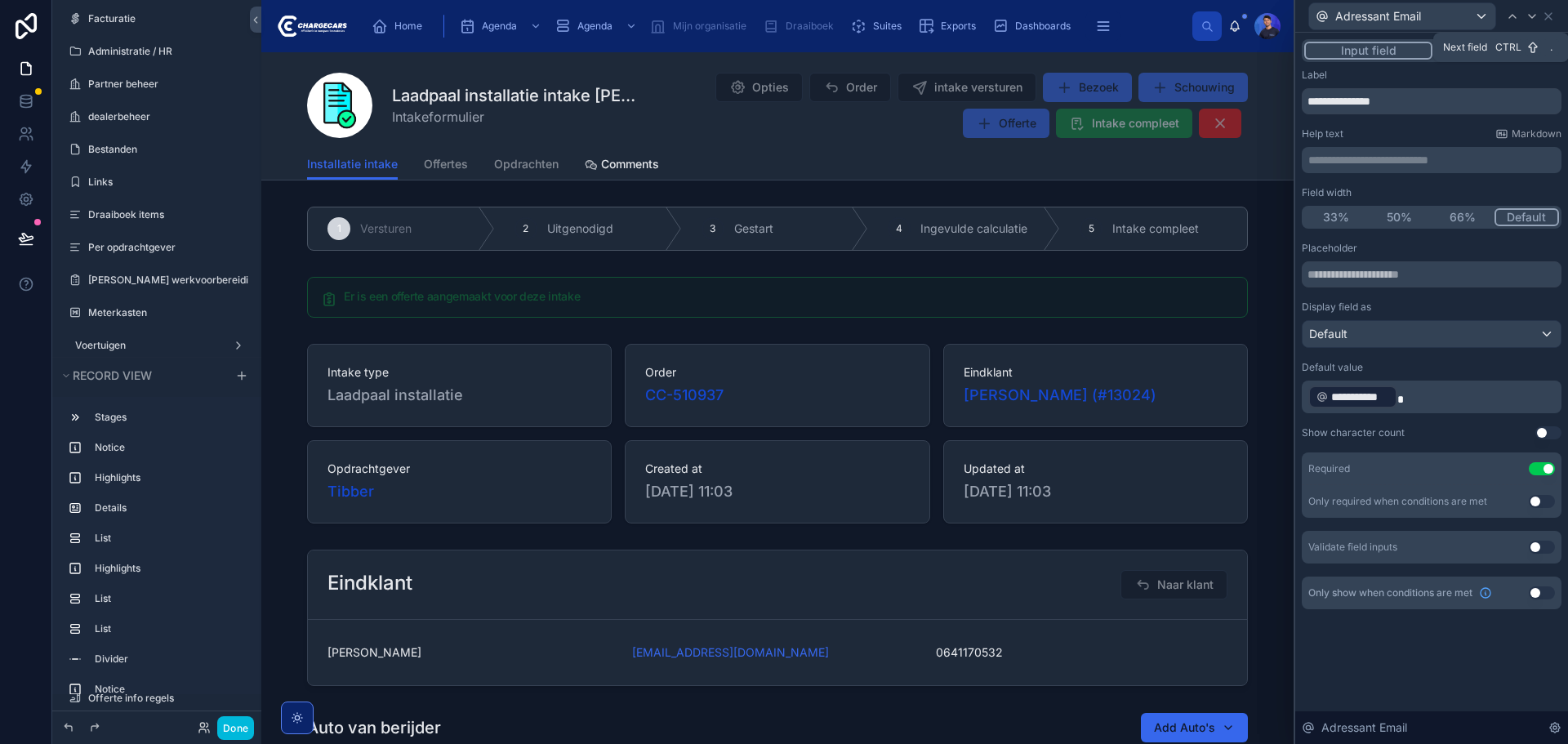
click at [1527, 19] on icon at bounding box center [1532, 16] width 13 height 13
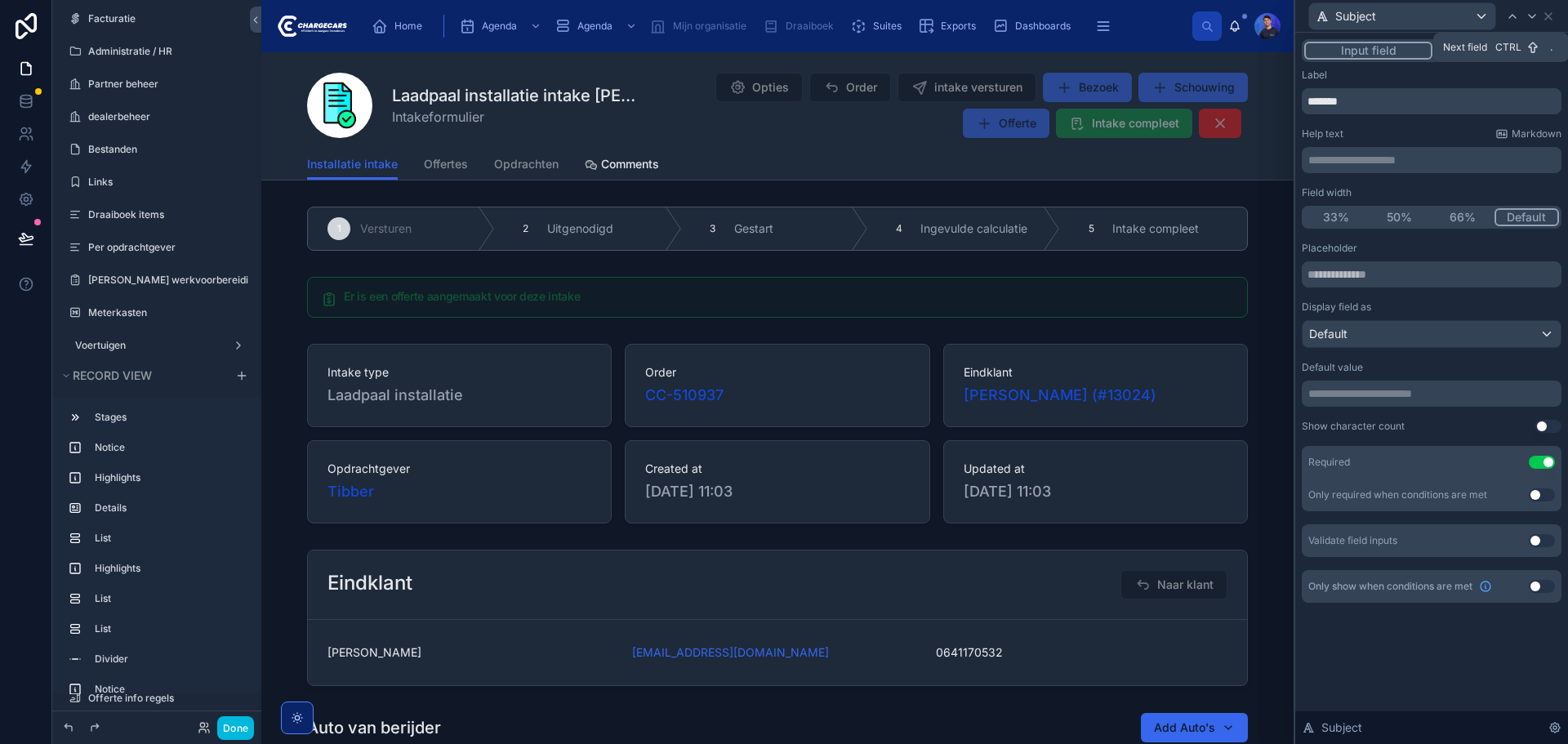
click at [1527, 19] on icon at bounding box center [1532, 16] width 13 height 13
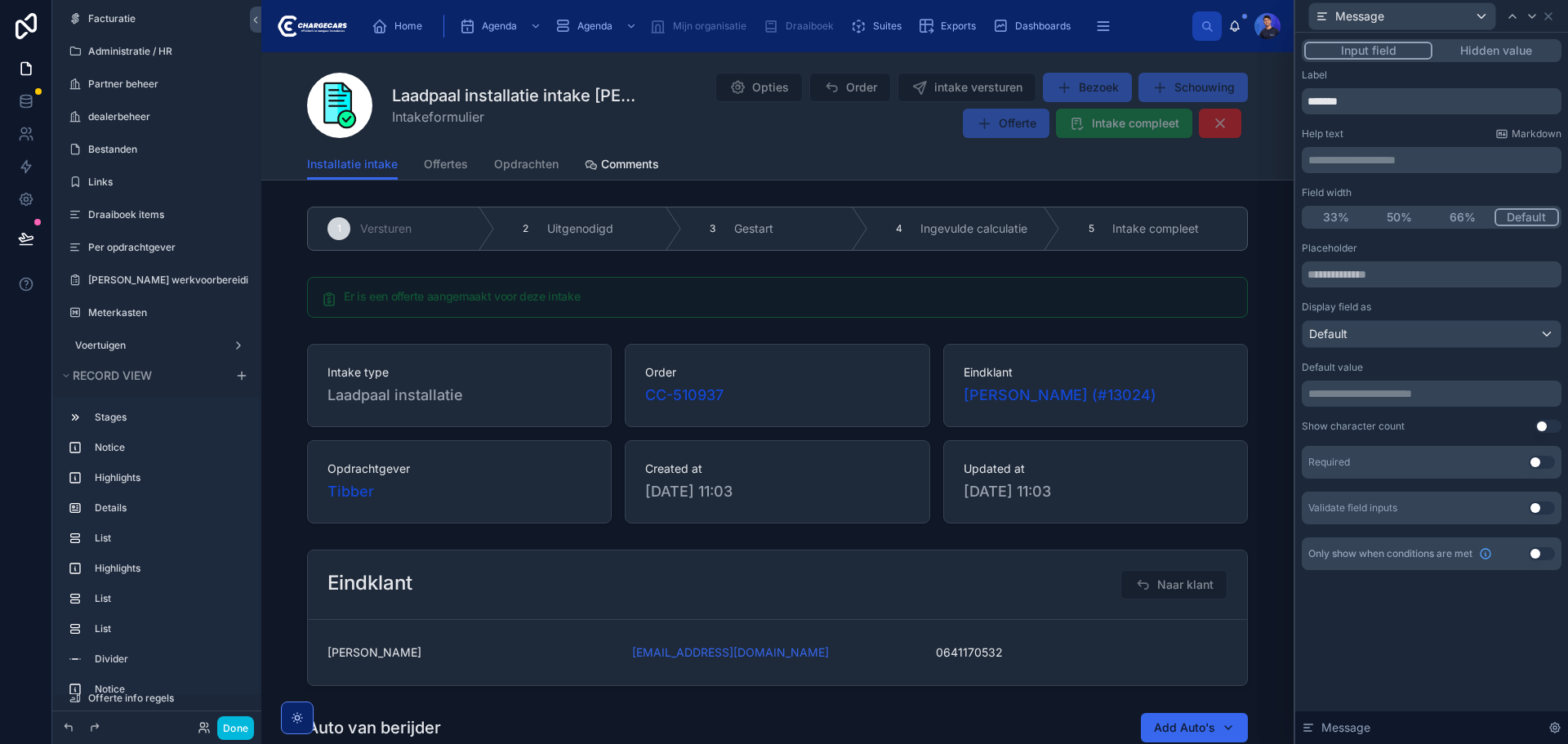
click at [1550, 459] on button "Use setting" at bounding box center [1542, 462] width 27 height 13
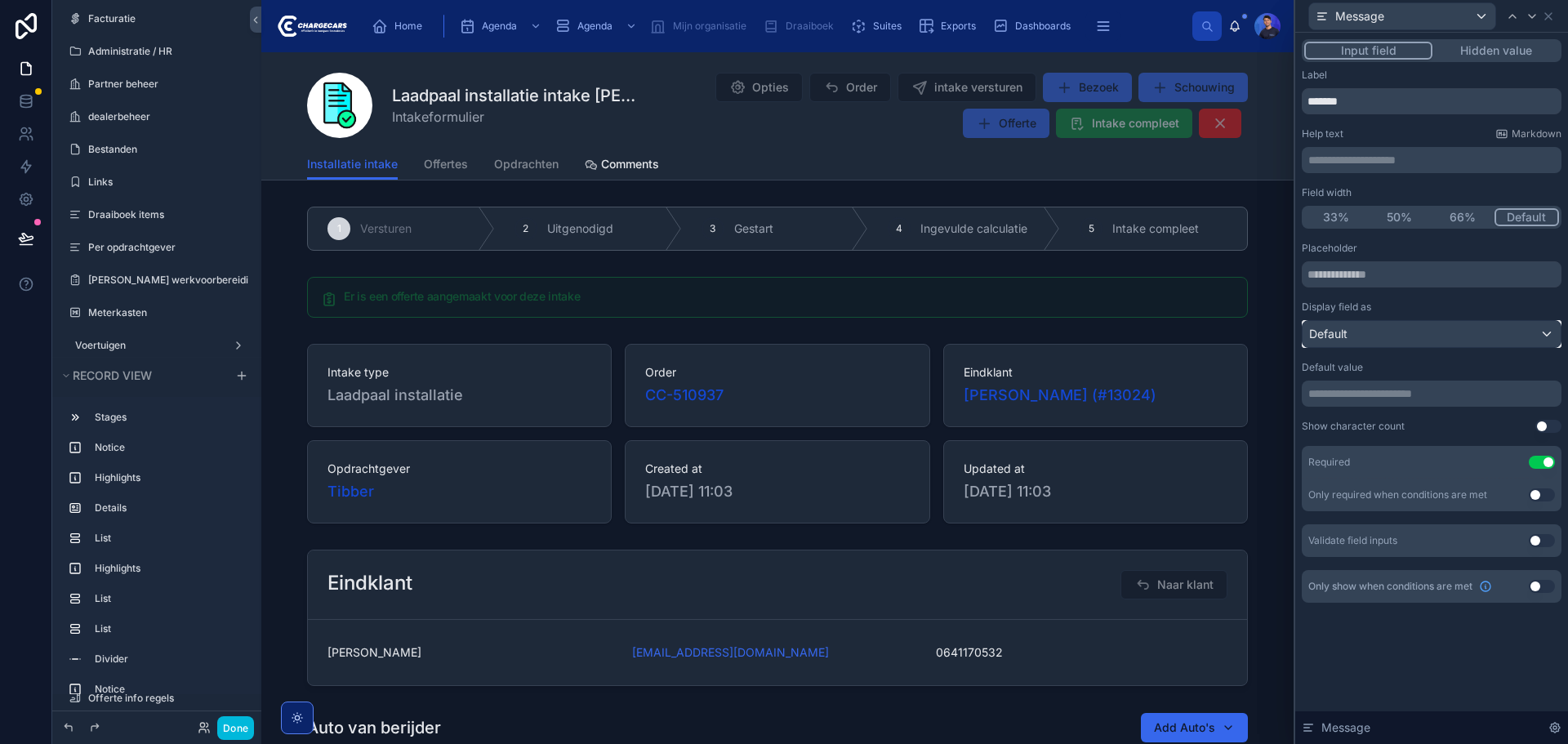
click at [1420, 340] on div "Default" at bounding box center [1431, 334] width 258 height 27
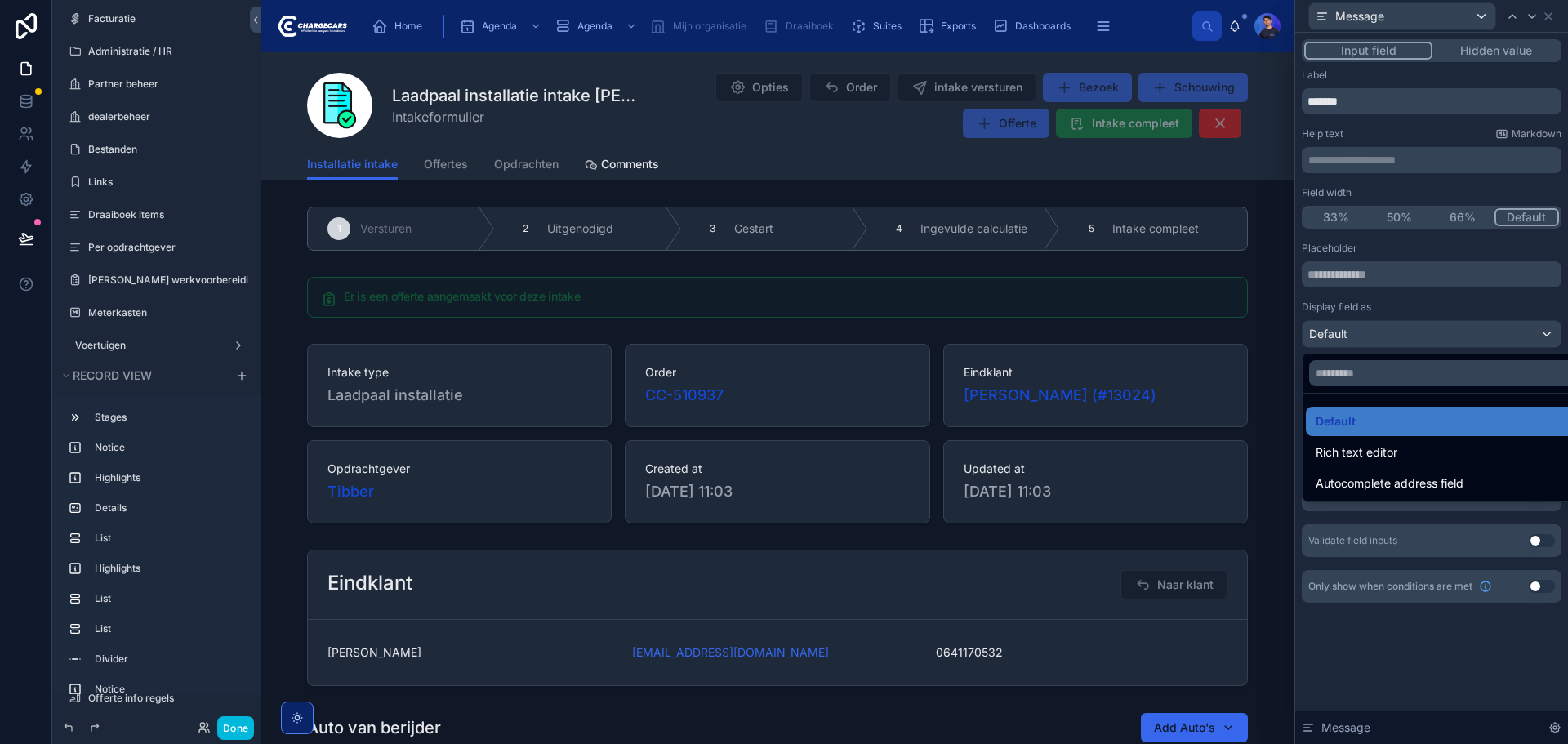
click at [1427, 297] on div at bounding box center [1431, 372] width 273 height 744
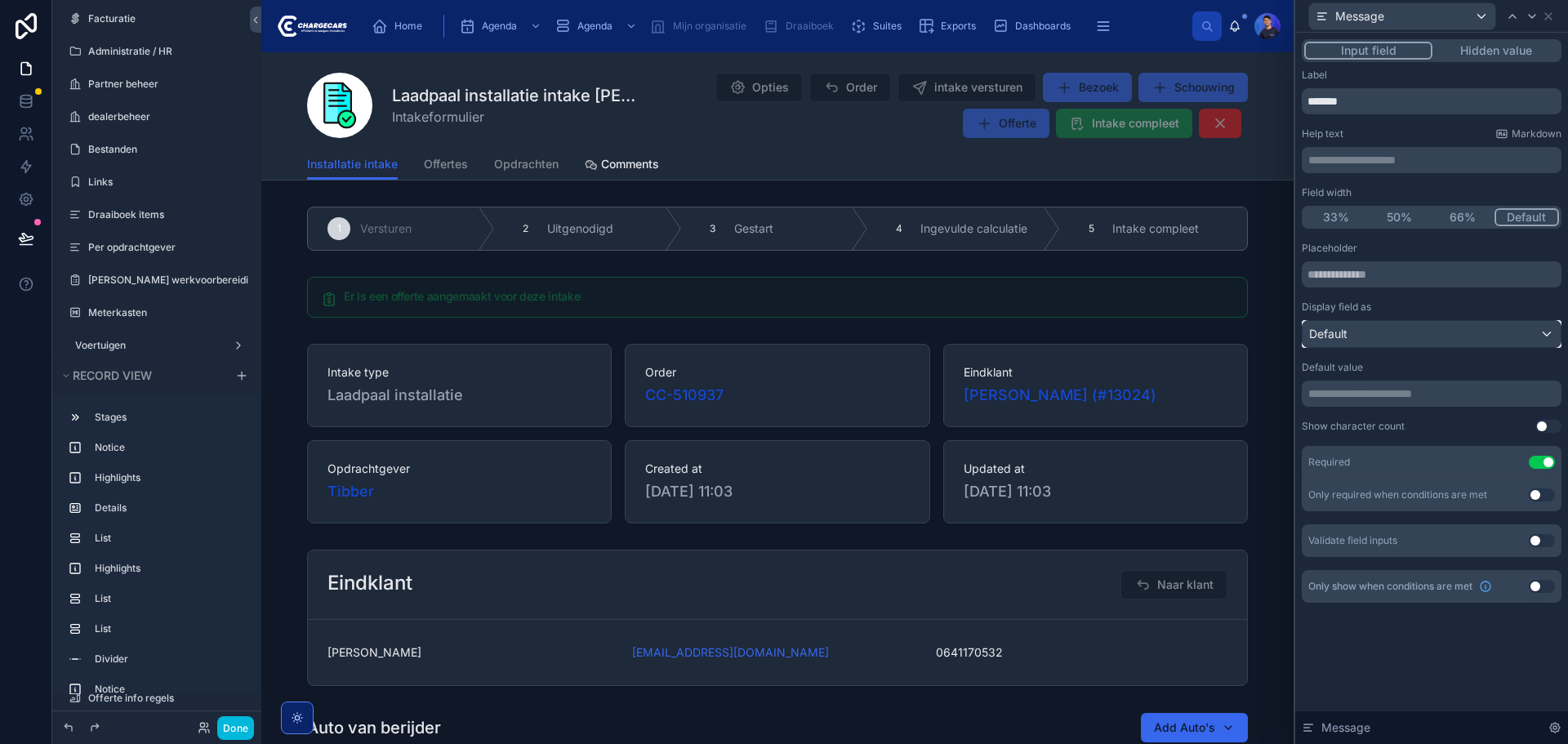
click at [1432, 336] on div "Default" at bounding box center [1431, 334] width 258 height 27
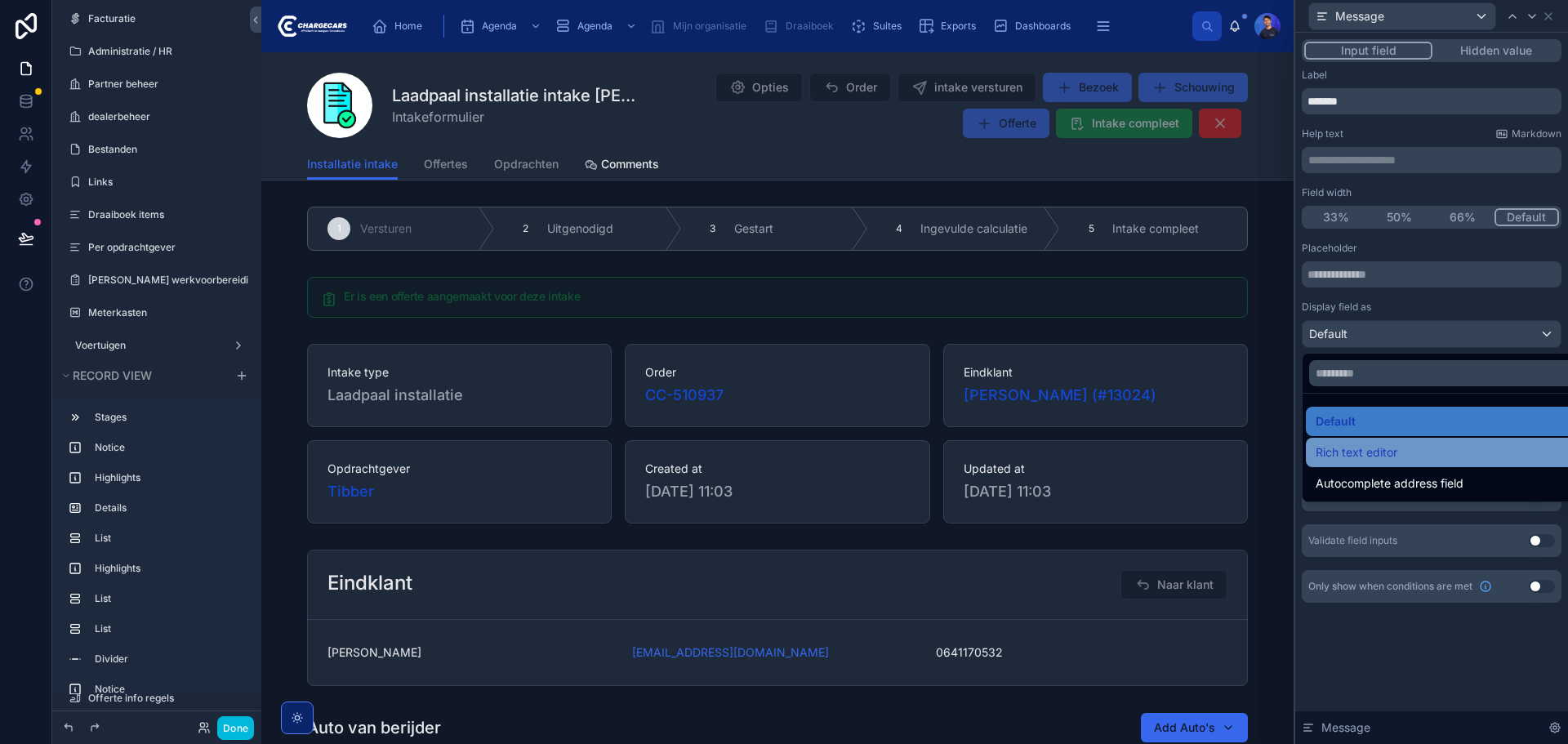
click at [1403, 449] on div "Rich text editor" at bounding box center [1450, 452] width 269 height 19
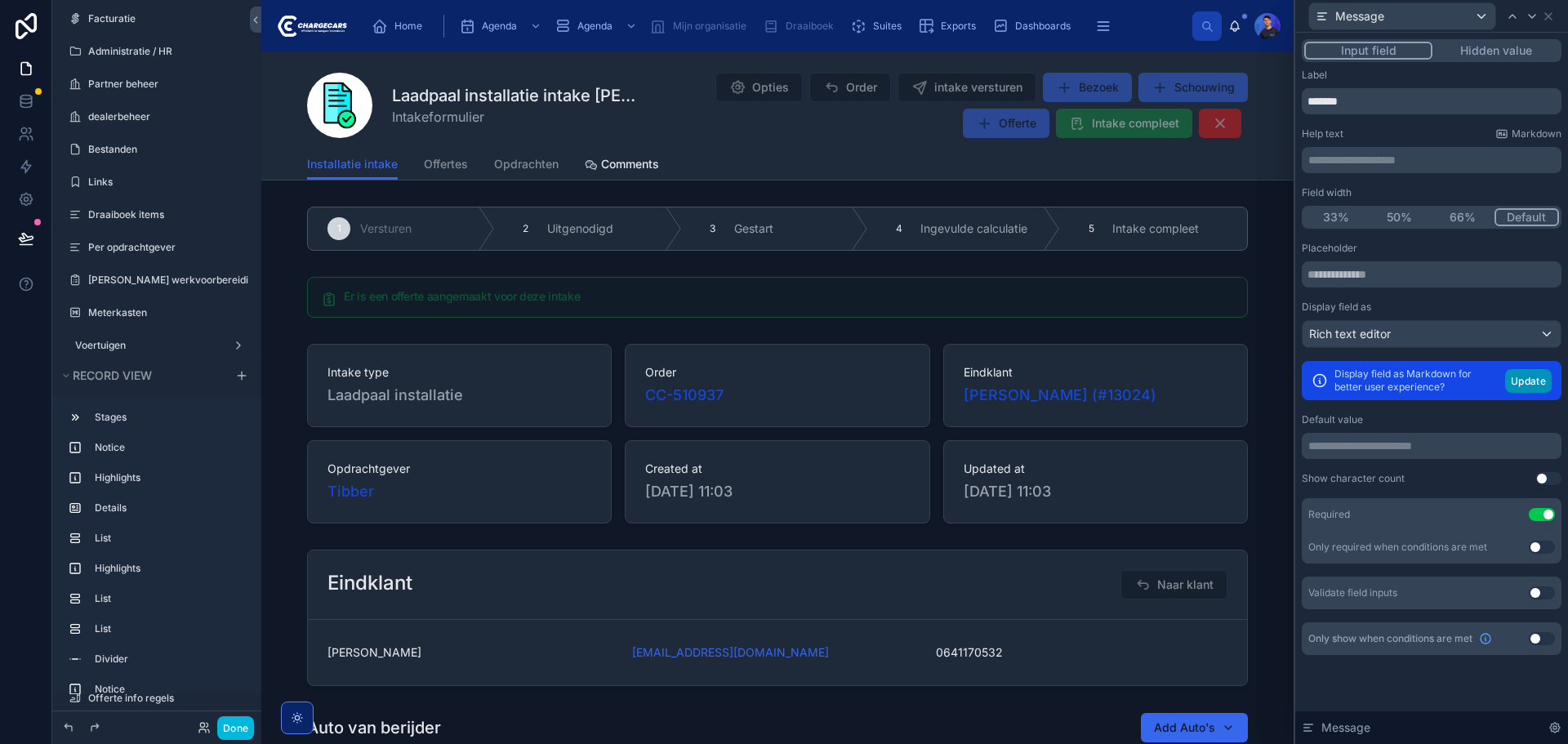
click at [1529, 377] on button "Update" at bounding box center [1528, 381] width 47 height 24
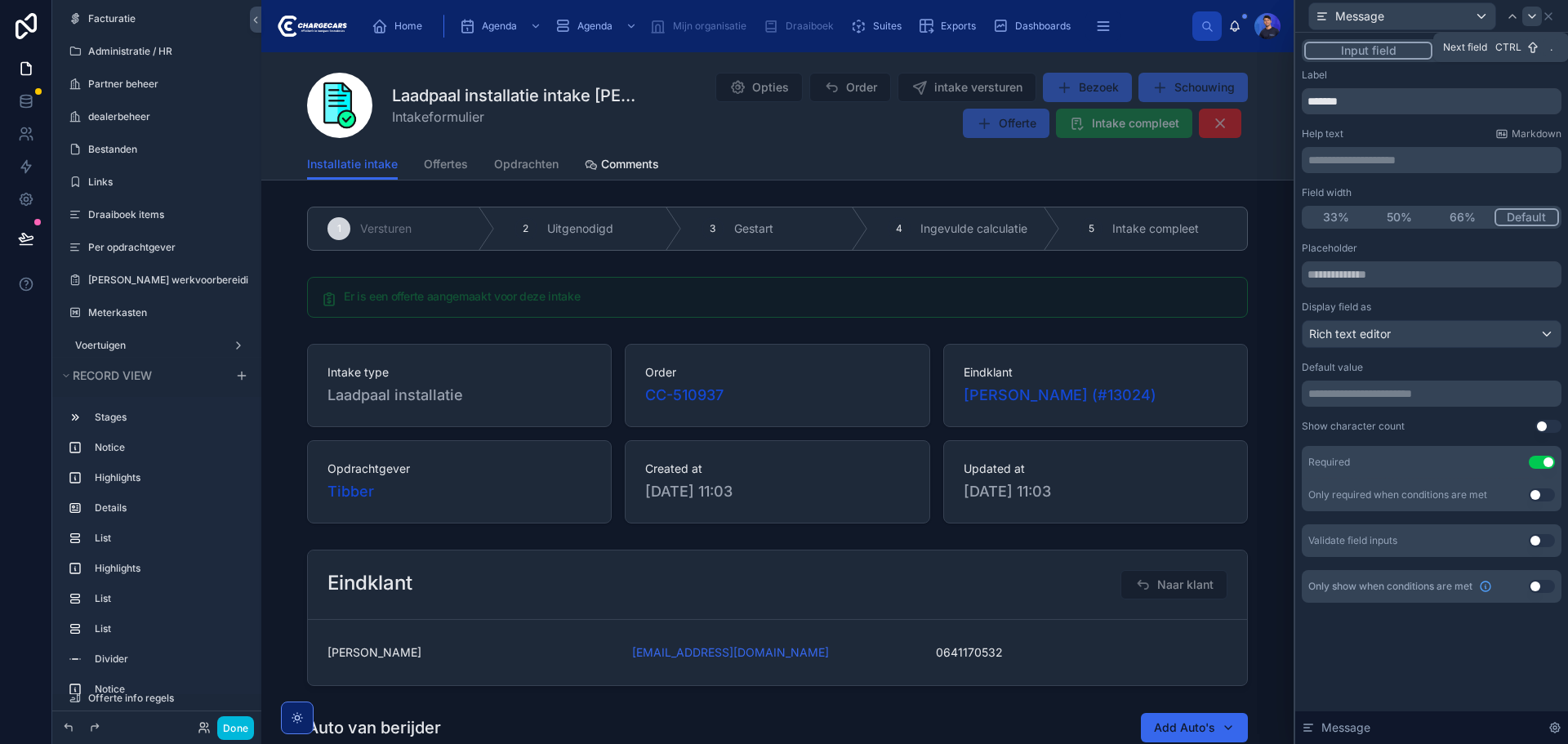
click at [1529, 18] on icon at bounding box center [1532, 16] width 13 height 13
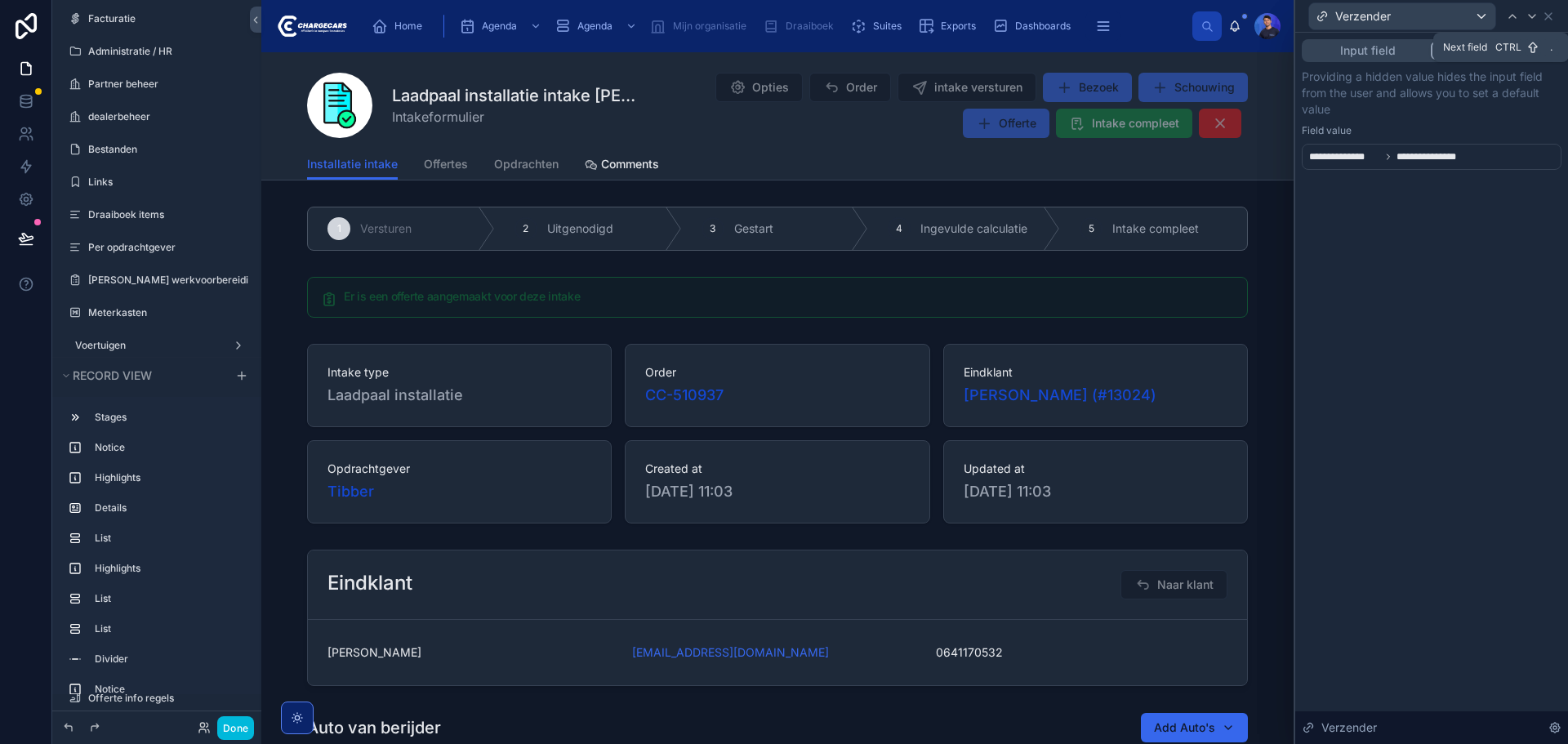
click at [1529, 18] on icon at bounding box center [1532, 16] width 13 height 13
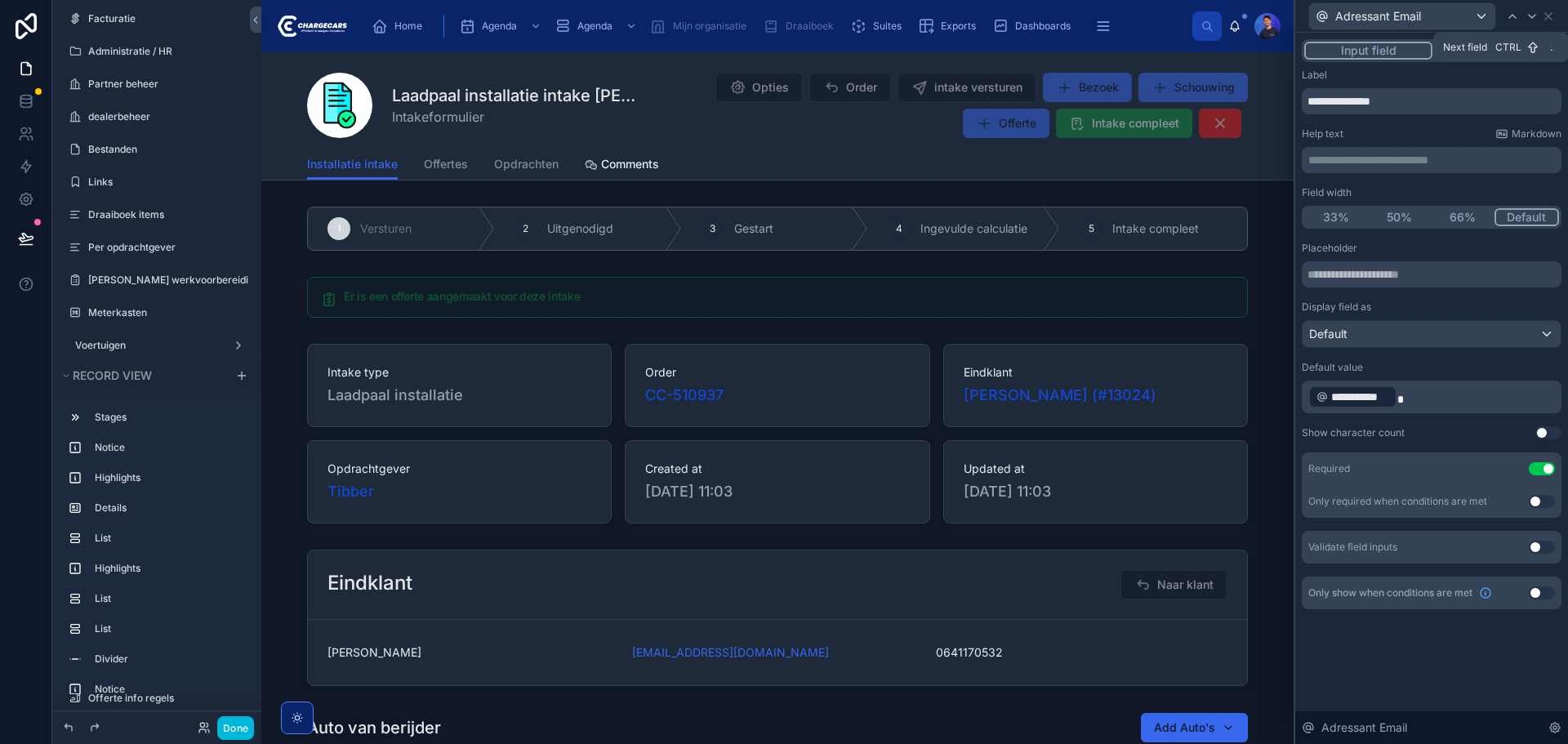
click at [1529, 18] on icon at bounding box center [1532, 16] width 13 height 13
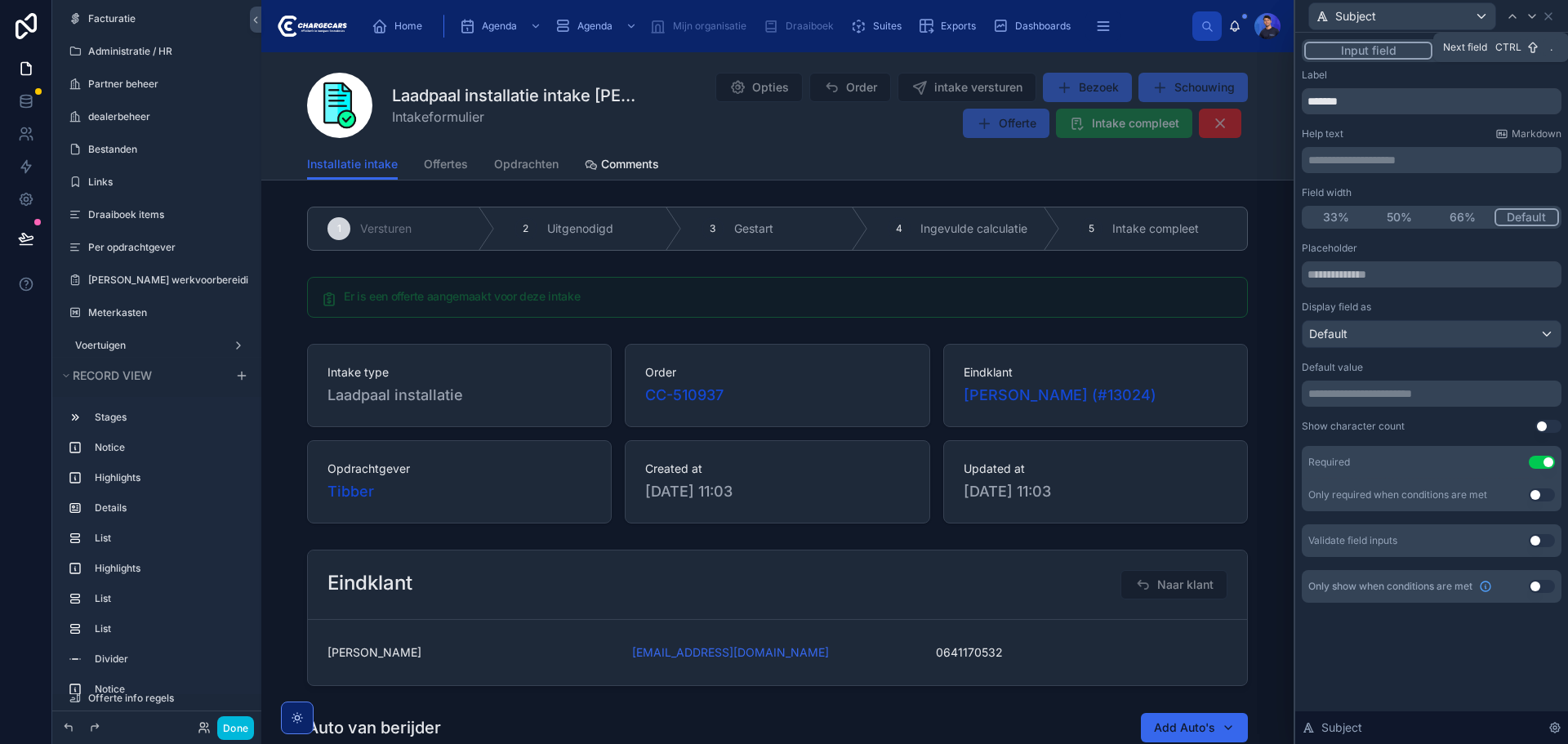
click at [1529, 18] on icon at bounding box center [1532, 16] width 13 height 13
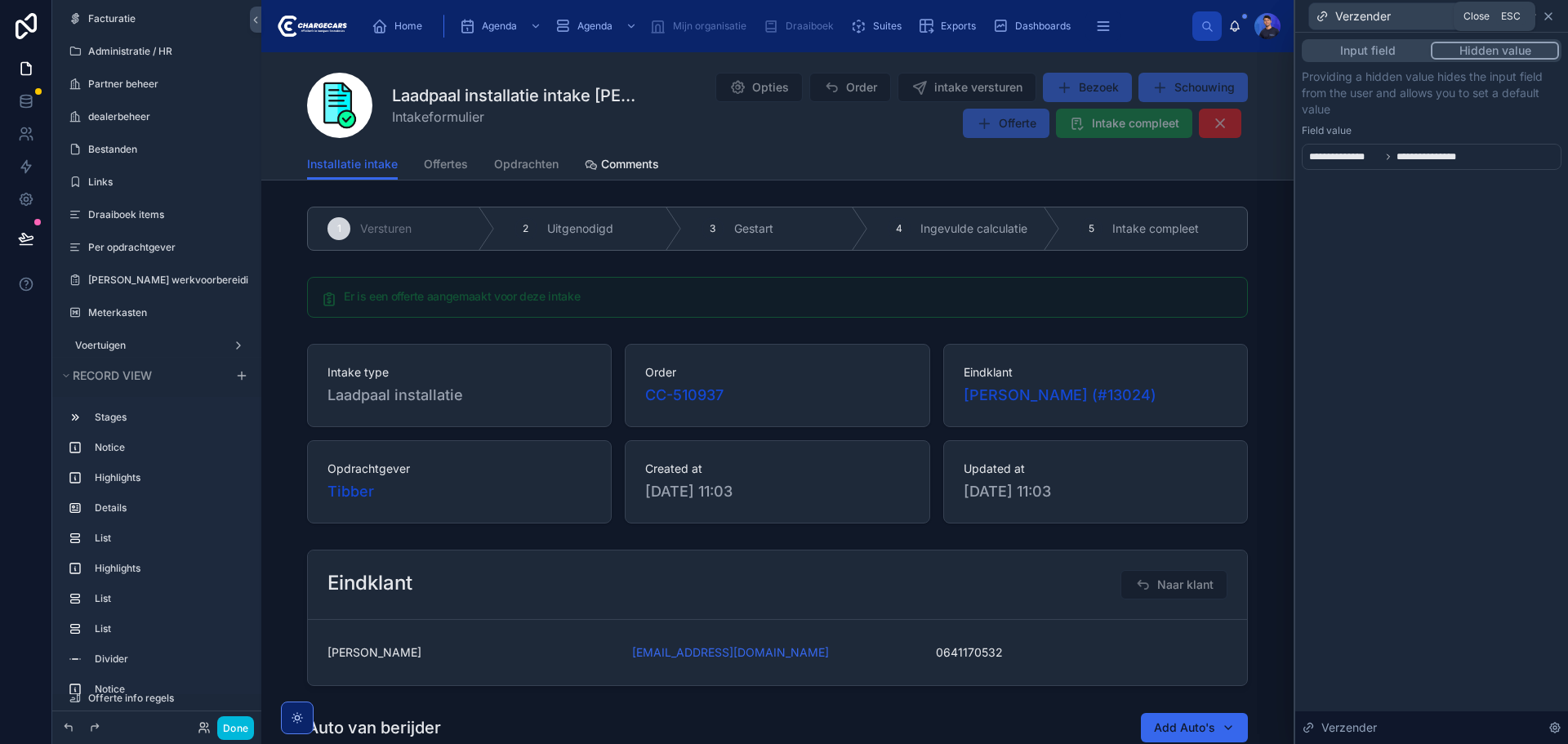
click at [1549, 18] on icon at bounding box center [1548, 16] width 13 height 13
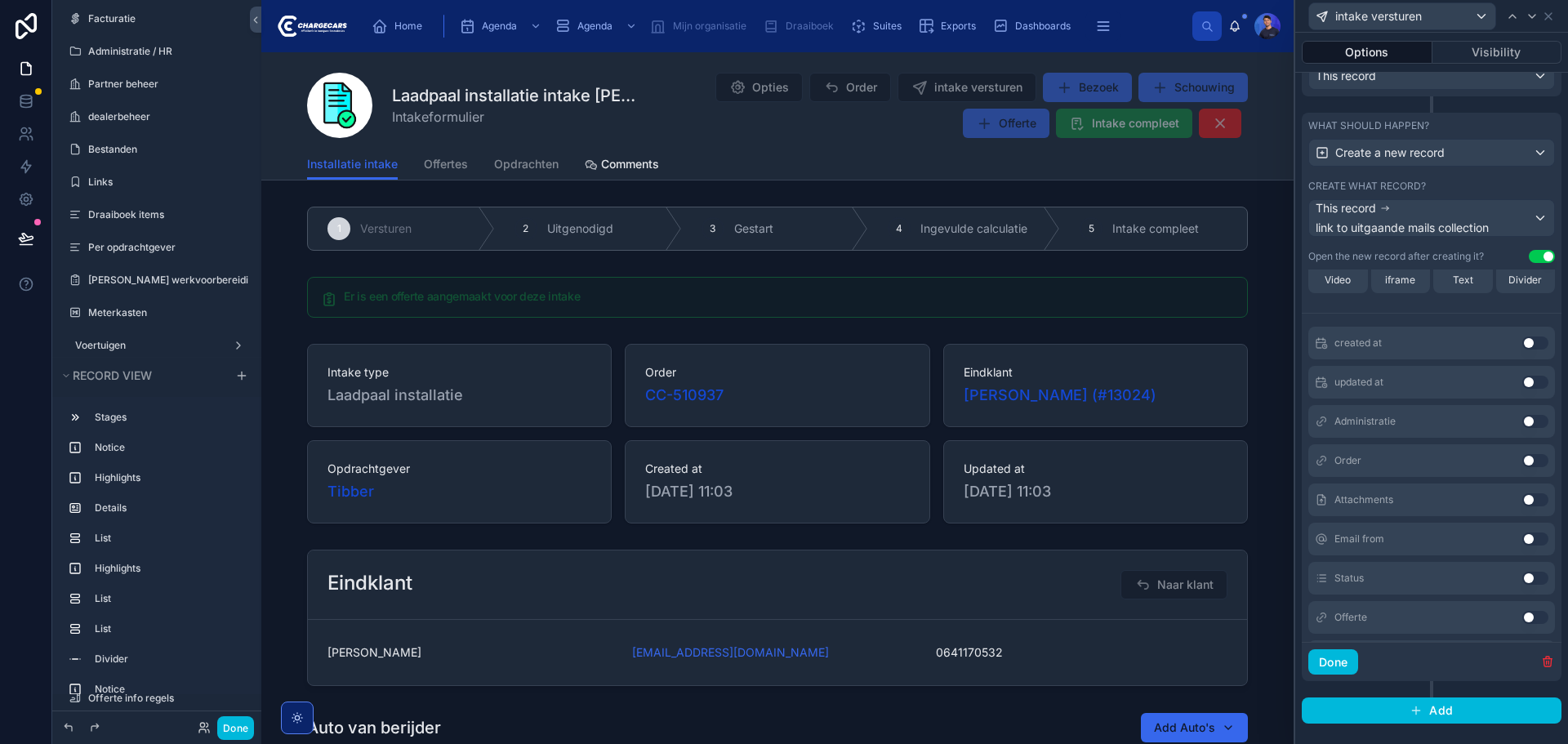
scroll to position [377, 0]
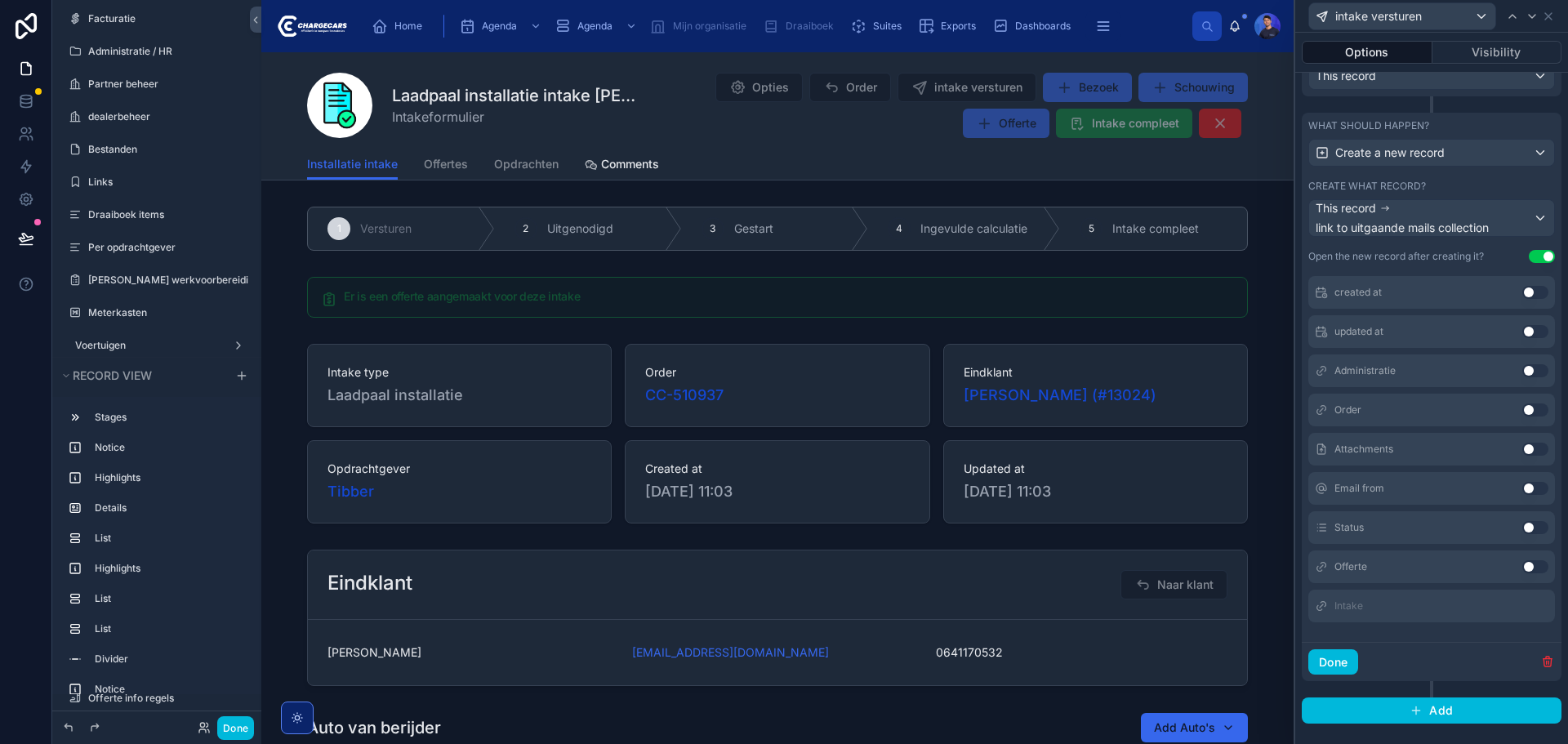
click at [1522, 486] on button "Use setting" at bounding box center [1535, 488] width 27 height 13
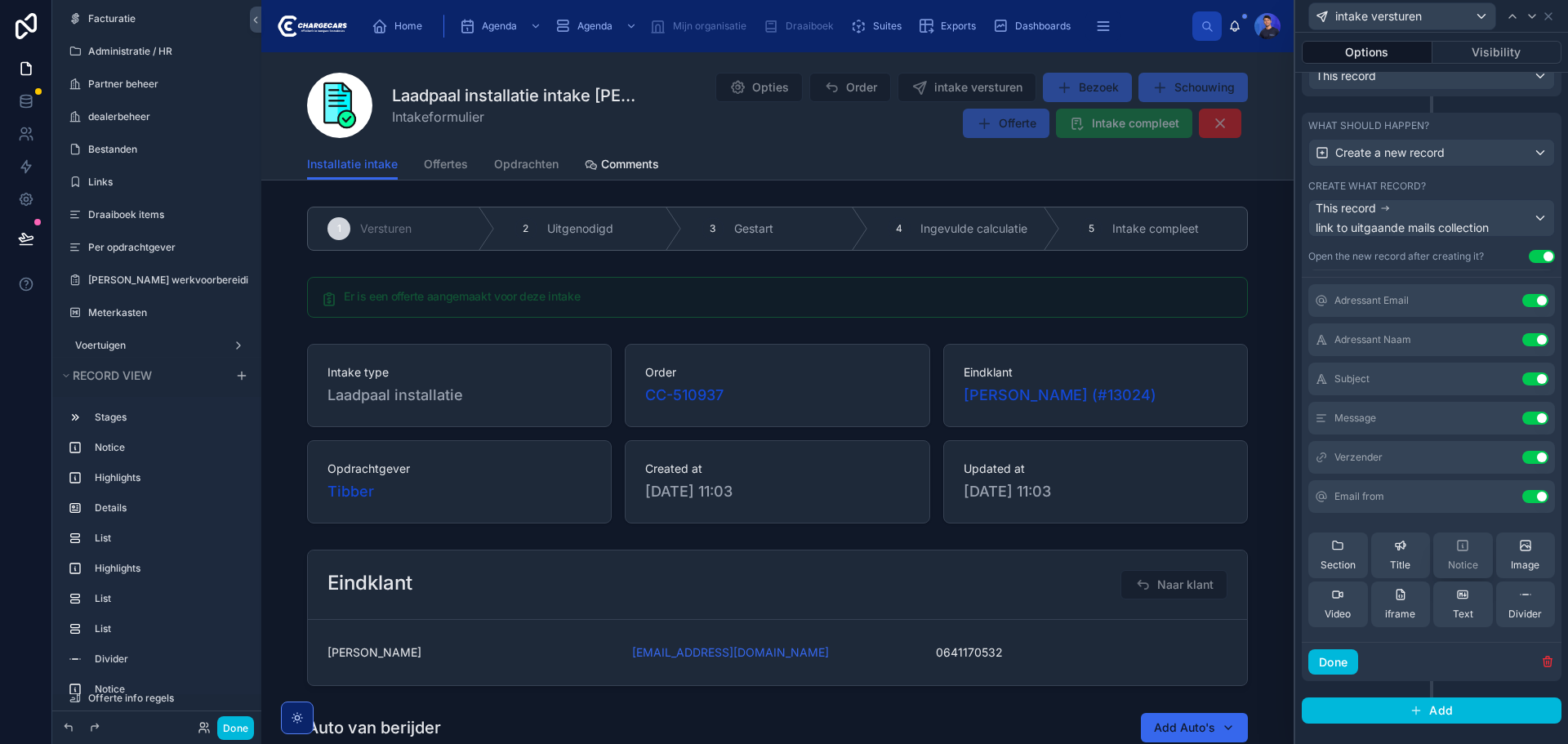
scroll to position [0, 0]
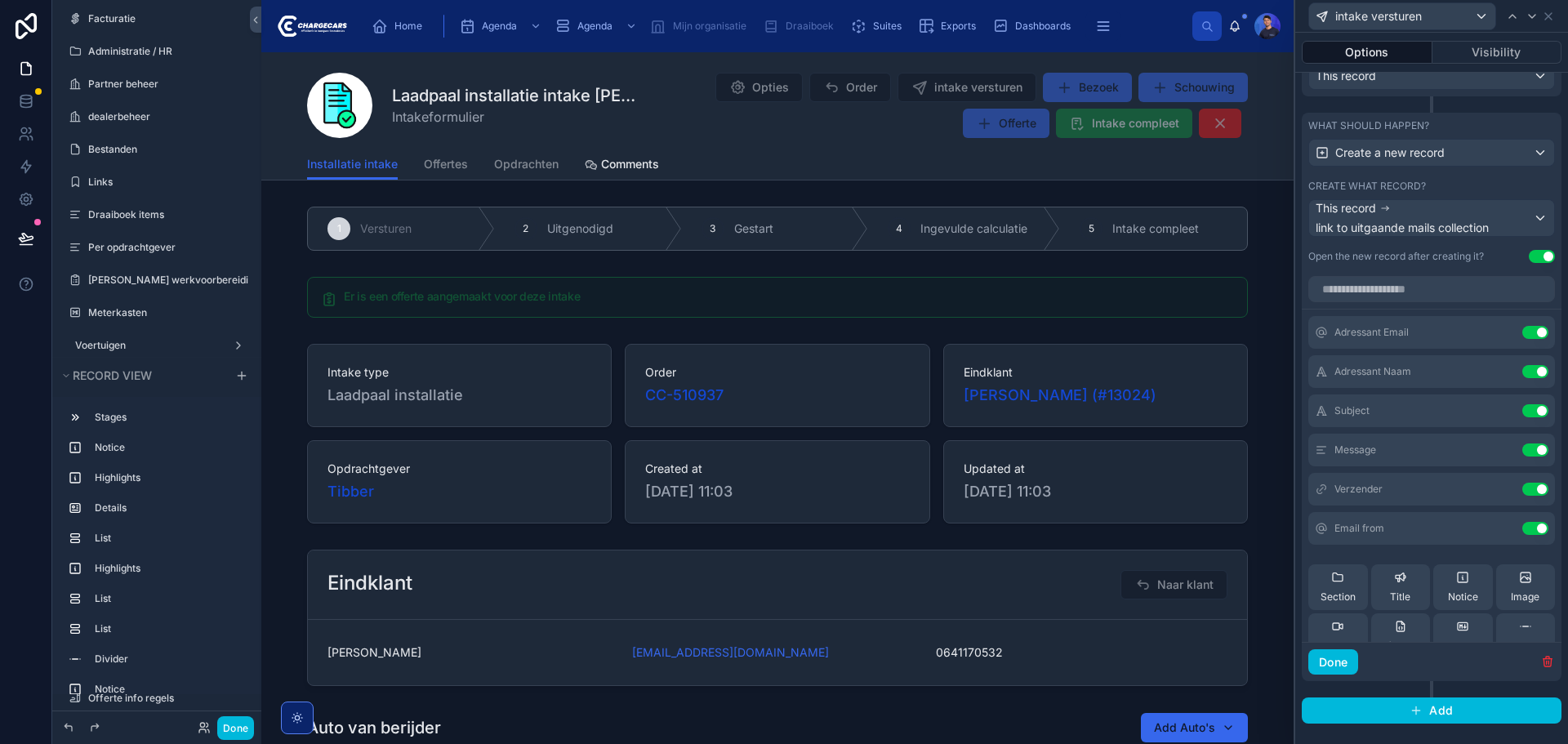
click at [0, 0] on icon at bounding box center [0, 0] width 0 height 0
